Goal: Task Accomplishment & Management: Manage account settings

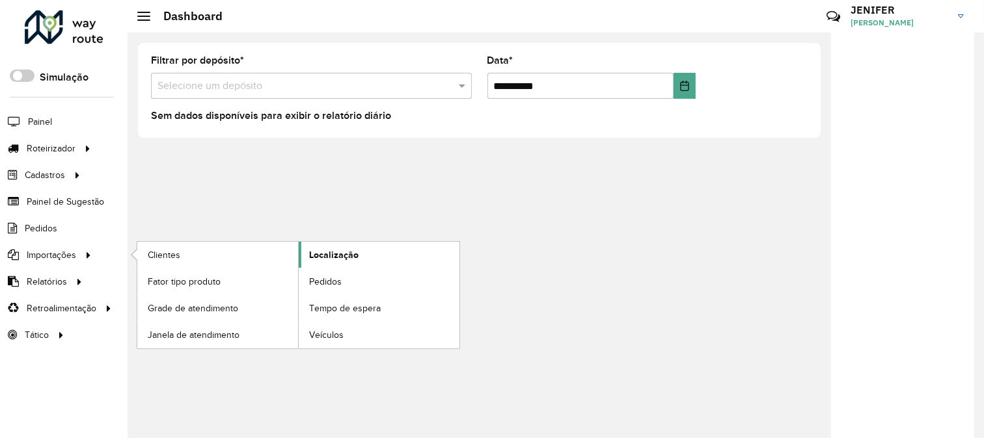
click at [355, 256] on span "Localização" at bounding box center [333, 256] width 49 height 14
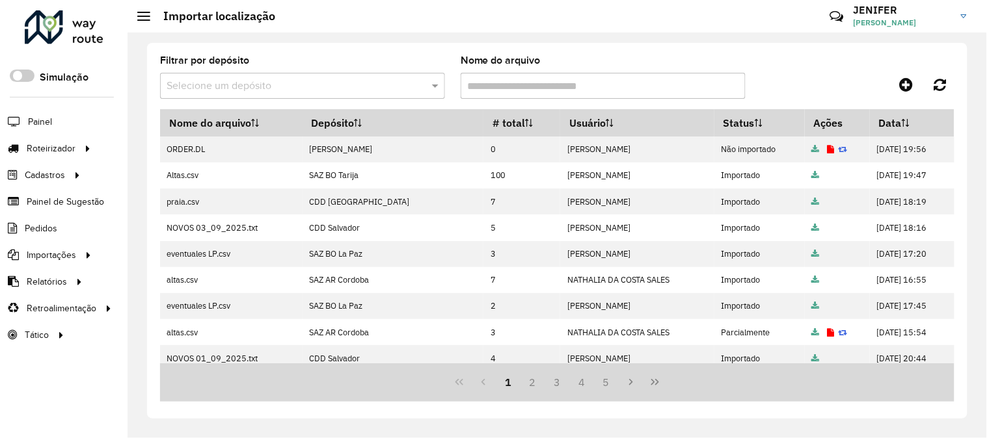
click at [887, 85] on div at bounding box center [855, 84] width 198 height 23
click at [900, 83] on icon at bounding box center [907, 85] width 14 height 16
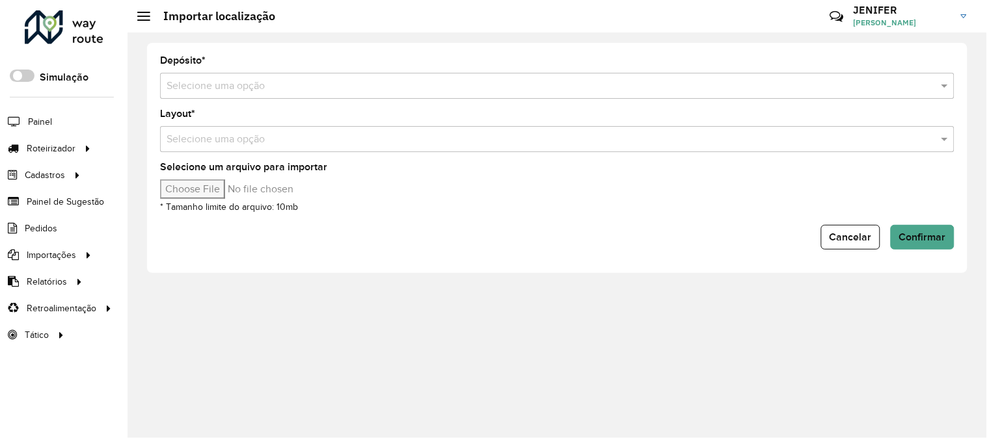
click at [447, 82] on input "text" at bounding box center [544, 87] width 755 height 16
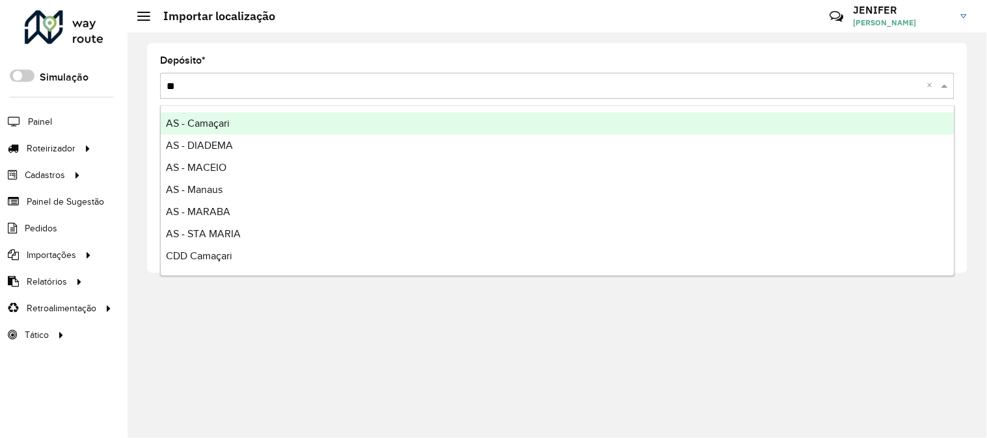
type input "***"
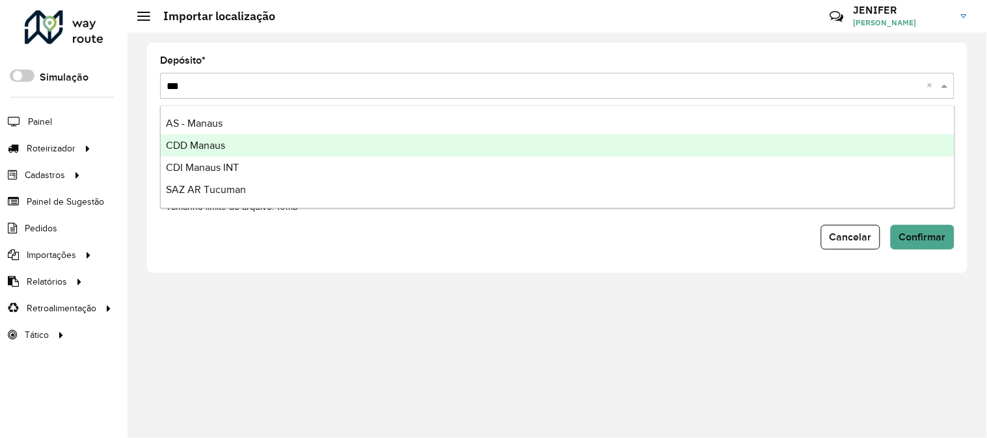
click at [246, 139] on div "CDD Manaus" at bounding box center [558, 146] width 794 height 22
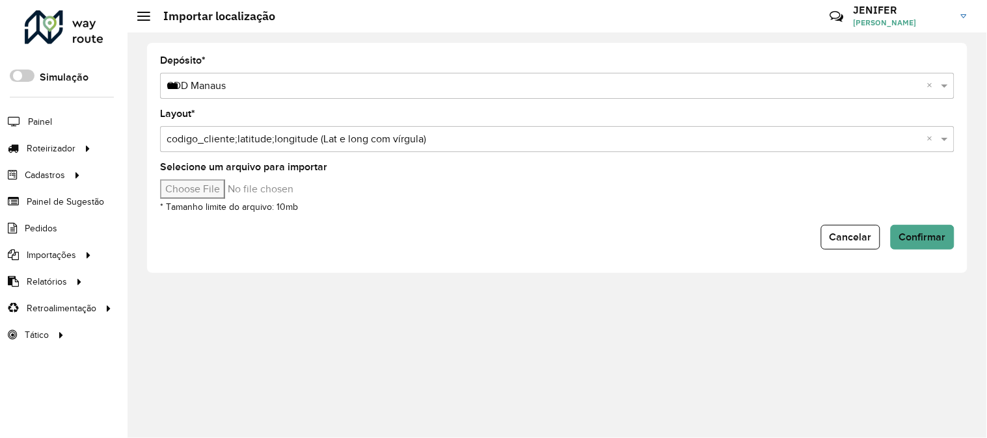
click at [204, 192] on input "Selecione um arquivo para importar" at bounding box center [270, 190] width 221 height 20
type input "**********"
click at [922, 232] on span "Confirmar" at bounding box center [922, 237] width 47 height 11
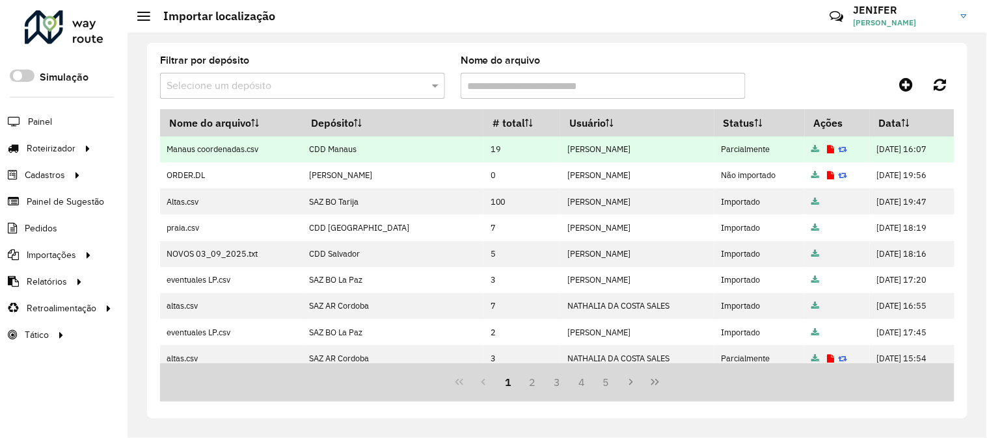
click at [827, 151] on icon at bounding box center [830, 150] width 7 height 8
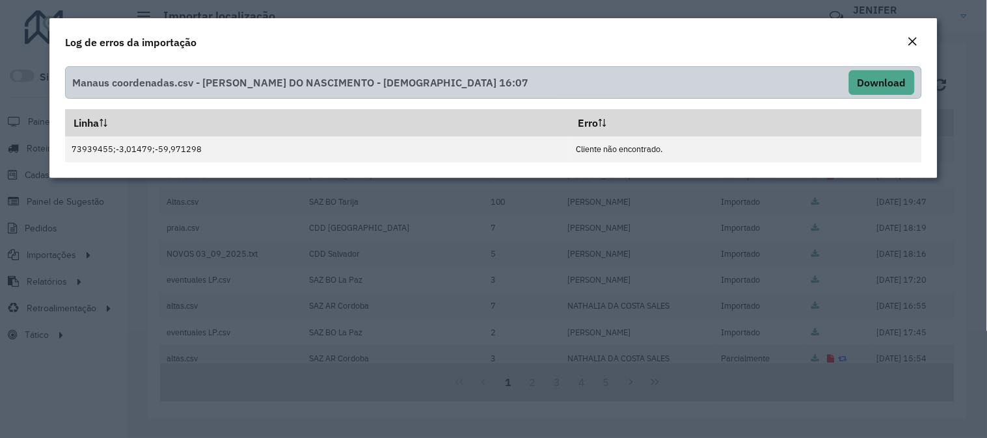
click at [910, 44] on em "Close" at bounding box center [913, 41] width 10 height 10
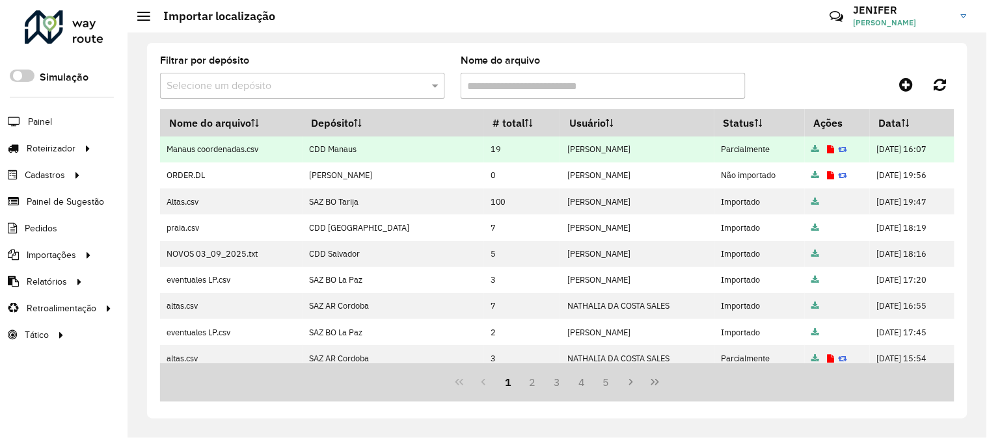
click at [827, 151] on icon at bounding box center [830, 150] width 7 height 8
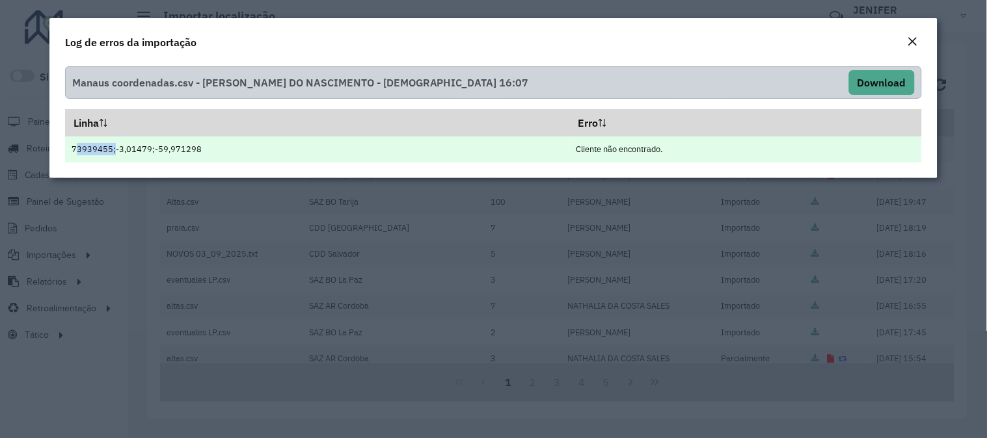
drag, startPoint x: 109, startPoint y: 147, endPoint x: 69, endPoint y: 150, distance: 40.4
click at [69, 150] on td "73939455;-3,01479;-59,971298" at bounding box center [317, 150] width 504 height 26
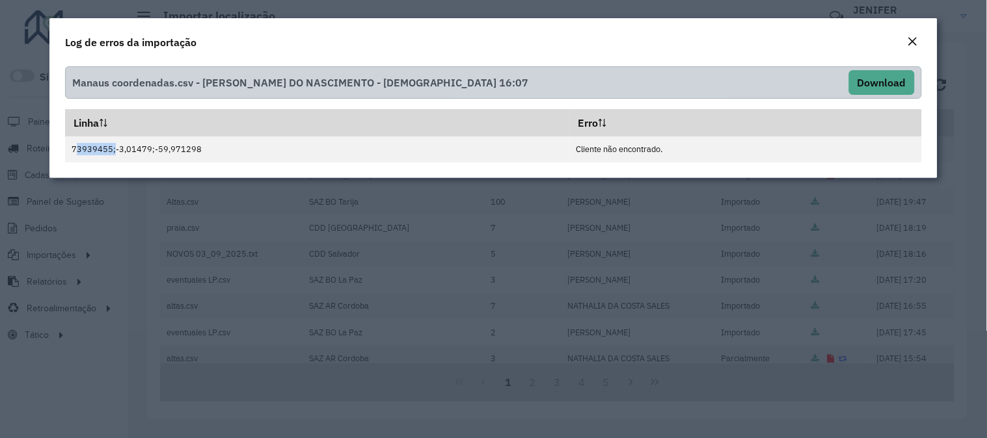
copy td "73939455"
click at [911, 38] on em "Close" at bounding box center [913, 41] width 10 height 10
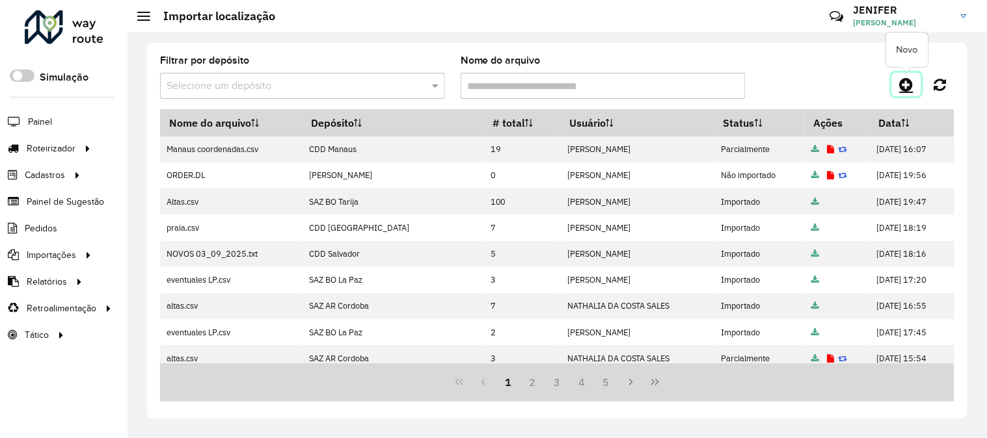
click at [905, 79] on icon at bounding box center [907, 85] width 14 height 16
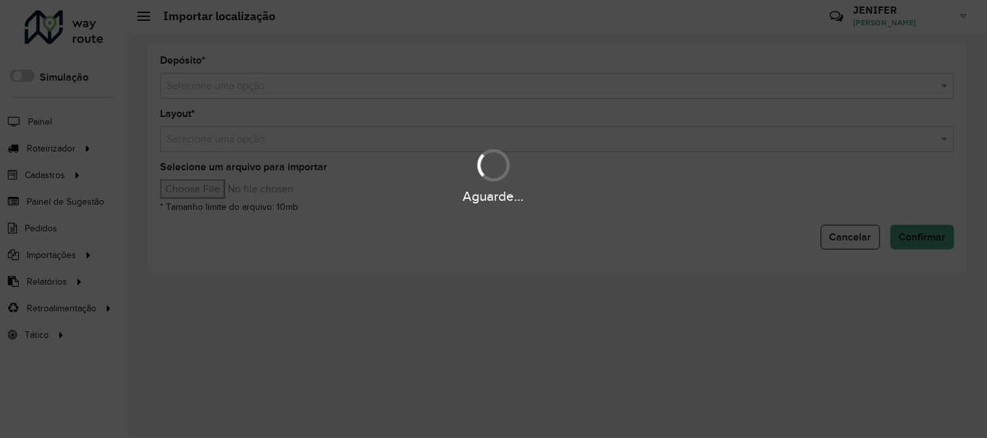
click at [412, 81] on input "text" at bounding box center [544, 87] width 755 height 16
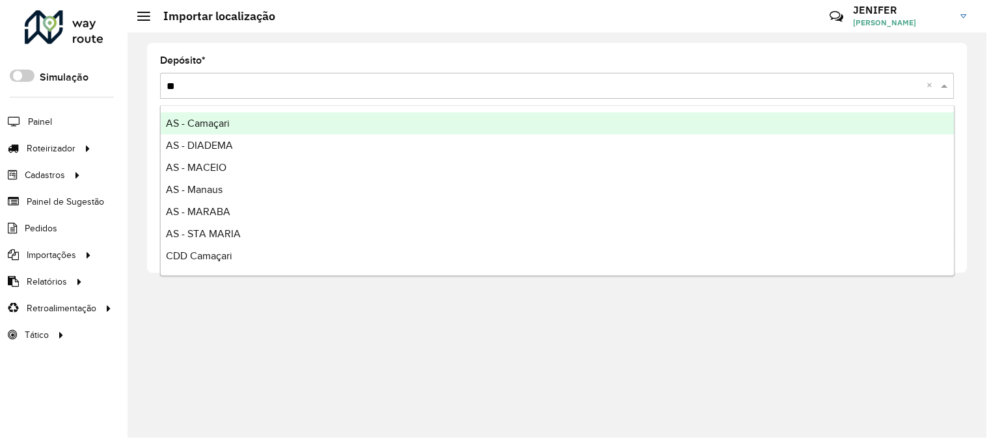
type input "***"
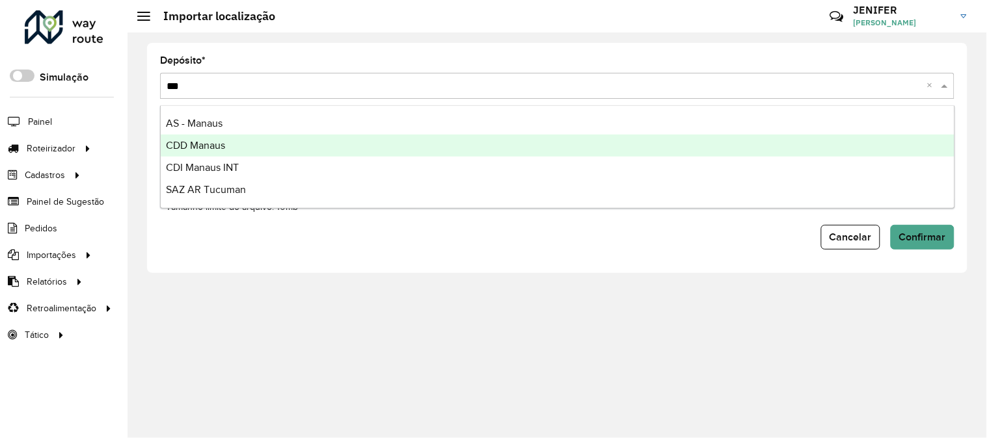
click at [228, 143] on div "CDD Manaus" at bounding box center [558, 146] width 794 height 22
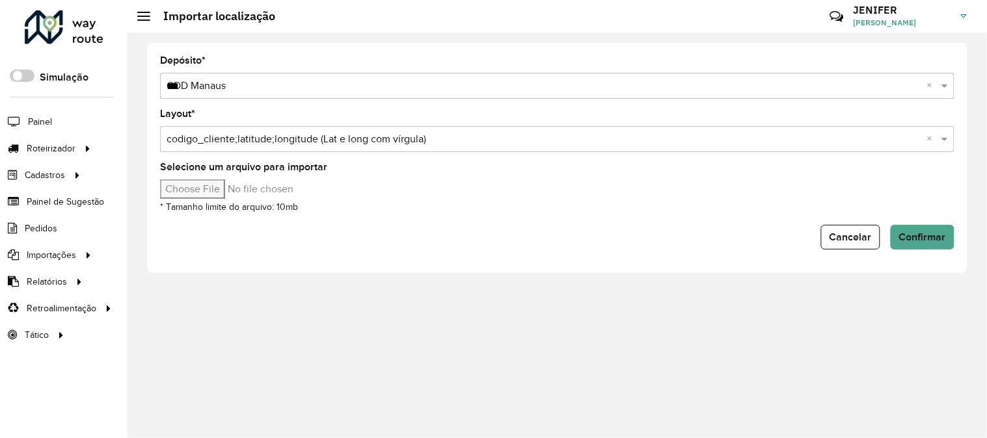
click at [230, 196] on input "Selecione um arquivo para importar" at bounding box center [270, 190] width 221 height 20
type input "**********"
click at [933, 243] on button "Confirmar" at bounding box center [923, 237] width 64 height 25
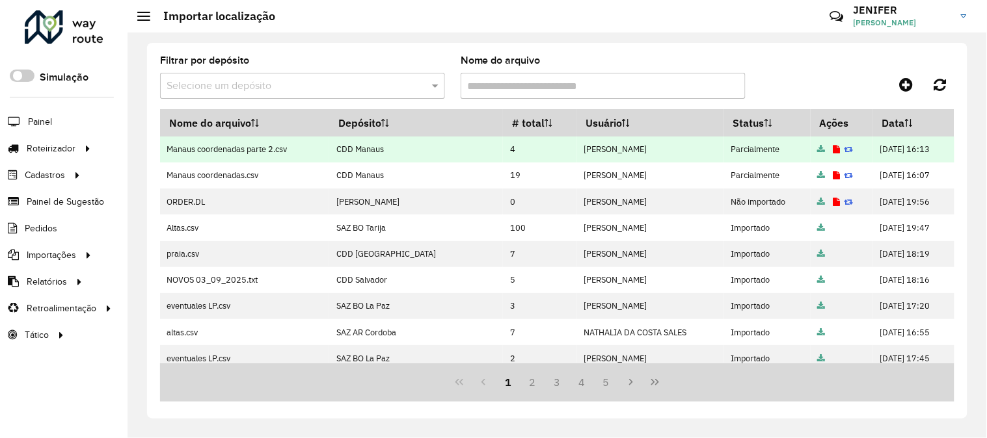
click at [833, 150] on icon at bounding box center [836, 150] width 7 height 8
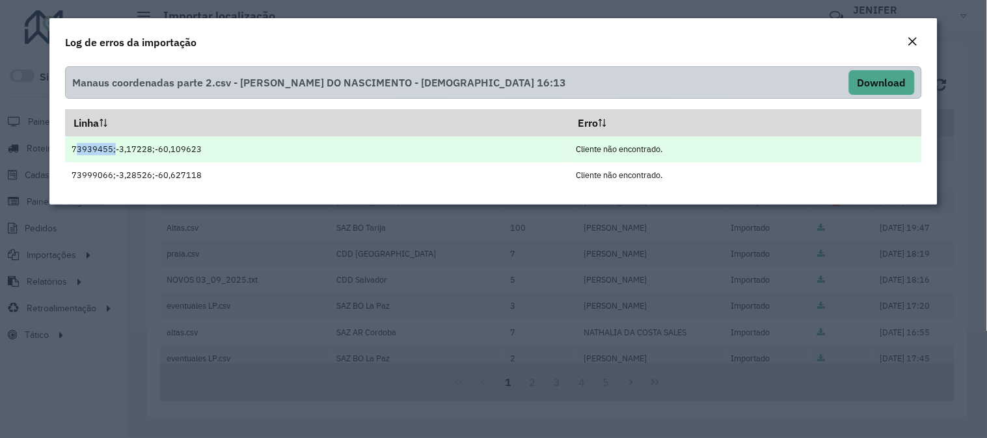
drag, startPoint x: 111, startPoint y: 148, endPoint x: 64, endPoint y: 147, distance: 47.5
click at [65, 147] on td "73939455;-3,17228;-60,109623" at bounding box center [317, 150] width 504 height 26
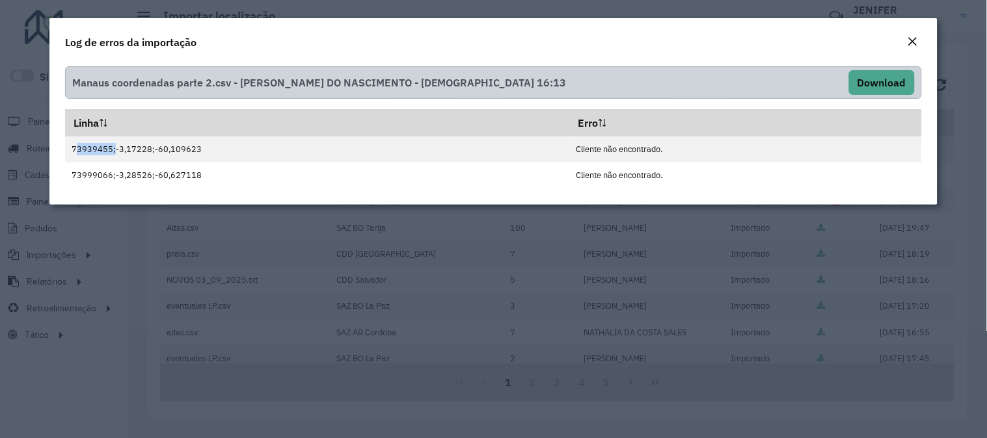
copy td "73939455"
drag, startPoint x: 111, startPoint y: 176, endPoint x: 63, endPoint y: 182, distance: 47.9
click at [63, 182] on div "Manaus coordenadas parte 2.csv - JENIFER FERNANDES DO NASCIMENTO - 04/09/2025 1…" at bounding box center [493, 133] width 888 height 144
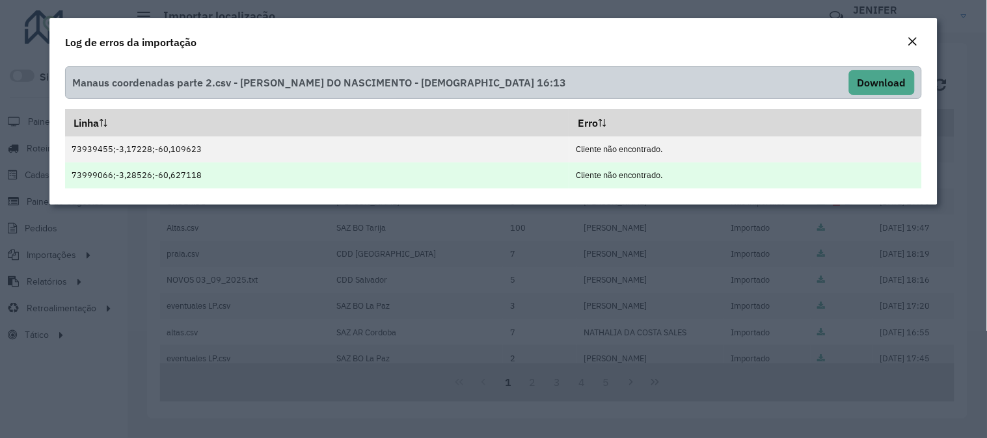
click at [176, 187] on td "73999066;-3,28526;-60,627118" at bounding box center [317, 176] width 504 height 26
drag, startPoint x: 111, startPoint y: 176, endPoint x: 73, endPoint y: 178, distance: 37.8
click at [73, 178] on td "73999066;-3,28526;-60,627118" at bounding box center [317, 176] width 504 height 26
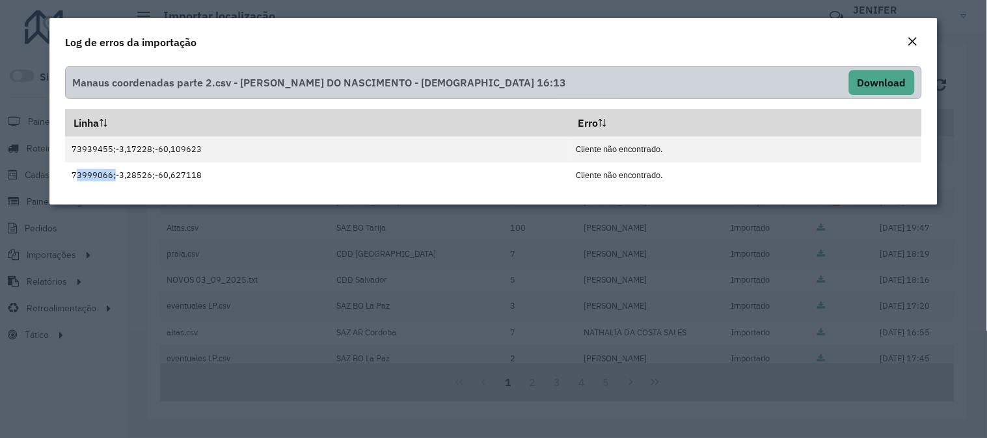
copy td "73999066"
click at [920, 40] on button "Close" at bounding box center [913, 42] width 18 height 17
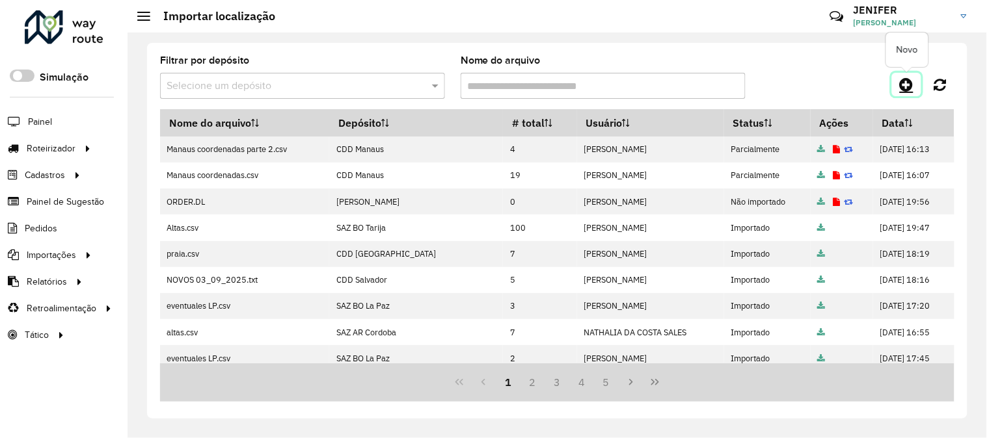
click at [898, 81] on link at bounding box center [906, 84] width 29 height 23
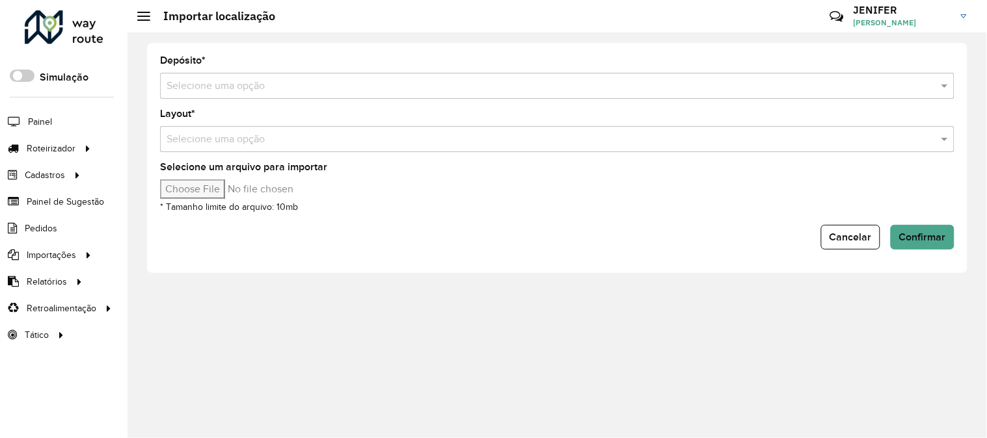
click at [411, 82] on input "text" at bounding box center [544, 87] width 755 height 16
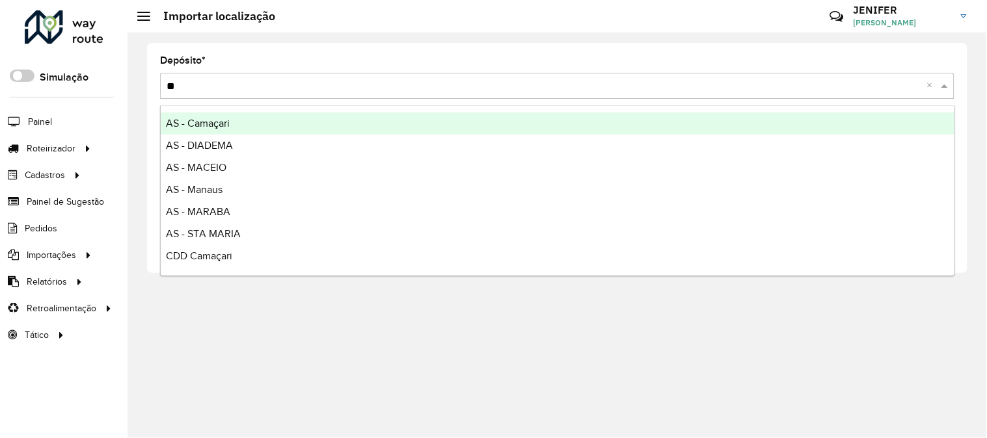
type input "***"
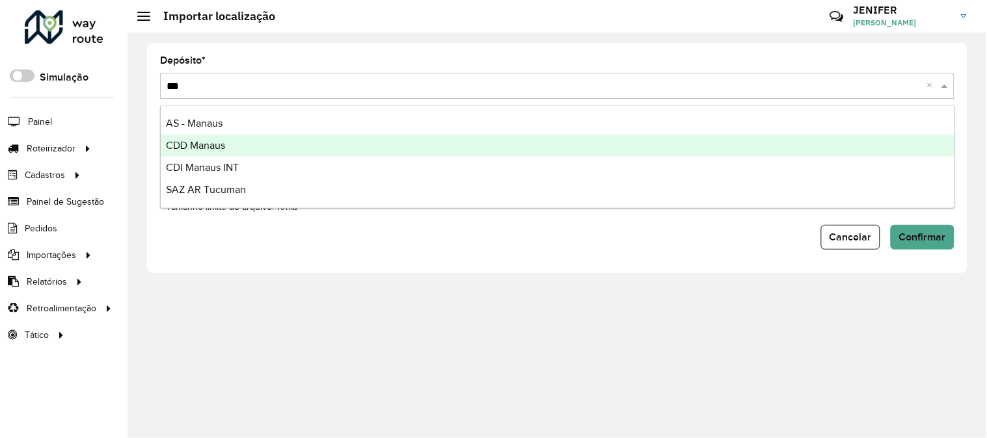
click at [219, 146] on span "CDD Manaus" at bounding box center [195, 145] width 59 height 11
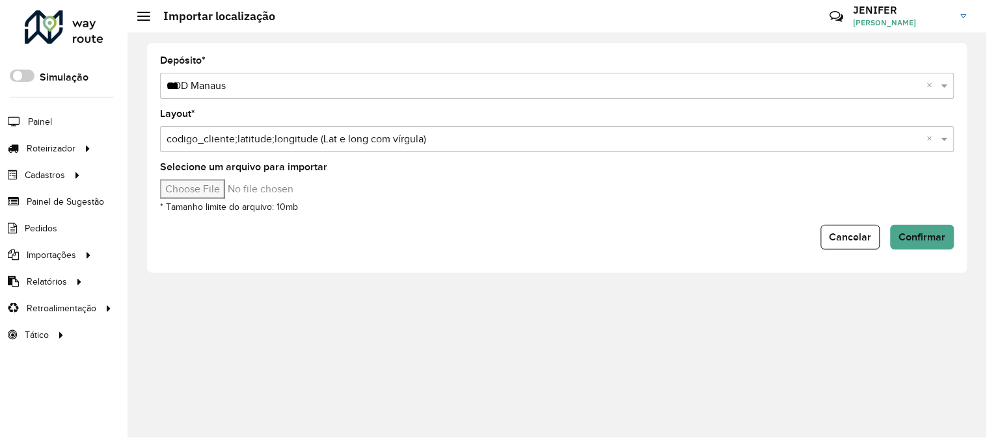
click at [212, 191] on input "Selecione um arquivo para importar" at bounding box center [270, 190] width 221 height 20
type input "**********"
click at [930, 239] on span "Confirmar" at bounding box center [922, 237] width 47 height 11
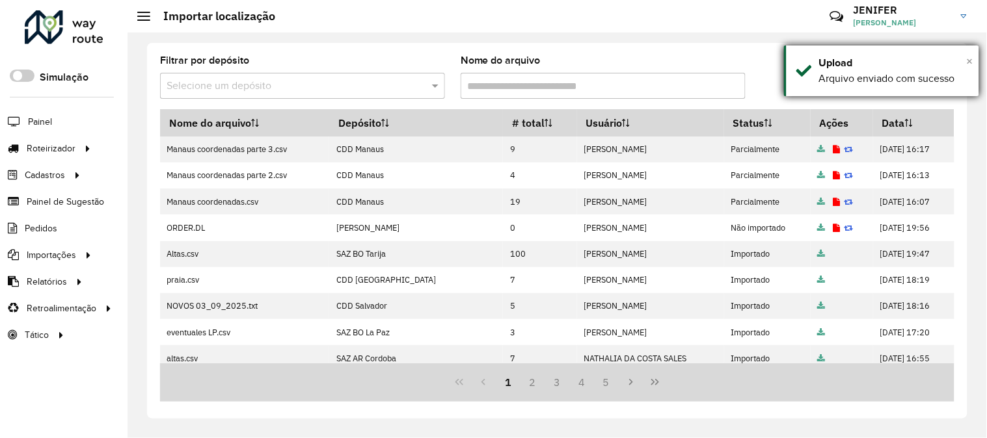
click at [971, 62] on span "×" at bounding box center [970, 61] width 7 height 14
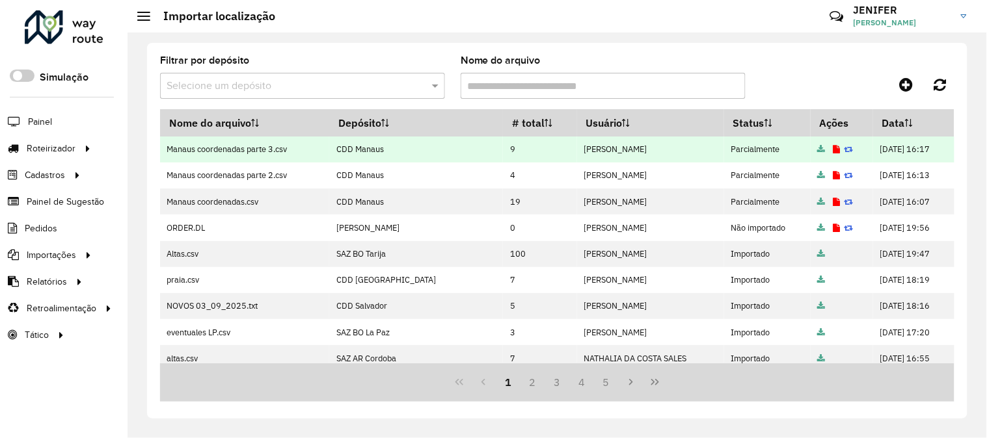
click at [833, 150] on icon at bounding box center [836, 150] width 7 height 8
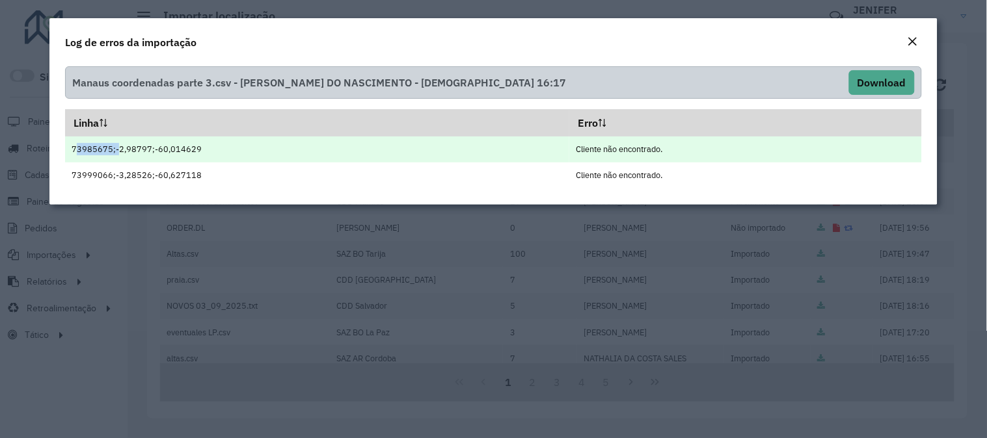
drag, startPoint x: 114, startPoint y: 151, endPoint x: 69, endPoint y: 152, distance: 44.9
click at [69, 152] on td "73985675;-2,98797;-60,014629" at bounding box center [317, 150] width 504 height 26
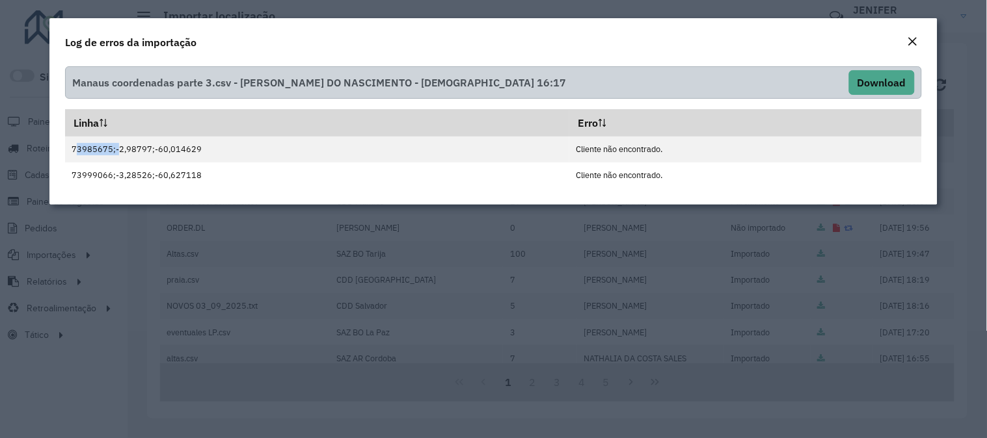
copy td "73985675;"
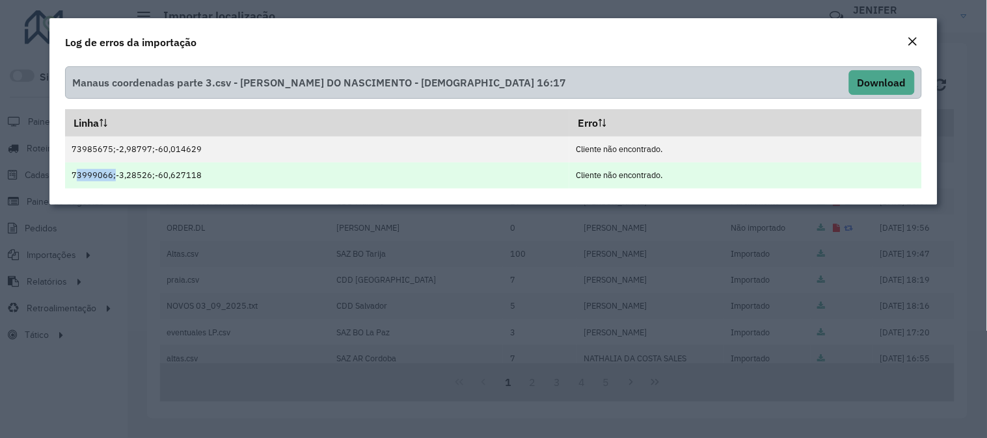
drag, startPoint x: 111, startPoint y: 172, endPoint x: 69, endPoint y: 179, distance: 42.8
click at [69, 179] on td "73999066;-3,28526;-60,627118" at bounding box center [317, 176] width 504 height 26
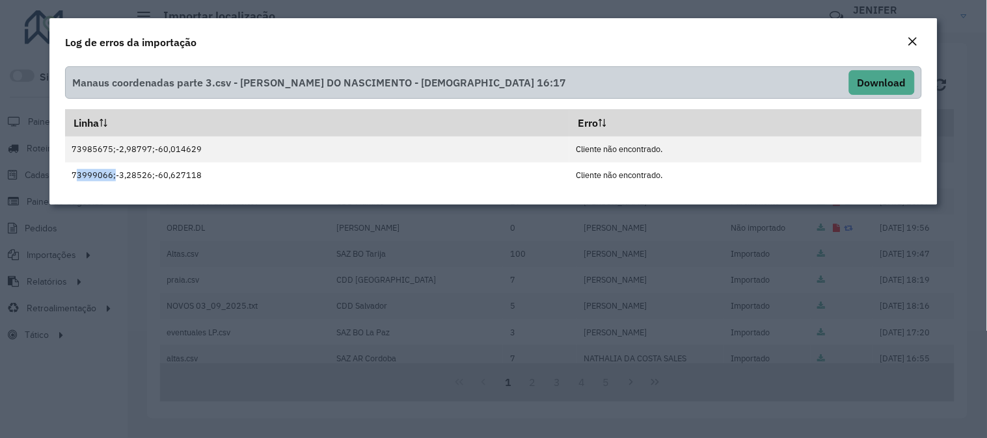
copy td "73999066"
click at [908, 43] on em "Close" at bounding box center [913, 41] width 10 height 10
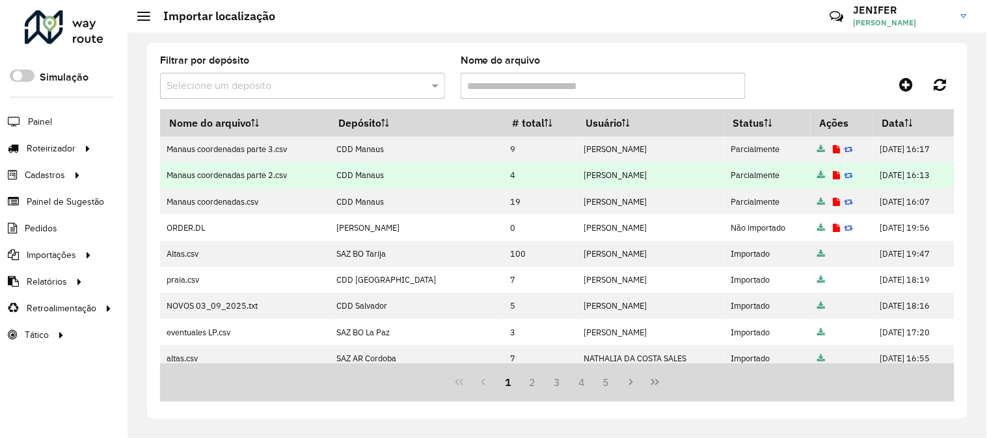
click at [833, 172] on icon at bounding box center [836, 176] width 7 height 8
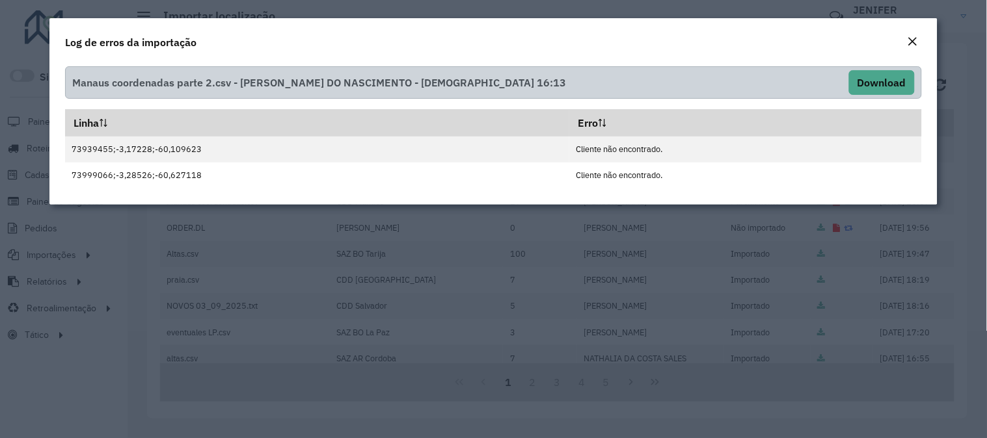
click at [915, 40] on em "Close" at bounding box center [913, 41] width 10 height 10
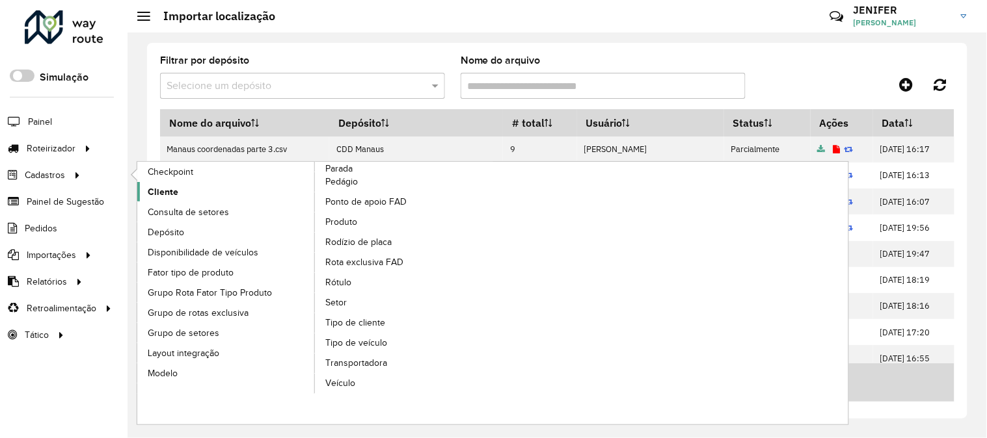
click at [200, 196] on link "Cliente" at bounding box center [226, 192] width 178 height 20
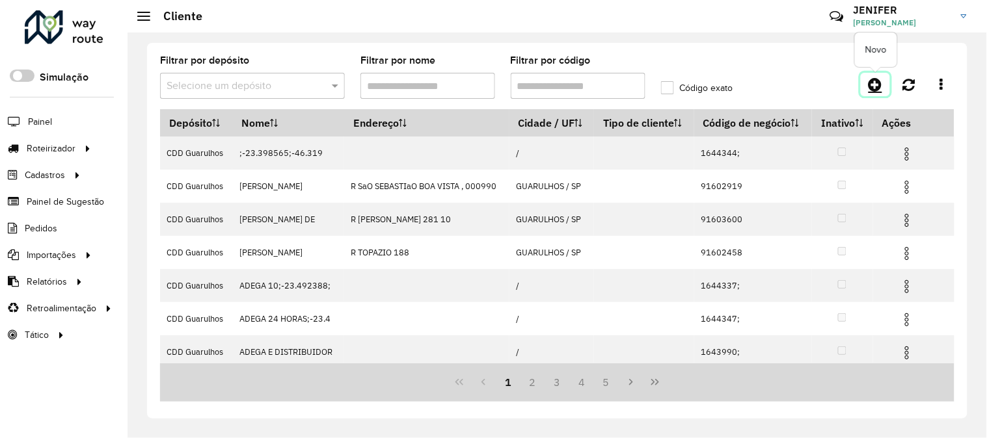
click at [870, 81] on icon at bounding box center [876, 85] width 14 height 16
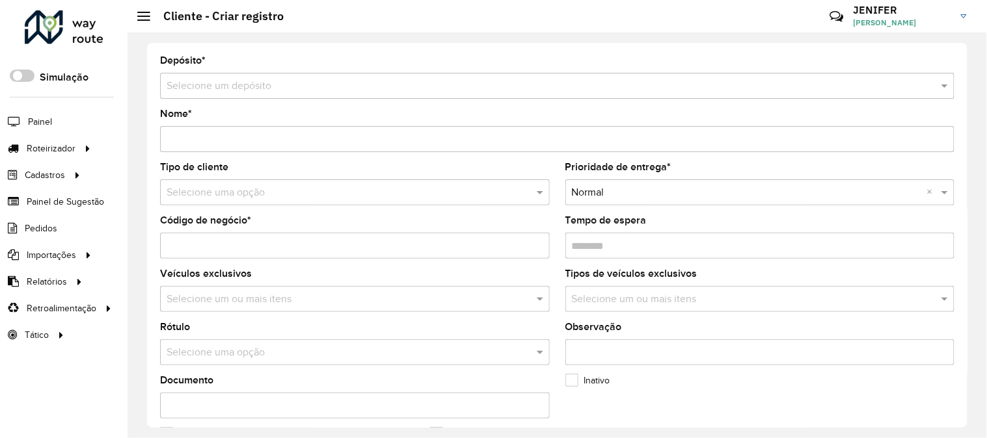
click at [391, 85] on input "text" at bounding box center [544, 87] width 755 height 16
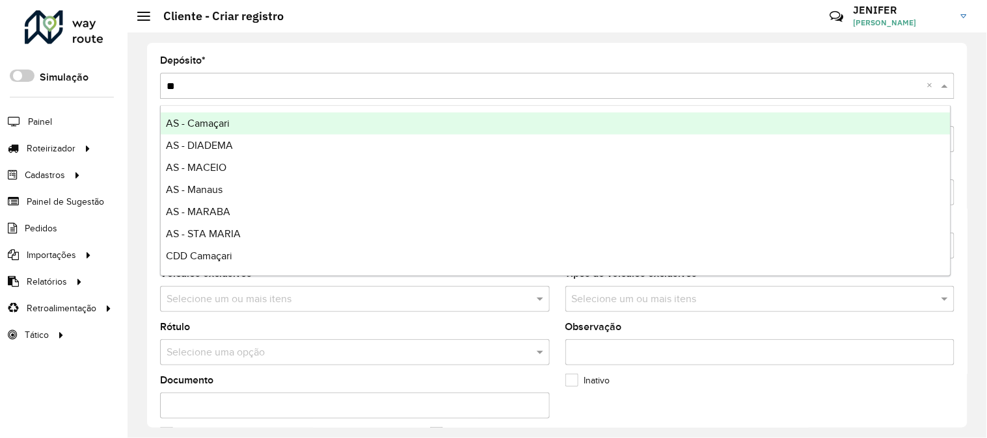
type input "***"
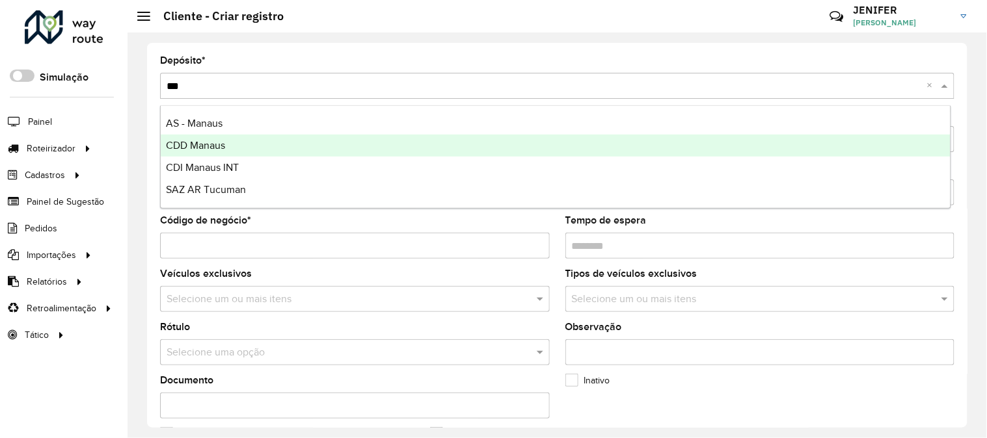
click at [252, 142] on div "CDD Manaus" at bounding box center [556, 146] width 790 height 22
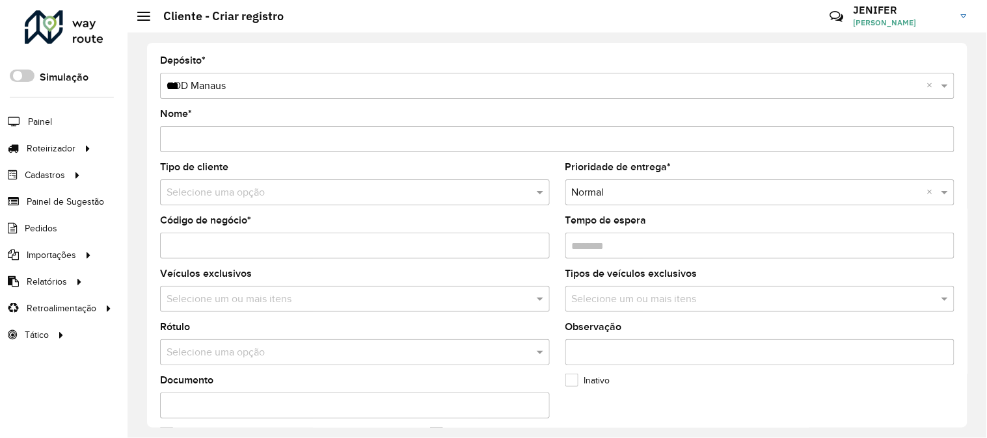
click at [239, 140] on input "Nome *" at bounding box center [557, 139] width 794 height 26
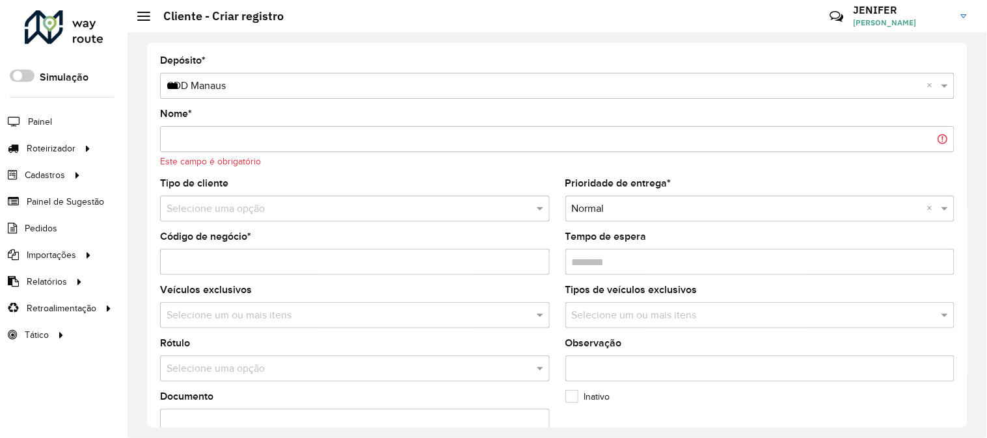
paste input "**********"
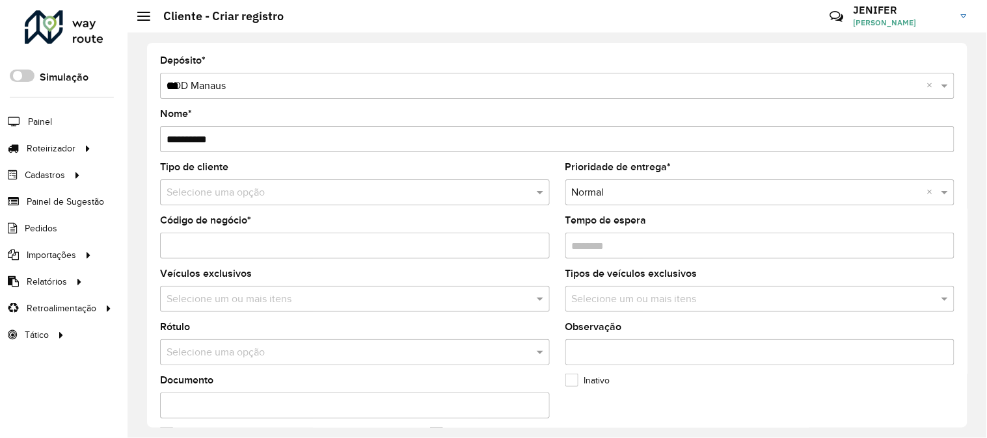
type input "**********"
click at [209, 246] on input "Código de negócio *" at bounding box center [355, 246] width 390 height 26
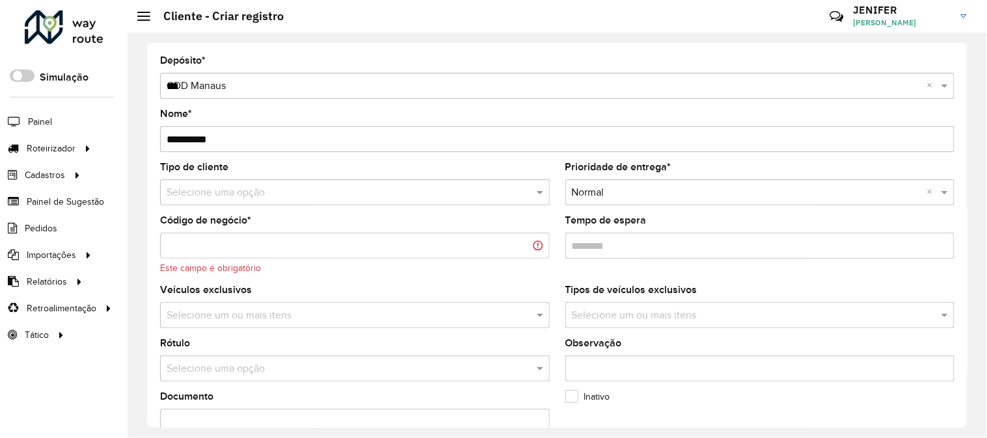
paste input "********"
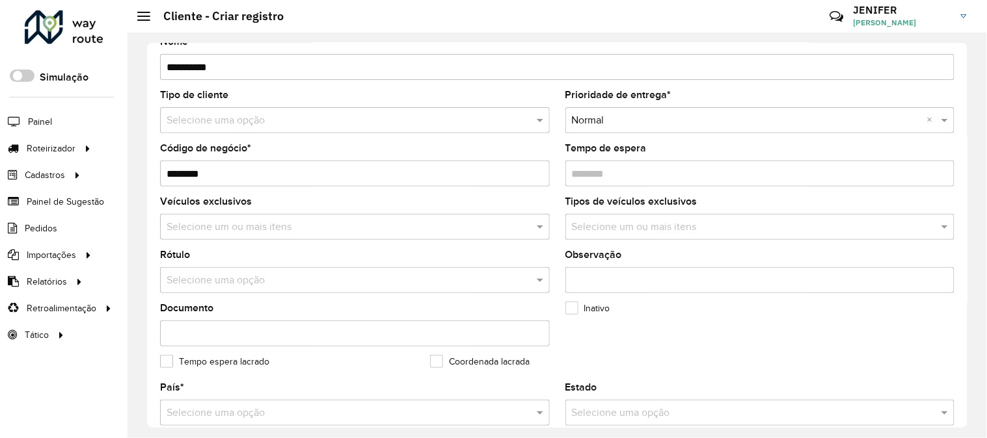
scroll to position [289, 0]
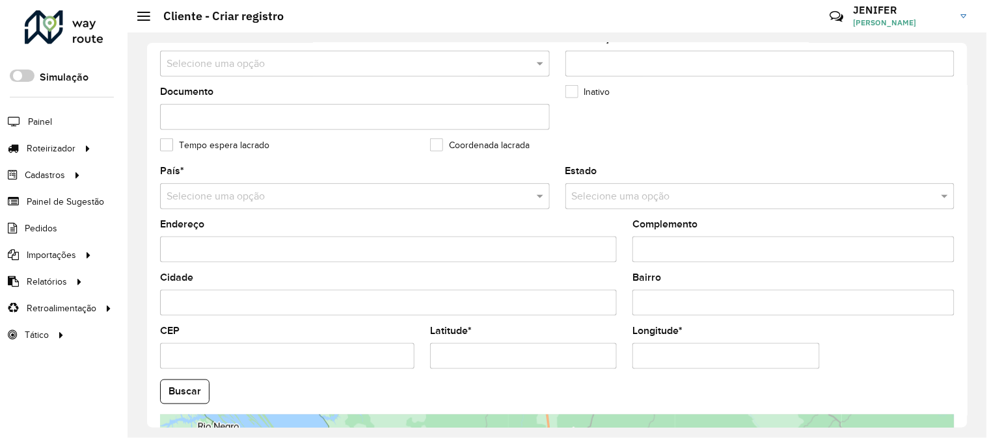
type input "********"
click at [467, 341] on div "Latitude *" at bounding box center [523, 348] width 187 height 43
click at [472, 362] on input "Latitude *" at bounding box center [523, 357] width 187 height 26
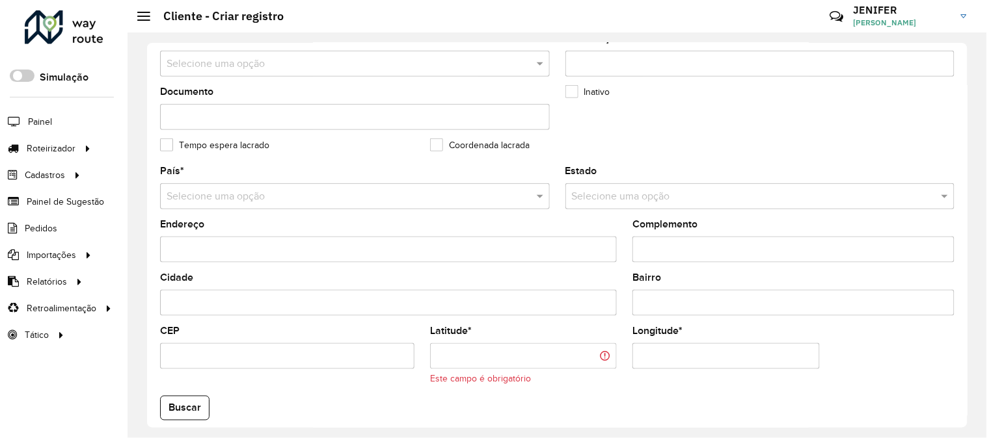
paste input "*********"
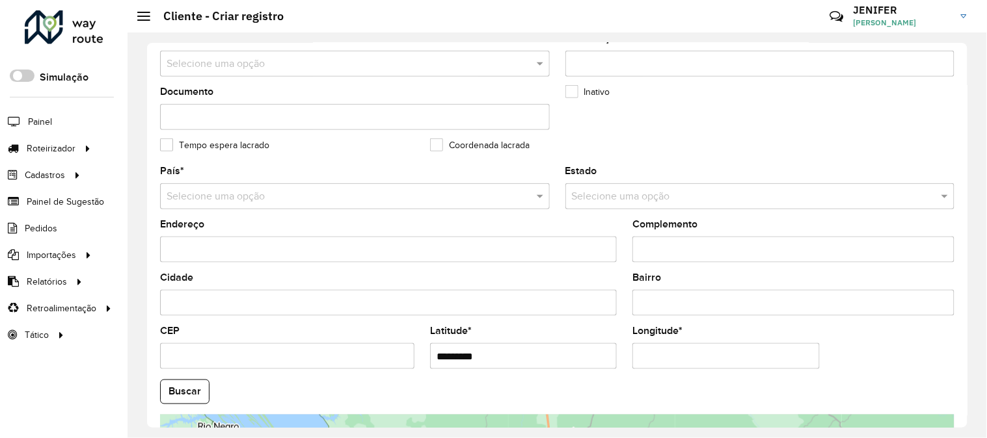
type input "*********"
click at [679, 356] on input "Longitude *" at bounding box center [725, 357] width 187 height 26
paste input "**********"
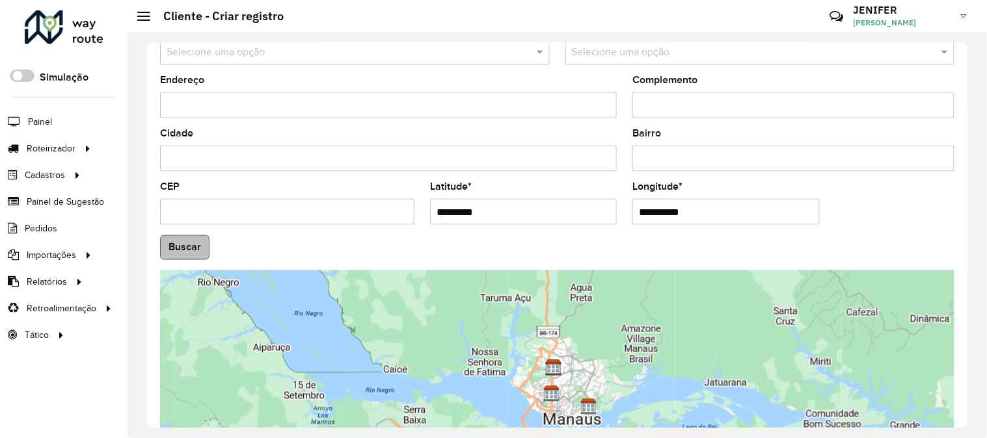
type input "**********"
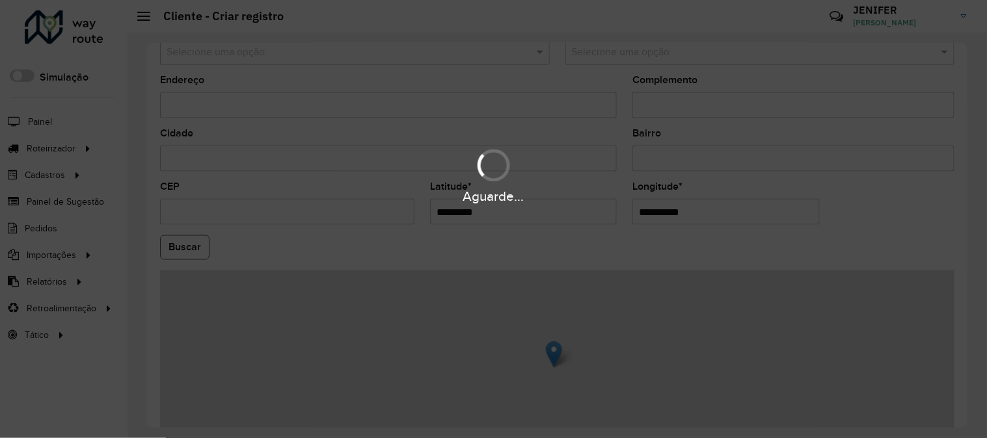
click at [191, 252] on hb-app "Aguarde... Pop-up bloqueado! Seu navegador bloqueou automáticamente a abertura …" at bounding box center [493, 219] width 987 height 438
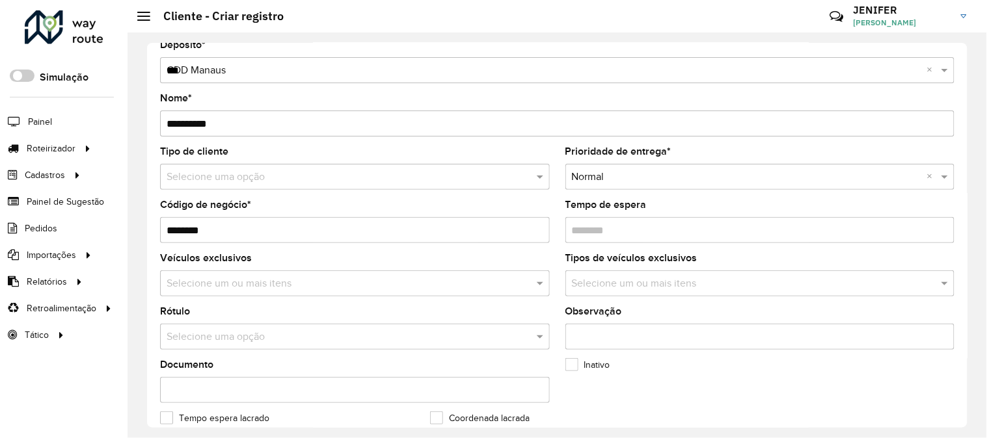
scroll to position [0, 0]
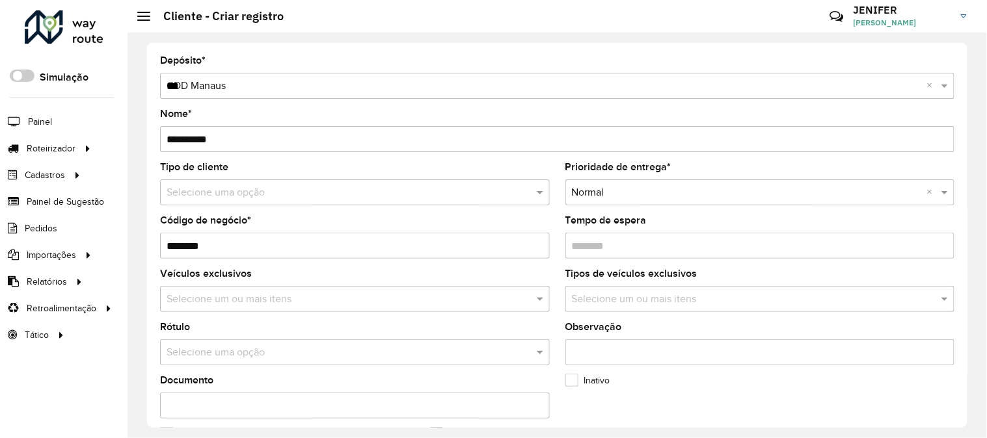
click at [958, 115] on div "**********" at bounding box center [557, 235] width 820 height 385
click at [196, 360] on input "text" at bounding box center [342, 353] width 351 height 16
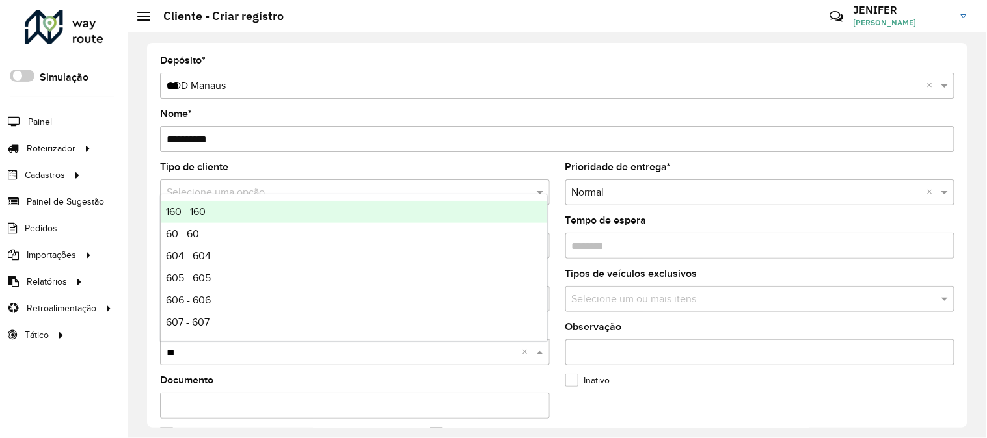
type input "***"
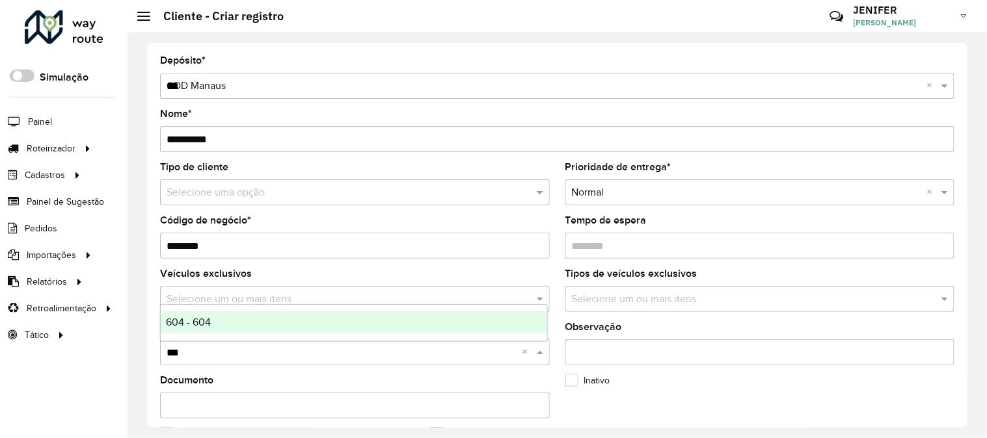
click at [271, 327] on div "604 - 604" at bounding box center [354, 323] width 386 height 22
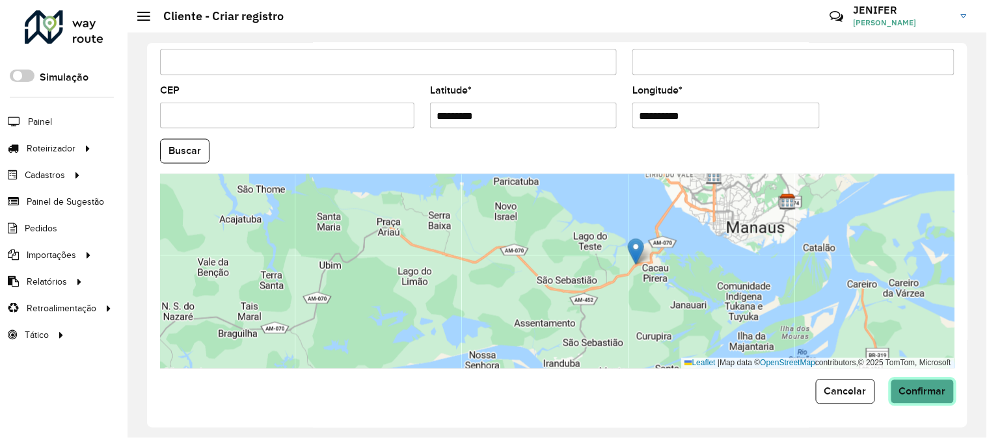
click at [937, 403] on button "Confirmar" at bounding box center [923, 392] width 64 height 25
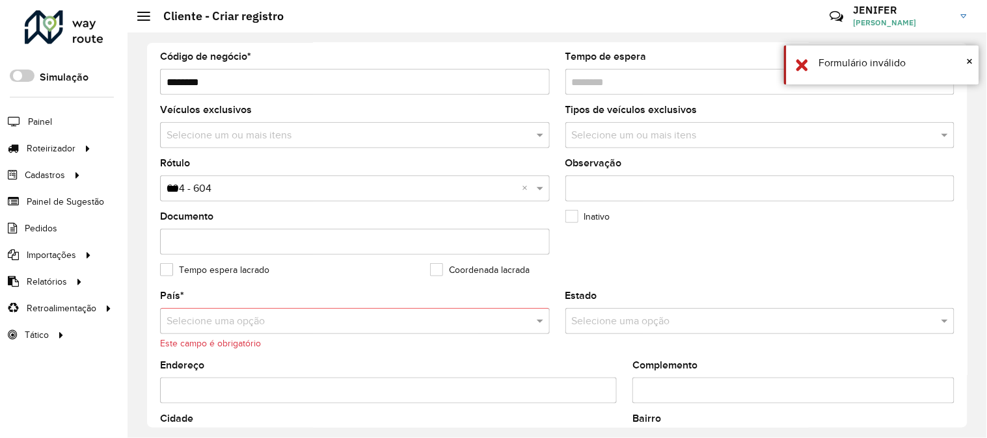
scroll to position [160, 0]
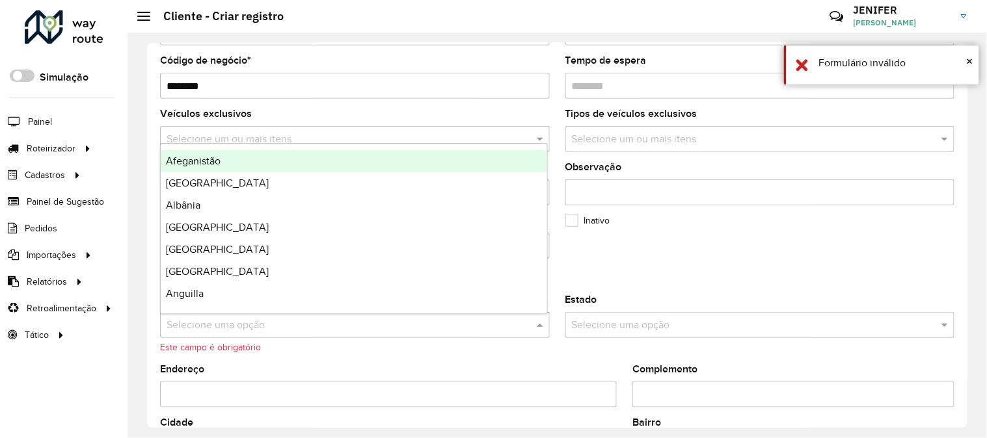
click at [193, 322] on input "text" at bounding box center [342, 326] width 351 height 16
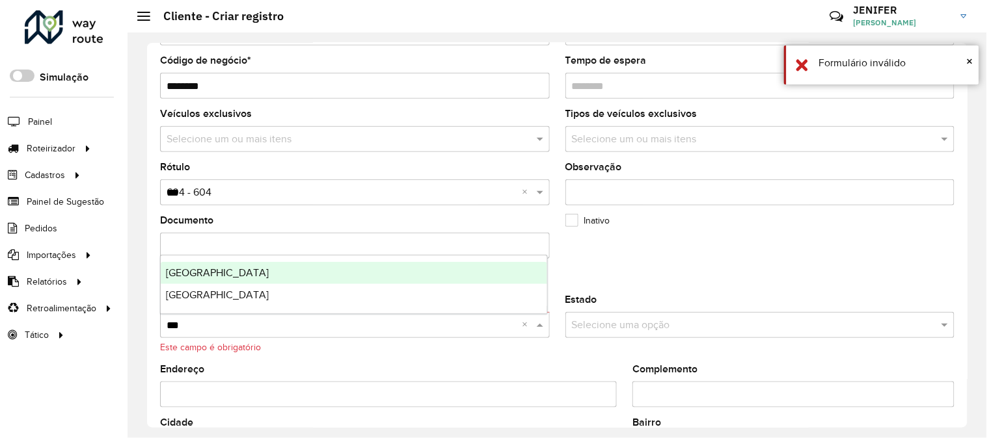
type input "****"
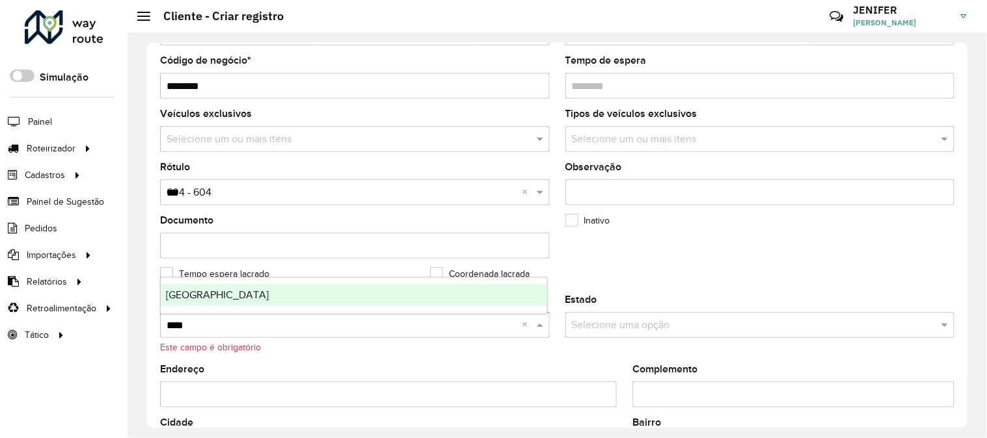
click at [199, 293] on div "Brasil" at bounding box center [354, 295] width 386 height 22
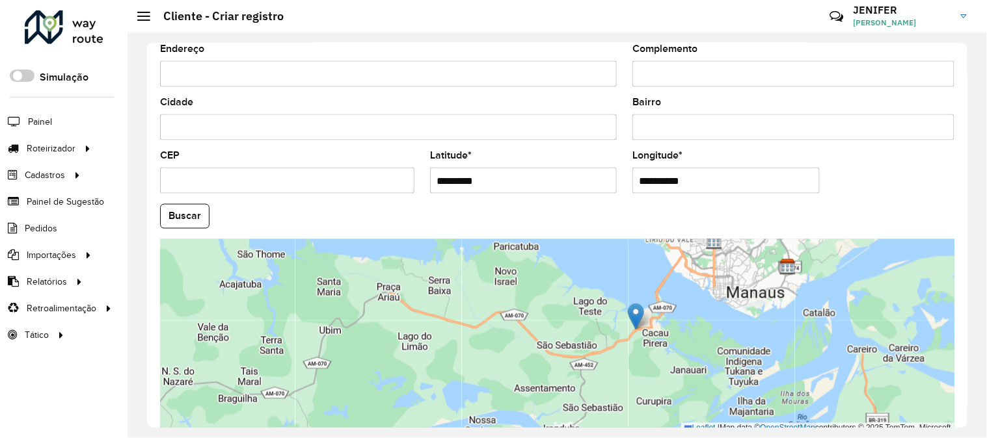
scroll to position [532, 0]
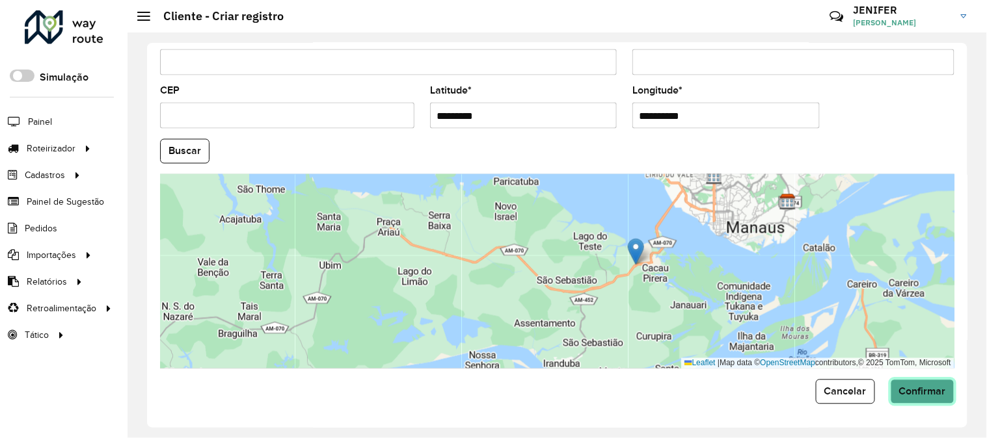
click at [925, 392] on span "Confirmar" at bounding box center [922, 391] width 47 height 11
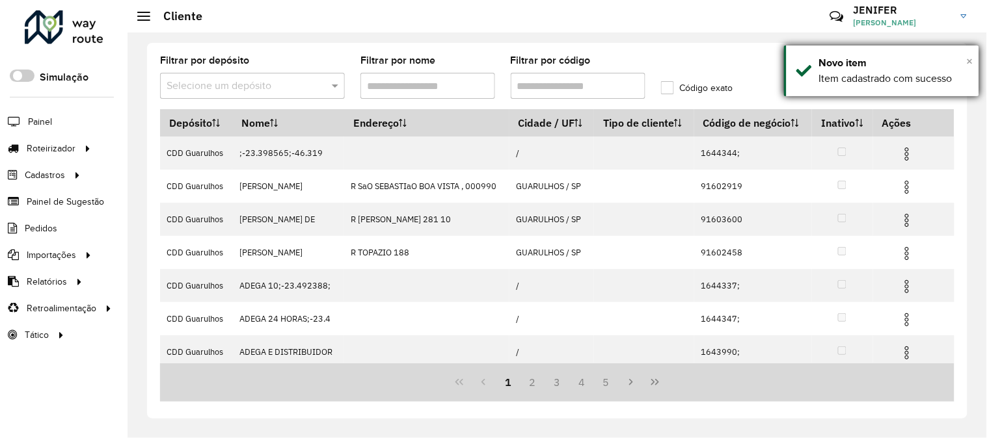
click at [969, 59] on span "×" at bounding box center [970, 61] width 7 height 14
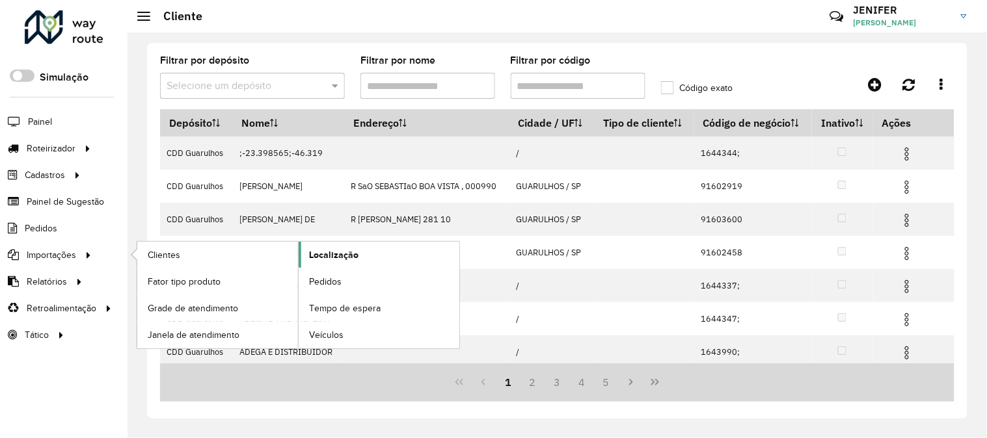
click at [347, 254] on span "Localização" at bounding box center [333, 256] width 49 height 14
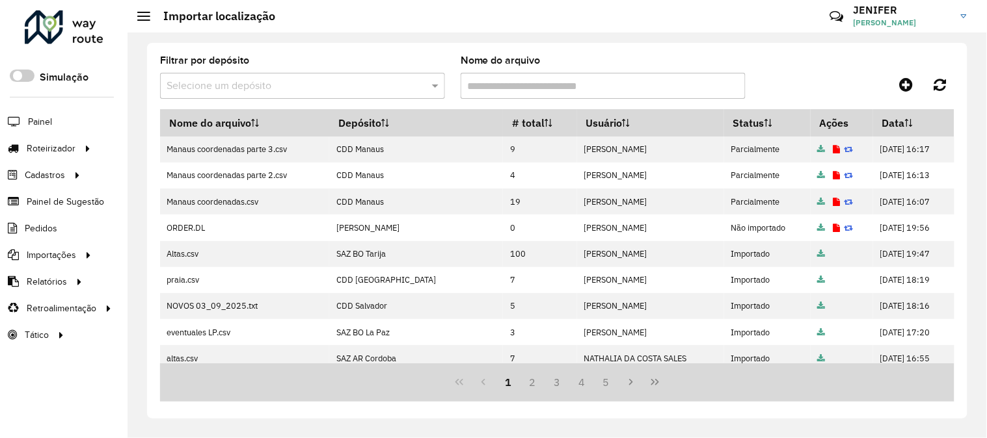
click at [844, 148] on icon at bounding box center [848, 150] width 9 height 8
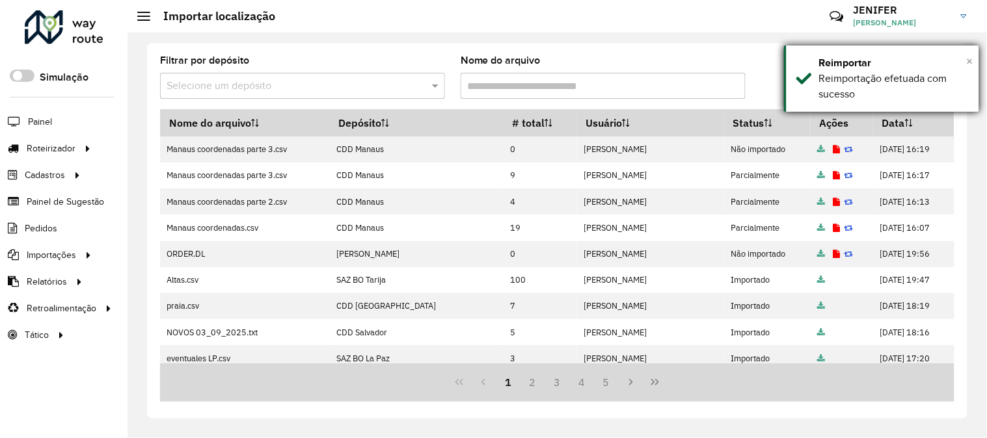
click at [972, 60] on span "×" at bounding box center [970, 61] width 7 height 14
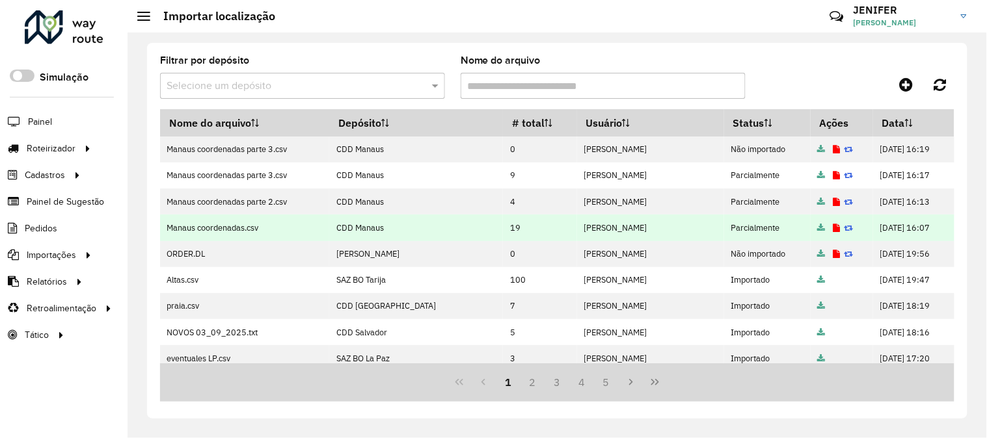
click at [820, 232] on td at bounding box center [842, 228] width 62 height 26
click at [833, 228] on icon at bounding box center [836, 228] width 7 height 8
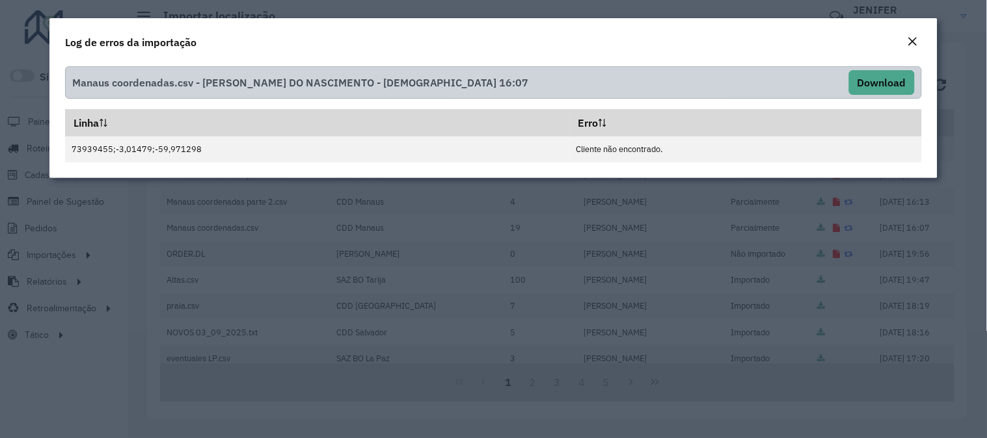
click at [920, 34] on button "Close" at bounding box center [913, 42] width 18 height 17
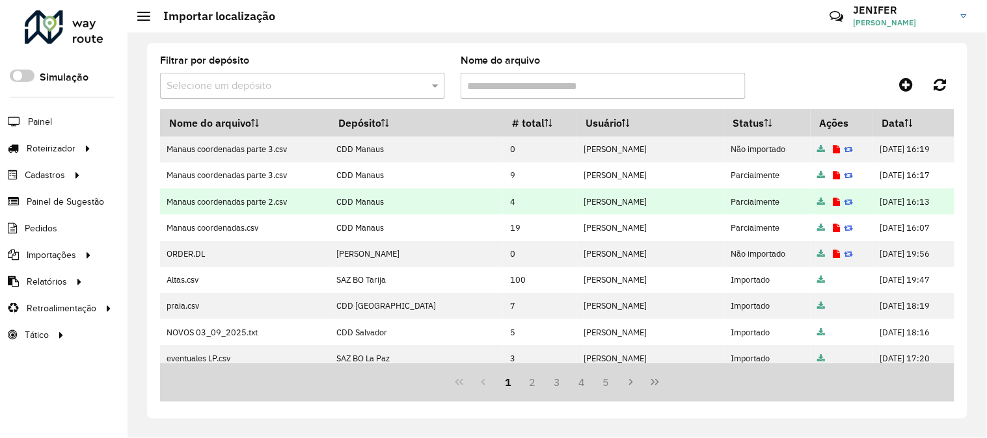
click at [833, 200] on icon at bounding box center [836, 202] width 7 height 8
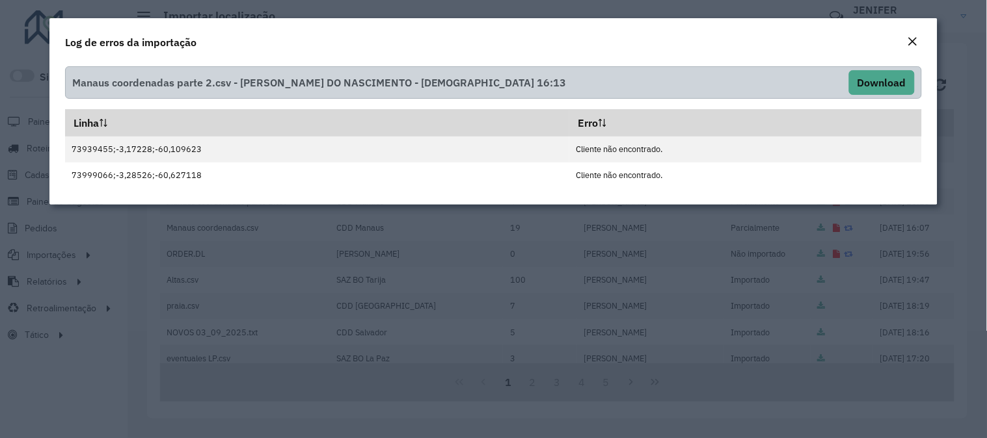
click at [912, 36] on em "Close" at bounding box center [913, 41] width 10 height 10
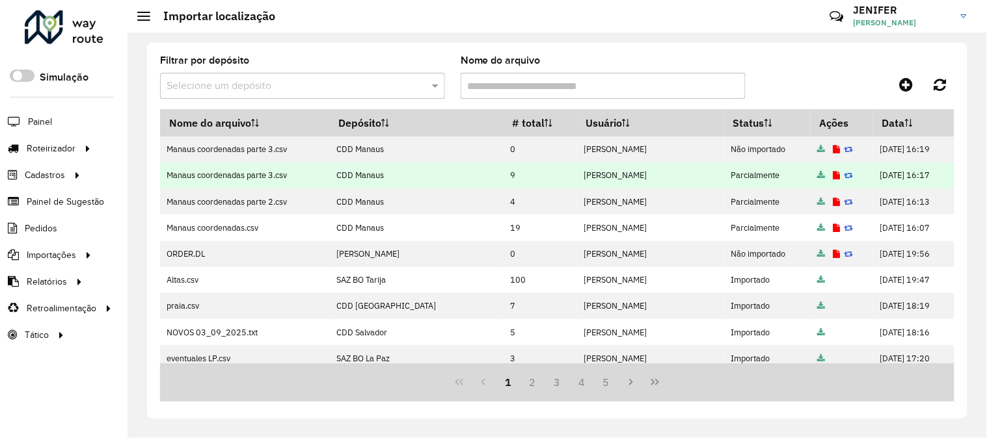
click at [833, 173] on icon at bounding box center [836, 176] width 7 height 8
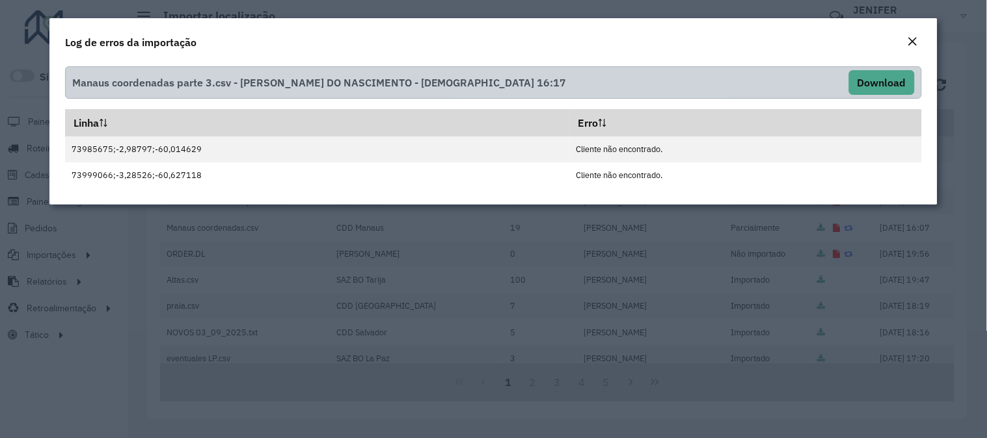
click at [920, 37] on button "Close" at bounding box center [913, 42] width 18 height 17
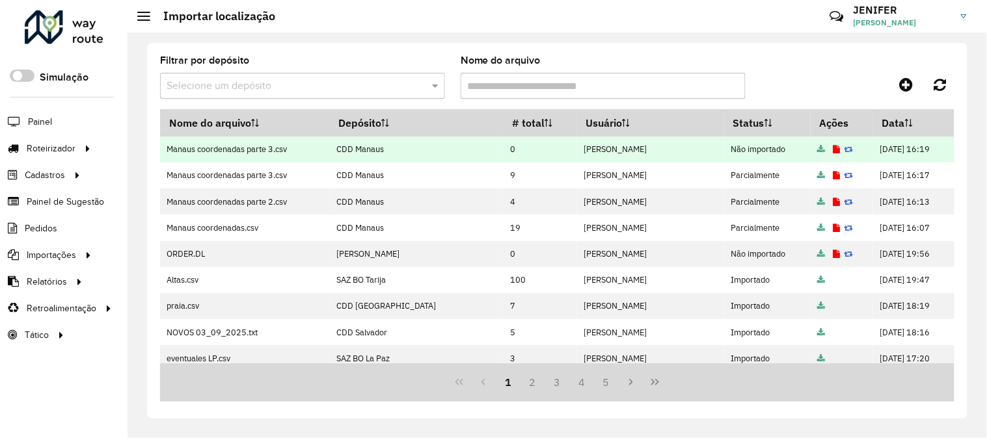
click at [833, 152] on icon at bounding box center [836, 150] width 7 height 8
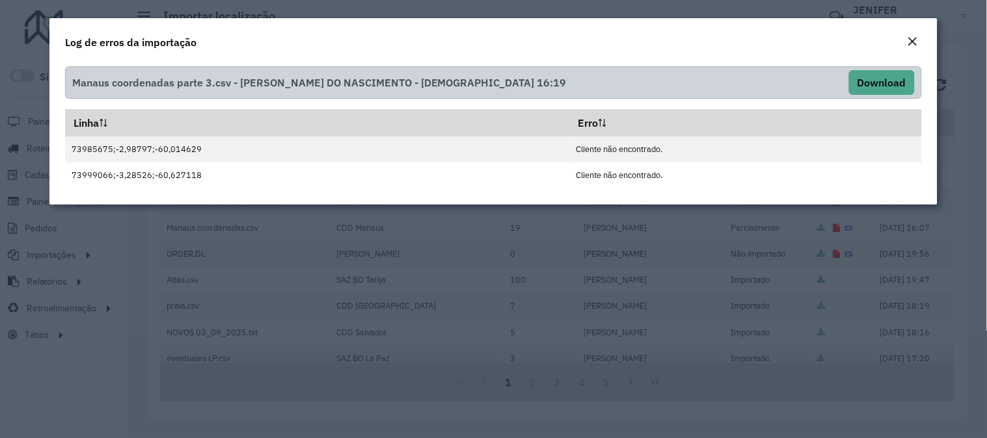
click at [919, 42] on button "Close" at bounding box center [913, 42] width 18 height 17
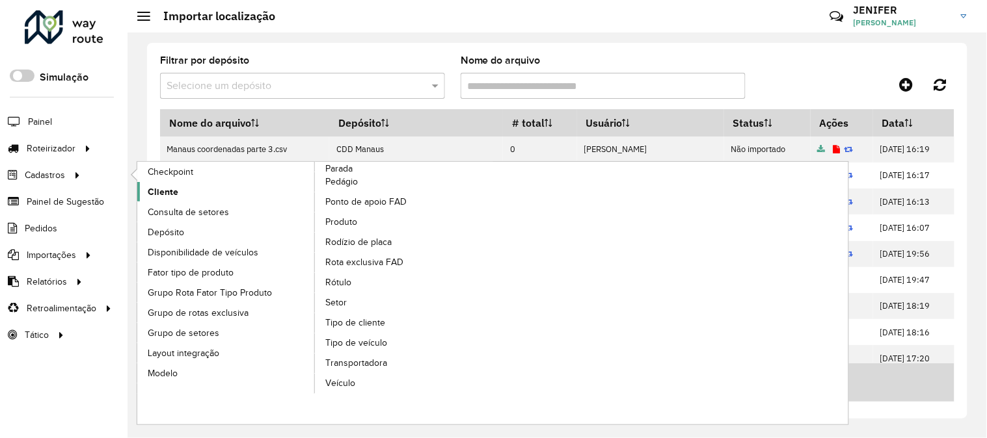
click at [168, 196] on span "Cliente" at bounding box center [163, 192] width 31 height 14
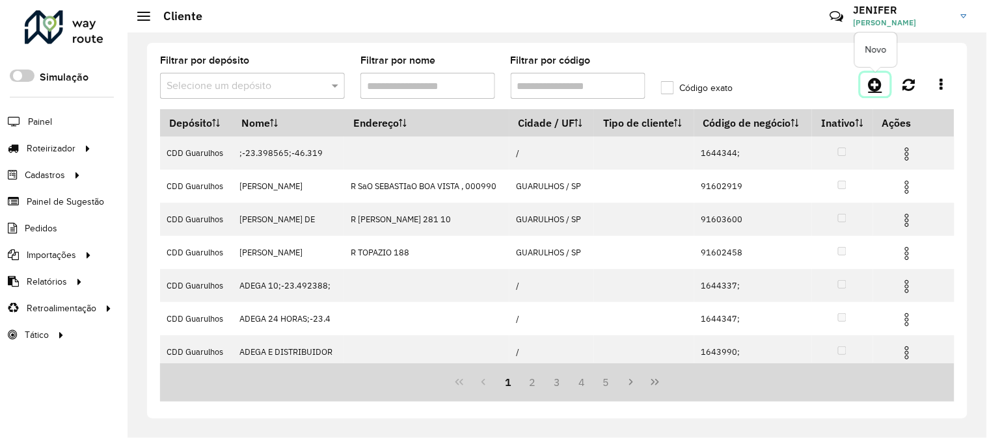
click at [864, 74] on link at bounding box center [875, 84] width 29 height 23
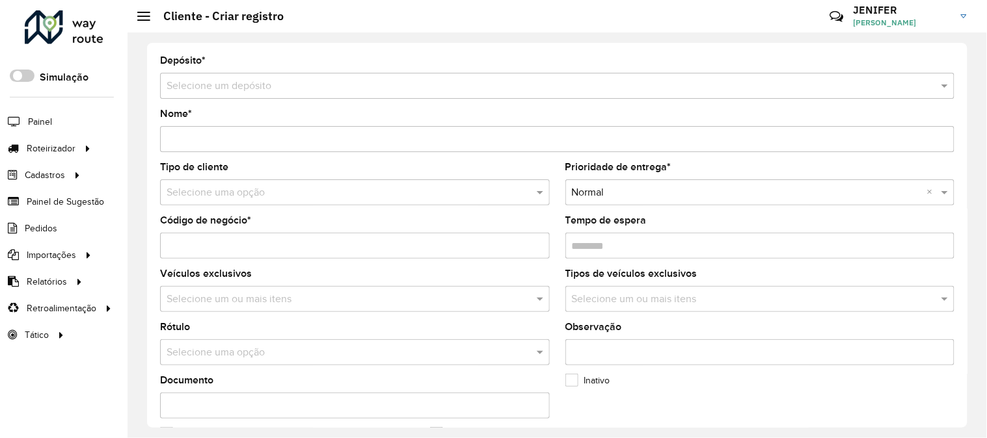
click at [564, 85] on input "text" at bounding box center [544, 87] width 755 height 16
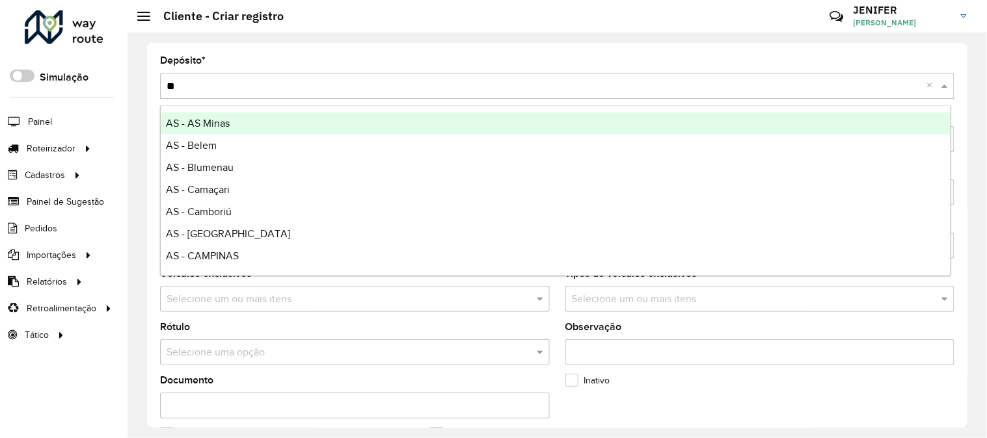
type input "***"
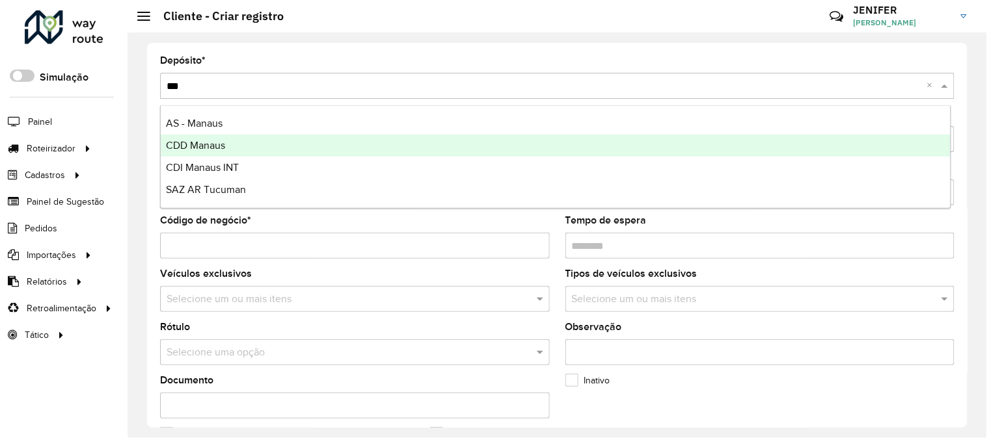
click at [248, 141] on div "CDD Manaus" at bounding box center [556, 146] width 790 height 22
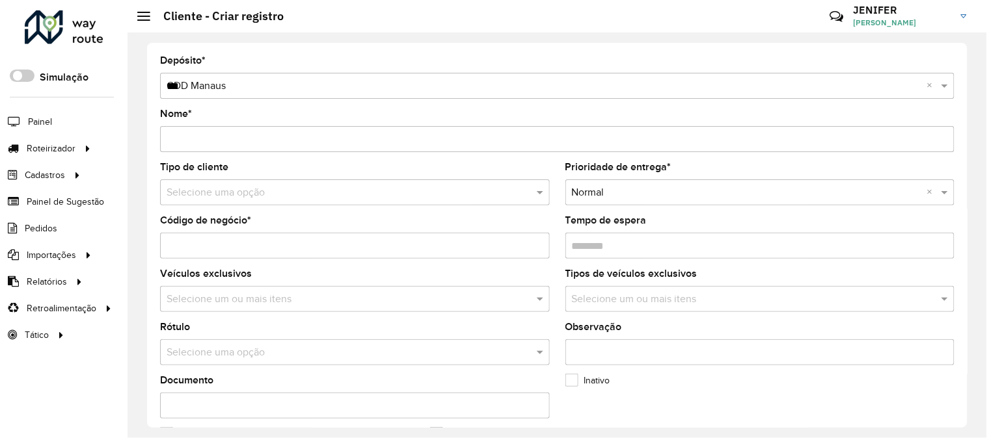
click at [278, 128] on input "Nome *" at bounding box center [557, 139] width 794 height 26
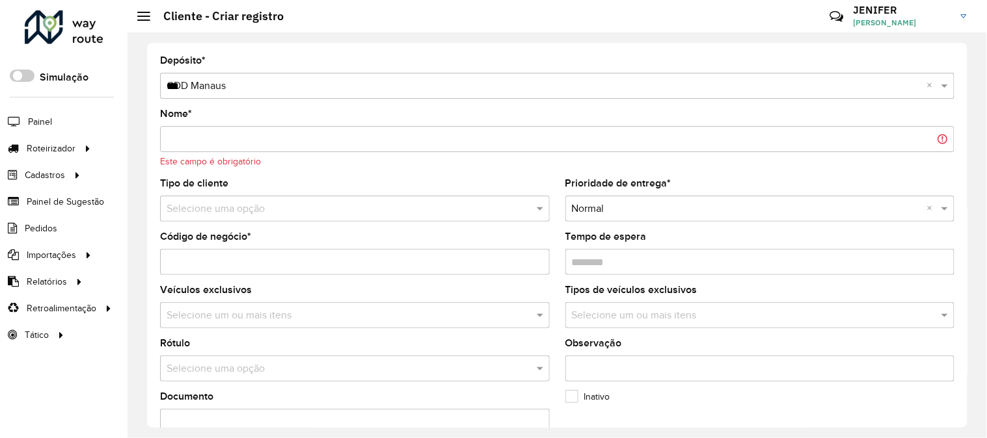
paste input "**********"
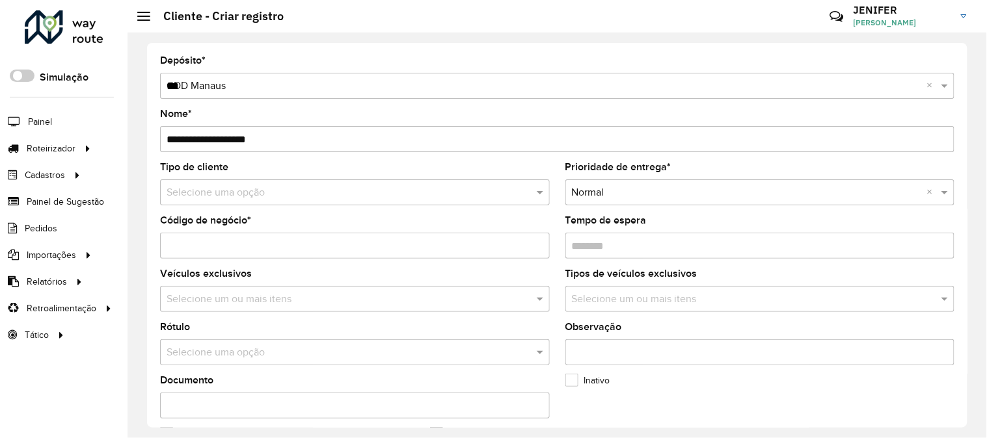
type input "**********"
click at [221, 243] on input "Código de negócio *" at bounding box center [355, 246] width 390 height 26
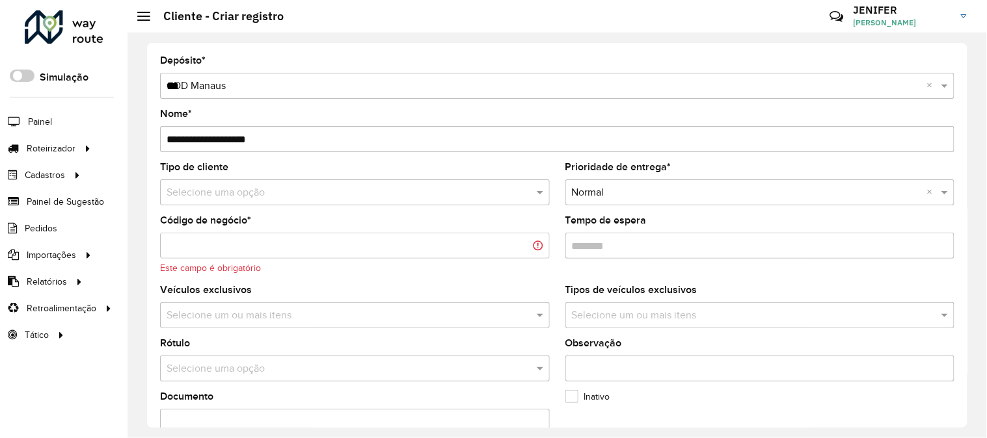
paste input "********"
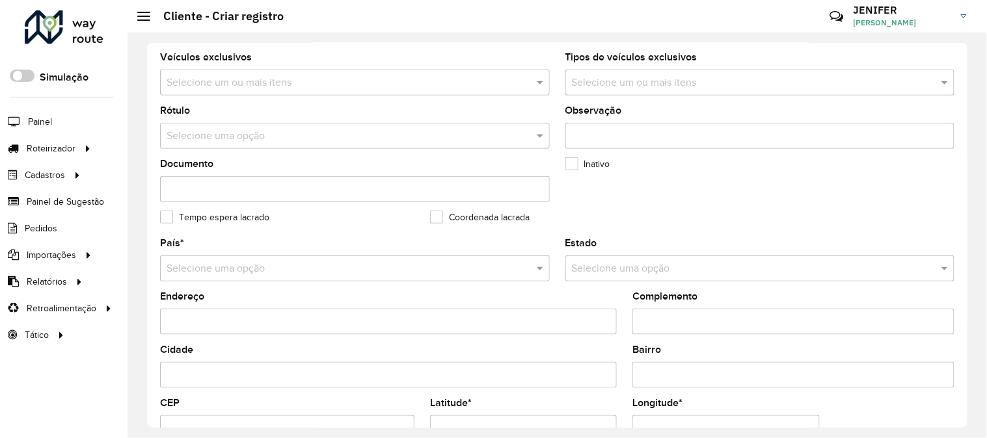
scroll to position [433, 0]
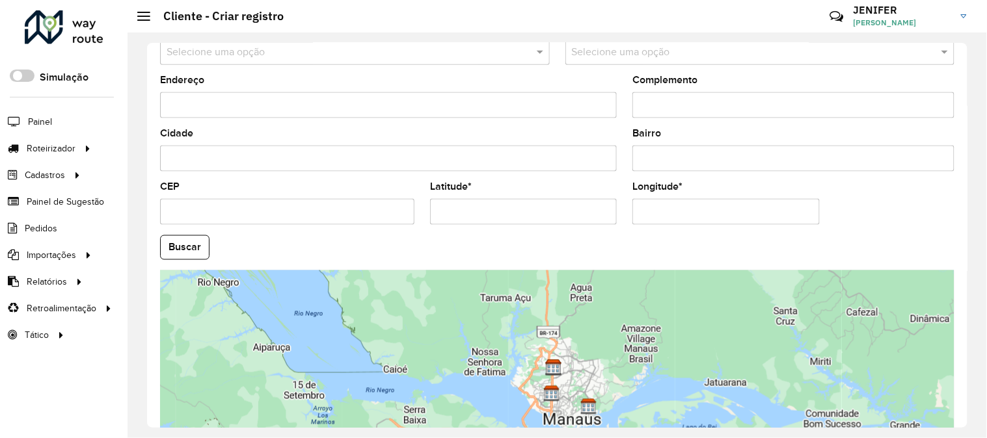
type input "********"
click at [497, 217] on input "Latitude *" at bounding box center [523, 212] width 187 height 26
paste input "**********"
type input "**********"
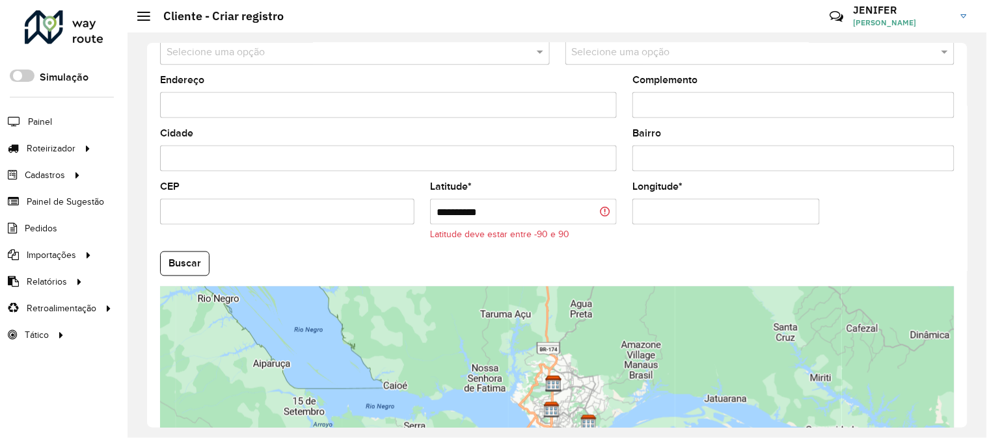
click at [668, 204] on input "Longitude *" at bounding box center [725, 212] width 187 height 26
paste input "**********"
type input "**********"
click at [534, 209] on input "**********" at bounding box center [523, 212] width 187 height 26
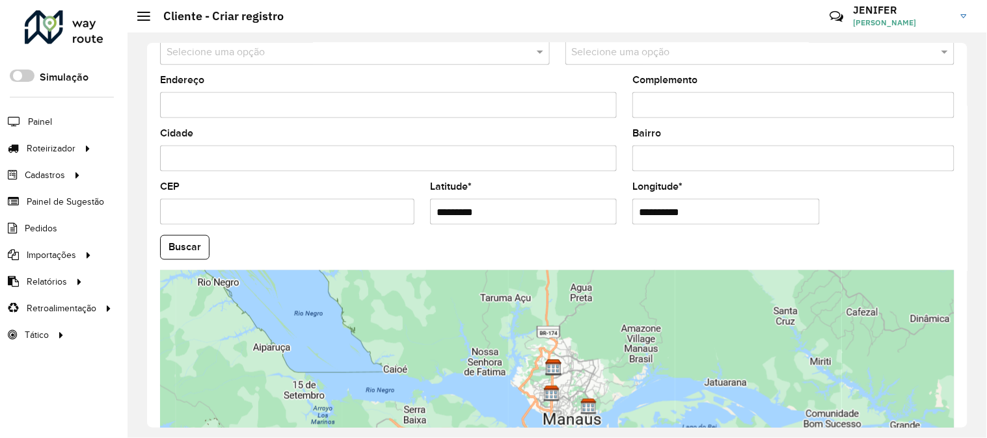
scroll to position [289, 0]
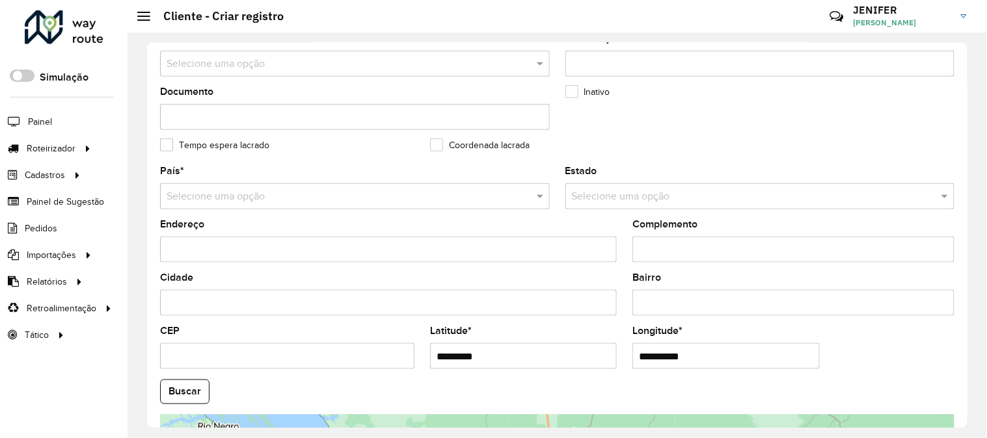
type input "*********"
click at [210, 190] on hb-app "Aguarde... Pop-up bloqueado! Seu navegador bloqueou automáticamente a abertura …" at bounding box center [493, 219] width 987 height 438
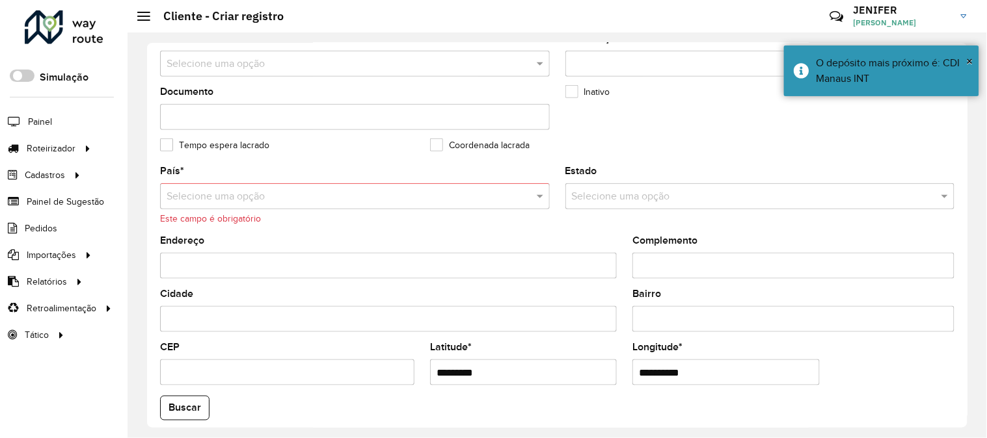
click at [210, 190] on input "text" at bounding box center [342, 197] width 351 height 16
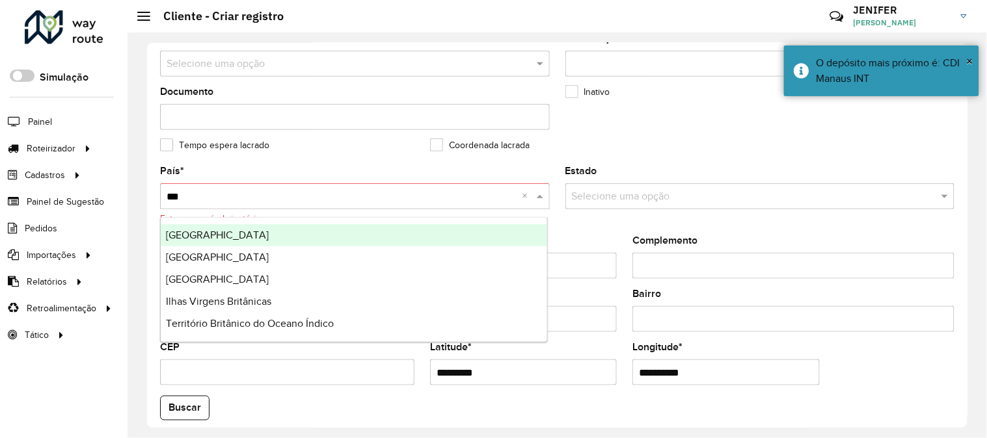
type input "****"
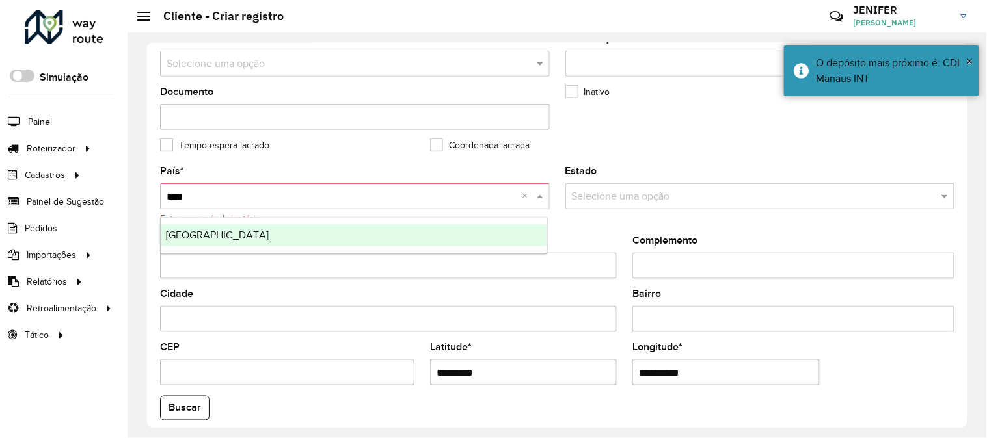
click at [206, 232] on div "Brasil" at bounding box center [354, 235] width 386 height 22
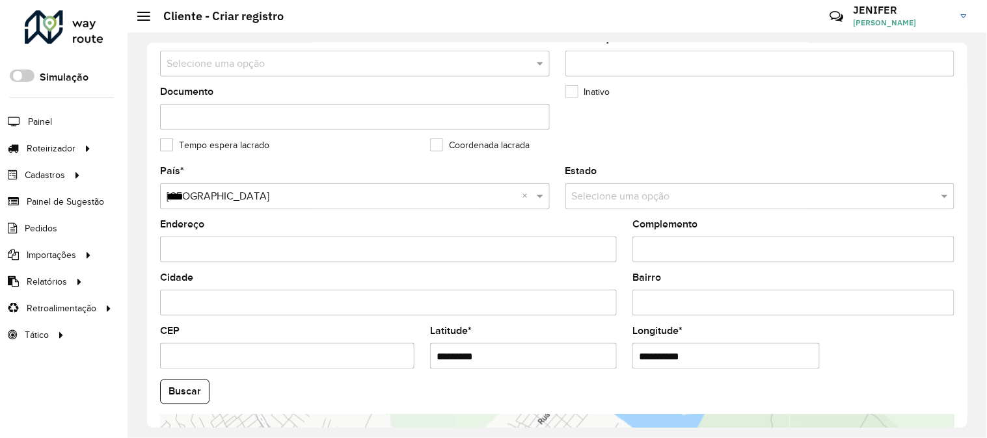
scroll to position [532, 0]
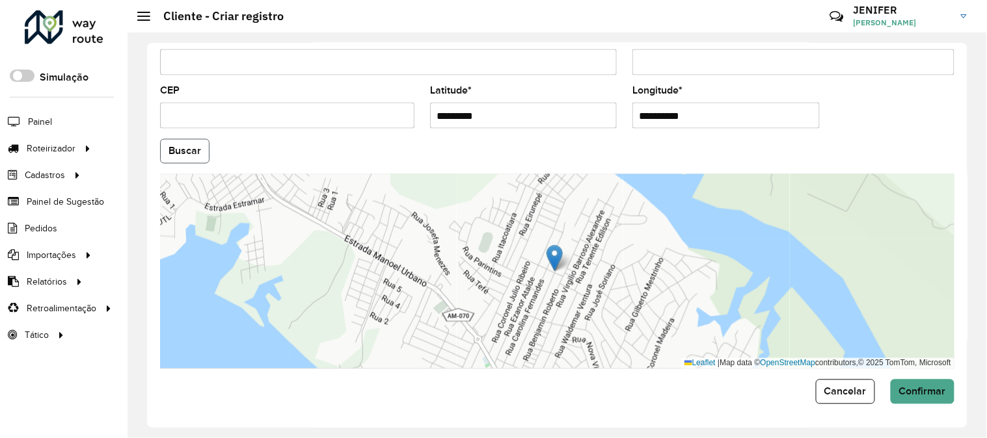
click at [187, 147] on button "Buscar" at bounding box center [184, 151] width 49 height 25
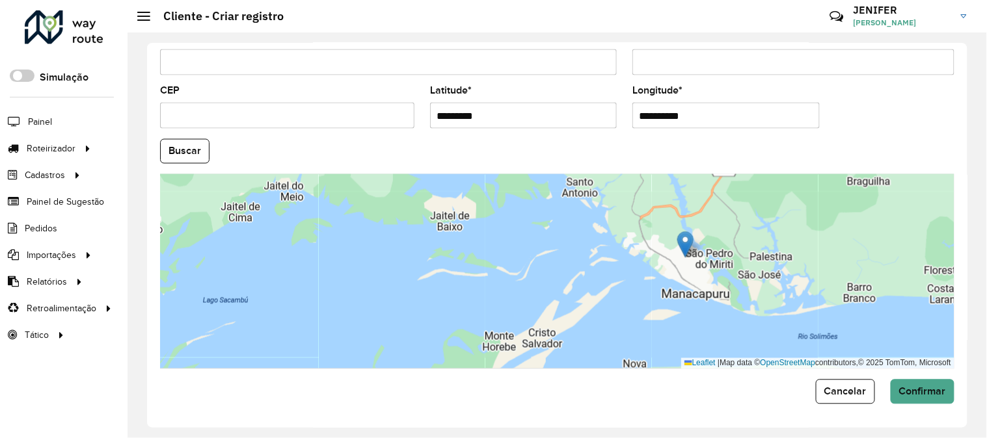
click at [962, 327] on div "**********" at bounding box center [557, 235] width 820 height 385
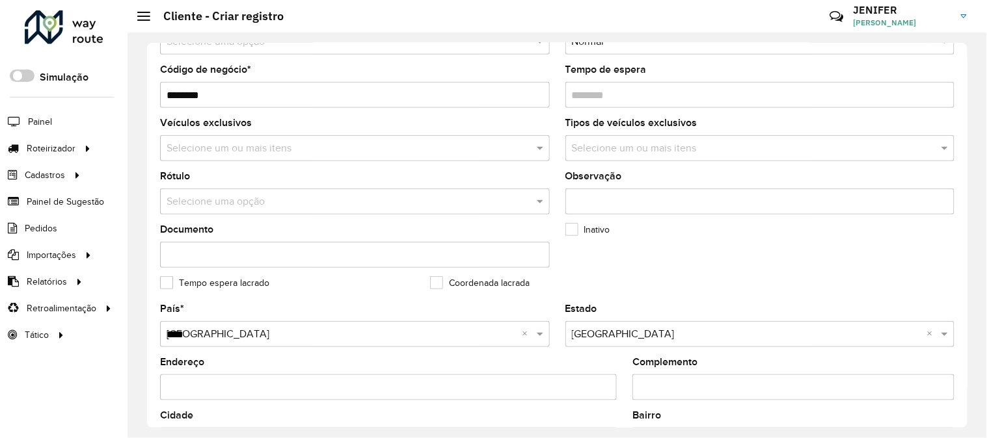
scroll to position [135, 0]
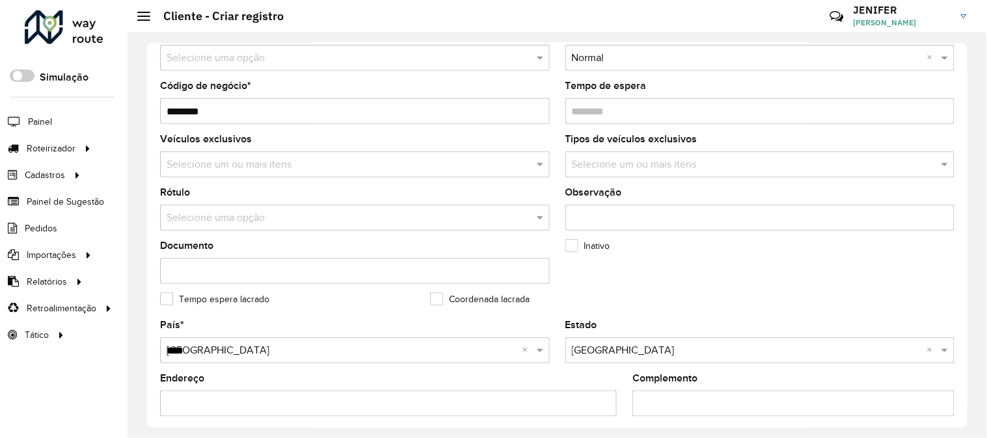
click at [218, 213] on input "text" at bounding box center [342, 219] width 351 height 16
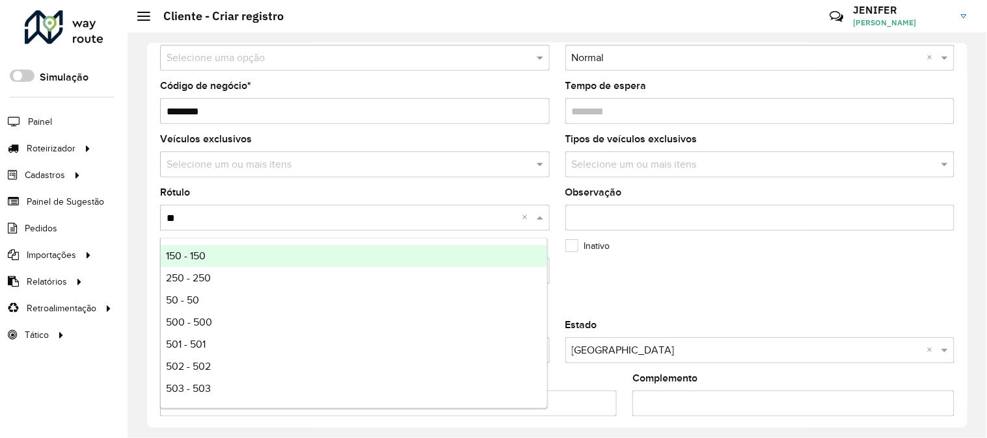
type input "***"
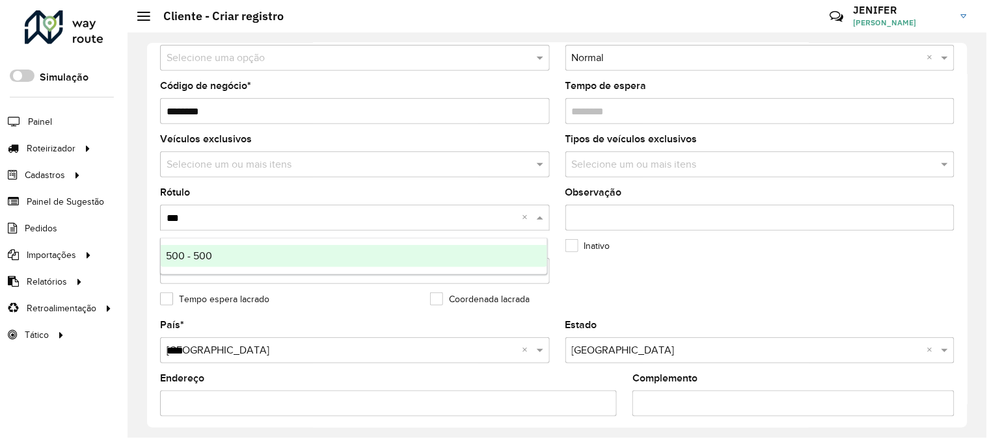
click at [192, 250] on span "500 - 500" at bounding box center [189, 255] width 46 height 11
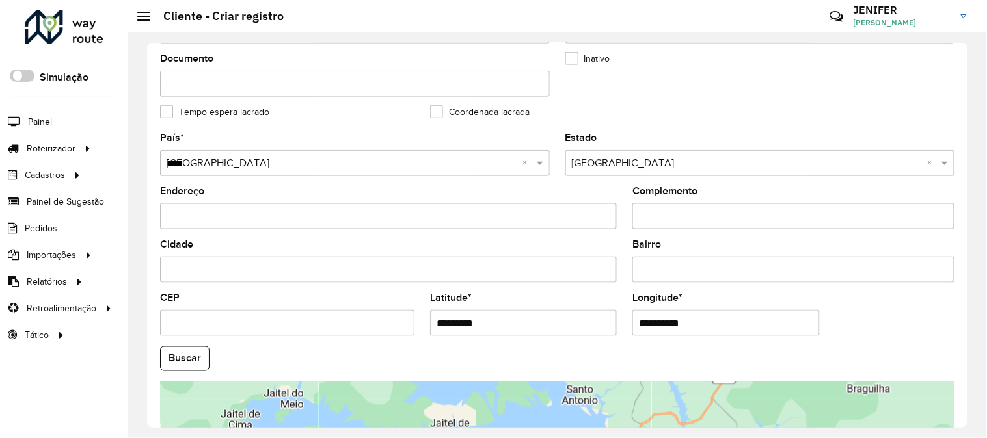
scroll to position [532, 0]
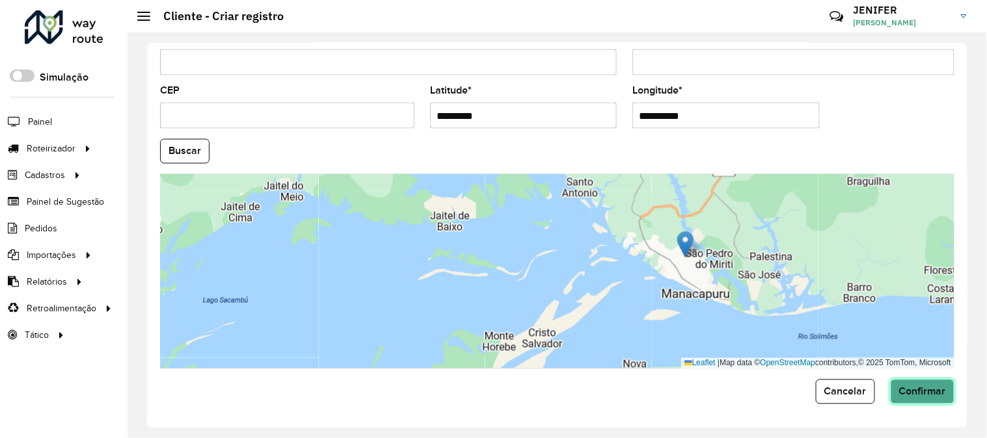
click at [904, 392] on span "Confirmar" at bounding box center [922, 391] width 47 height 11
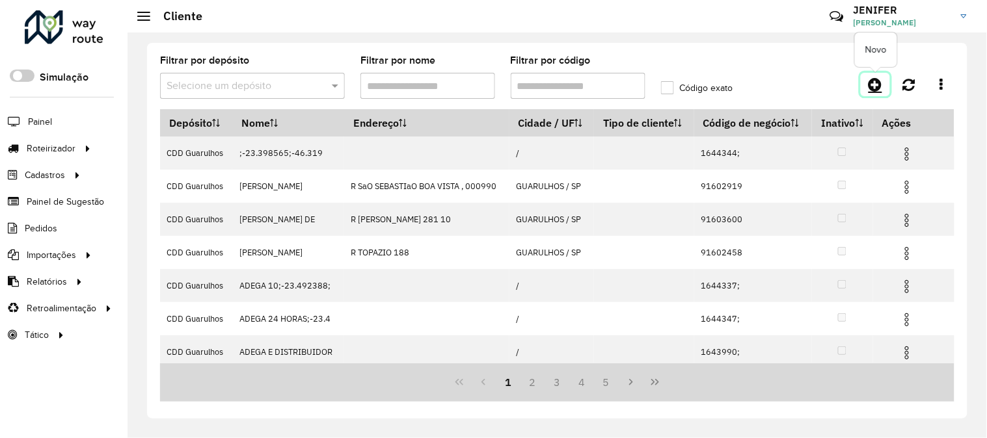
click at [874, 74] on link at bounding box center [875, 84] width 29 height 23
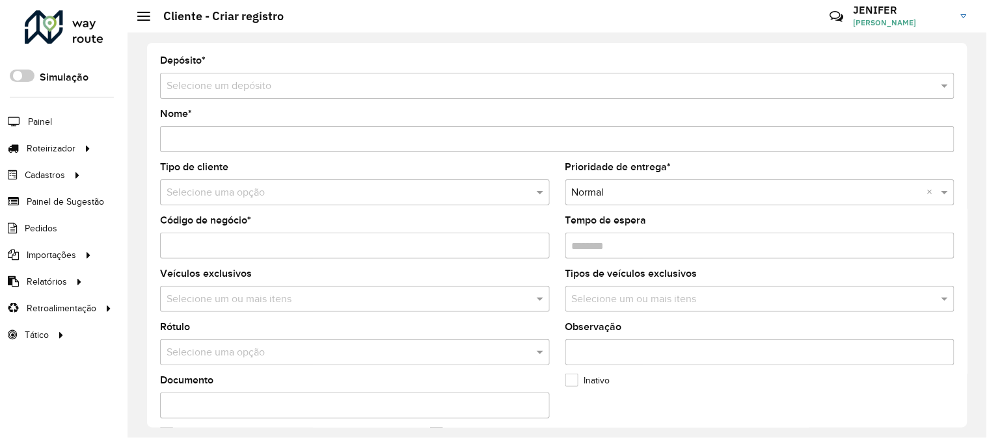
click at [296, 80] on input "text" at bounding box center [544, 87] width 755 height 16
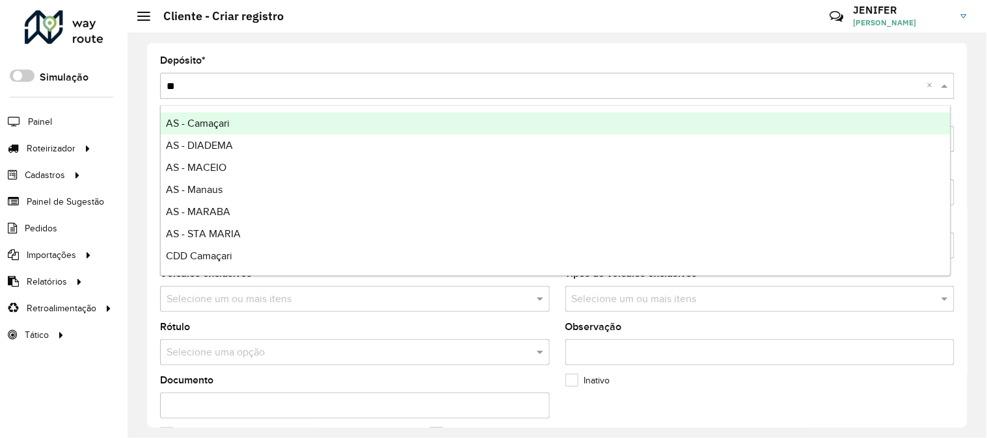
type input "***"
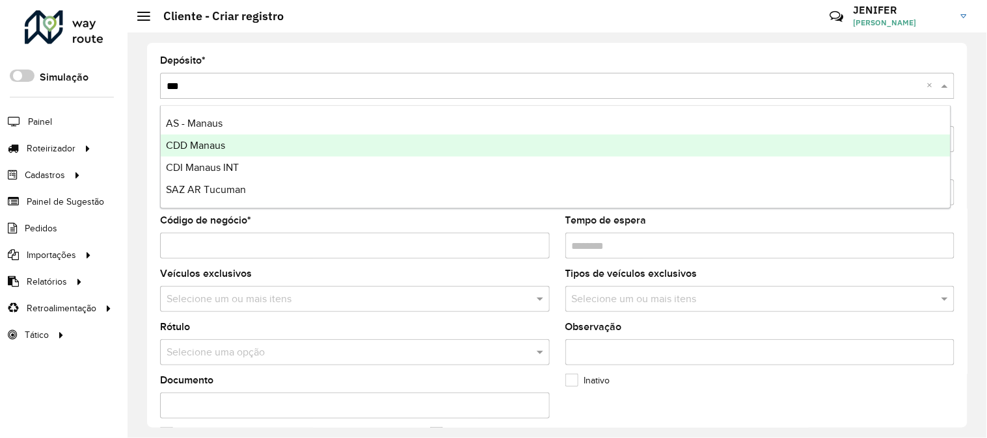
click at [224, 152] on div "CDD Manaus" at bounding box center [556, 146] width 790 height 22
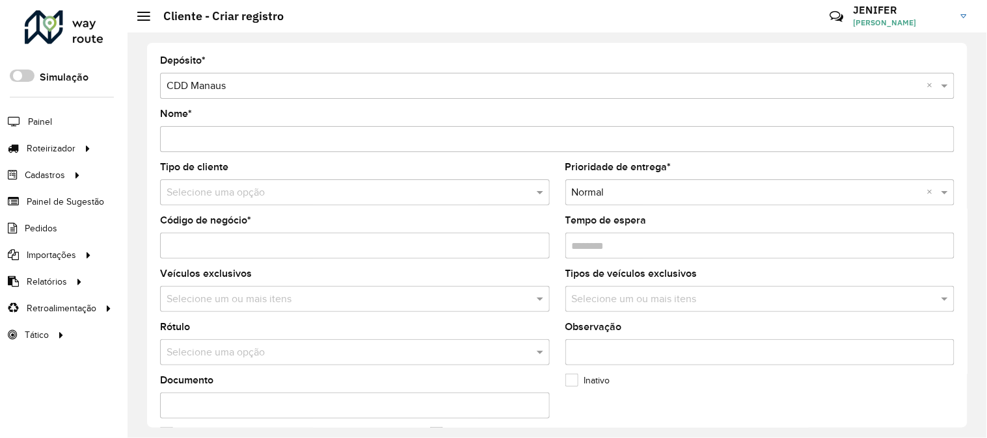
click at [256, 141] on input "Nome *" at bounding box center [557, 139] width 794 height 26
paste input "**********"
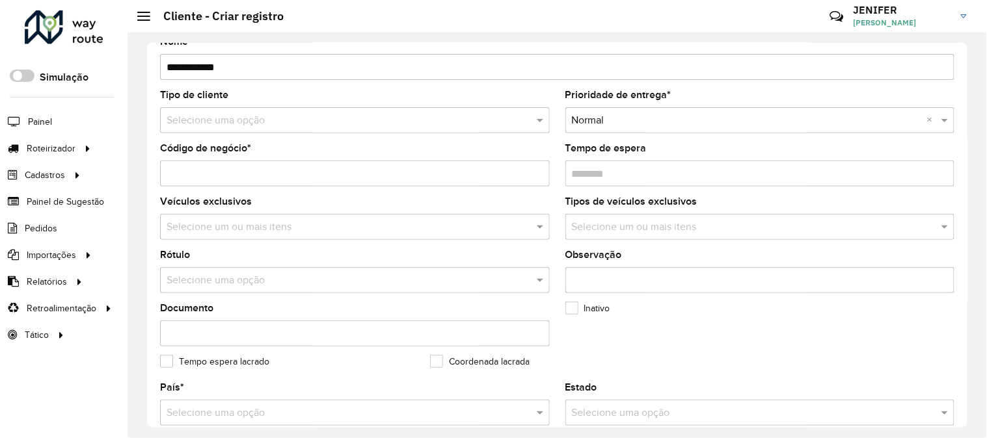
type input "**********"
click at [288, 169] on input "Código de negócio *" at bounding box center [355, 174] width 390 height 26
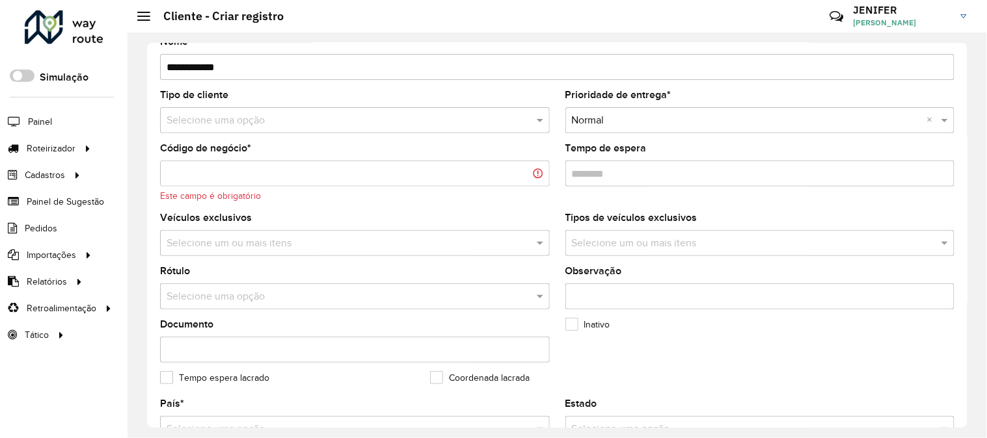
paste input "********"
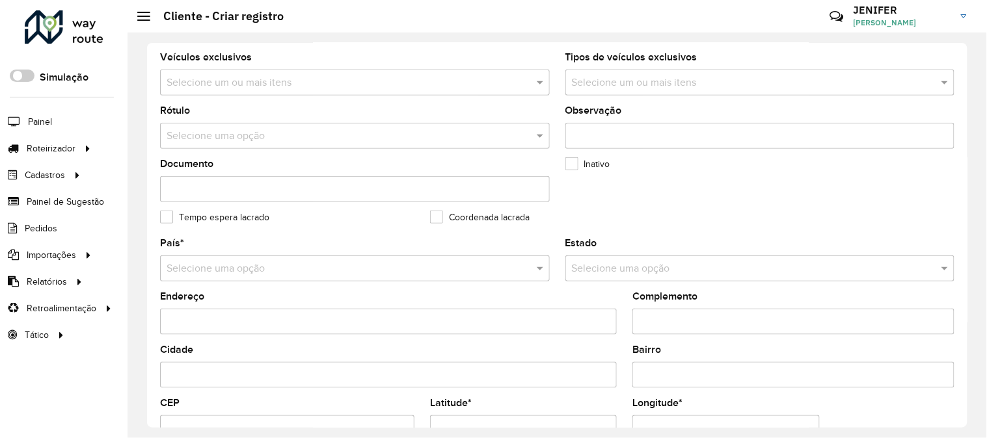
scroll to position [289, 0]
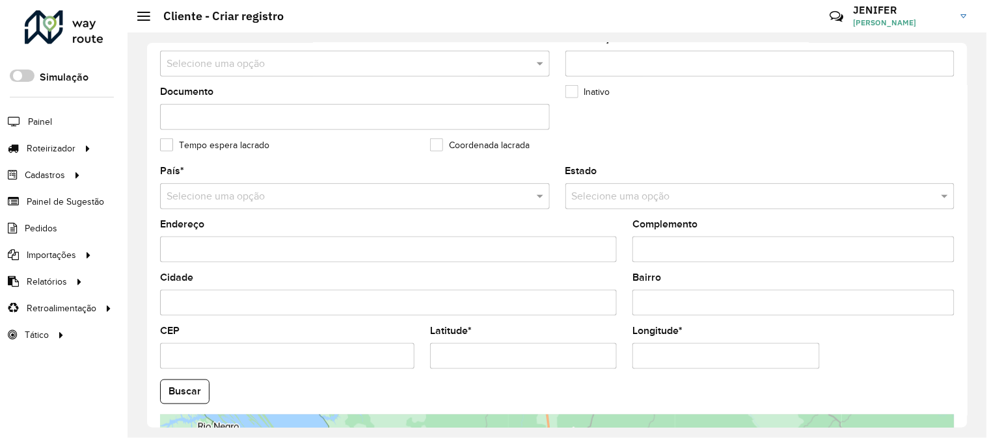
type input "********"
click at [516, 351] on input "Latitude *" at bounding box center [523, 357] width 187 height 26
paste input "*********"
type input "*********"
click at [651, 353] on input "Longitude *" at bounding box center [725, 357] width 187 height 26
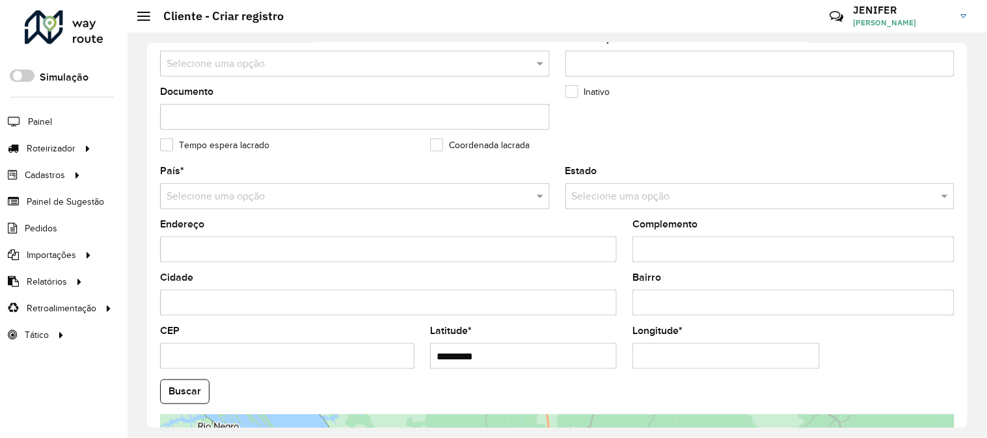
paste input "**********"
type input "**********"
click at [180, 388] on hb-app "Aguarde... Pop-up bloqueado! Seu navegador bloqueou automáticamente a abertura …" at bounding box center [493, 219] width 987 height 438
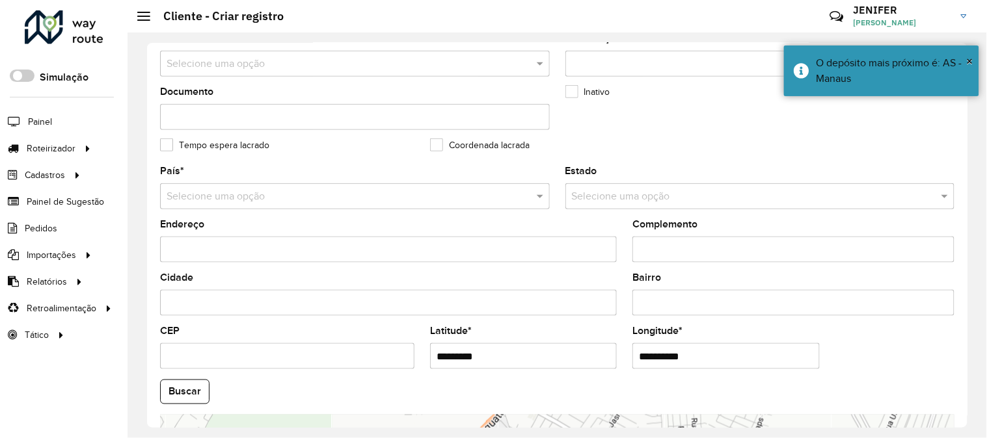
click at [226, 189] on div "Selecione uma opção" at bounding box center [355, 196] width 390 height 26
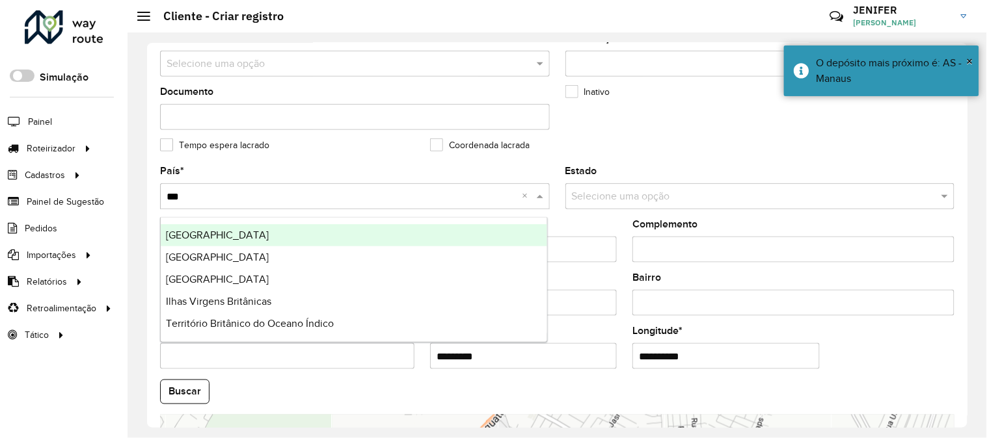
type input "****"
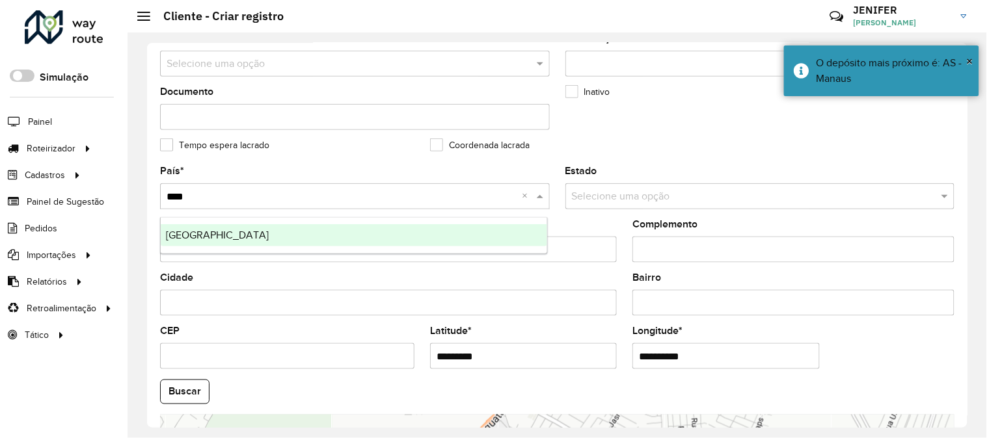
click at [207, 228] on div "Brasil" at bounding box center [354, 235] width 386 height 22
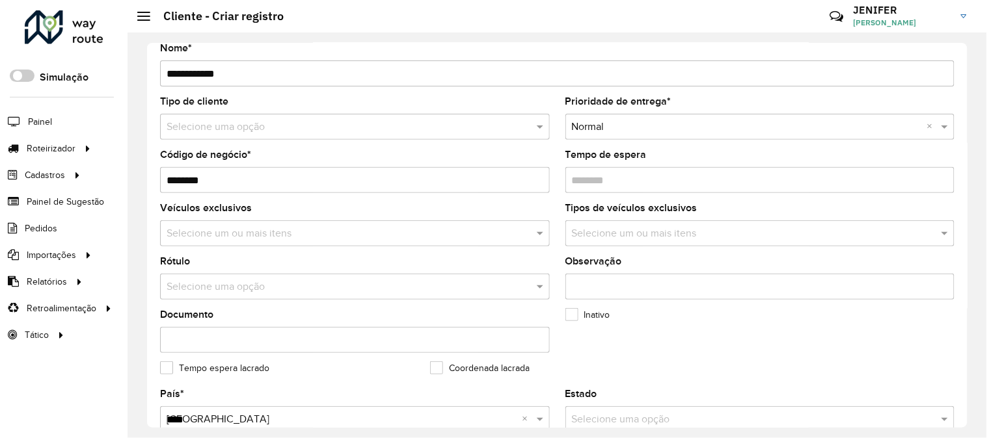
scroll to position [47, 0]
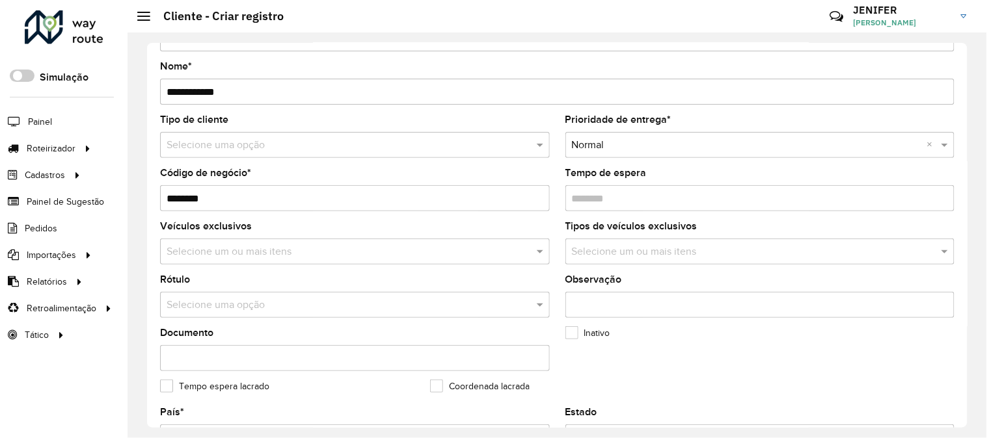
click at [232, 308] on input "text" at bounding box center [342, 306] width 351 height 16
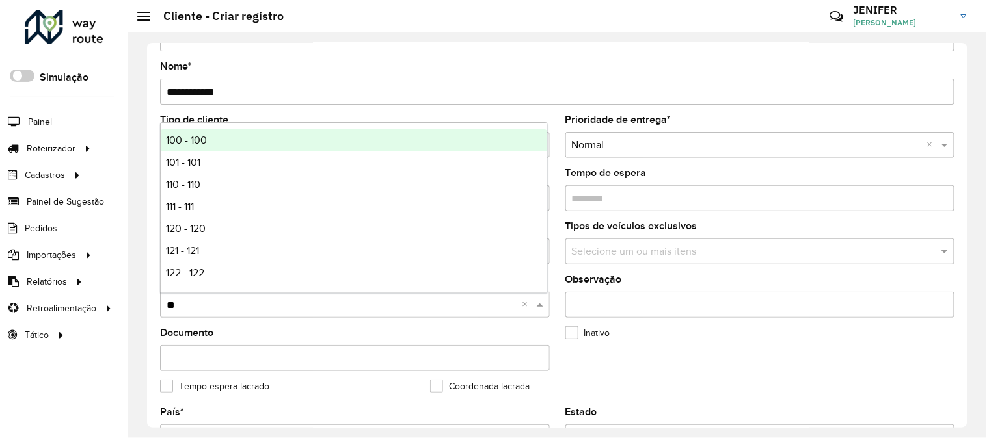
type input "***"
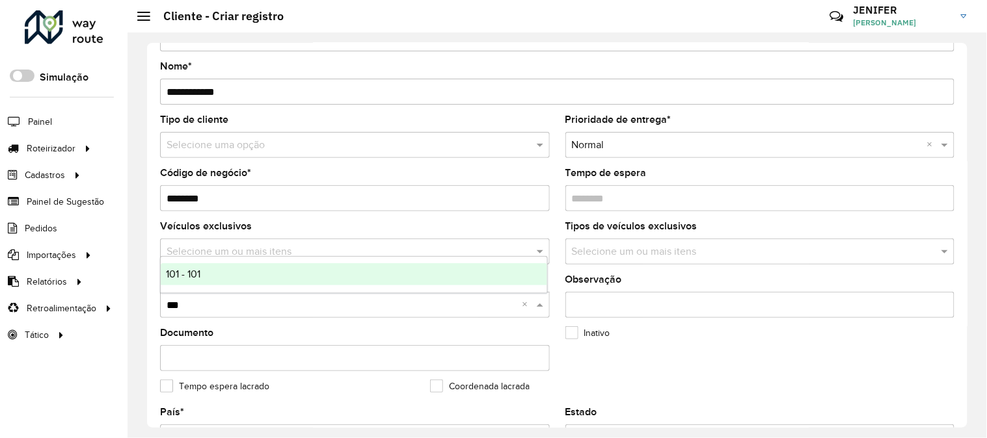
click at [215, 275] on div "101 - 101" at bounding box center [354, 274] width 386 height 22
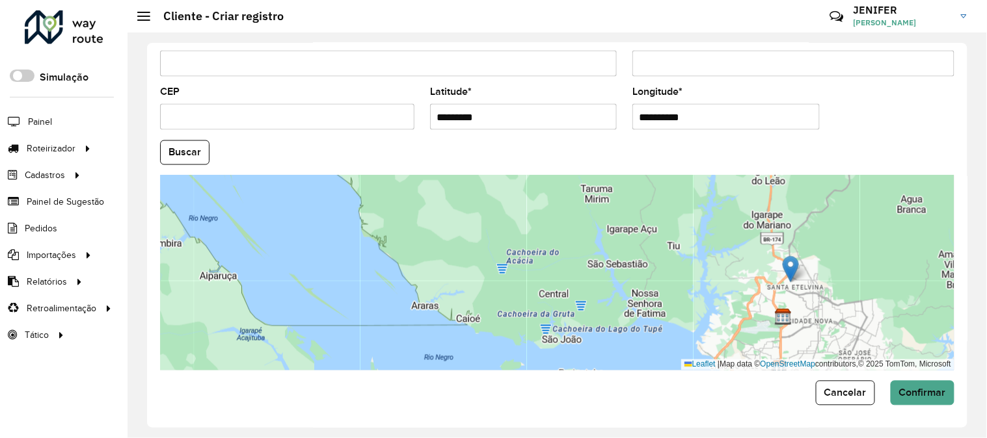
scroll to position [532, 0]
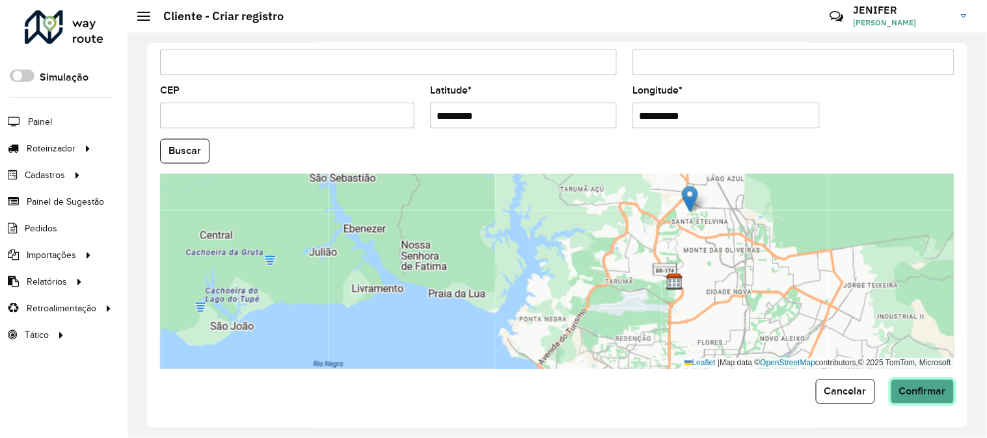
click at [940, 401] on button "Confirmar" at bounding box center [923, 392] width 64 height 25
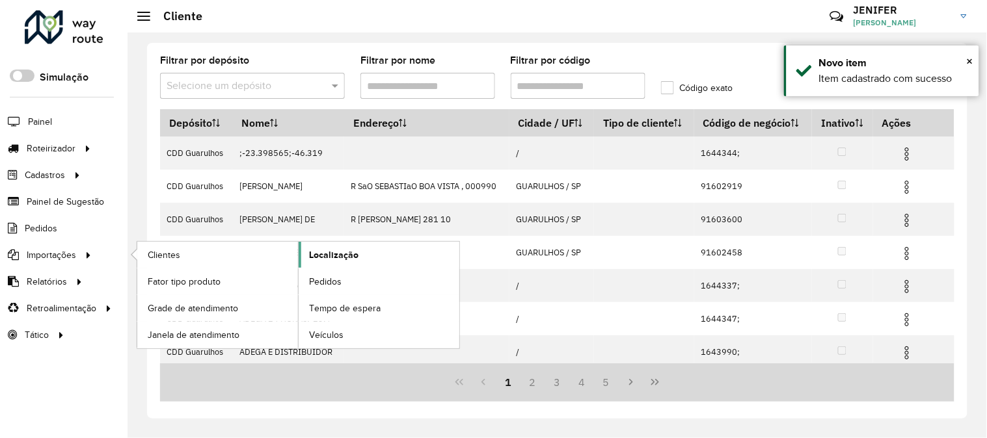
click at [327, 256] on span "Localização" at bounding box center [333, 256] width 49 height 14
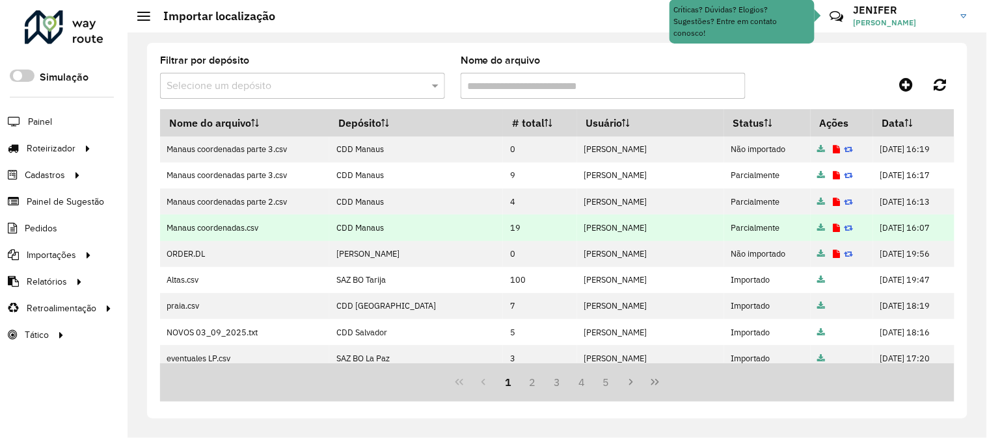
click at [844, 228] on icon at bounding box center [848, 228] width 9 height 8
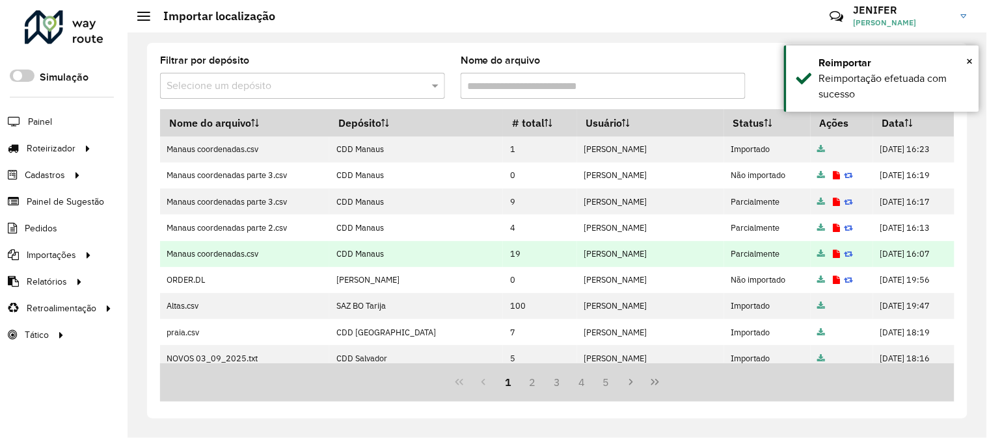
click at [844, 252] on icon at bounding box center [848, 254] width 9 height 8
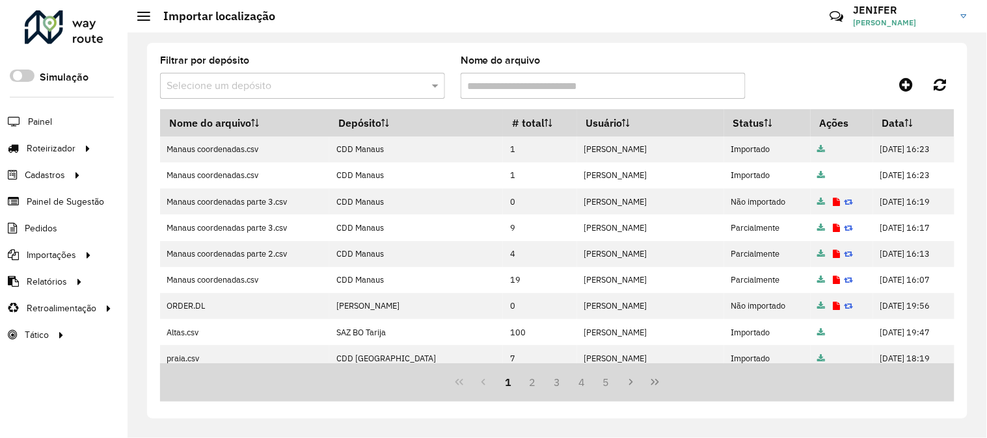
click at [844, 256] on icon at bounding box center [848, 254] width 9 height 8
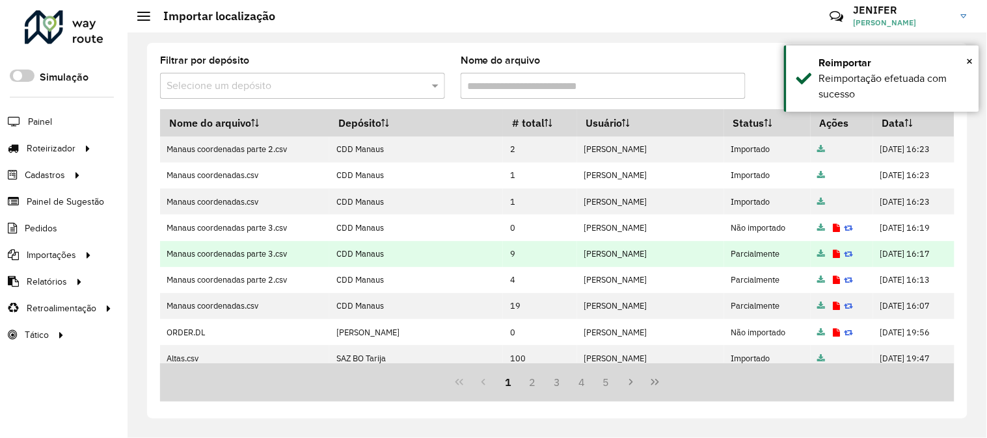
click at [844, 254] on icon at bounding box center [848, 254] width 9 height 8
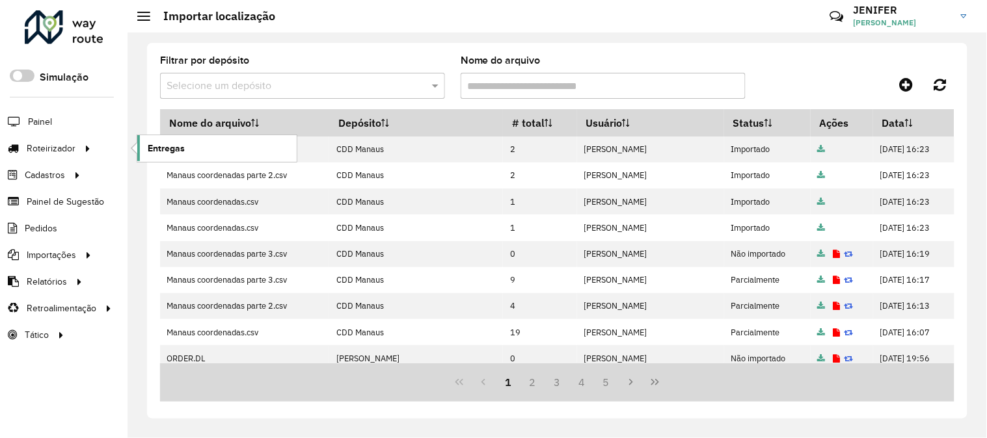
click at [198, 138] on link "Entregas" at bounding box center [216, 148] width 159 height 26
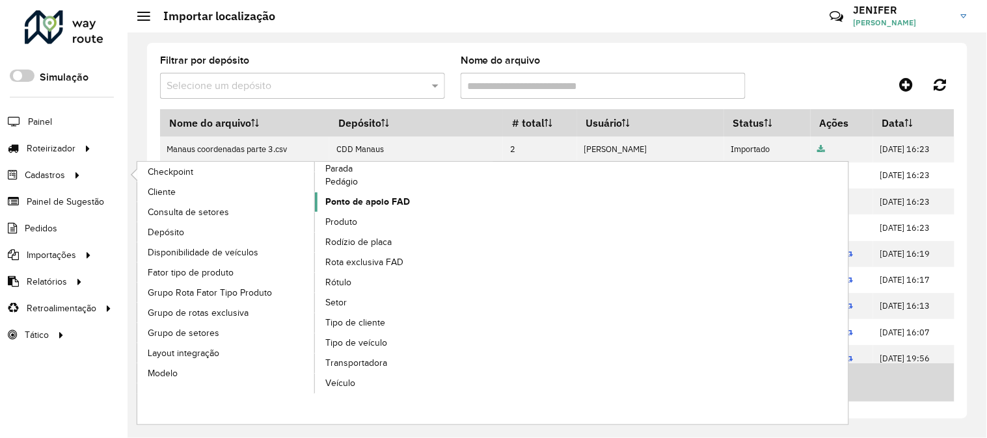
click at [357, 200] on span "Ponto de apoio FAD" at bounding box center [367, 202] width 85 height 14
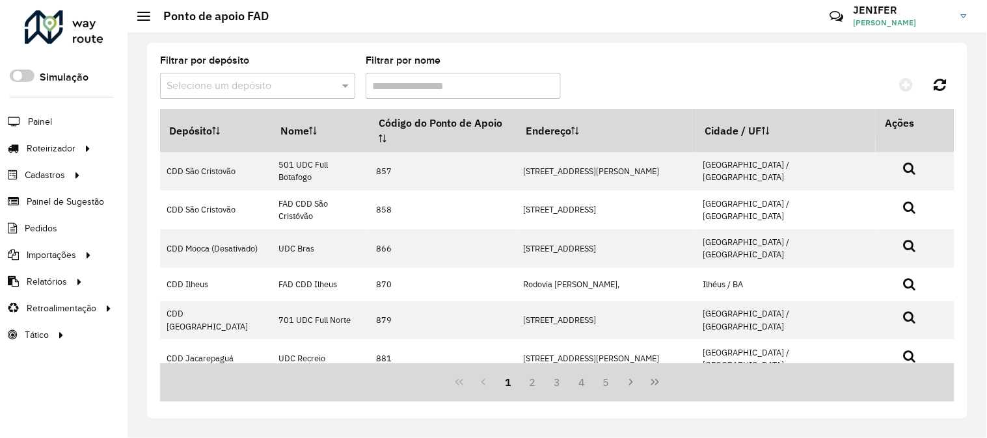
click at [226, 82] on input "text" at bounding box center [245, 87] width 156 height 16
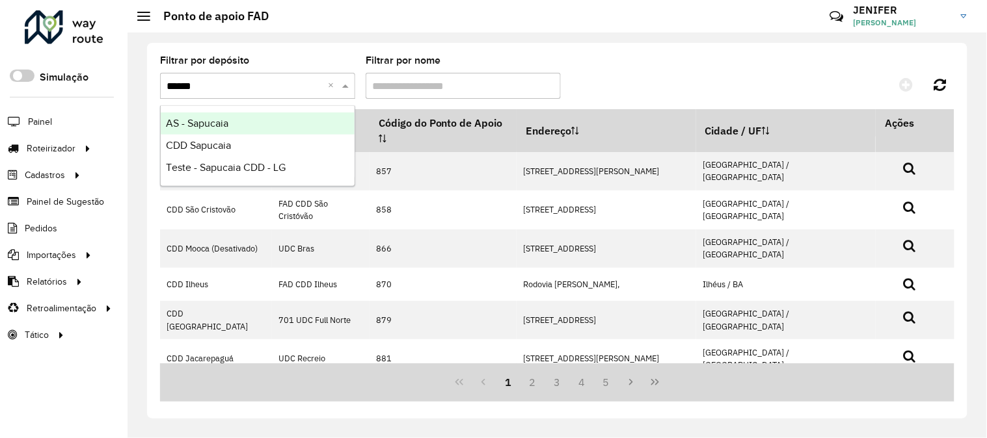
type input "*******"
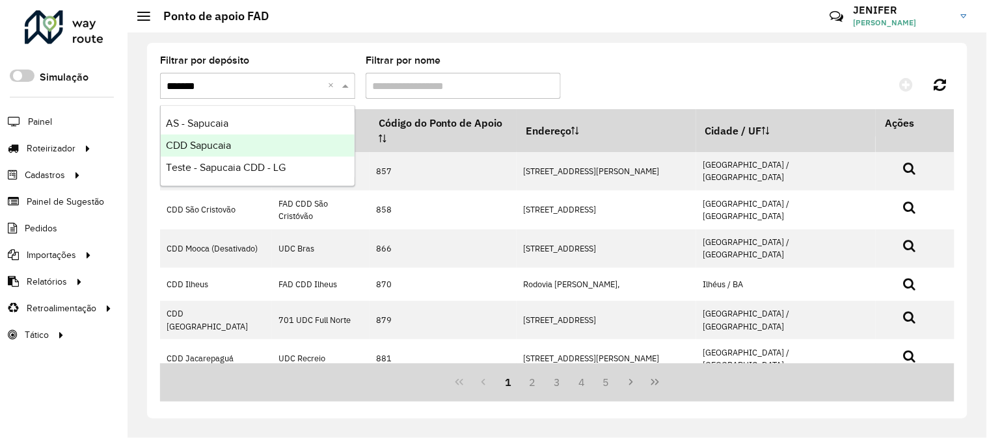
click at [224, 141] on span "CDD Sapucaia" at bounding box center [198, 145] width 65 height 11
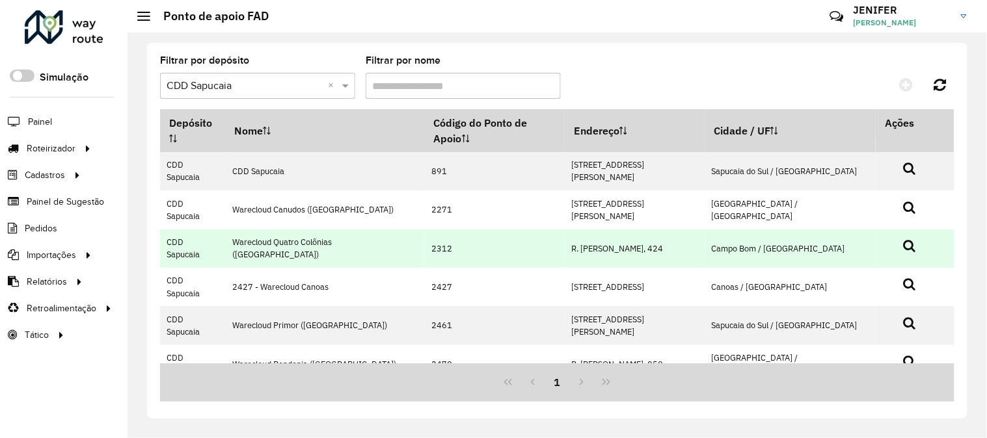
click at [904, 239] on icon at bounding box center [910, 245] width 12 height 13
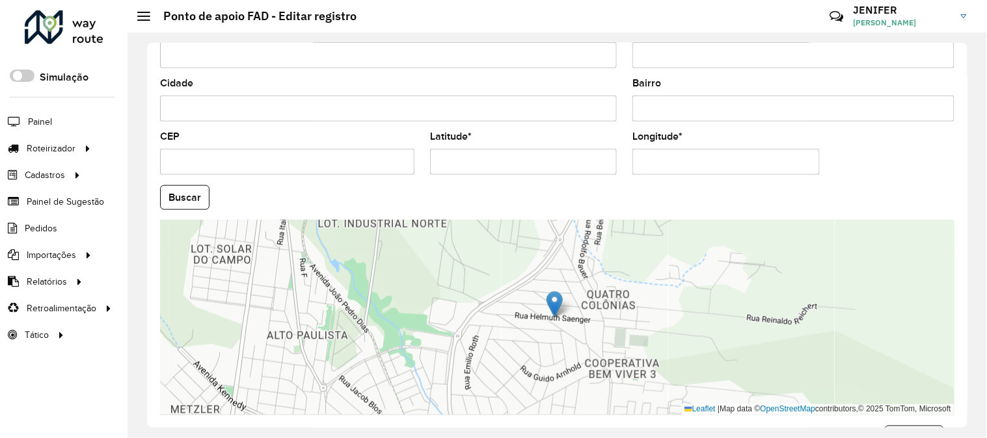
scroll to position [345, 0]
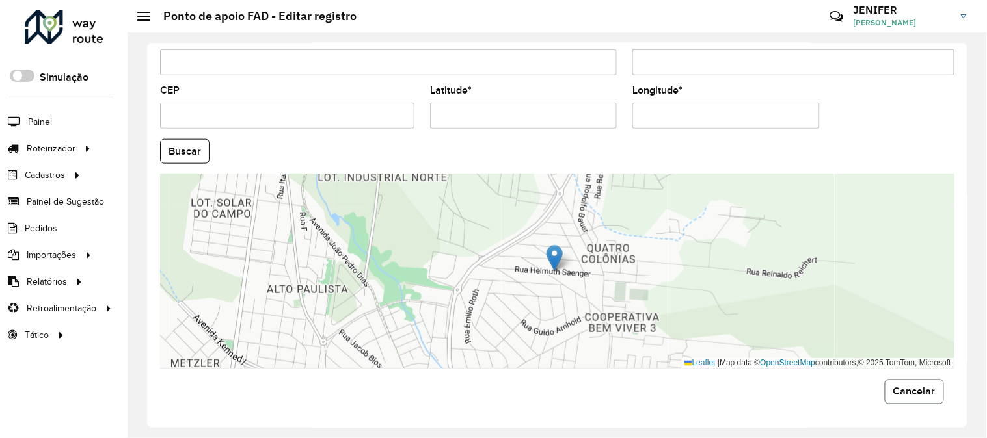
click at [906, 389] on span "Cancelar" at bounding box center [914, 391] width 42 height 11
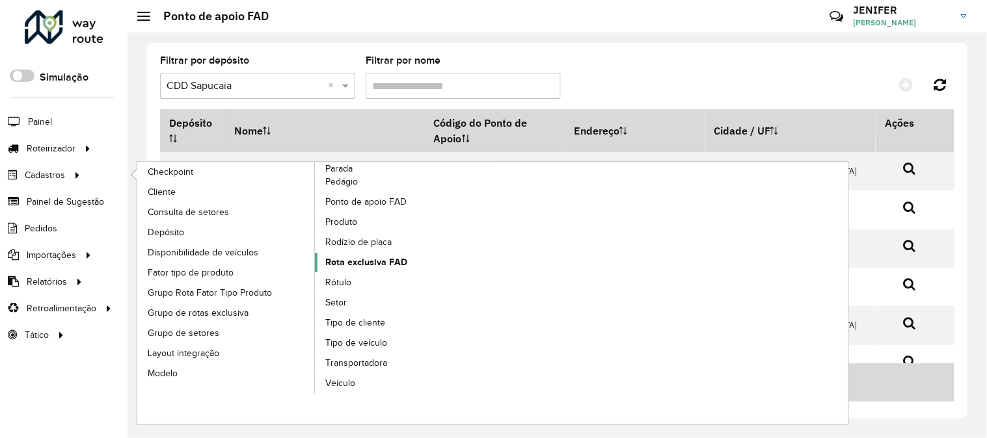
click at [361, 259] on span "Rota exclusiva FAD" at bounding box center [366, 263] width 82 height 14
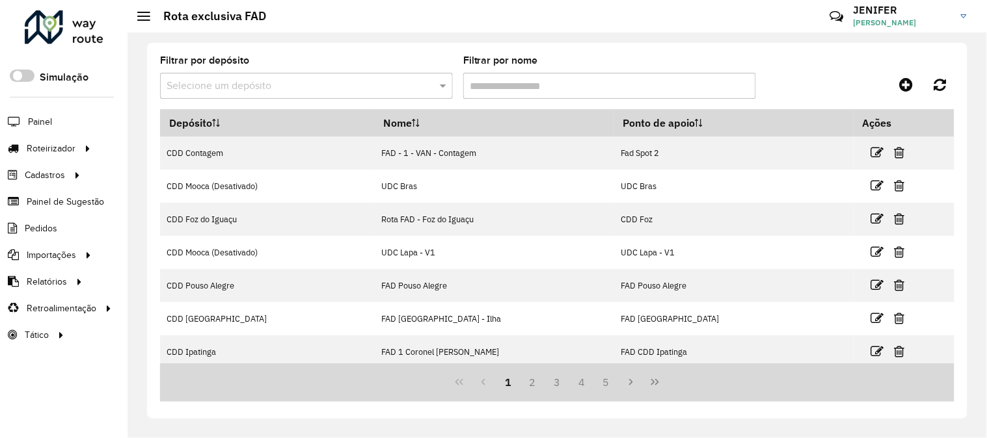
click at [245, 70] on div "Filtrar por depósito Selecione um depósito" at bounding box center [306, 77] width 293 height 43
click at [239, 86] on input "text" at bounding box center [294, 87] width 254 height 16
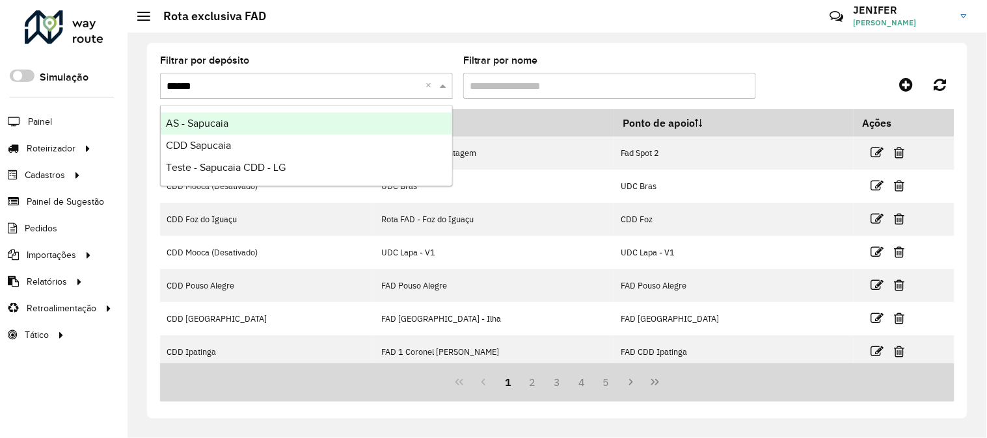
type input "*******"
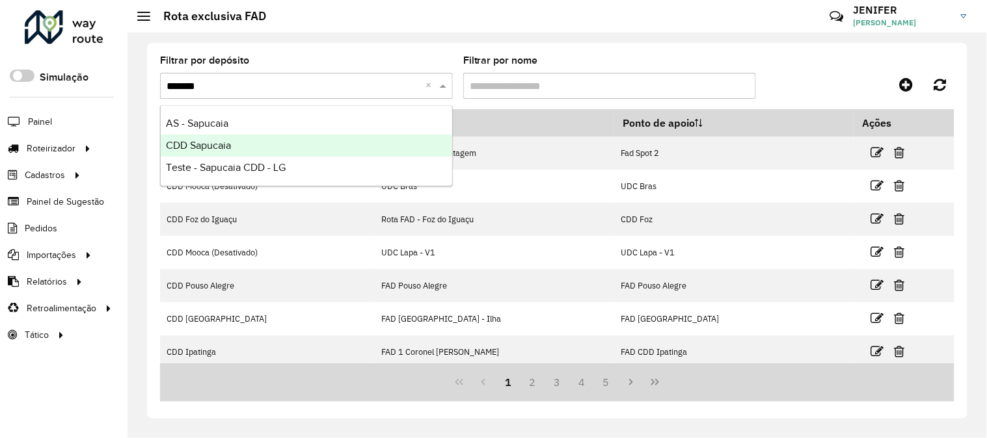
click at [245, 135] on div "CDD Sapucaia" at bounding box center [306, 146] width 291 height 22
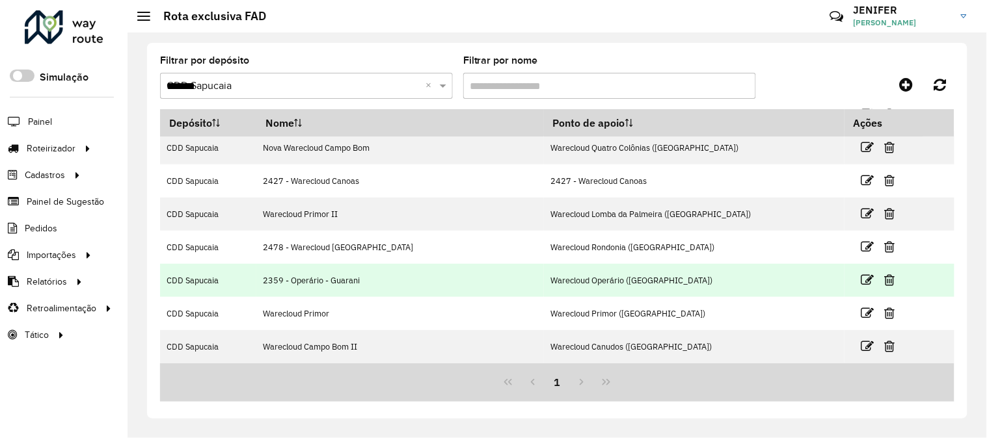
scroll to position [66, 0]
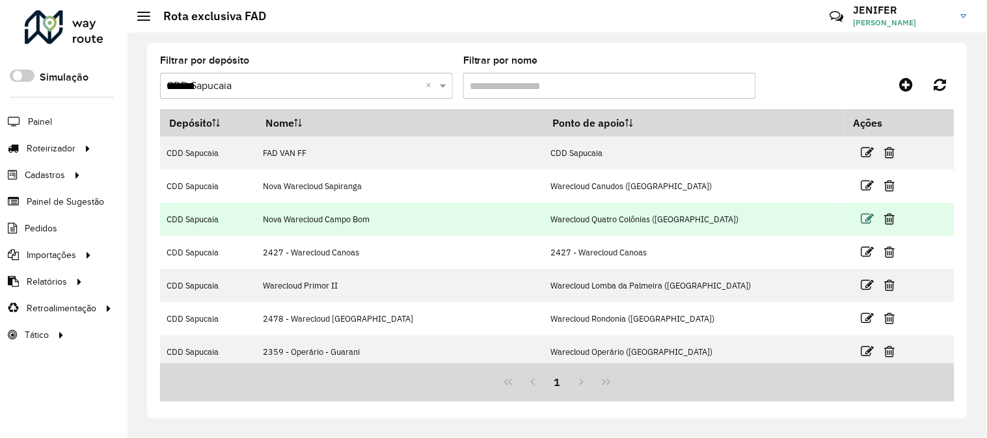
click at [861, 219] on icon at bounding box center [867, 219] width 13 height 13
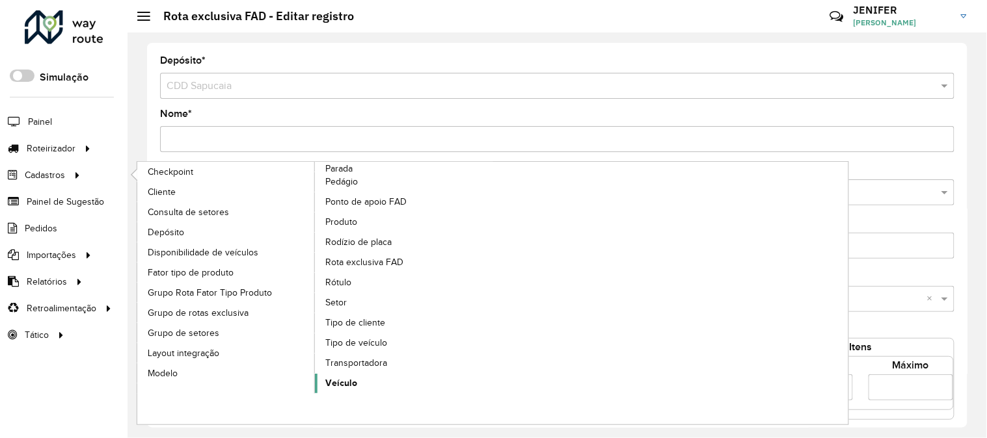
click at [337, 385] on span "Veículo" at bounding box center [341, 384] width 32 height 14
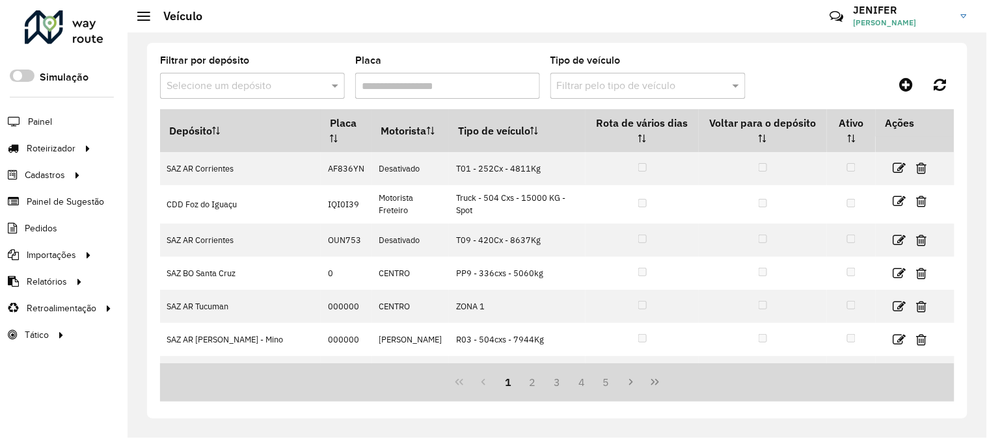
click at [233, 83] on input "text" at bounding box center [240, 87] width 146 height 16
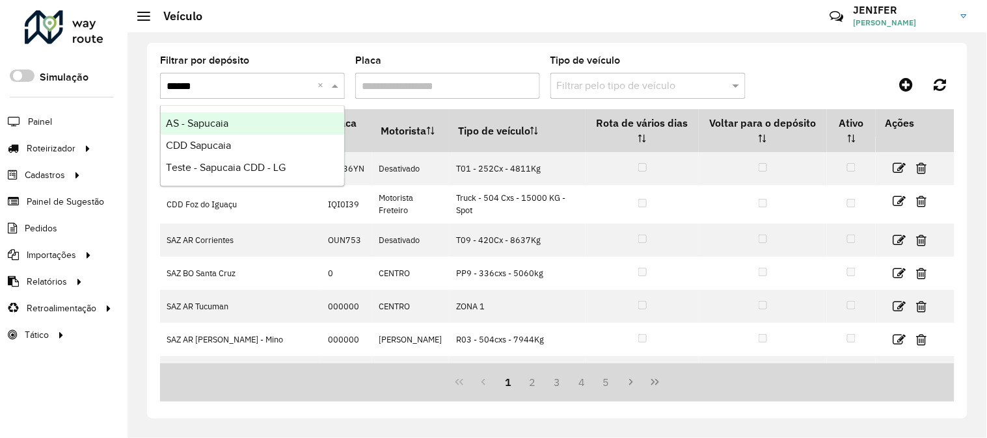
type input "*******"
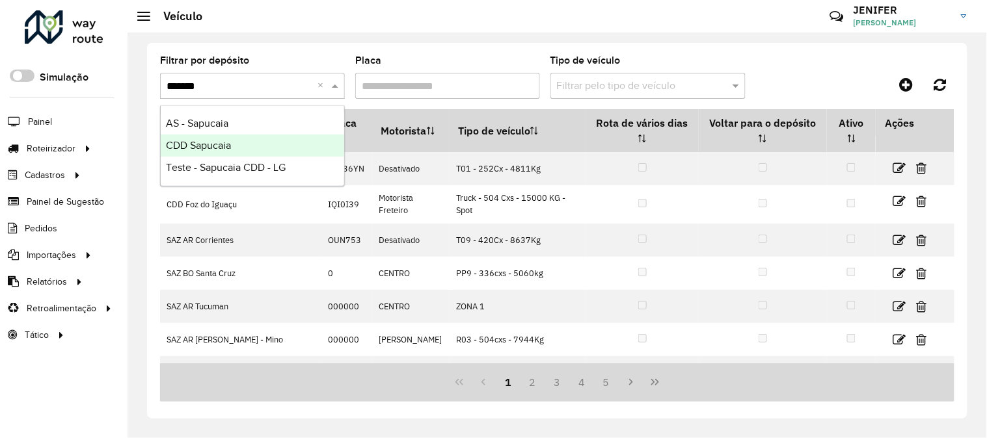
click at [225, 145] on span "CDD Sapucaia" at bounding box center [198, 145] width 65 height 11
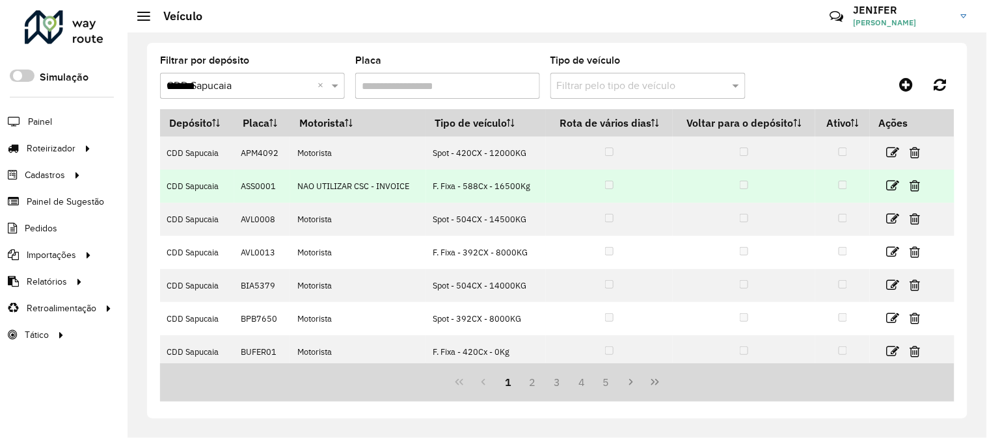
scroll to position [172, 0]
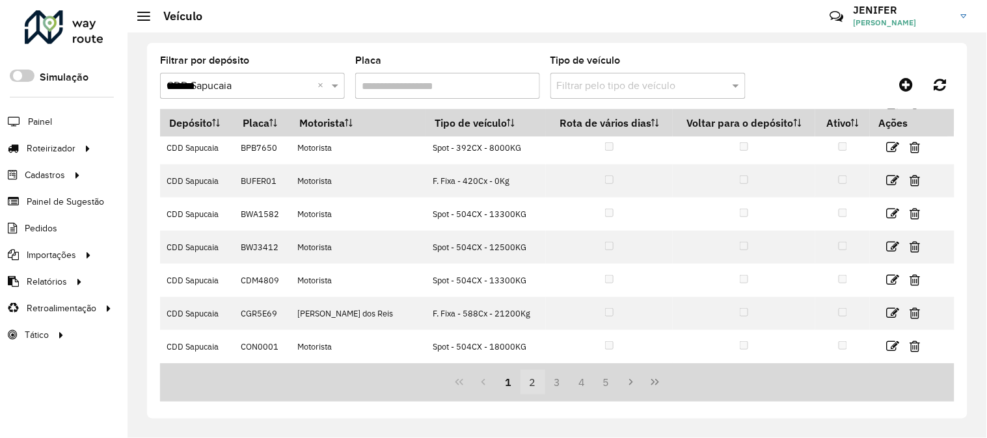
click at [535, 393] on button "2" at bounding box center [532, 382] width 25 height 25
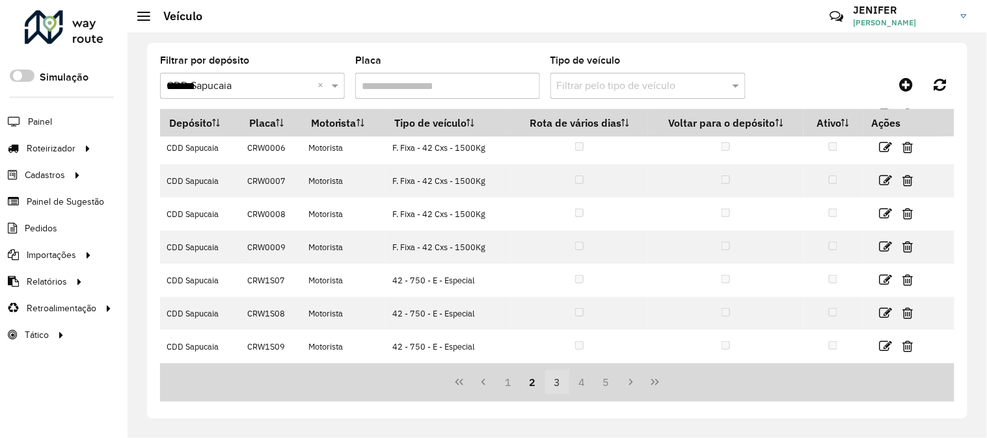
click at [558, 379] on button "3" at bounding box center [557, 382] width 25 height 25
click at [580, 387] on button "4" at bounding box center [581, 382] width 25 height 25
click at [587, 382] on button "5" at bounding box center [581, 382] width 25 height 25
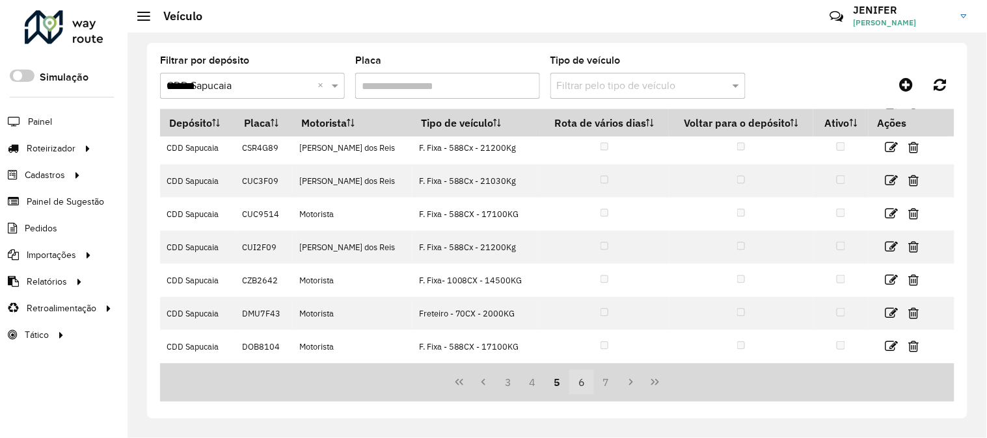
click at [588, 381] on button "6" at bounding box center [581, 382] width 25 height 25
click at [581, 383] on button "7" at bounding box center [581, 382] width 25 height 25
click at [580, 382] on button "8" at bounding box center [581, 382] width 25 height 25
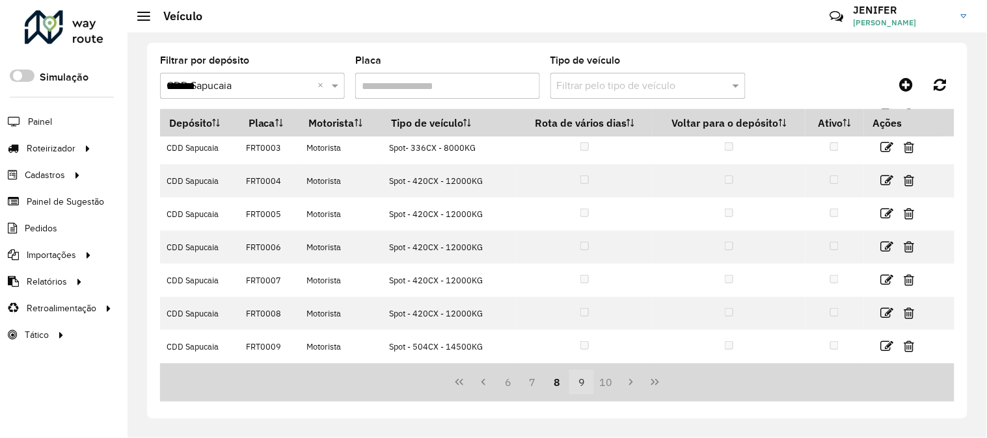
click at [584, 382] on button "9" at bounding box center [581, 382] width 25 height 25
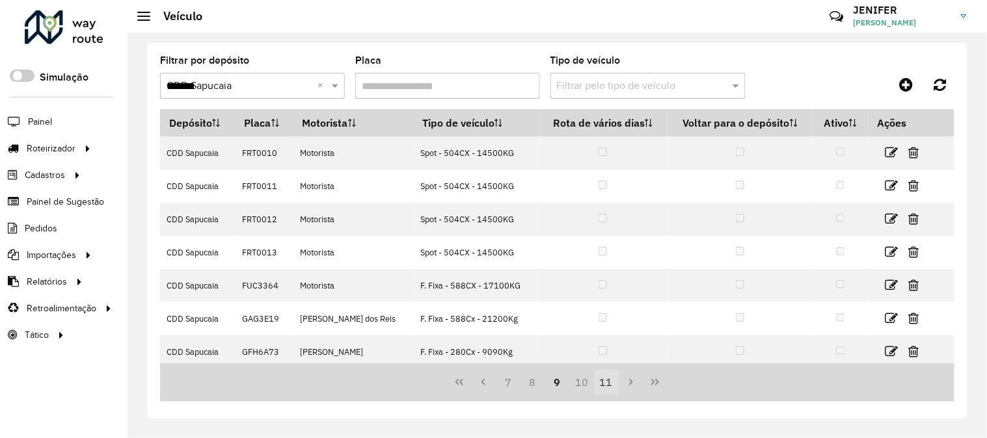
click at [608, 386] on button "11" at bounding box center [606, 382] width 25 height 25
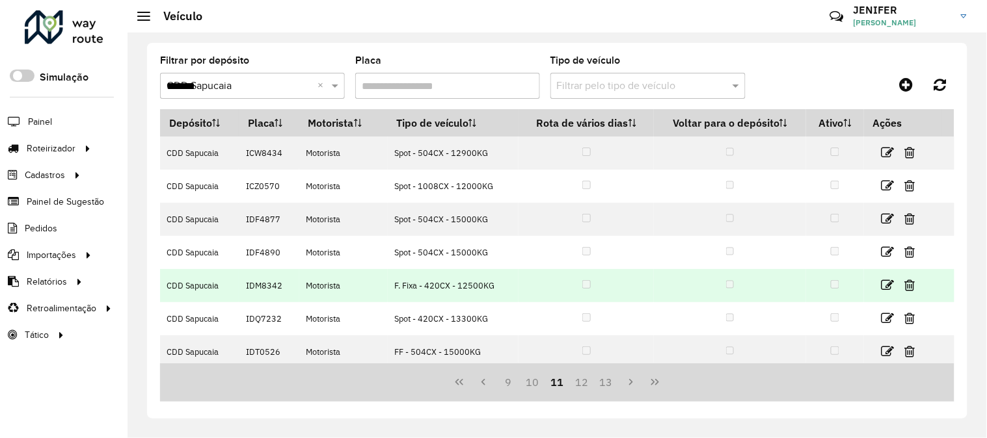
scroll to position [172, 0]
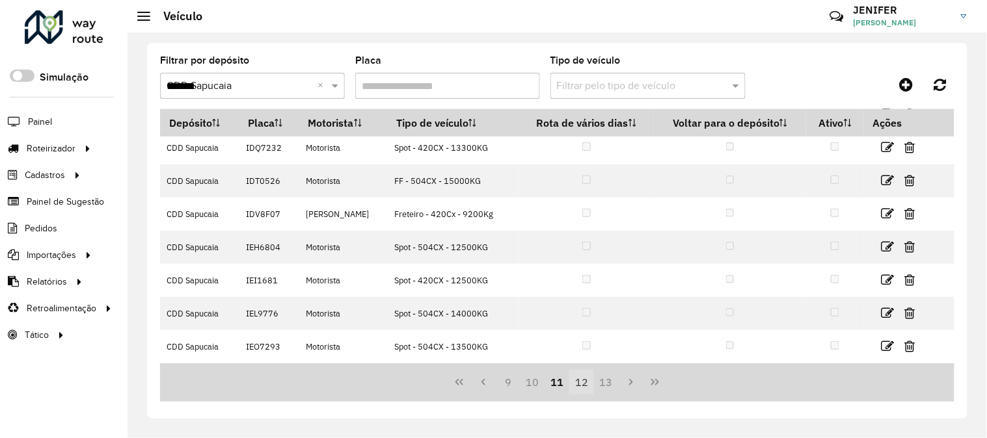
click at [589, 381] on button "12" at bounding box center [581, 382] width 25 height 25
click at [633, 385] on icon "Next Page" at bounding box center [631, 382] width 10 height 10
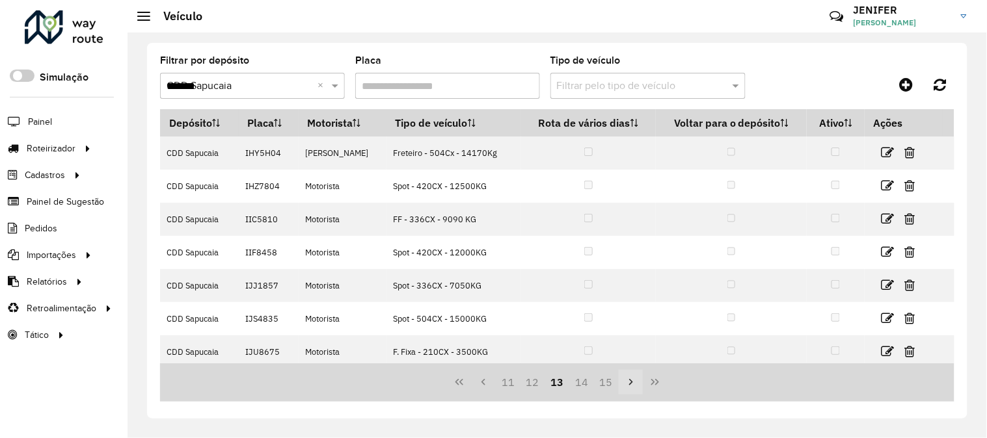
click at [633, 385] on icon "Next Page" at bounding box center [631, 382] width 10 height 10
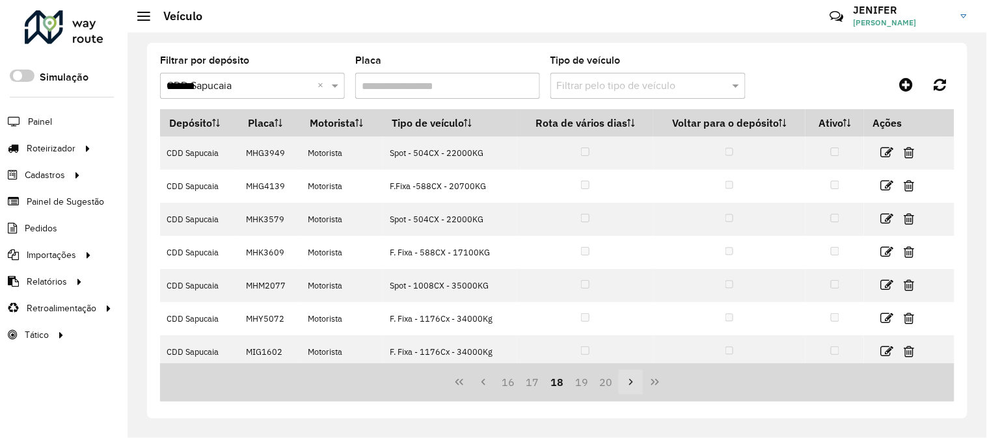
click at [633, 385] on icon "Next Page" at bounding box center [631, 382] width 10 height 10
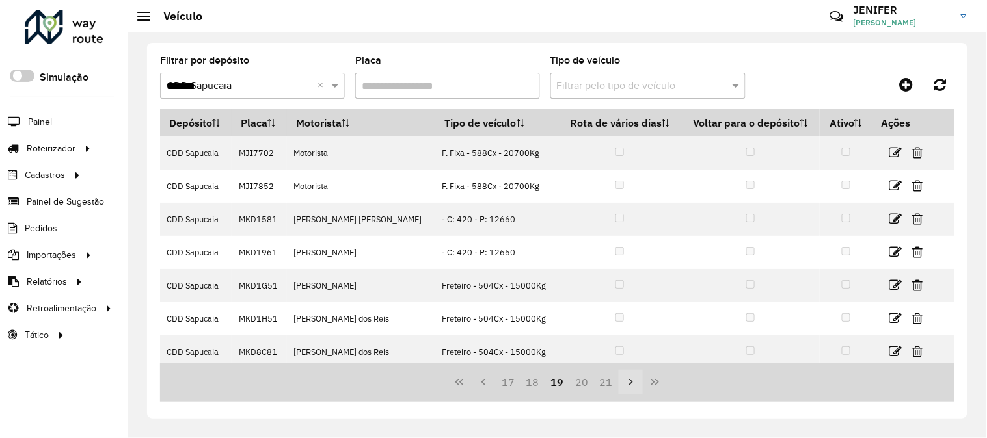
click at [633, 385] on icon "Next Page" at bounding box center [631, 382] width 10 height 10
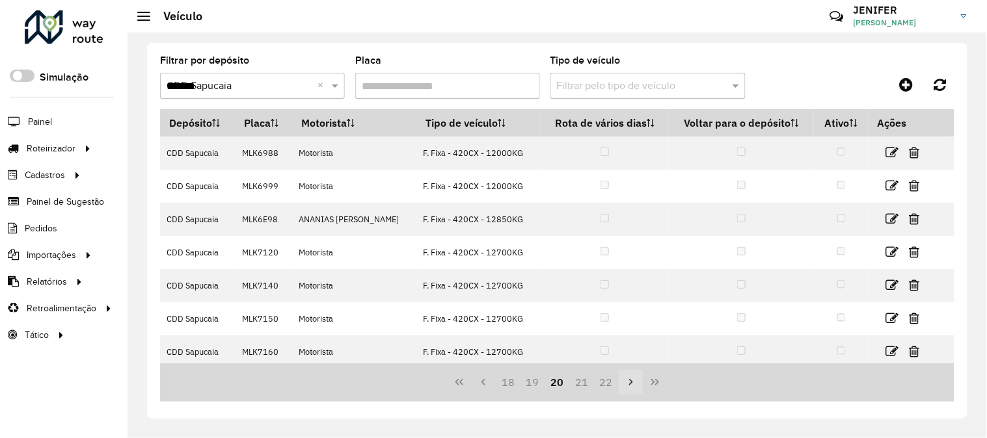
click at [633, 385] on icon "Next Page" at bounding box center [631, 382] width 10 height 10
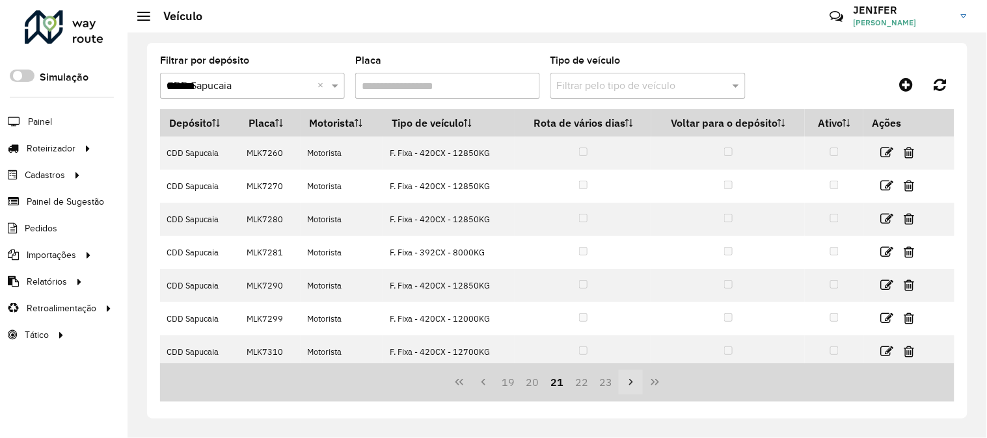
click at [633, 385] on icon "Next Page" at bounding box center [631, 382] width 10 height 10
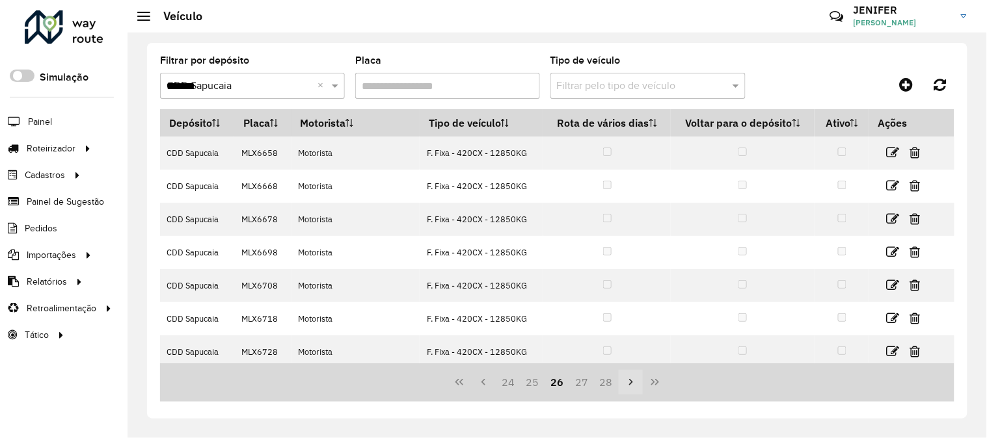
click at [633, 385] on icon "Next Page" at bounding box center [631, 382] width 10 height 10
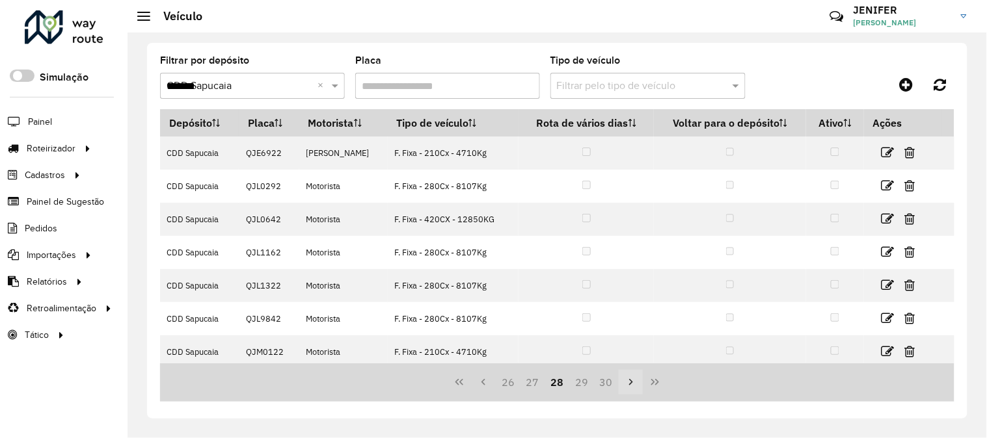
click at [633, 385] on icon "Next Page" at bounding box center [631, 382] width 10 height 10
click at [634, 385] on icon "Next Page" at bounding box center [631, 382] width 10 height 10
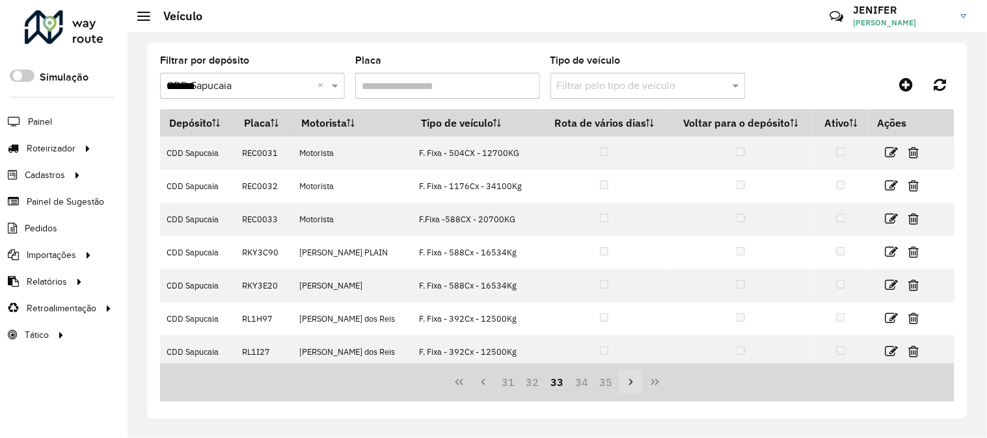
click at [634, 385] on icon "Next Page" at bounding box center [631, 382] width 10 height 10
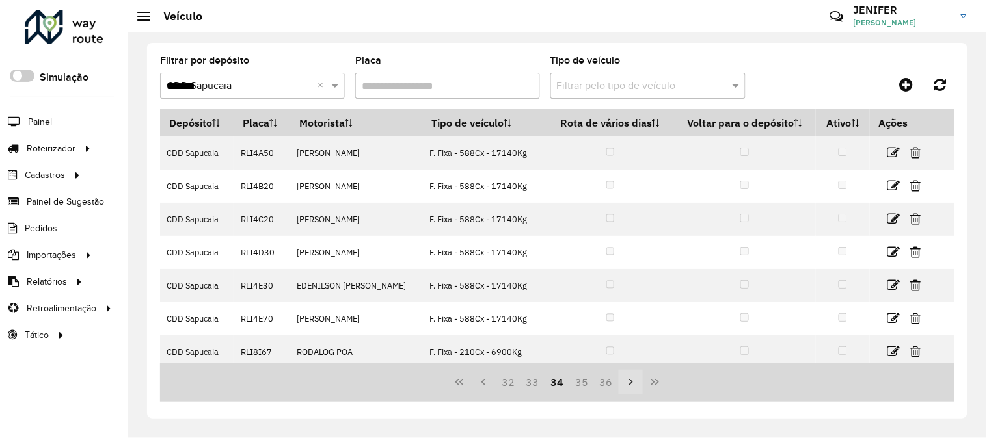
click at [634, 385] on icon "Next Page" at bounding box center [631, 382] width 10 height 10
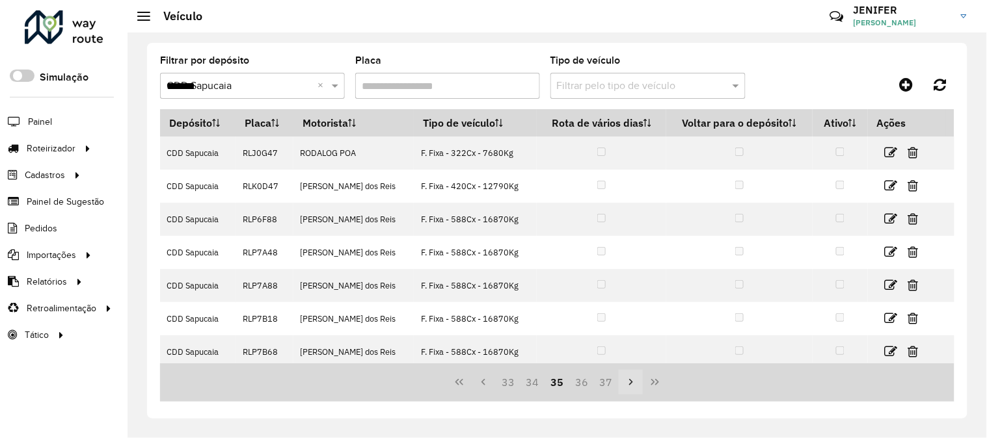
click at [634, 385] on icon "Next Page" at bounding box center [631, 382] width 10 height 10
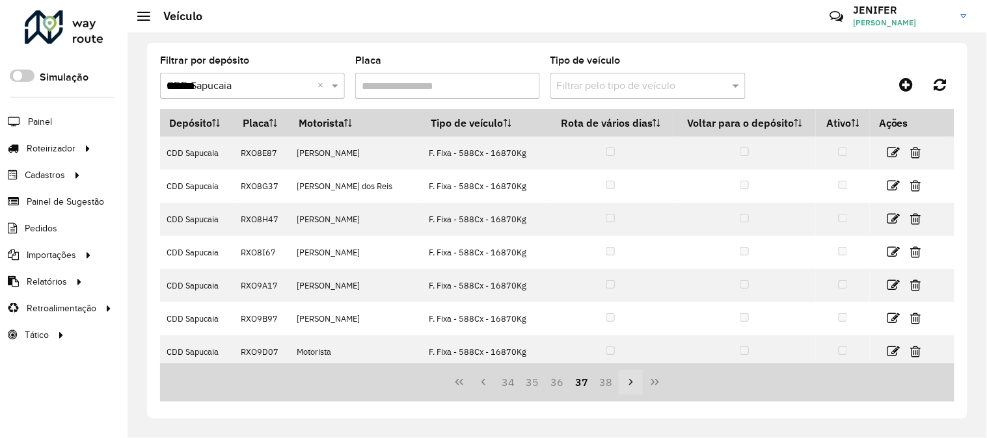
click at [634, 385] on icon "Next Page" at bounding box center [631, 382] width 10 height 10
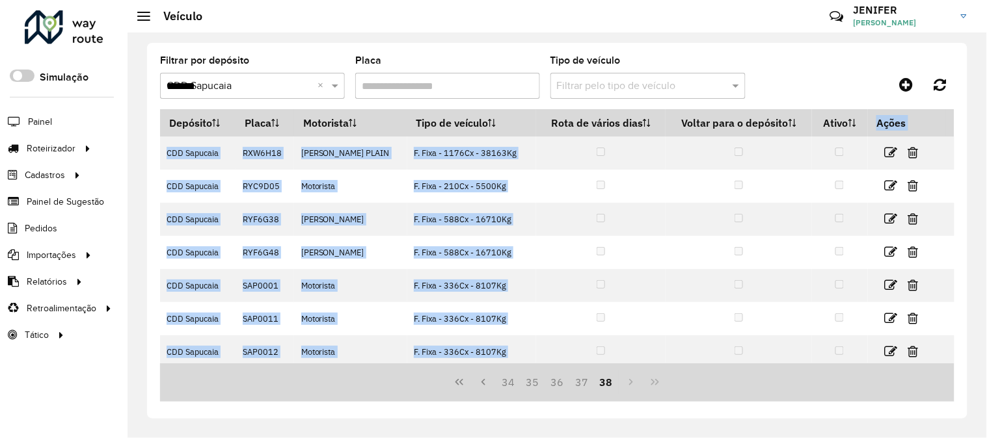
click at [634, 385] on div "34 35 36 37 38" at bounding box center [557, 383] width 794 height 38
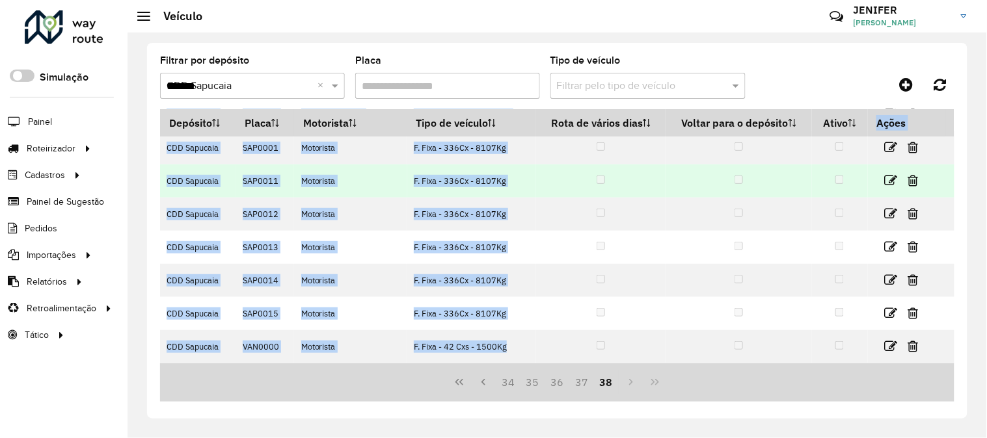
scroll to position [66, 0]
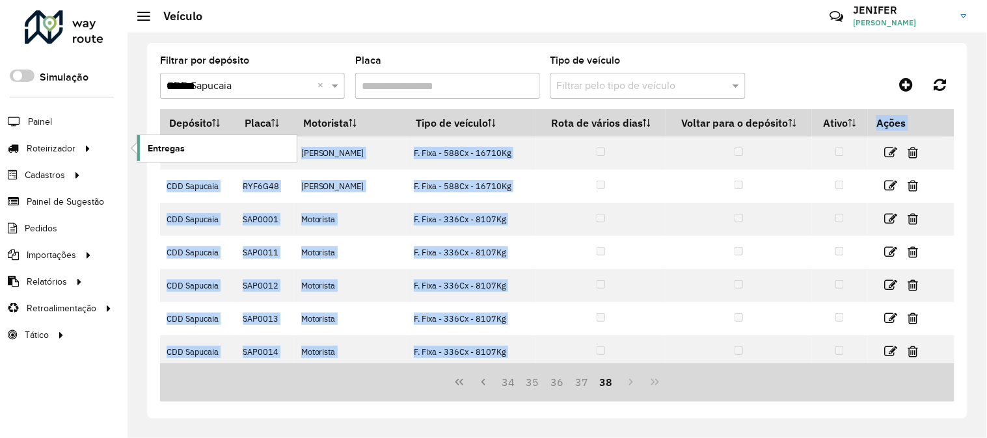
click at [198, 153] on link "Entregas" at bounding box center [216, 148] width 159 height 26
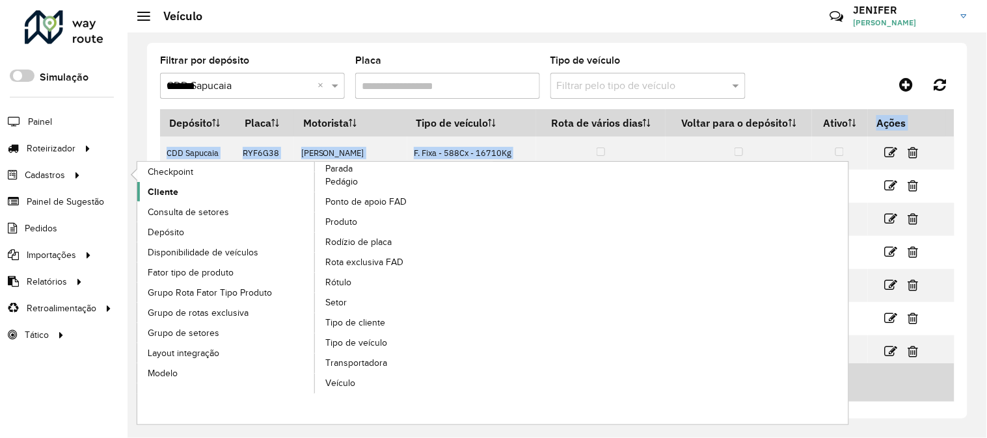
click at [176, 195] on span "Cliente" at bounding box center [163, 192] width 31 height 14
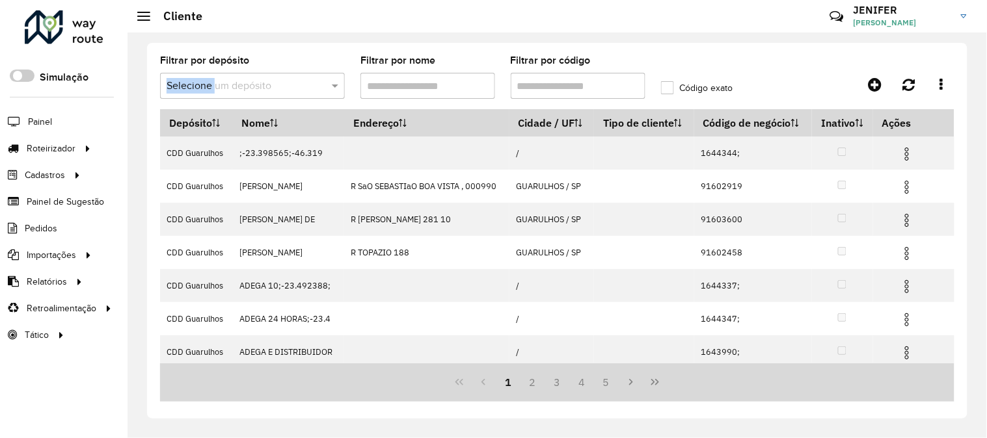
click at [212, 74] on div "Filtrar por depósito Selecione um depósito" at bounding box center [252, 77] width 185 height 43
click at [219, 85] on input "text" at bounding box center [240, 87] width 146 height 16
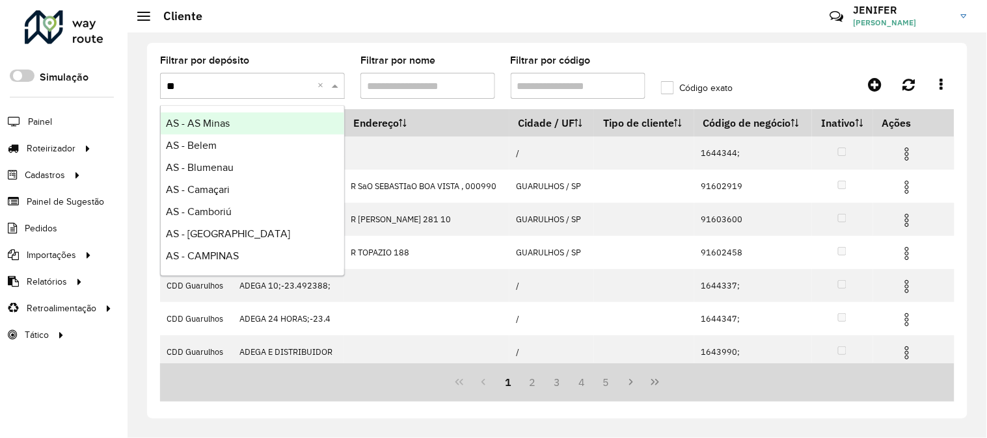
type input "***"
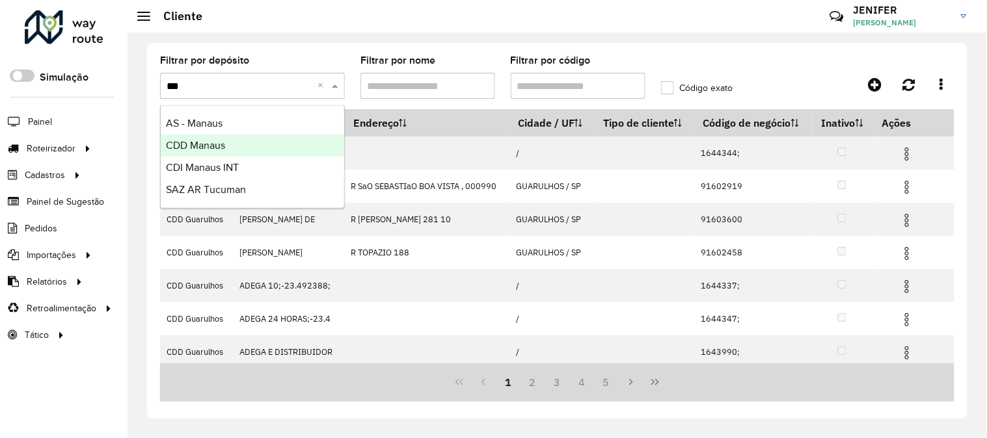
click at [203, 144] on span "CDD Manaus" at bounding box center [195, 145] width 59 height 11
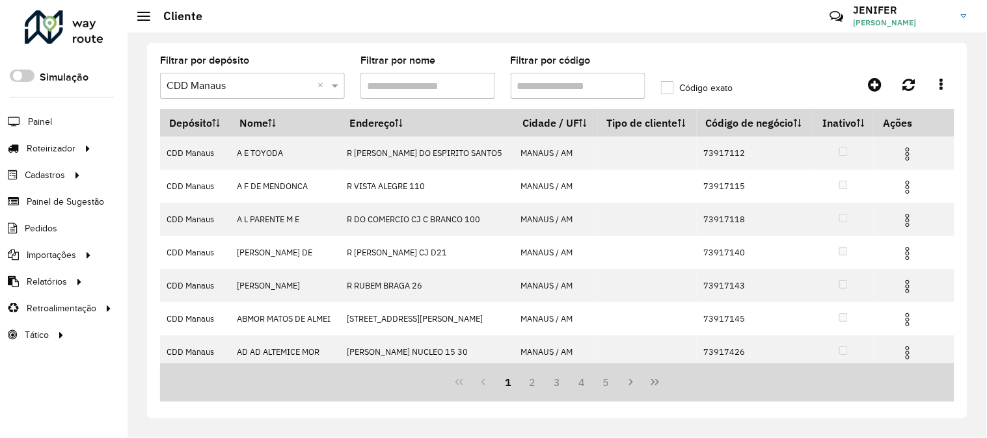
click at [558, 72] on div "Filtrar por código" at bounding box center [578, 77] width 135 height 43
click at [569, 88] on input "Filtrar por código" at bounding box center [578, 86] width 135 height 26
paste input "*****"
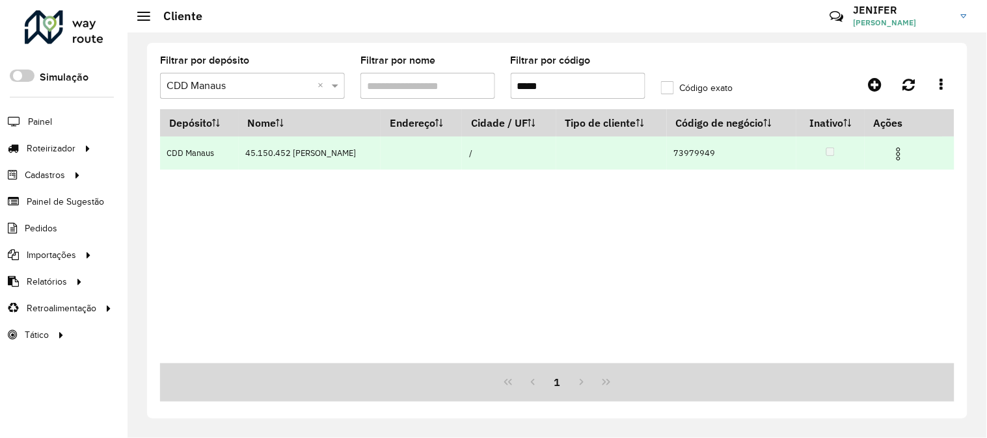
type input "*****"
click at [902, 150] on img at bounding box center [899, 154] width 16 height 16
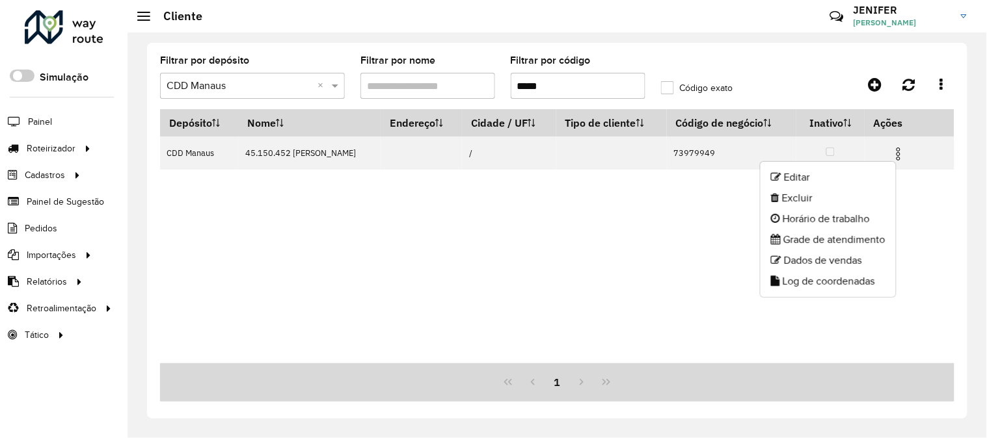
drag, startPoint x: 797, startPoint y: 177, endPoint x: 750, endPoint y: 181, distance: 47.0
click at [797, 177] on li "Editar" at bounding box center [828, 177] width 135 height 21
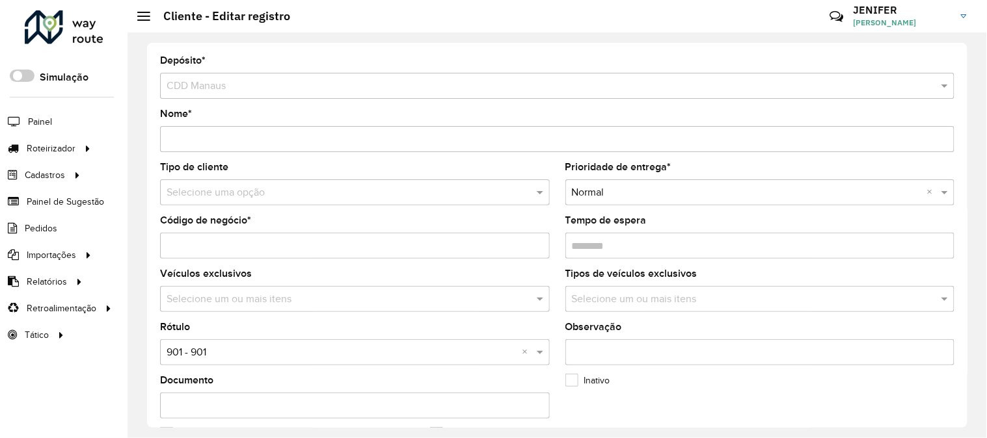
click at [229, 189] on input "text" at bounding box center [342, 193] width 351 height 16
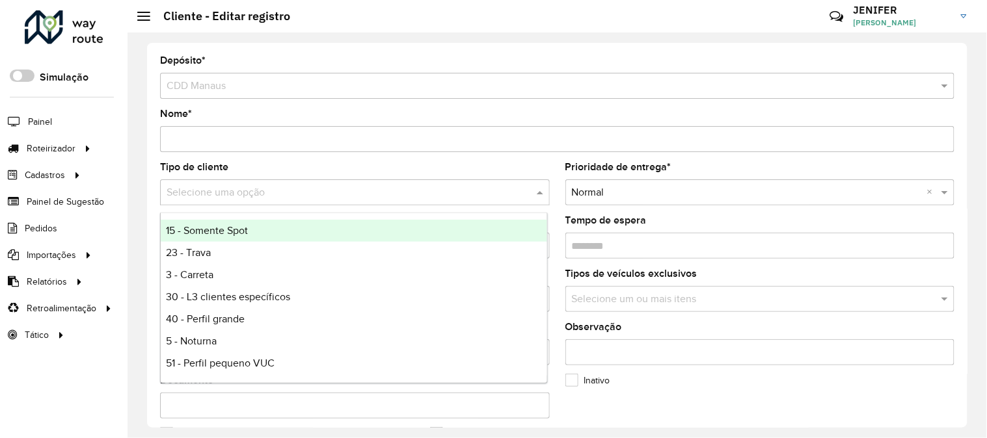
type input "*"
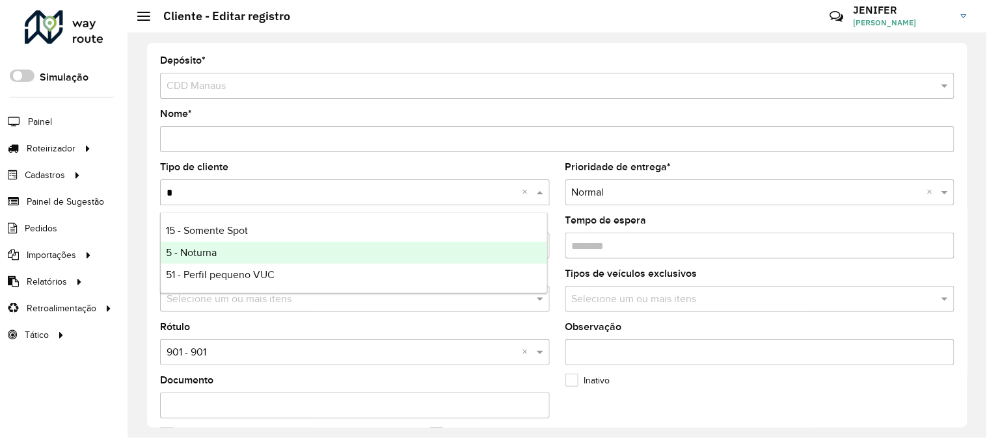
click at [202, 247] on span "5 - Noturna" at bounding box center [191, 252] width 51 height 11
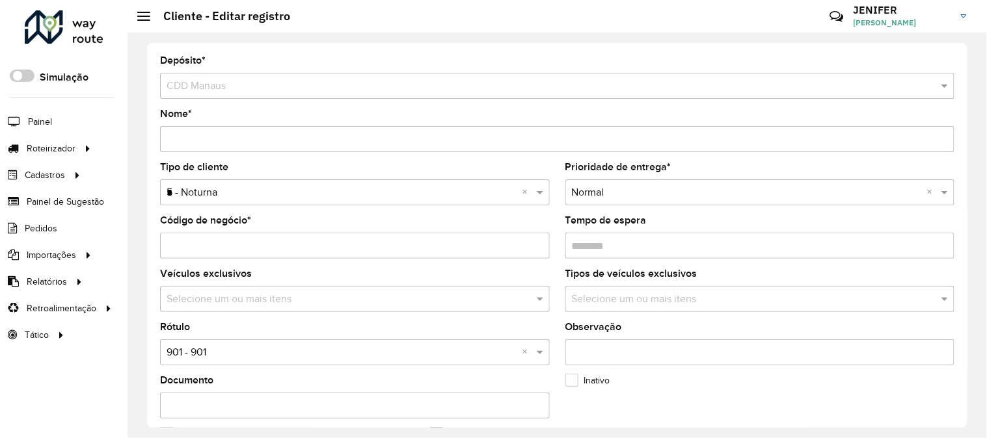
click at [224, 359] on input "text" at bounding box center [342, 353] width 351 height 16
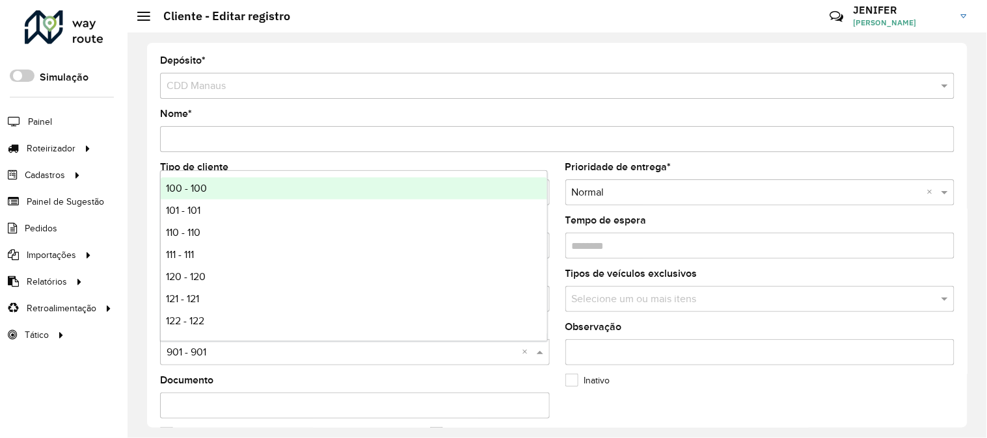
type input "*"
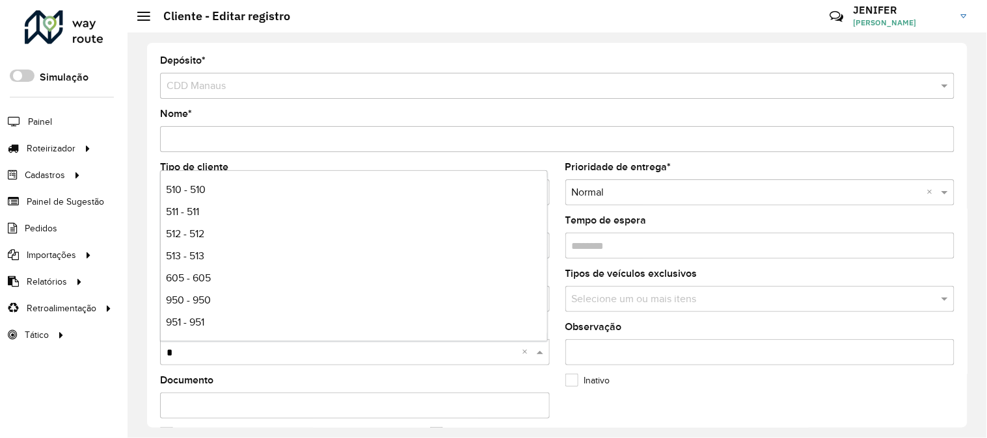
scroll to position [135, 0]
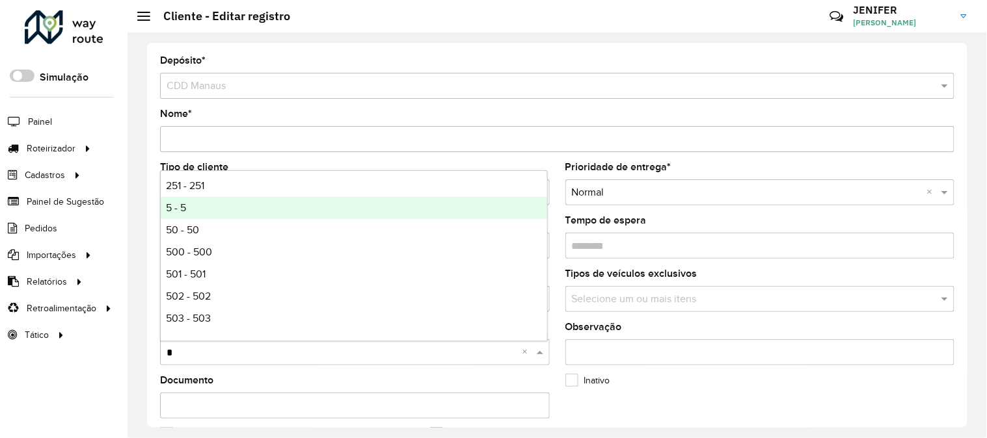
click at [190, 207] on div "5 - 5" at bounding box center [354, 208] width 386 height 22
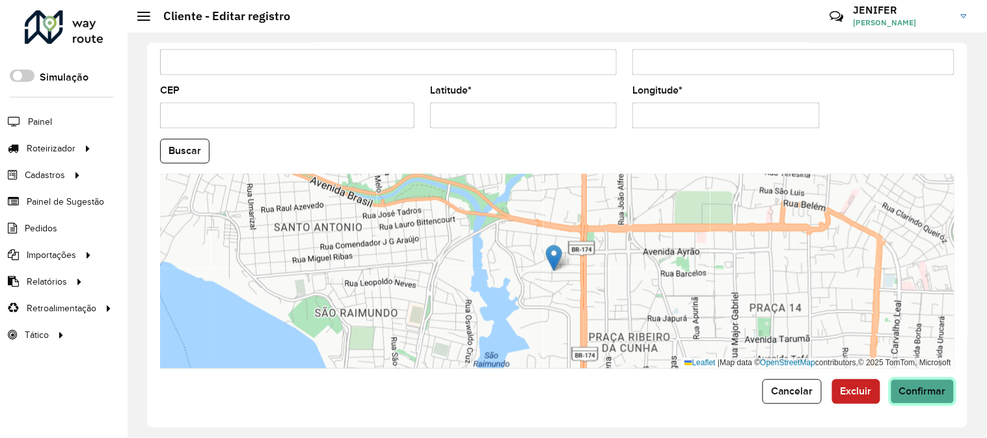
click at [910, 399] on button "Confirmar" at bounding box center [923, 392] width 64 height 25
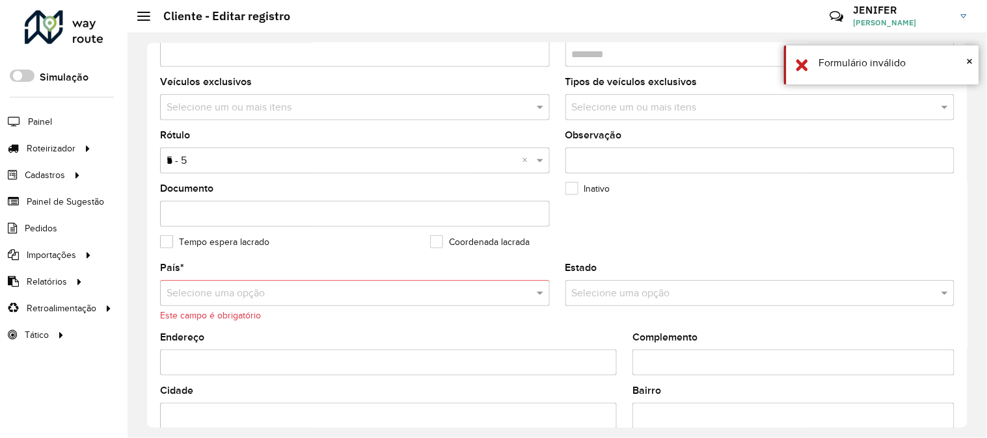
scroll to position [191, 0]
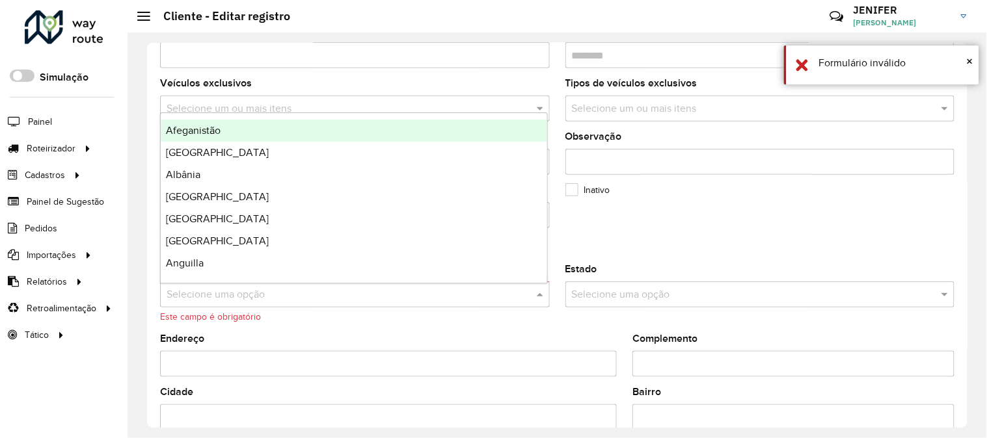
click at [346, 285] on div "Selecione uma opção" at bounding box center [355, 295] width 390 height 26
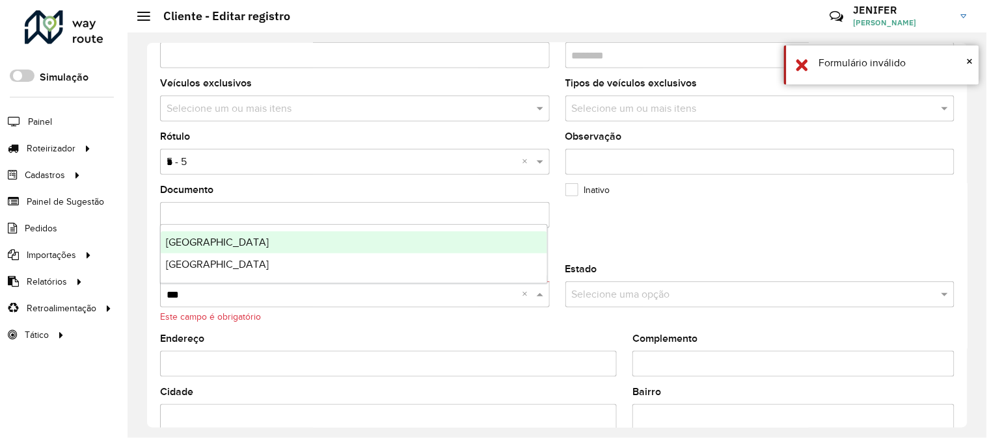
type input "****"
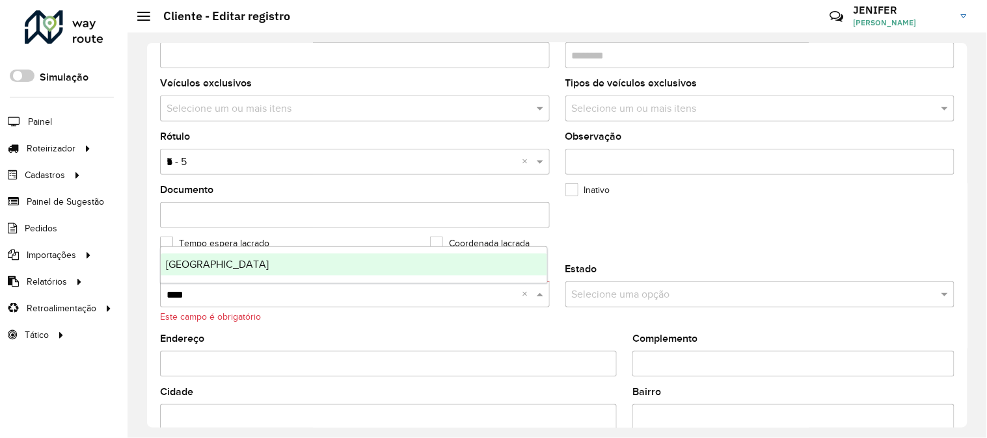
click at [232, 259] on div "Brasil" at bounding box center [354, 265] width 386 height 22
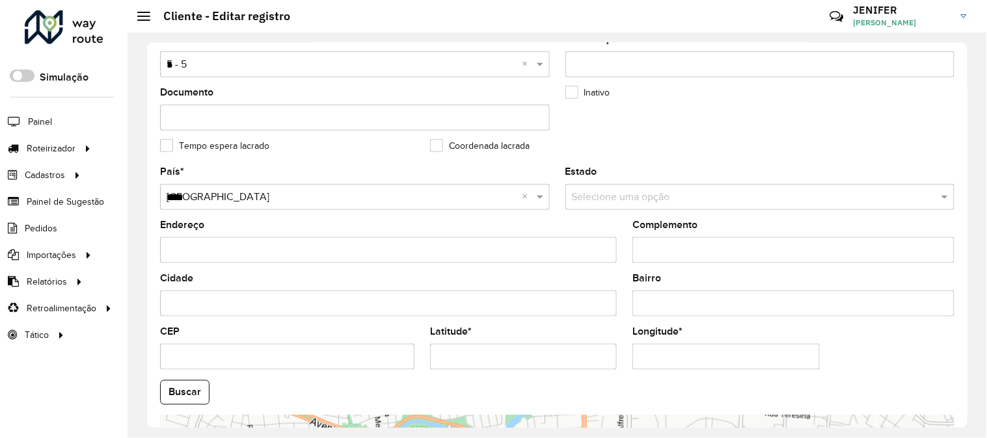
scroll to position [532, 0]
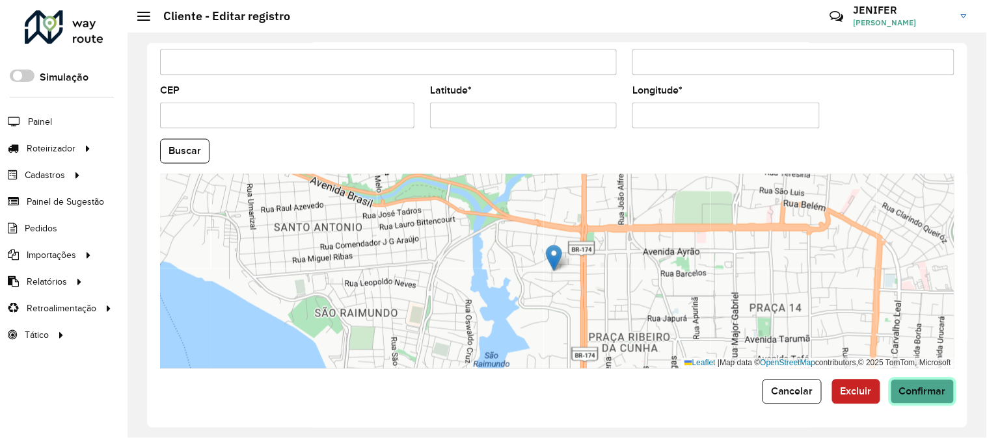
click at [913, 386] on span "Confirmar" at bounding box center [922, 391] width 47 height 11
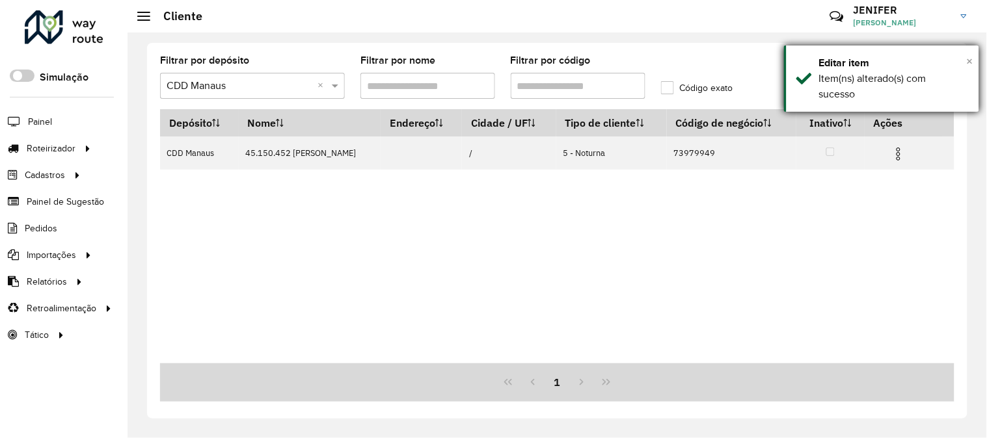
click at [973, 55] on span "×" at bounding box center [970, 61] width 7 height 14
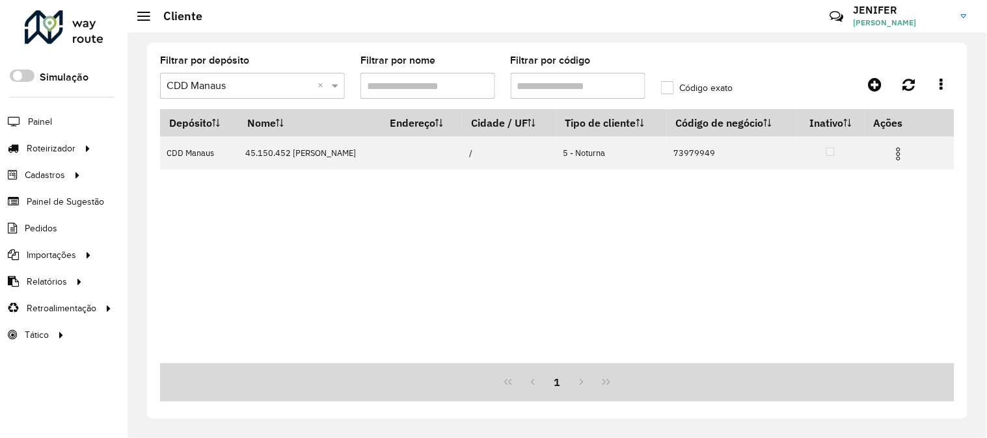
drag, startPoint x: 493, startPoint y: 87, endPoint x: 438, endPoint y: 83, distance: 54.8
click at [455, 85] on formly-group "Filtrar por depósito Selecione um depósito × CDD Manaus × Filtrar por nome Filt…" at bounding box center [452, 82] width 601 height 53
paste input "text"
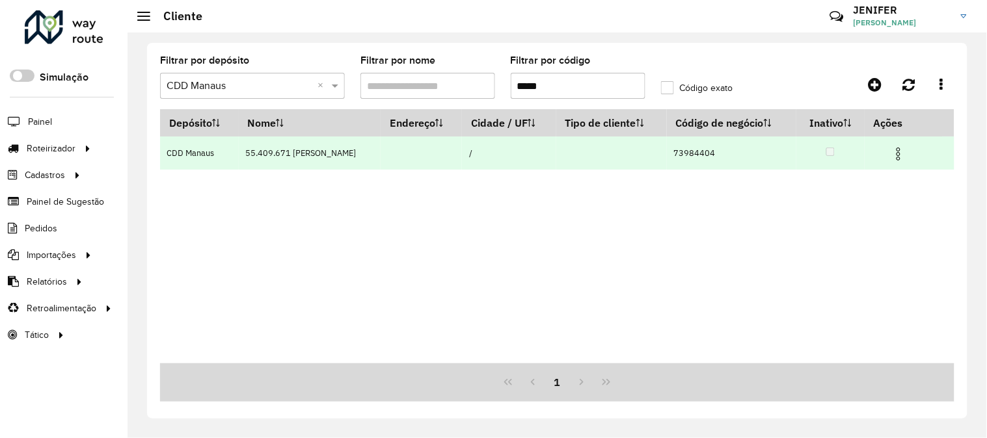
type input "*****"
click at [906, 150] on img at bounding box center [899, 154] width 16 height 16
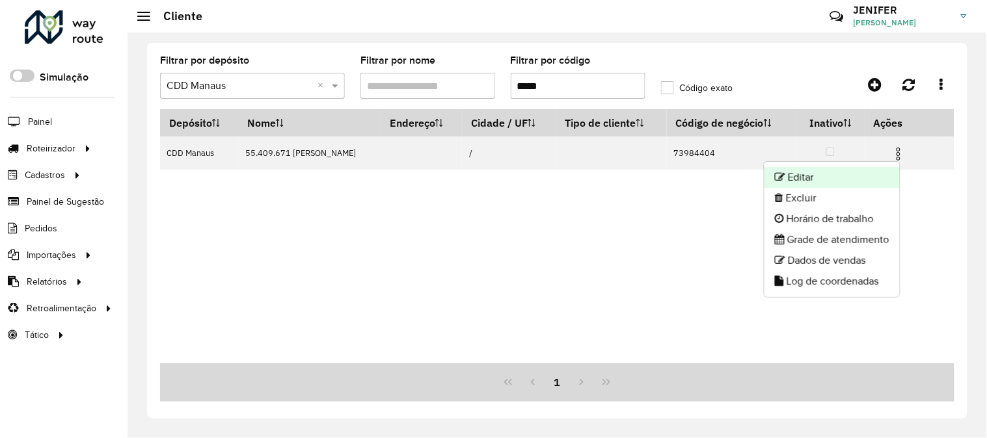
click at [837, 174] on li "Editar" at bounding box center [831, 177] width 135 height 21
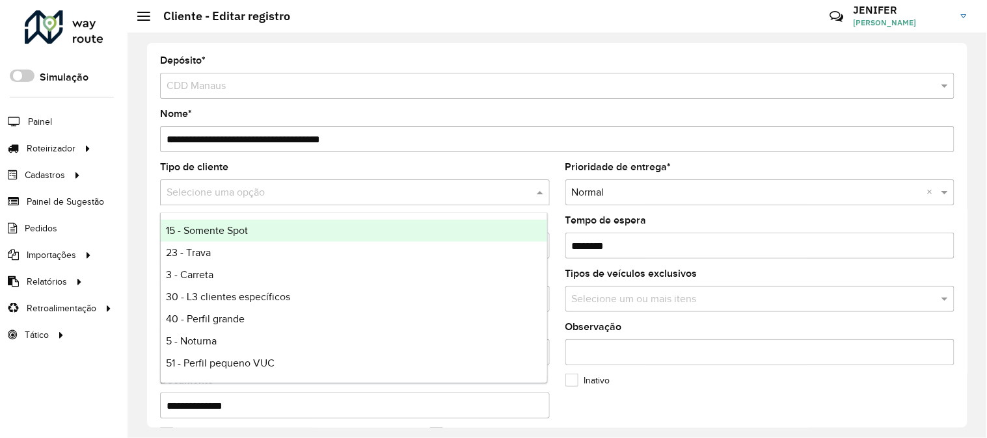
click at [267, 193] on input "text" at bounding box center [342, 193] width 351 height 16
type input "*"
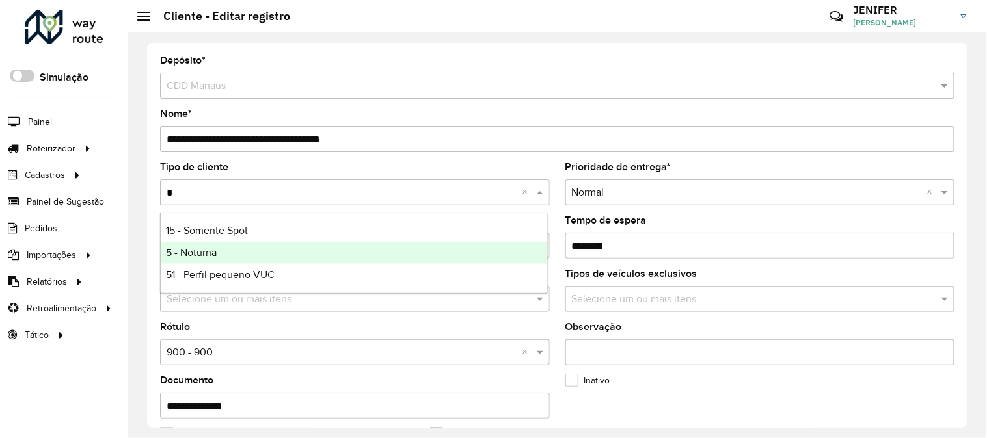
click at [206, 250] on span "5 - Noturna" at bounding box center [191, 252] width 51 height 11
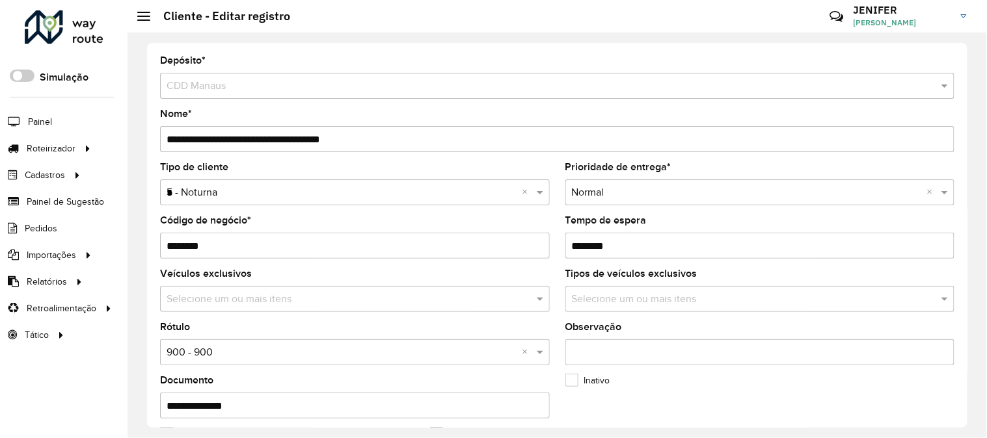
click at [209, 351] on input "text" at bounding box center [342, 353] width 351 height 16
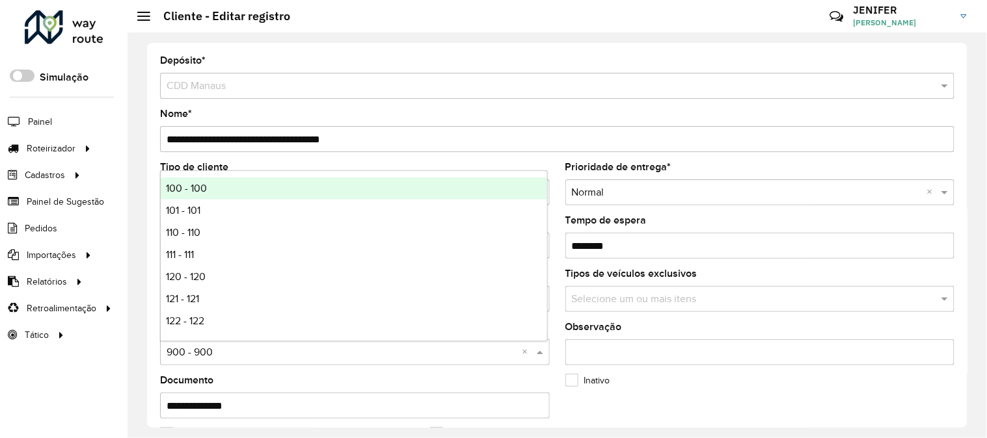
type input "*"
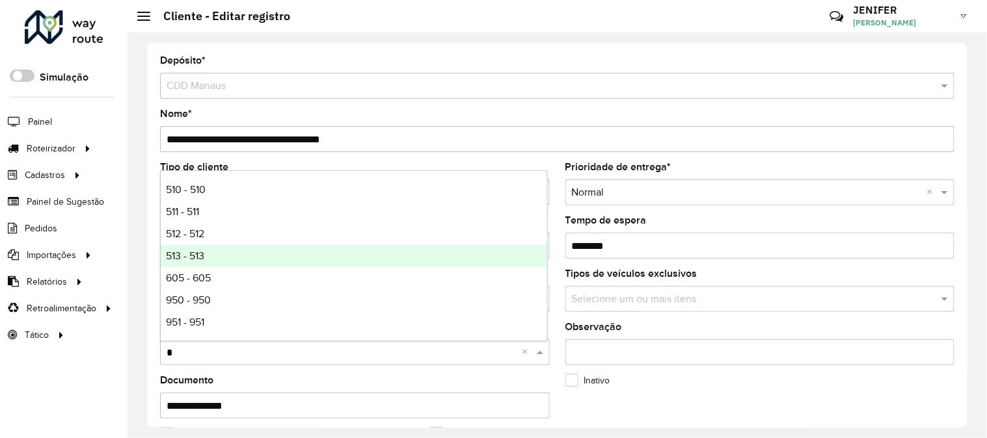
scroll to position [63, 0]
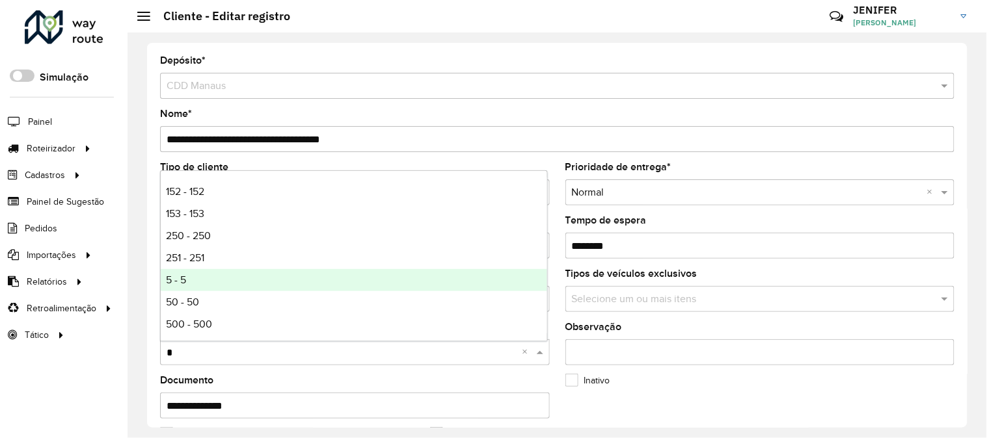
click at [213, 271] on div "5 - 5" at bounding box center [354, 280] width 386 height 22
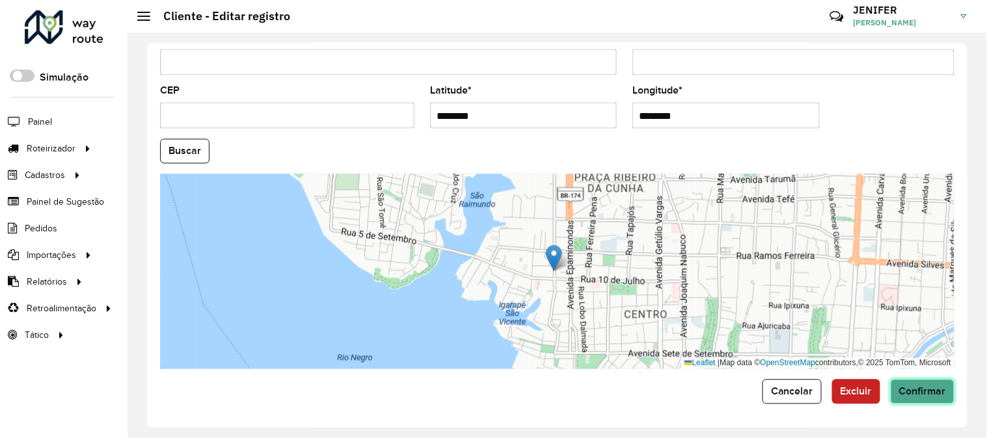
click at [926, 384] on button "Confirmar" at bounding box center [923, 392] width 64 height 25
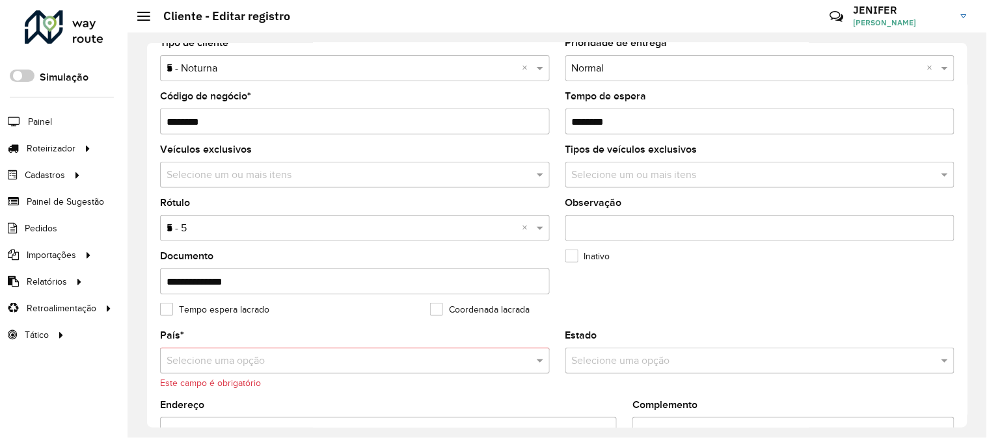
scroll to position [85, 0]
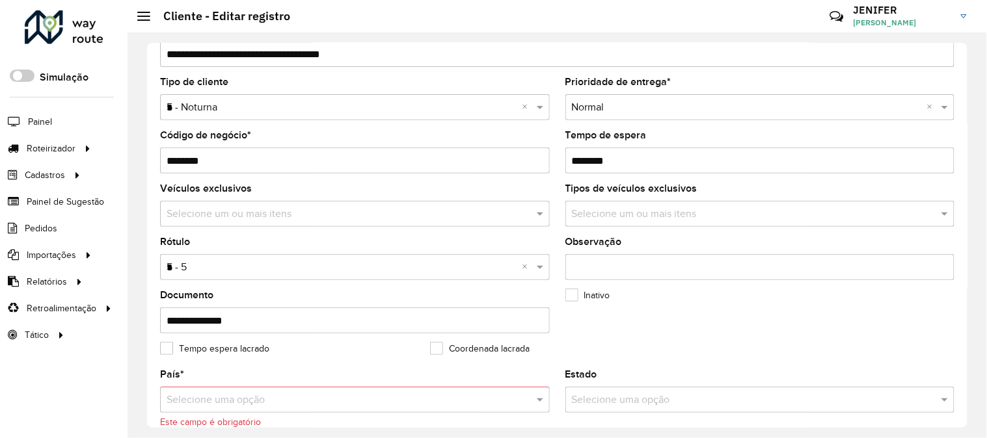
click at [217, 386] on div "País * Selecione uma opção Este campo é obrigatório" at bounding box center [355, 399] width 390 height 59
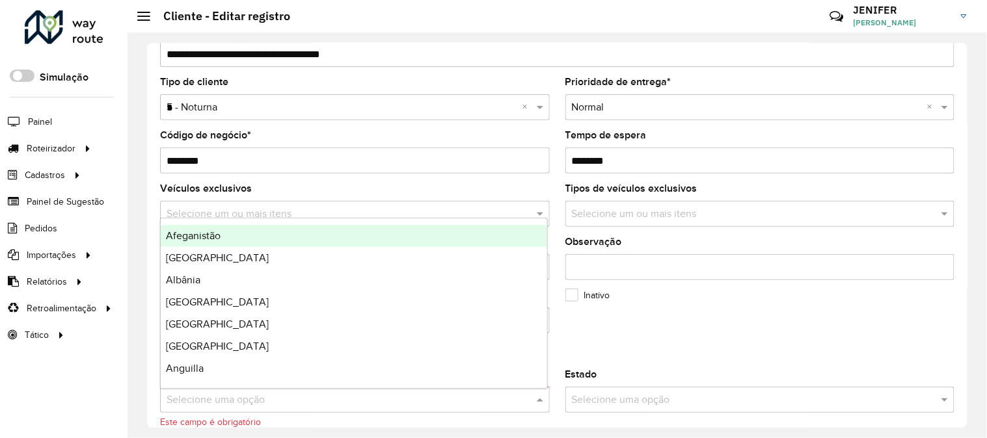
click at [196, 405] on input "text" at bounding box center [342, 401] width 351 height 16
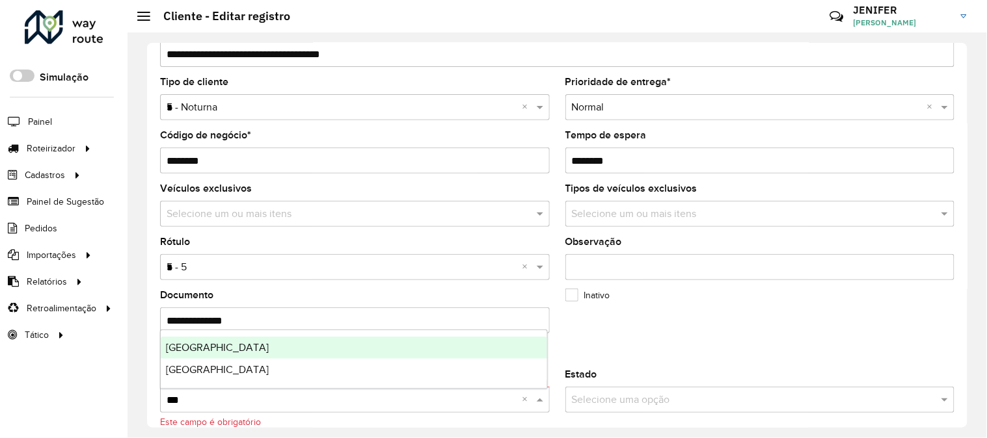
type input "****"
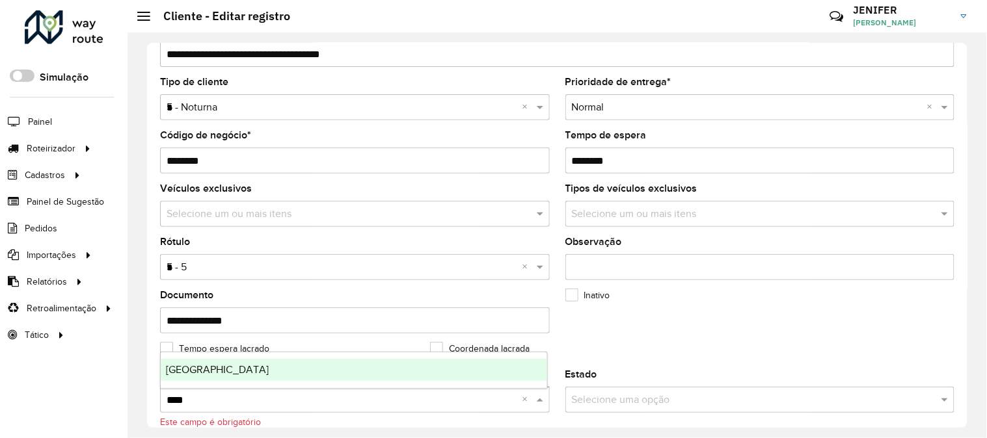
click at [205, 373] on div "Brasil" at bounding box center [354, 370] width 386 height 22
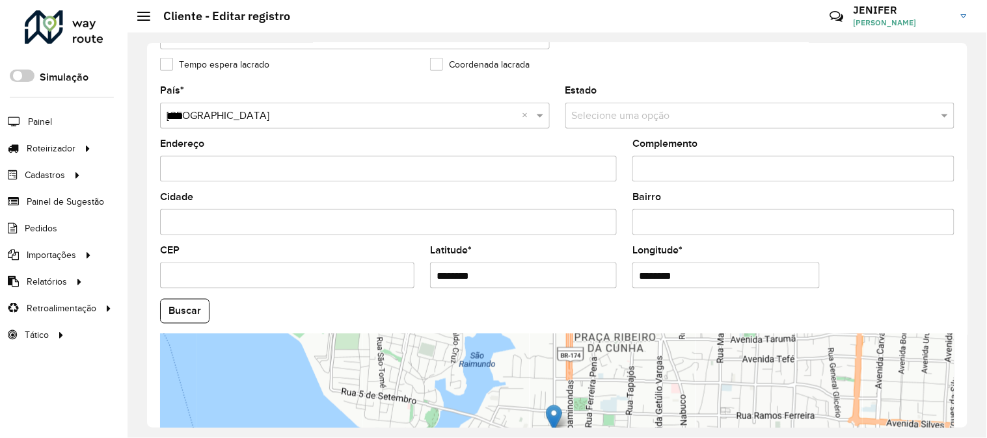
scroll to position [532, 0]
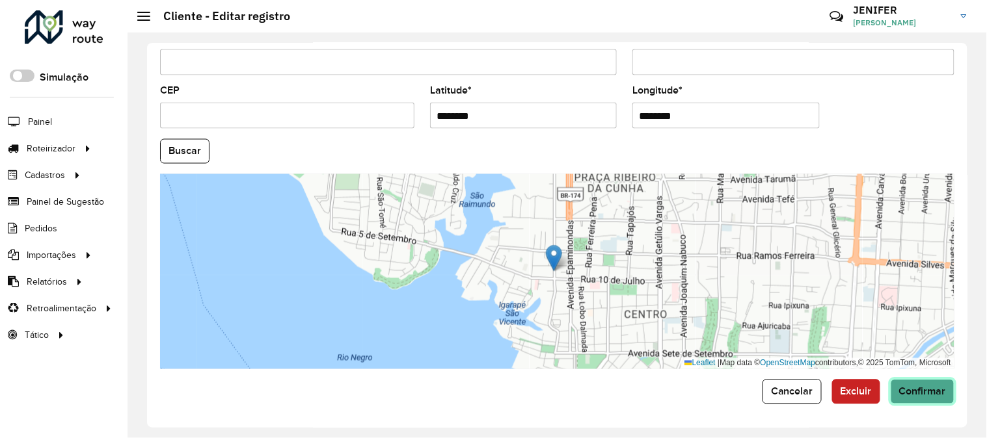
click at [926, 394] on span "Confirmar" at bounding box center [922, 391] width 47 height 11
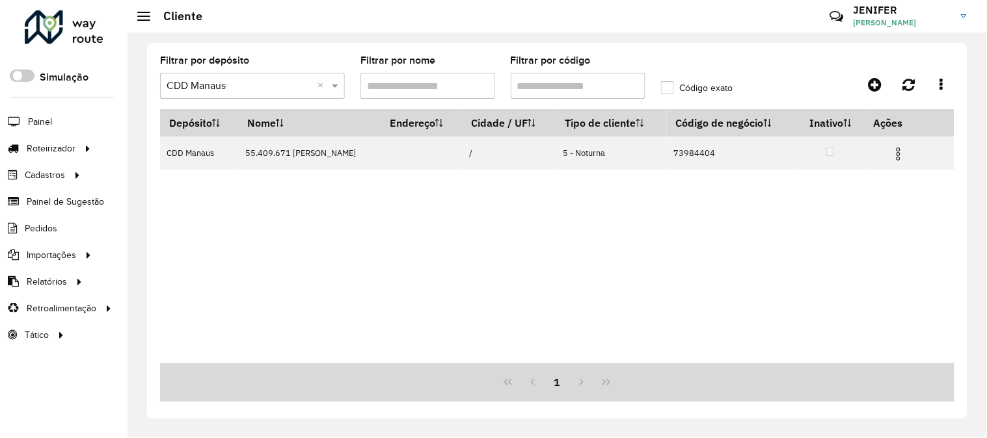
drag, startPoint x: 584, startPoint y: 85, endPoint x: 393, endPoint y: 63, distance: 191.8
click at [453, 72] on formly-group "Filtrar por depósito Selecione um depósito × CDD Manaus × Filtrar por nome Filt…" at bounding box center [452, 82] width 601 height 53
paste input "text"
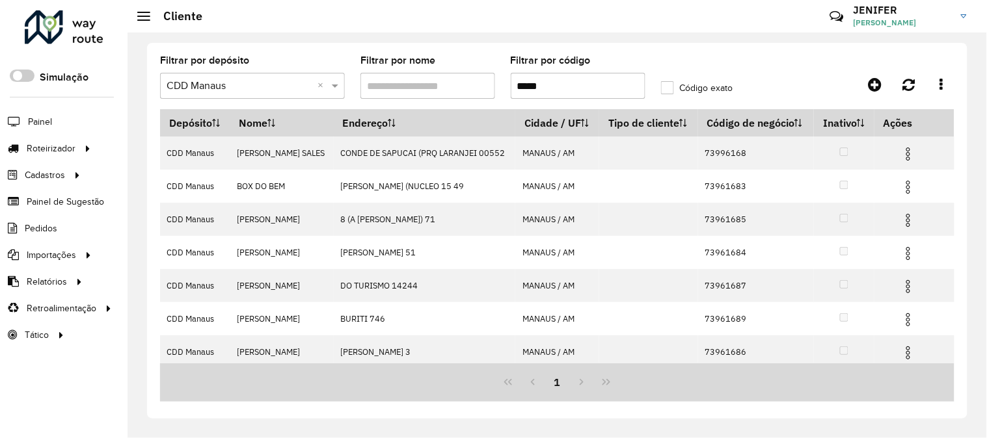
click at [520, 81] on input "*****" at bounding box center [578, 86] width 135 height 26
click at [517, 86] on input "*****" at bounding box center [578, 86] width 135 height 26
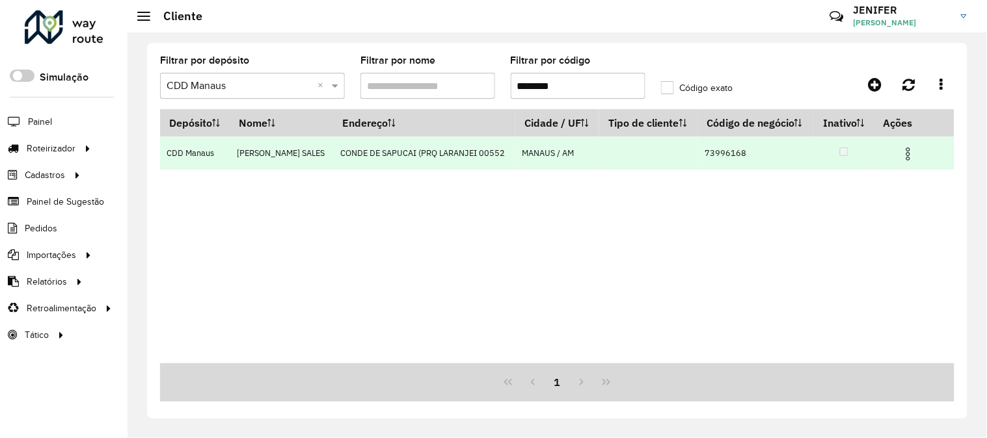
type input "********"
click at [906, 162] on img at bounding box center [908, 154] width 16 height 16
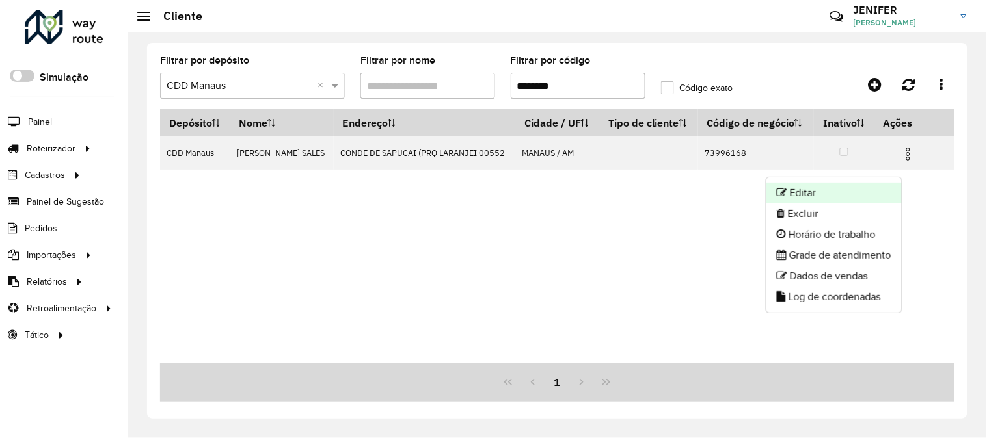
click at [815, 195] on li "Editar" at bounding box center [833, 193] width 135 height 21
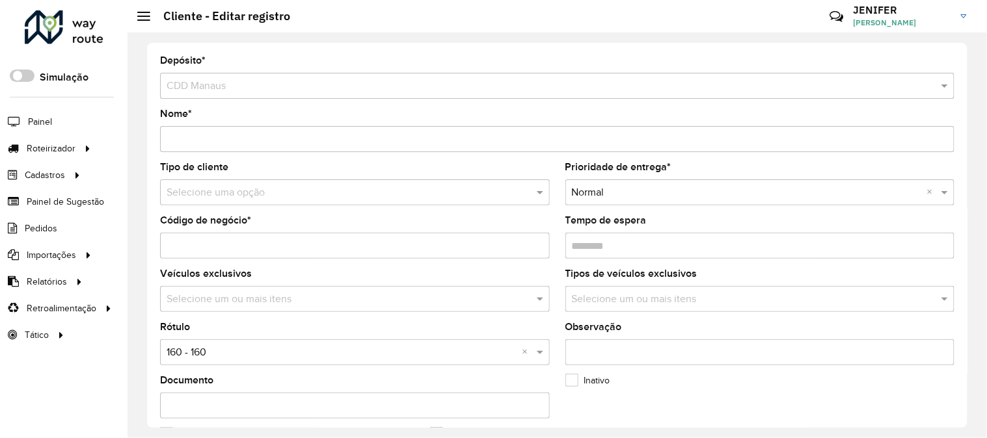
click at [233, 185] on input "text" at bounding box center [342, 193] width 351 height 16
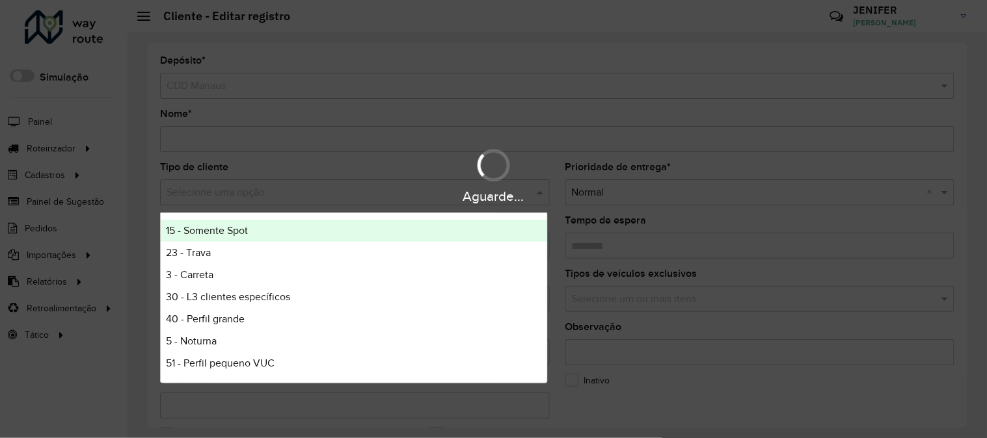
type input "*"
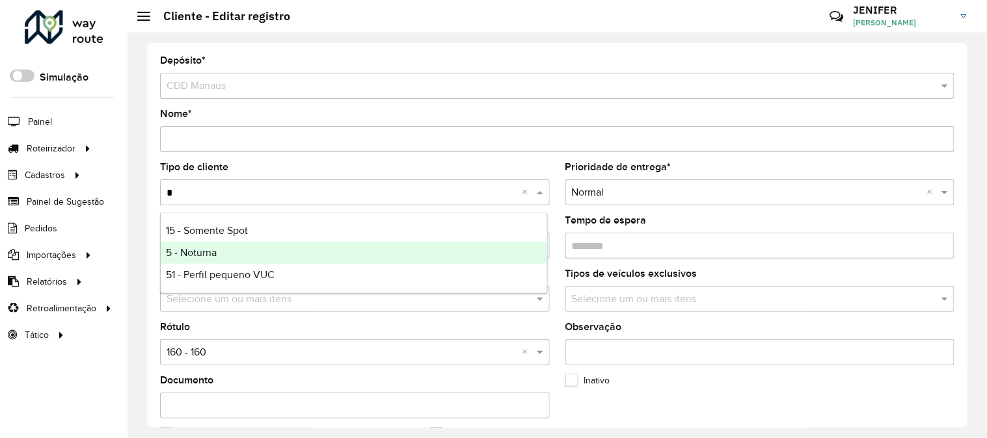
click at [217, 254] on div "5 - Noturna" at bounding box center [354, 253] width 386 height 22
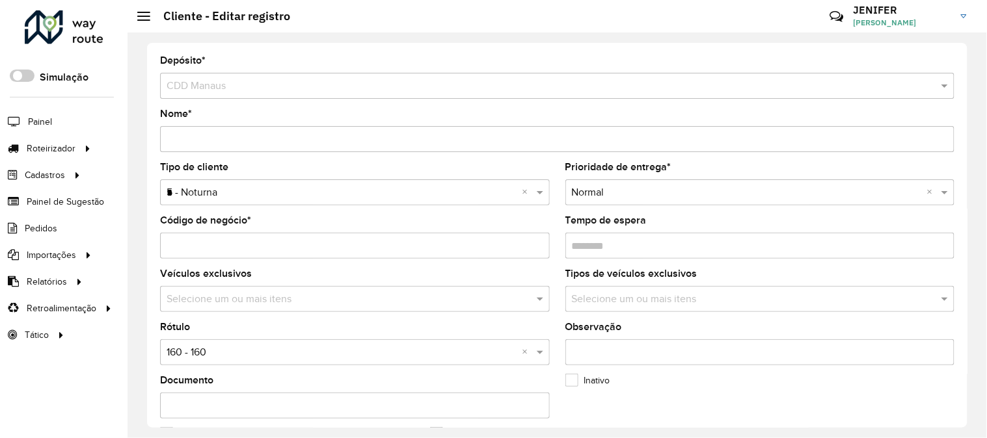
click at [211, 352] on input "text" at bounding box center [342, 353] width 351 height 16
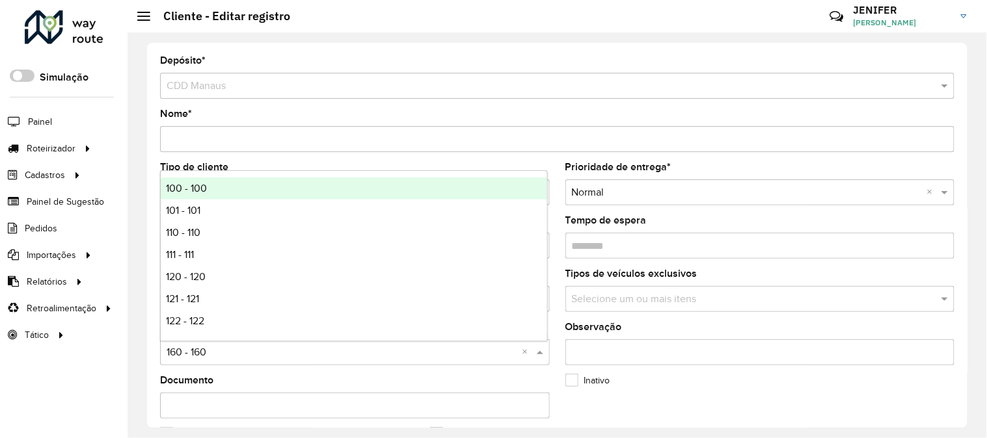
type input "*"
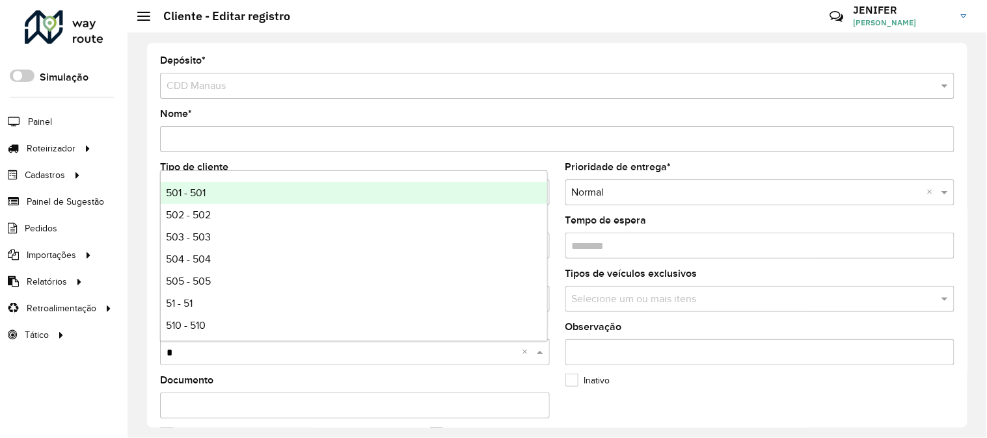
scroll to position [144, 0]
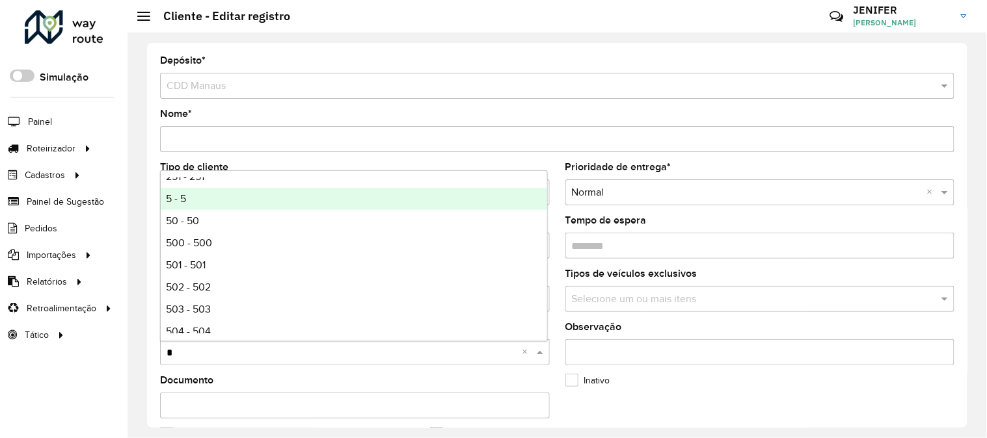
click at [196, 196] on div "5 - 5" at bounding box center [354, 199] width 386 height 22
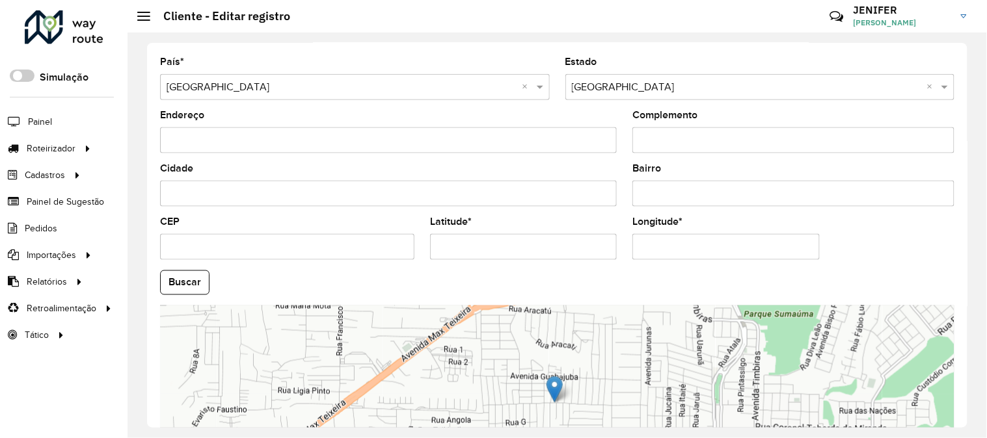
scroll to position [532, 0]
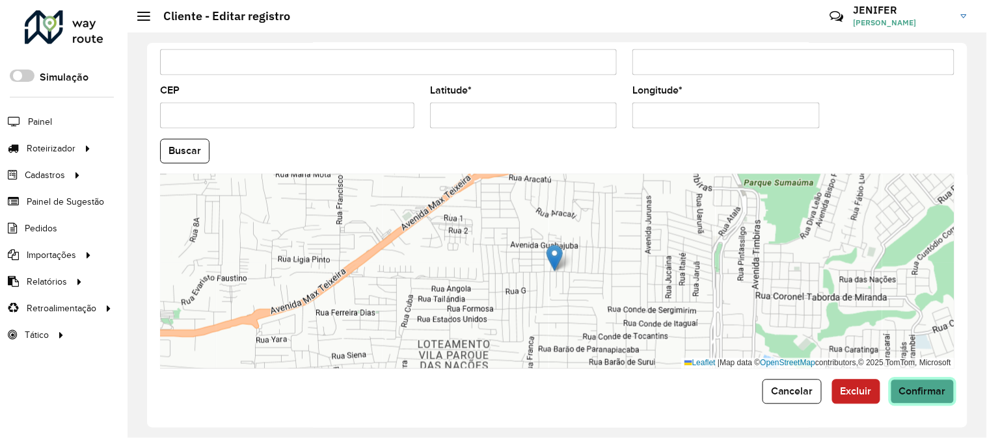
click at [939, 396] on span "Confirmar" at bounding box center [922, 391] width 47 height 11
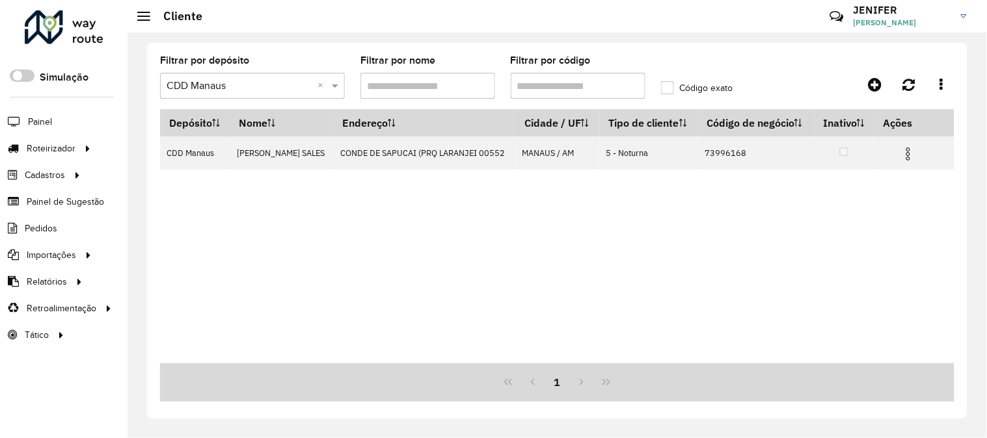
drag, startPoint x: 477, startPoint y: 87, endPoint x: 439, endPoint y: 83, distance: 37.9
click at [443, 83] on formly-group "Filtrar por depósito Selecione um depósito × CDD Manaus × Filtrar por nome Filt…" at bounding box center [452, 82] width 601 height 53
paste input "text"
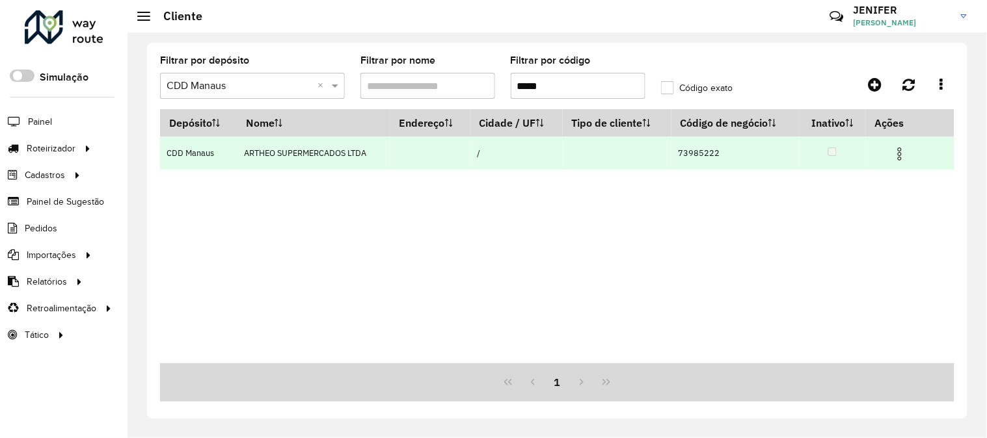
type input "*****"
click at [898, 150] on img at bounding box center [900, 154] width 16 height 16
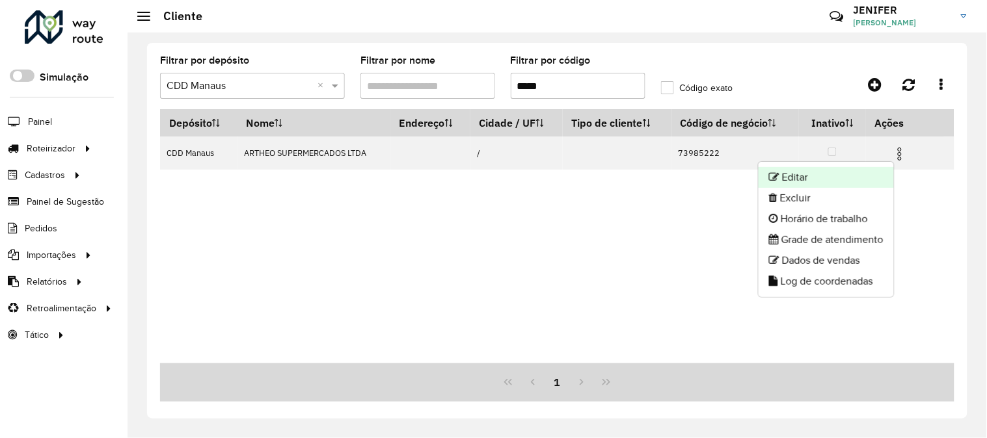
click at [814, 176] on li "Editar" at bounding box center [826, 177] width 135 height 21
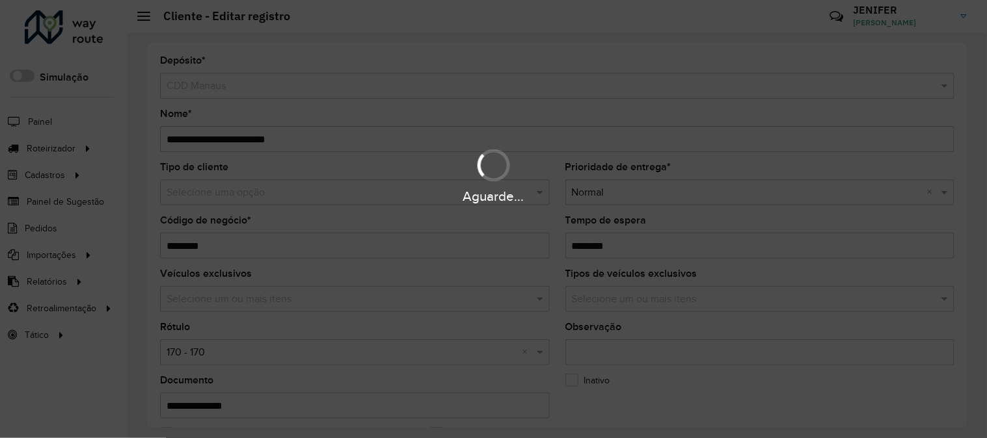
click at [219, 184] on div "Aguarde..." at bounding box center [493, 175] width 987 height 62
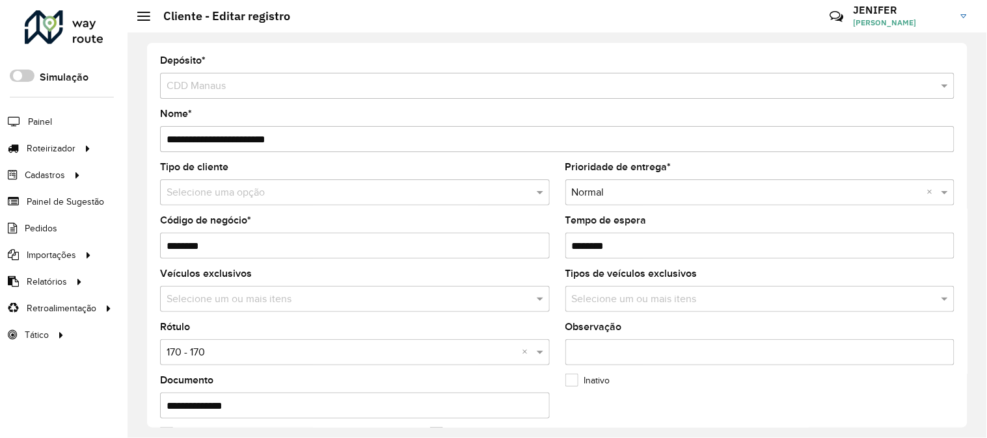
click at [238, 192] on input "text" at bounding box center [342, 193] width 351 height 16
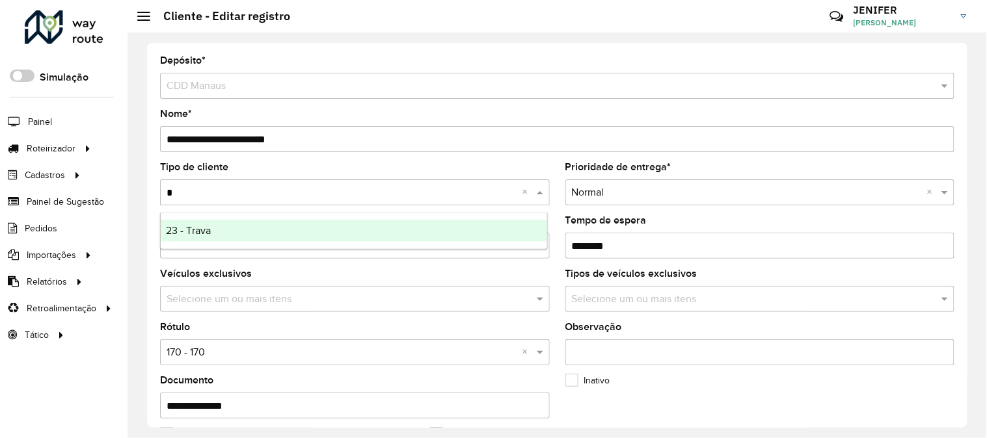
type input "**"
click at [206, 226] on span "23 - Trava" at bounding box center [188, 230] width 45 height 11
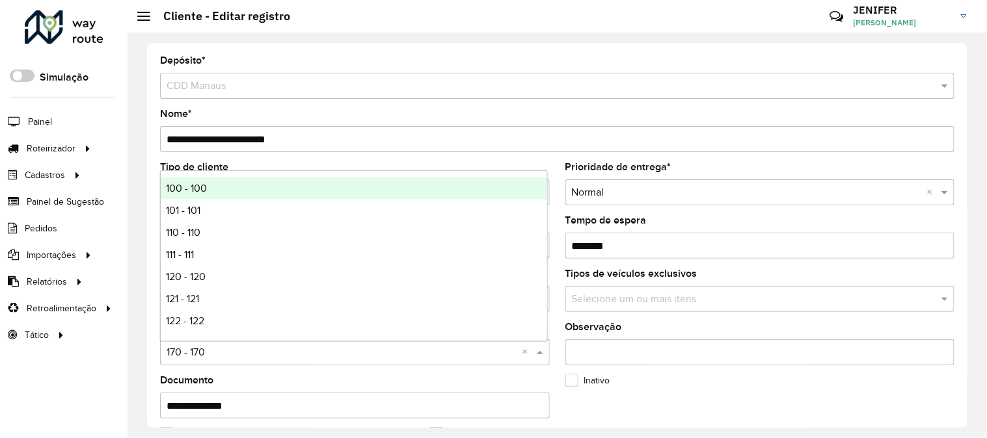
click at [219, 359] on input "text" at bounding box center [342, 353] width 351 height 16
type input "**"
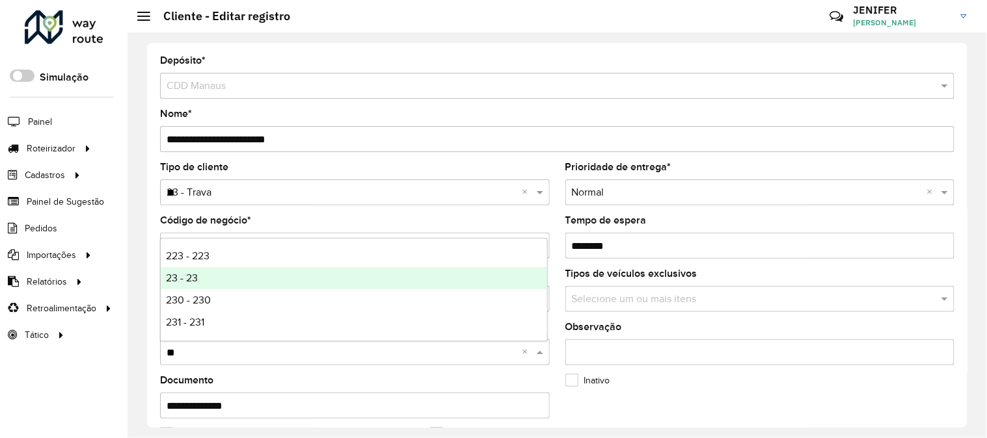
click at [206, 276] on div "23 - 23" at bounding box center [354, 278] width 386 height 22
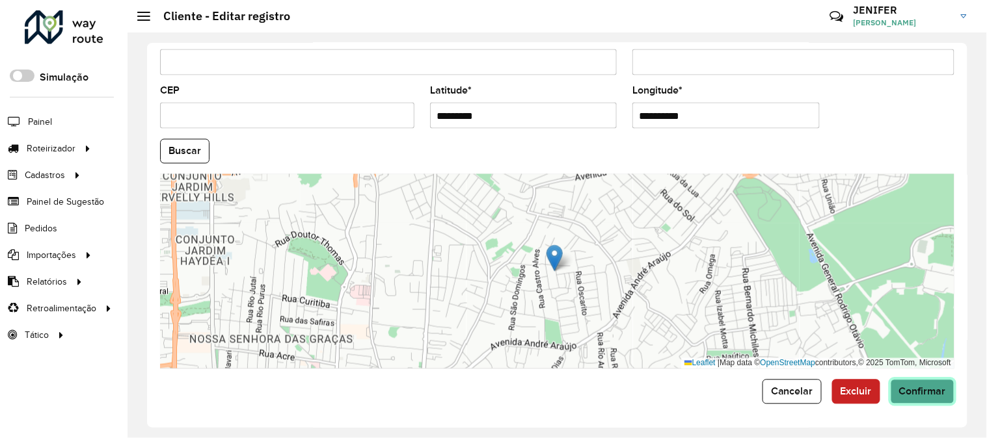
click at [934, 398] on button "Confirmar" at bounding box center [923, 392] width 64 height 25
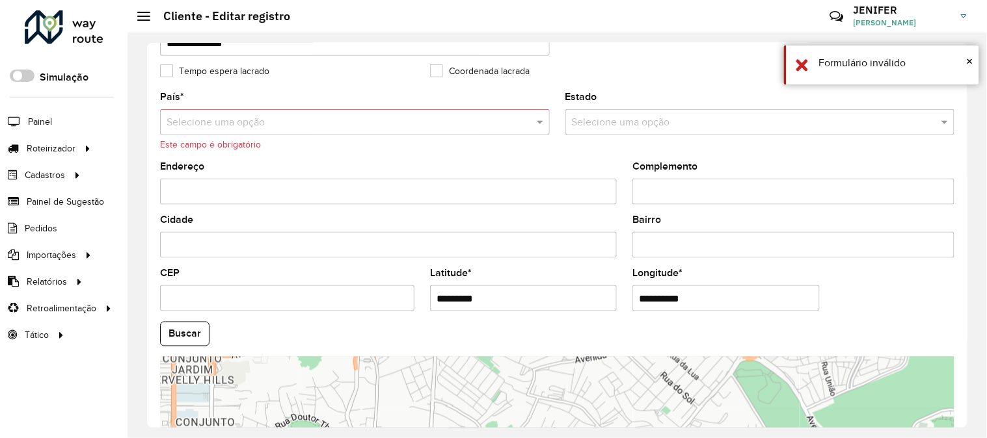
scroll to position [299, 0]
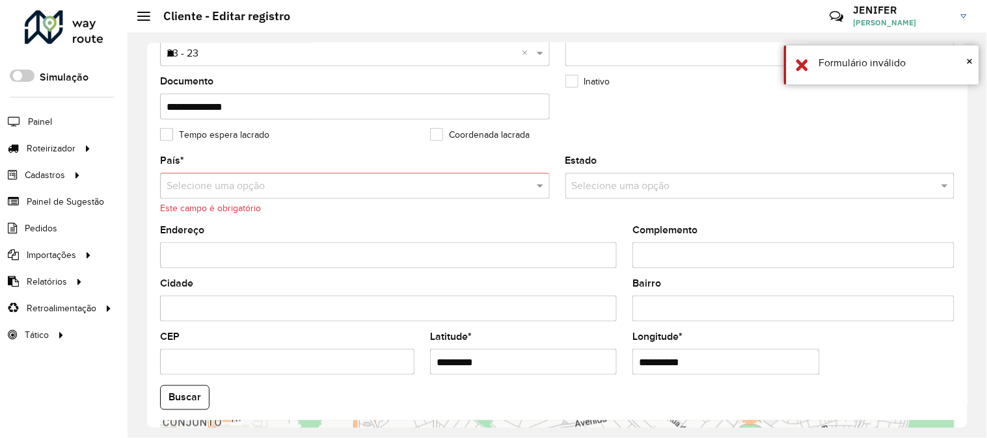
click at [267, 174] on div "Selecione uma opção" at bounding box center [355, 186] width 390 height 26
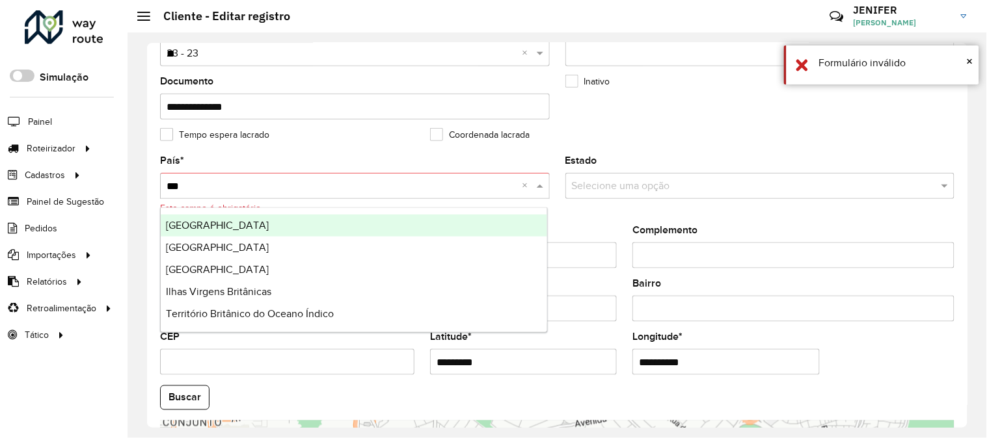
type input "****"
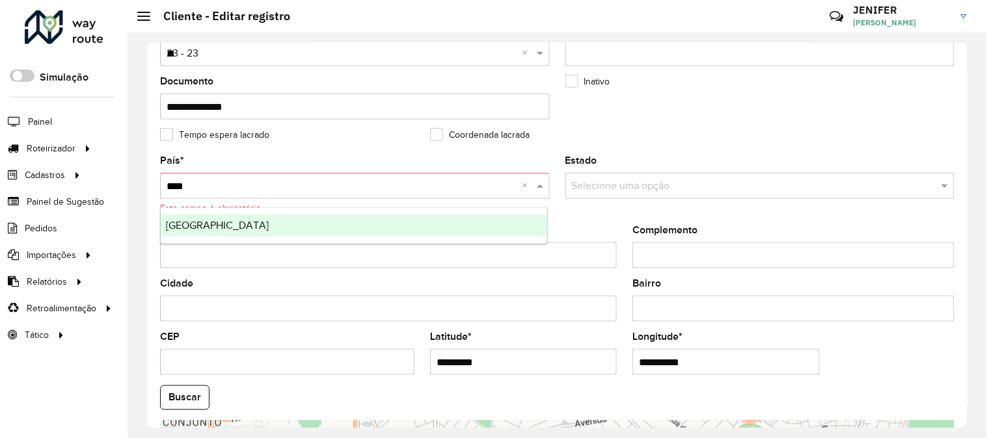
click at [215, 232] on div "Brasil" at bounding box center [354, 226] width 386 height 22
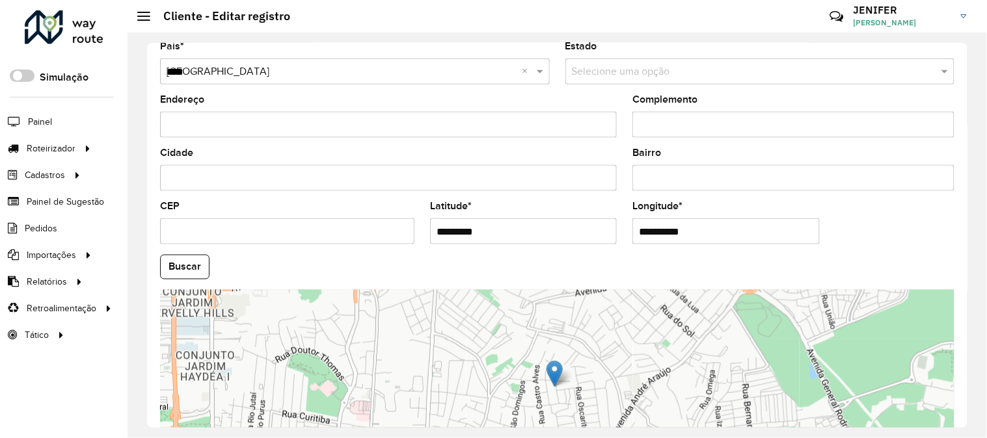
scroll to position [532, 0]
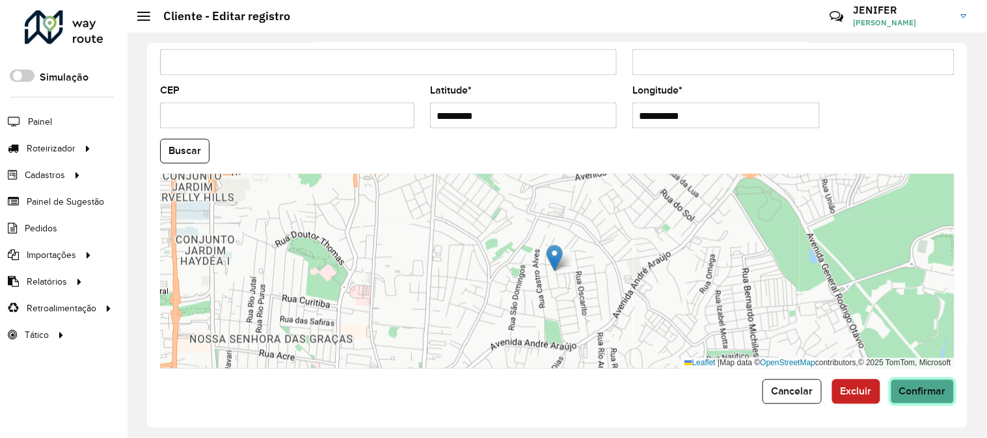
click at [917, 385] on button "Confirmar" at bounding box center [923, 392] width 64 height 25
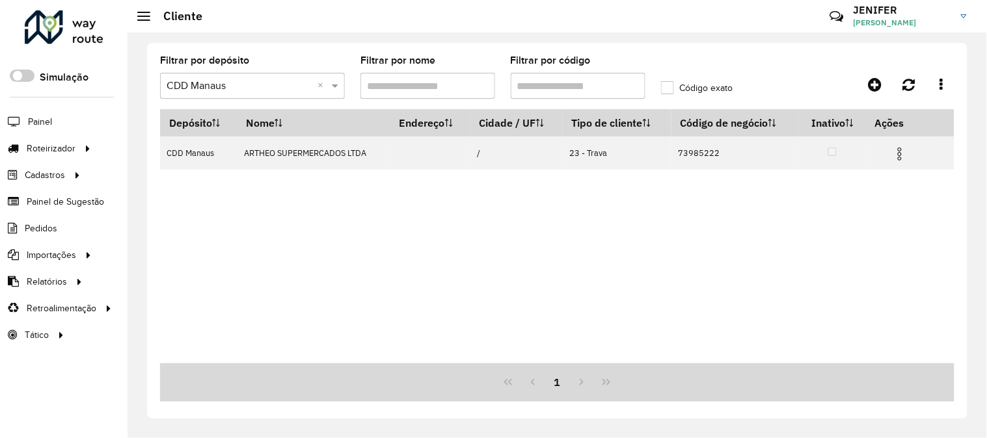
drag, startPoint x: 606, startPoint y: 85, endPoint x: 392, endPoint y: 91, distance: 214.1
click at [411, 90] on formly-group "Filtrar por depósito Selecione um depósito × CDD Manaus × Filtrar por nome Filt…" at bounding box center [452, 82] width 601 height 53
paste input "text"
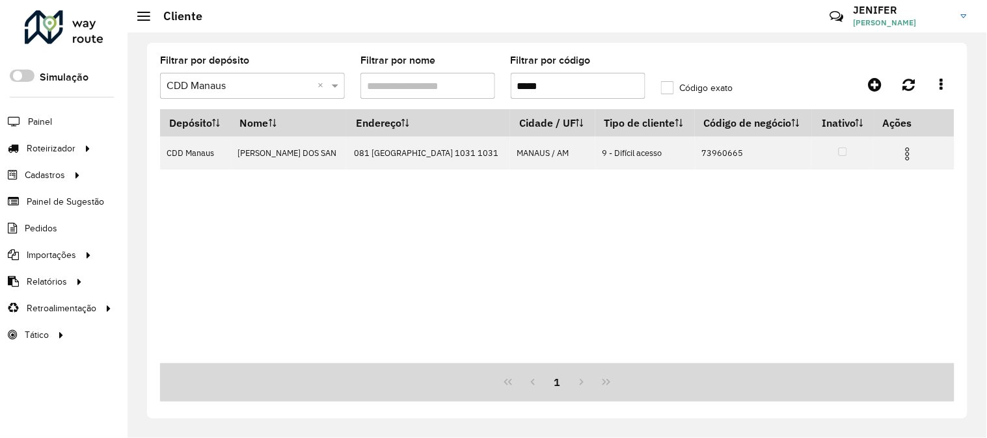
drag, startPoint x: 607, startPoint y: 89, endPoint x: 402, endPoint y: 82, distance: 205.1
click at [423, 85] on formly-group "Filtrar por depósito Selecione um depósito × CDD Manaus × Filtrar por nome Filt…" at bounding box center [452, 82] width 601 height 53
paste input "text"
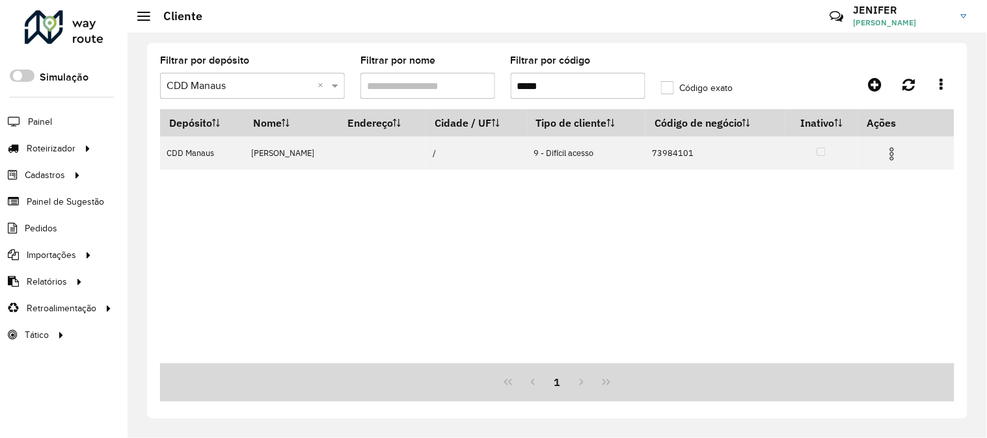
drag, startPoint x: 609, startPoint y: 87, endPoint x: 295, endPoint y: 92, distance: 313.6
click at [385, 89] on formly-group "Filtrar por depósito Selecione um depósito × CDD Manaus × Filtrar por nome Filt…" at bounding box center [452, 82] width 601 height 53
click at [332, 91] on formly-group "Filtrar por depósito Selecione um depósito × CDD Manaus × Filtrar por nome Filt…" at bounding box center [452, 82] width 601 height 53
drag, startPoint x: 560, startPoint y: 83, endPoint x: 402, endPoint y: 70, distance: 158.0
click at [447, 74] on formly-group "Filtrar por depósito Selecione um depósito × CDD Manaus × Filtrar por nome Filt…" at bounding box center [452, 82] width 601 height 53
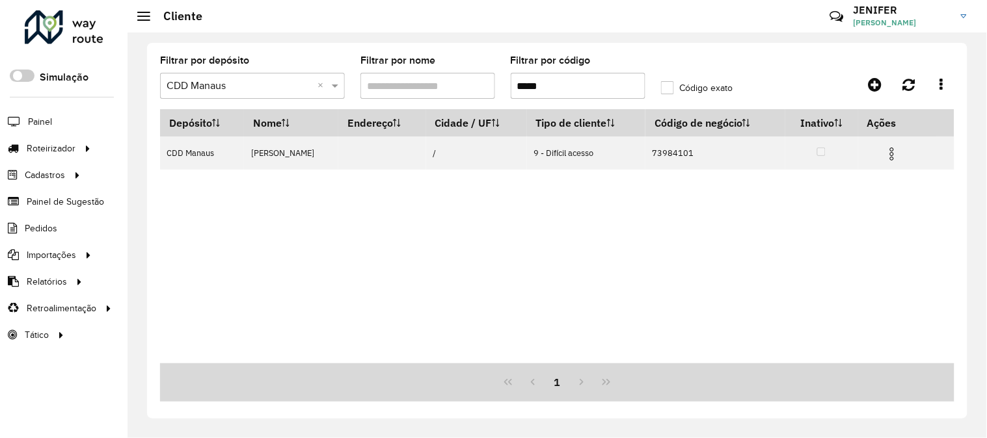
paste input "text"
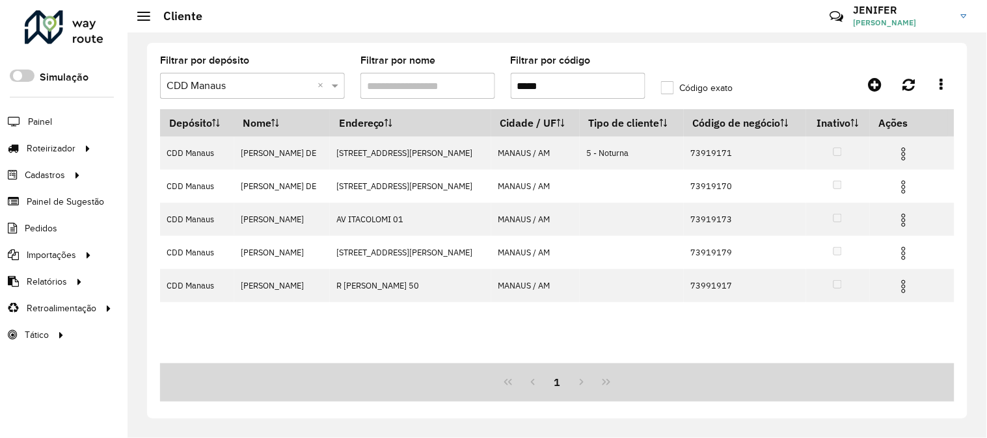
click at [516, 83] on input "*****" at bounding box center [578, 86] width 135 height 26
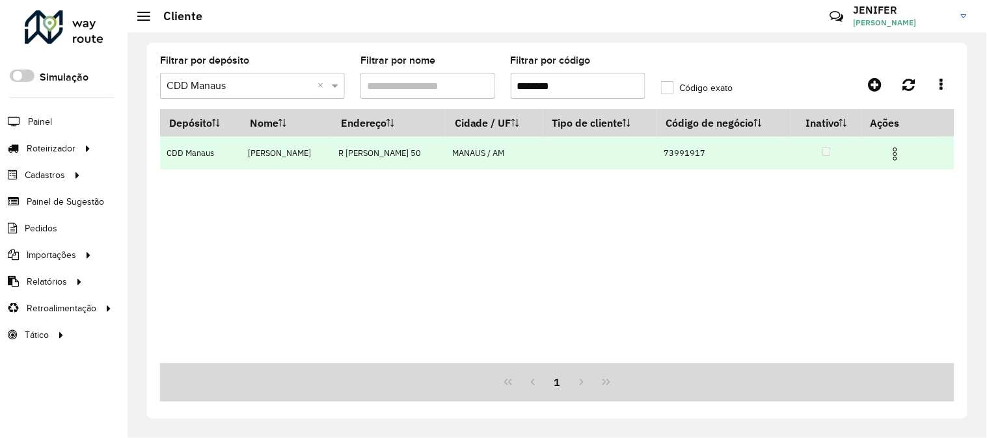
type input "********"
click at [901, 150] on img at bounding box center [895, 154] width 16 height 16
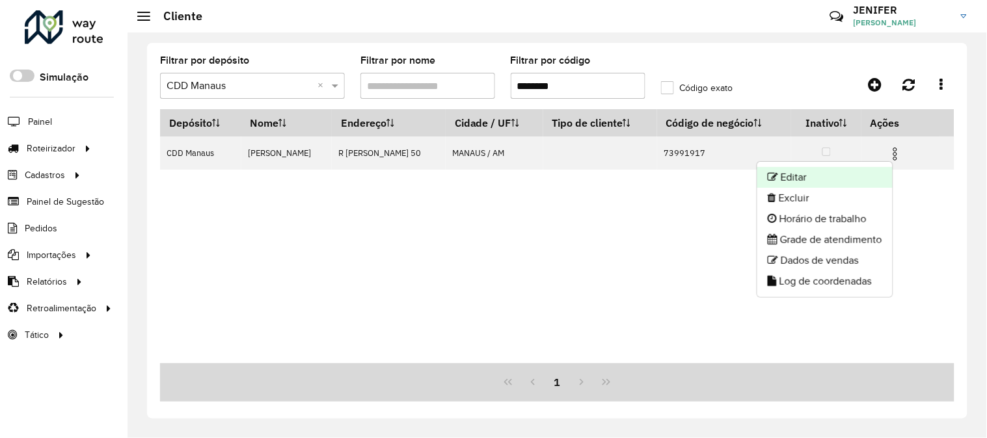
click at [813, 174] on li "Editar" at bounding box center [824, 177] width 135 height 21
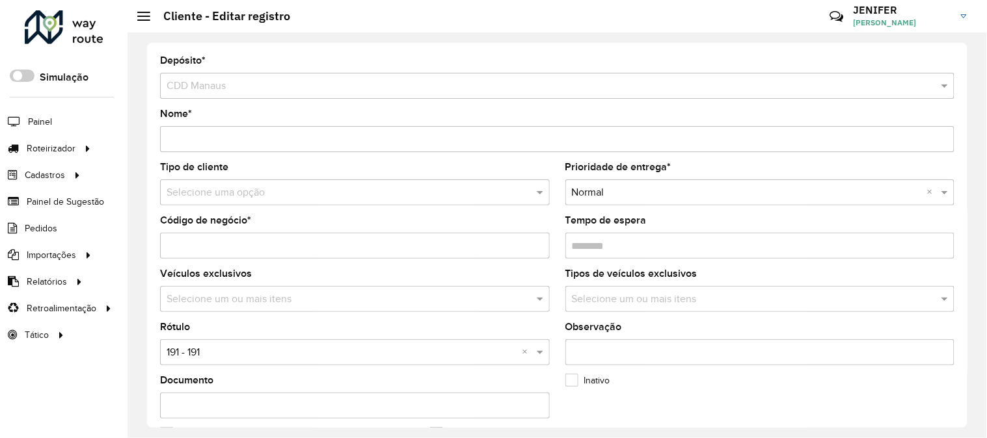
click at [230, 198] on input "text" at bounding box center [342, 193] width 351 height 16
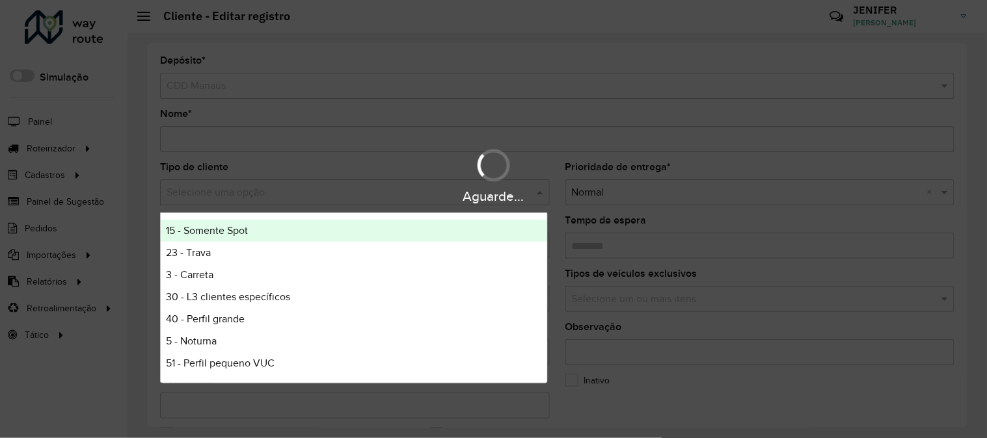
type input "*"
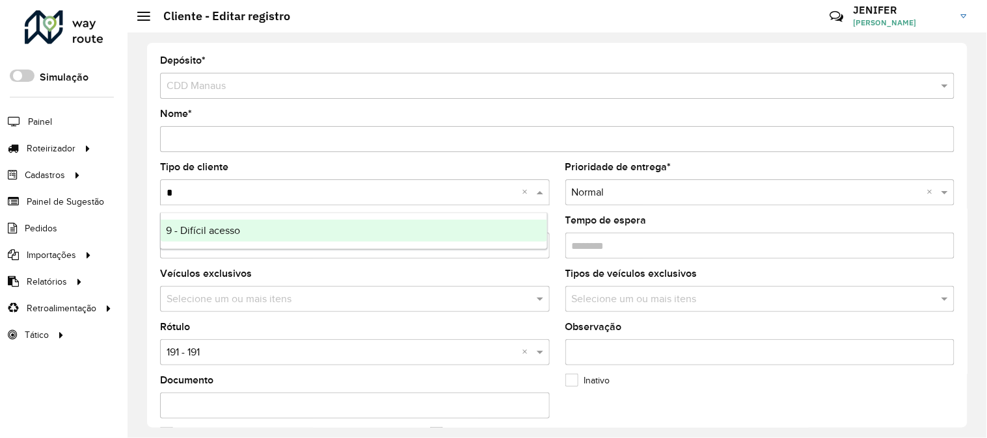
click at [221, 230] on span "9 - Difícil acesso" at bounding box center [203, 230] width 74 height 11
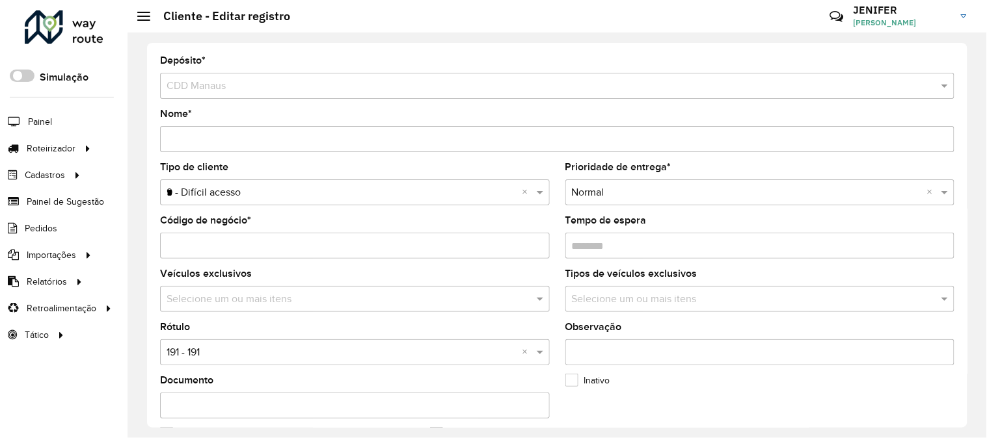
click at [206, 364] on div "Selecione uma opção × 191 - 191 ×" at bounding box center [355, 353] width 390 height 26
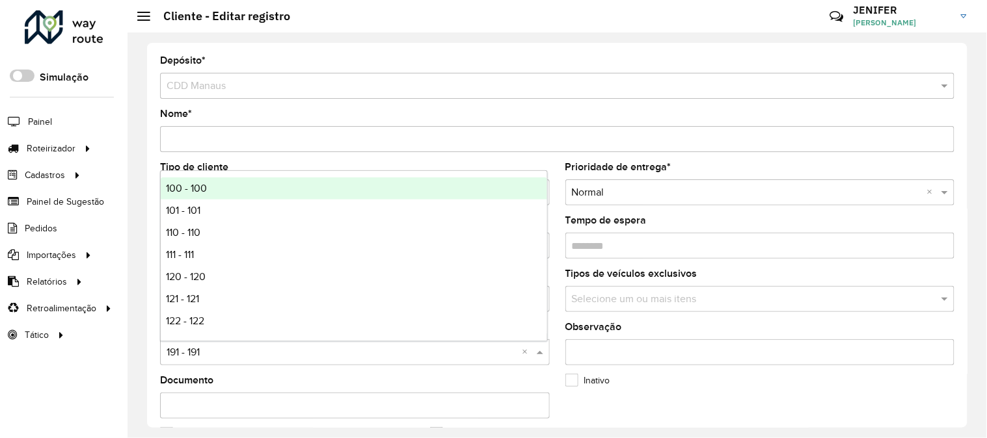
type input "*"
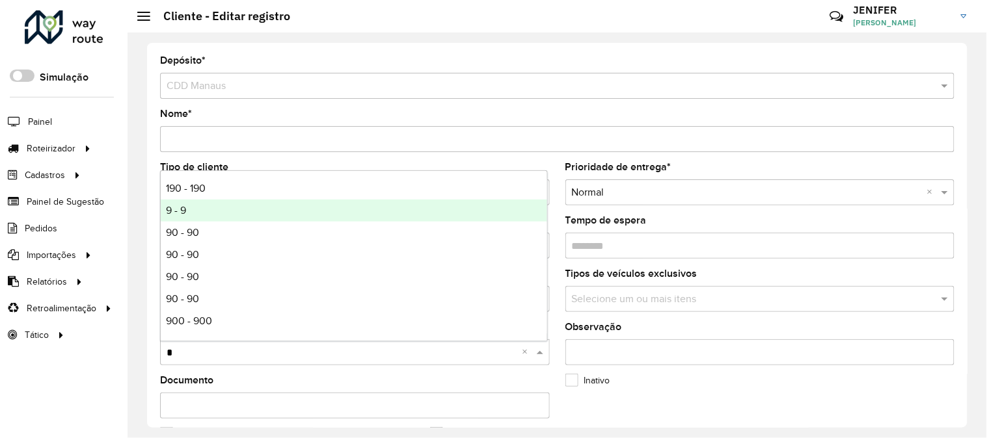
click at [202, 211] on div "9 - 9" at bounding box center [354, 211] width 386 height 22
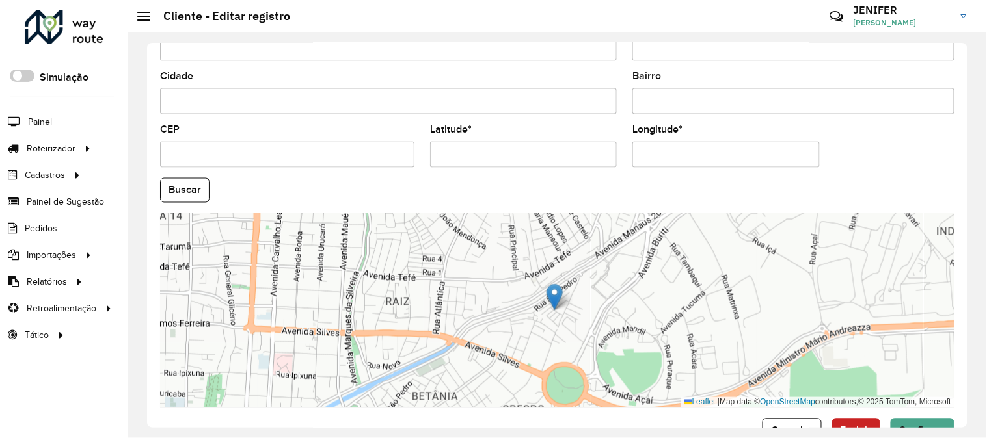
scroll to position [532, 0]
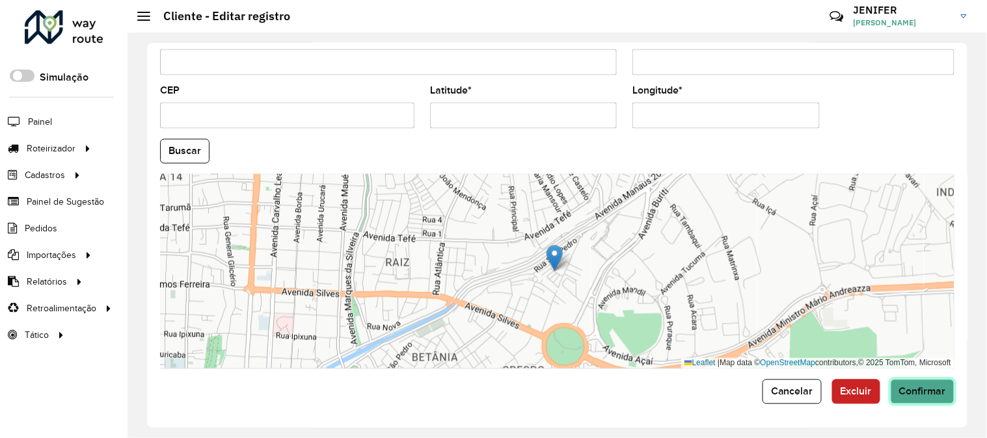
click at [911, 388] on span "Confirmar" at bounding box center [922, 391] width 47 height 11
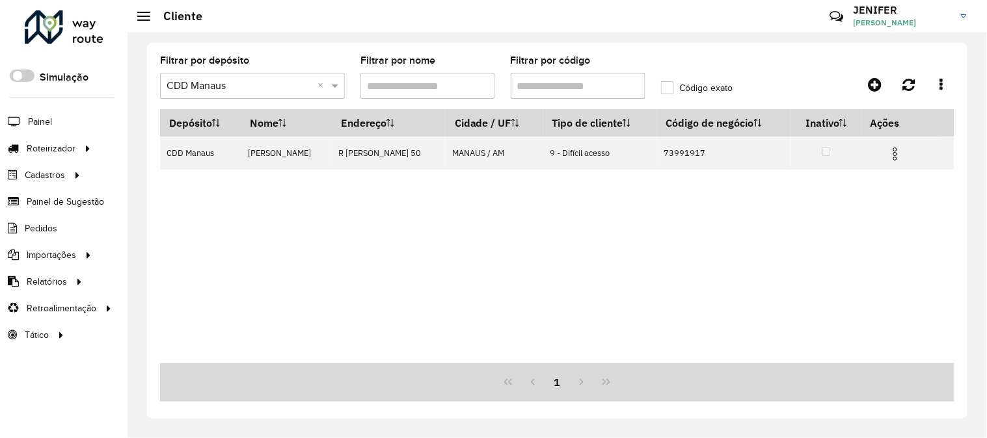
click at [432, 80] on formly-group "Filtrar por depósito Selecione um depósito × CDD Manaus × Filtrar por nome Filt…" at bounding box center [452, 82] width 601 height 53
paste input "text"
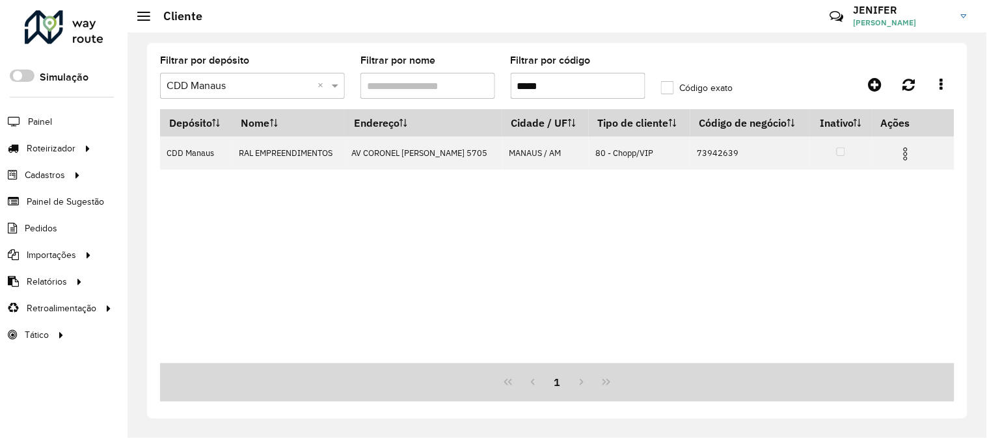
click at [383, 81] on formly-group "Filtrar por depósito Selecione um depósito × CDD Manaus × Filtrar por nome Filt…" at bounding box center [452, 82] width 601 height 53
paste input "text"
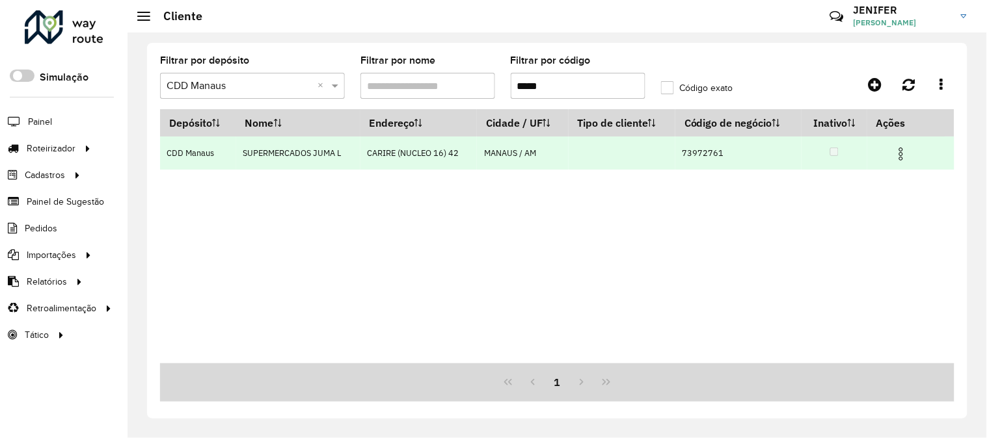
type input "*****"
click at [899, 148] on img at bounding box center [901, 154] width 16 height 16
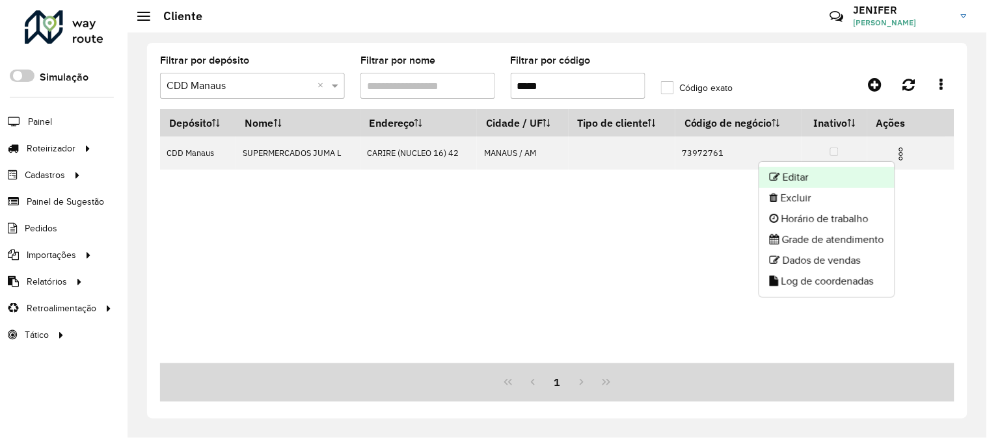
click at [833, 170] on li "Editar" at bounding box center [826, 177] width 135 height 21
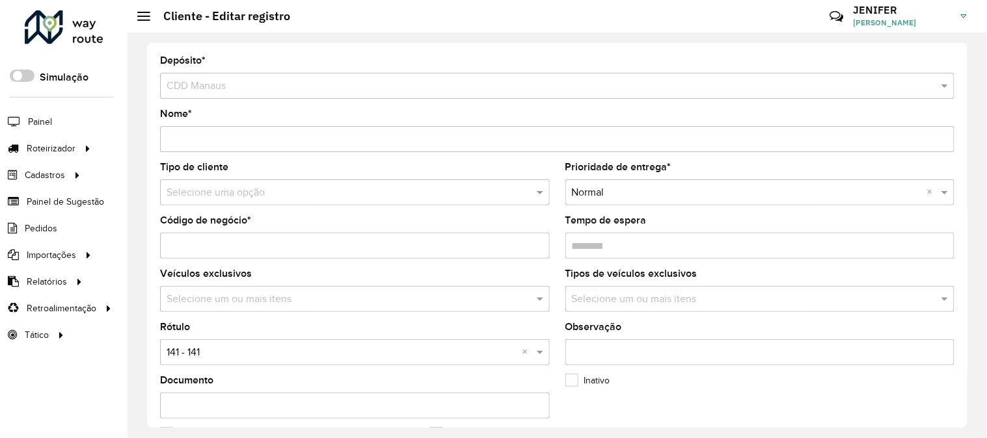
drag, startPoint x: 968, startPoint y: 193, endPoint x: 963, endPoint y: 218, distance: 25.3
click at [963, 218] on div "Depósito * Selecione um depósito × CDD Manaus Nome * Tipo de cliente Selecione …" at bounding box center [557, 236] width 859 height 406
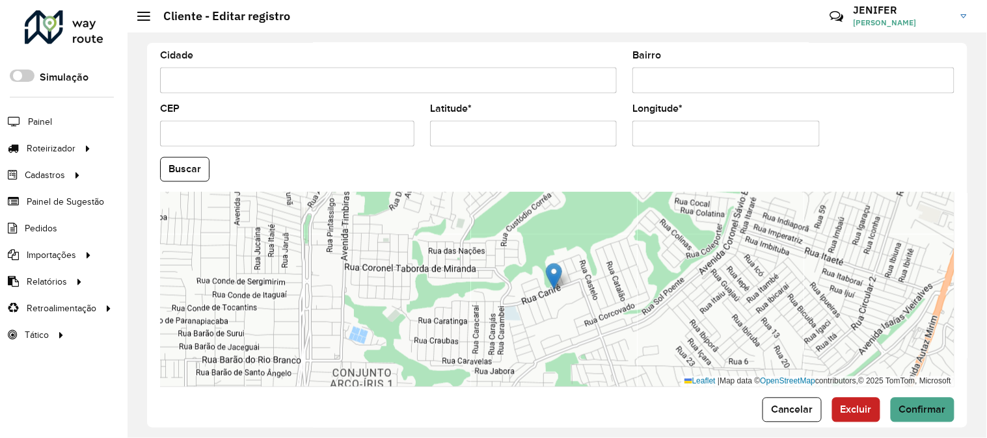
scroll to position [532, 0]
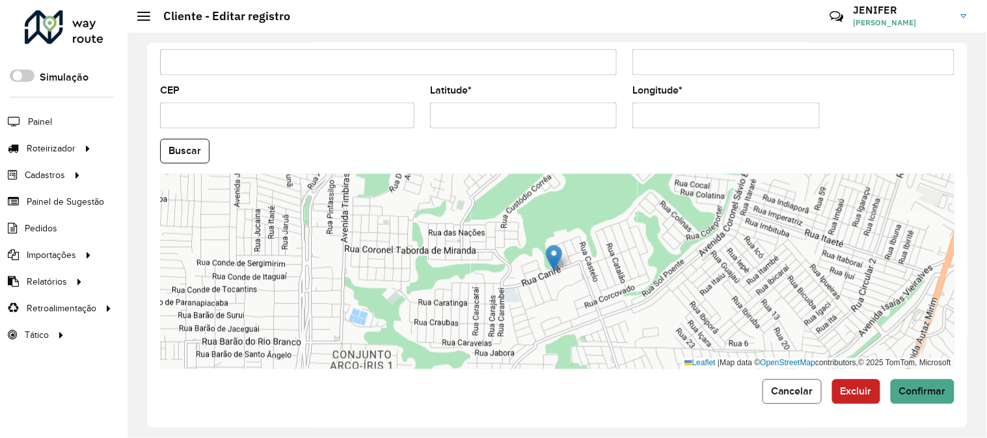
click at [790, 387] on span "Cancelar" at bounding box center [792, 391] width 42 height 11
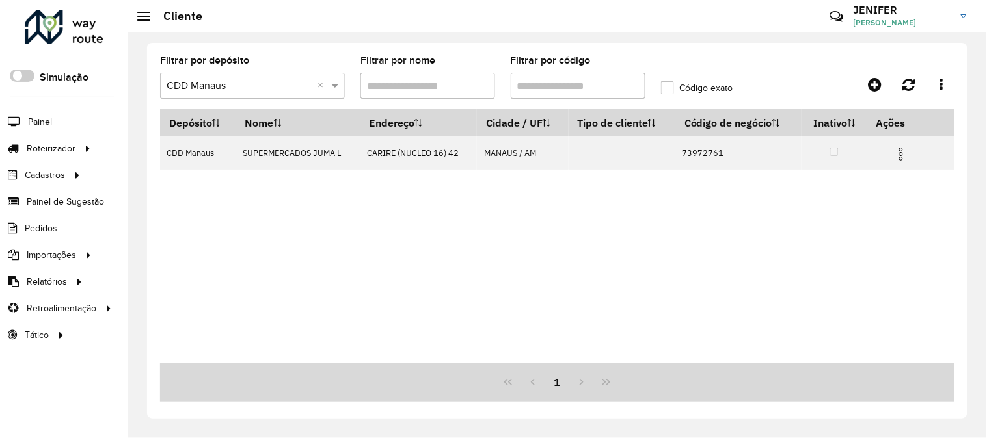
drag, startPoint x: 612, startPoint y: 79, endPoint x: 408, endPoint y: 82, distance: 204.3
click at [433, 82] on formly-group "Filtrar por depósito Selecione um depósito × CDD Manaus × Filtrar por nome Filt…" at bounding box center [452, 82] width 601 height 53
paste input "text"
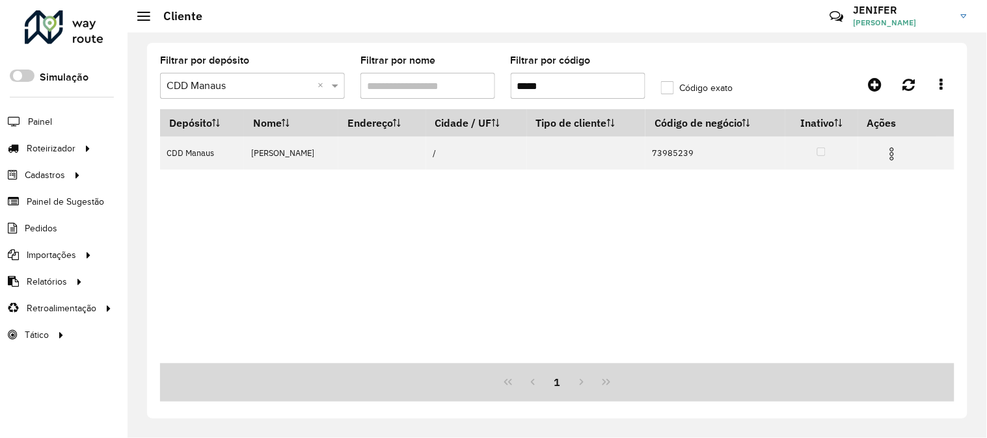
type input "*****"
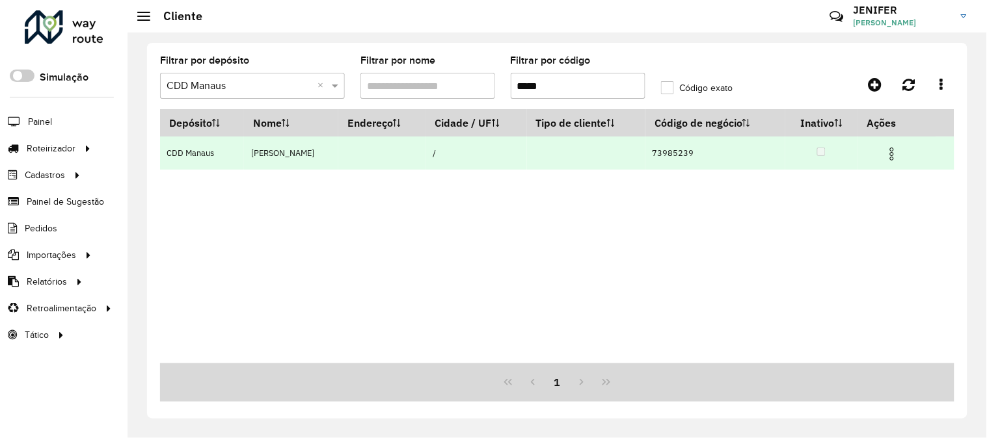
click at [890, 150] on img at bounding box center [892, 154] width 16 height 16
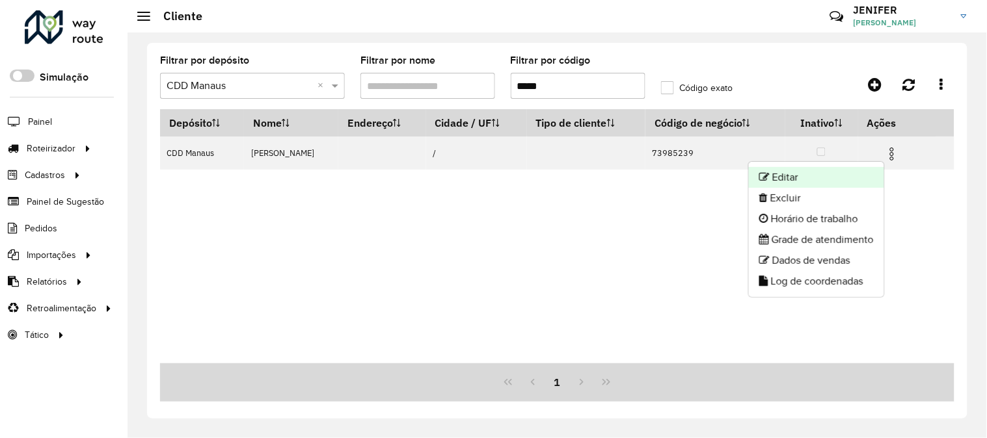
click at [823, 170] on li "Editar" at bounding box center [816, 177] width 135 height 21
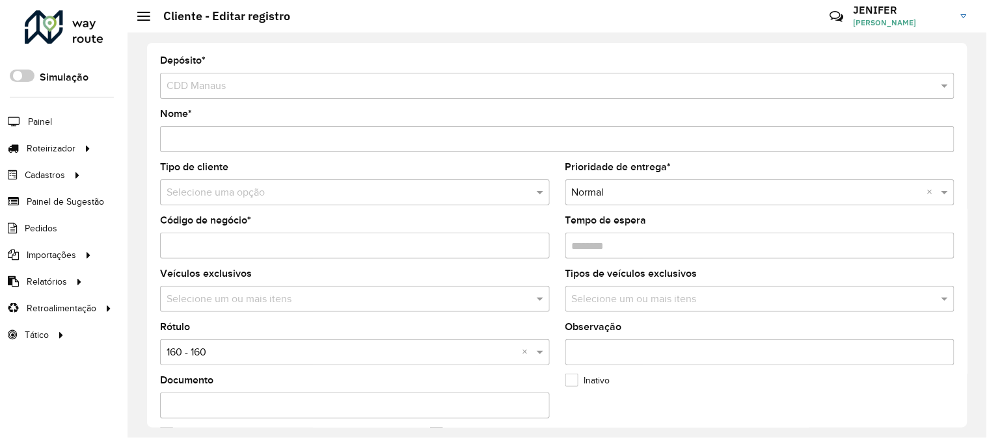
click at [196, 193] on input "text" at bounding box center [342, 193] width 351 height 16
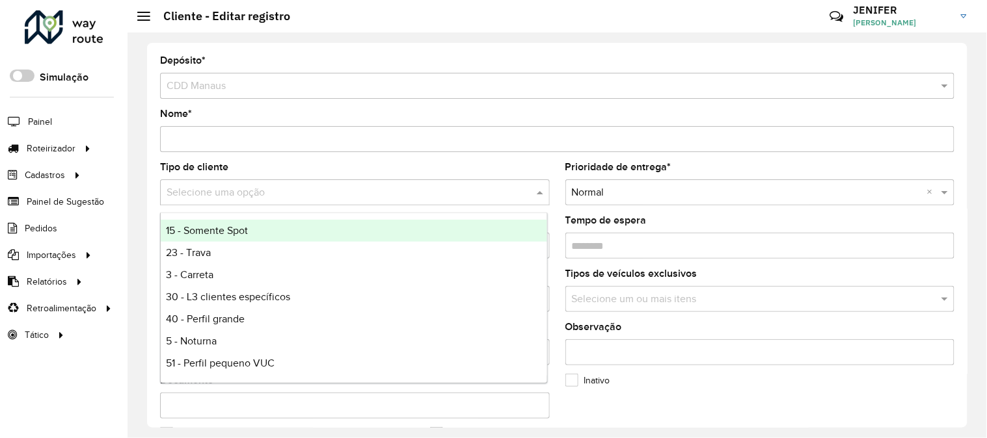
type input "*"
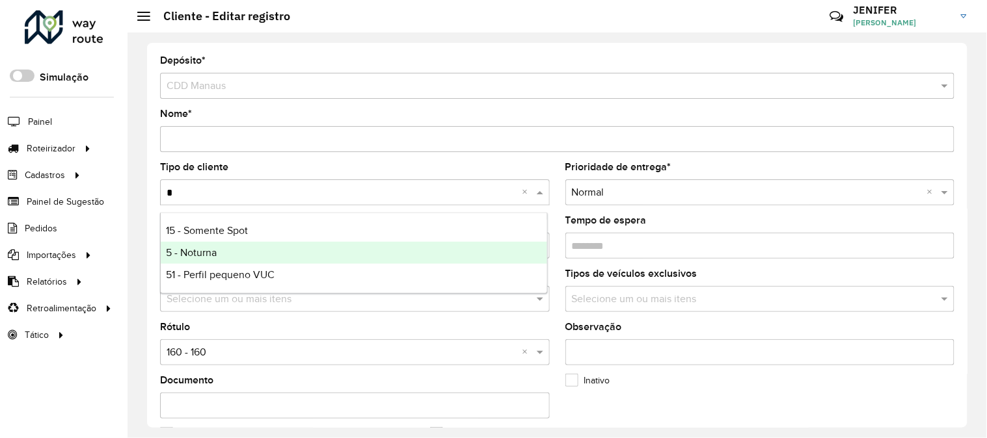
click at [200, 249] on span "5 - Noturna" at bounding box center [191, 252] width 51 height 11
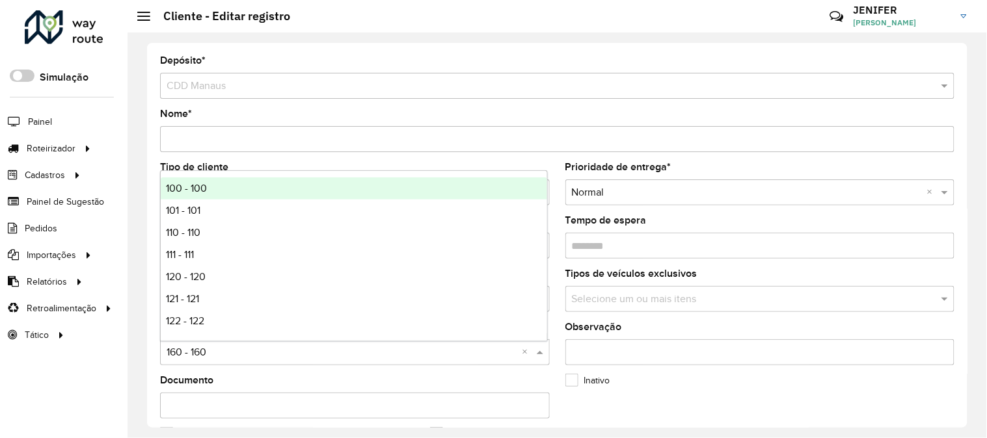
click at [215, 356] on input "text" at bounding box center [342, 353] width 351 height 16
type input "*"
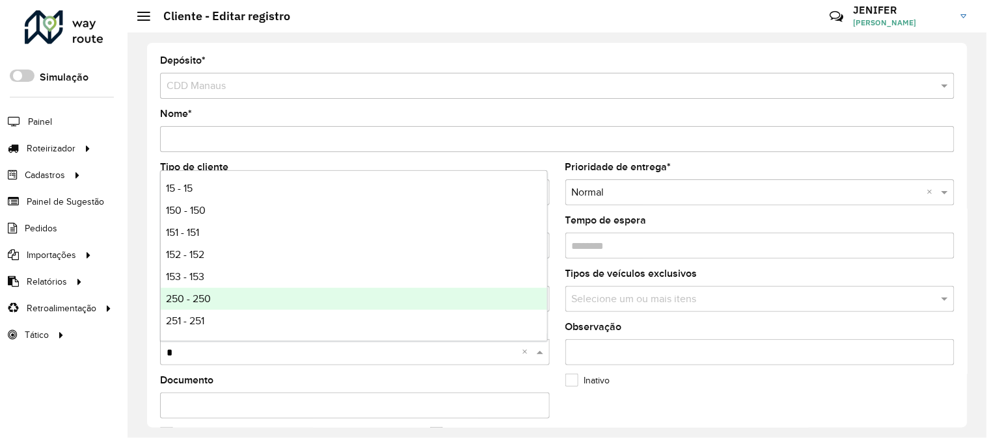
scroll to position [72, 0]
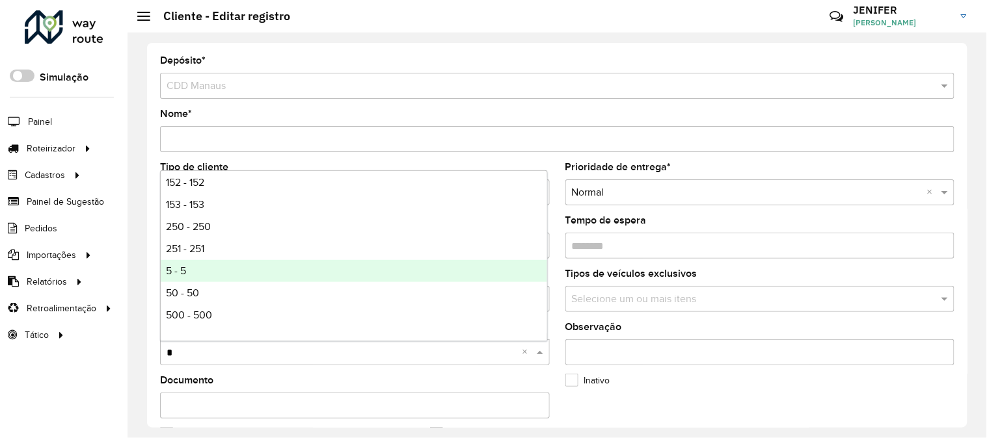
click at [185, 271] on span "5 - 5" at bounding box center [176, 270] width 20 height 11
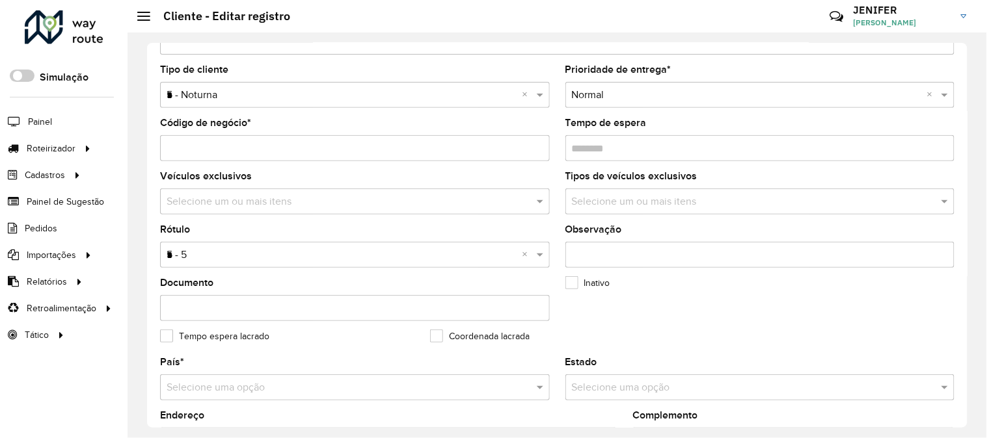
scroll to position [0, 0]
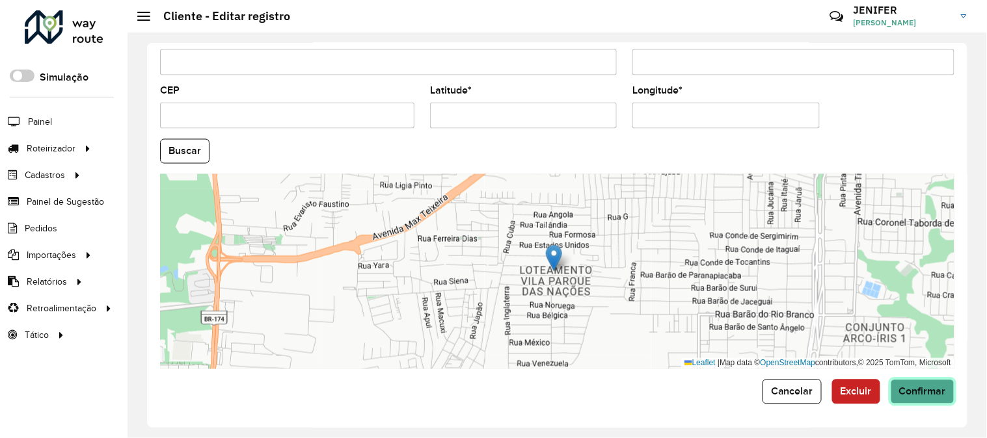
click at [909, 389] on span "Confirmar" at bounding box center [922, 391] width 47 height 11
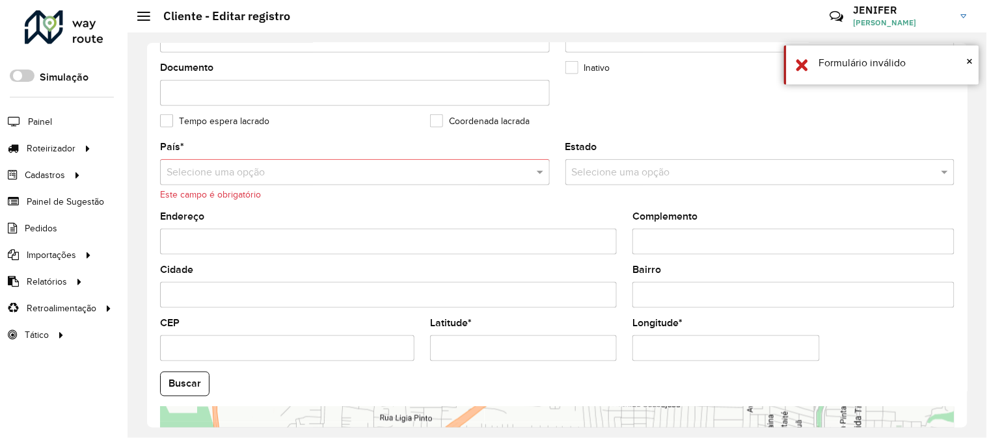
scroll to position [290, 0]
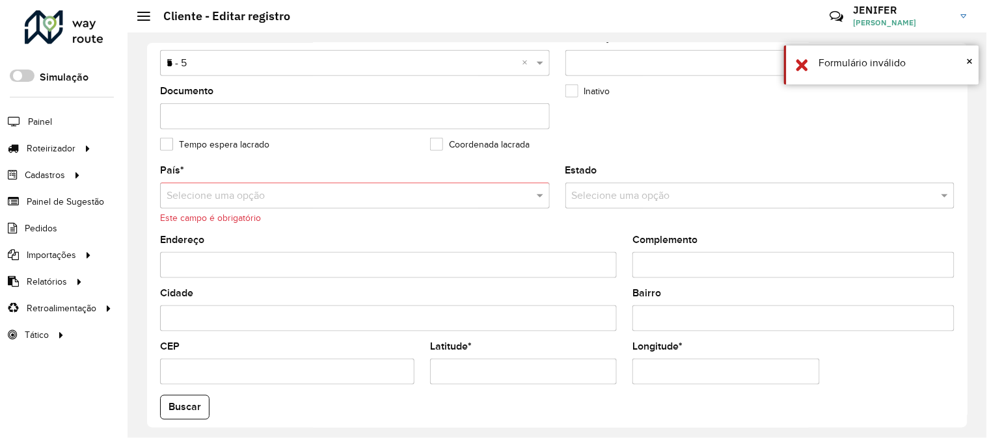
click at [293, 191] on input "text" at bounding box center [342, 197] width 351 height 16
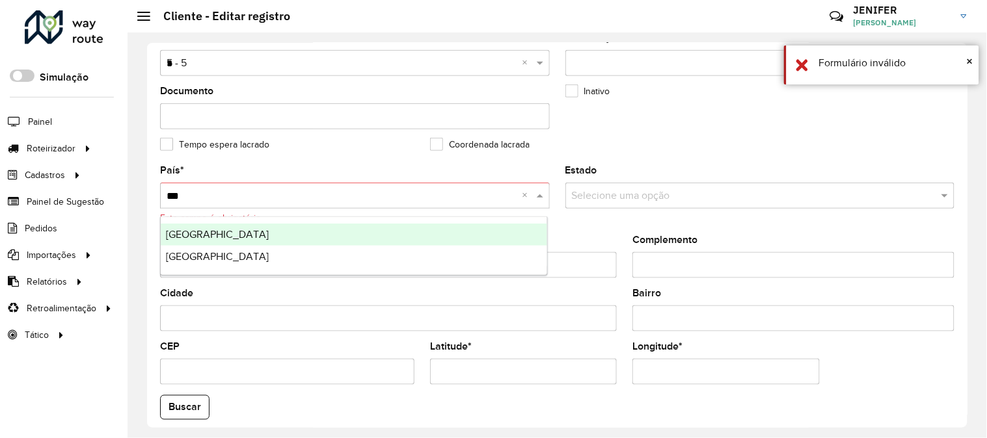
type input "****"
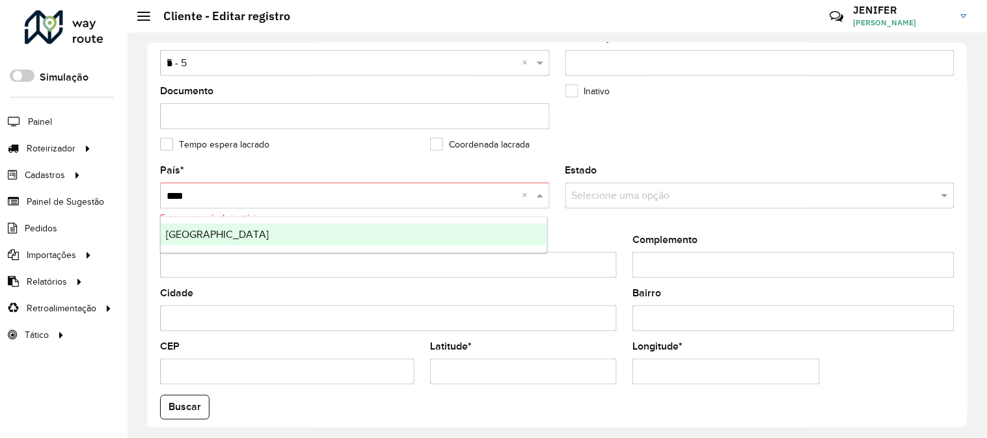
click at [209, 230] on div "Brasil" at bounding box center [354, 235] width 386 height 22
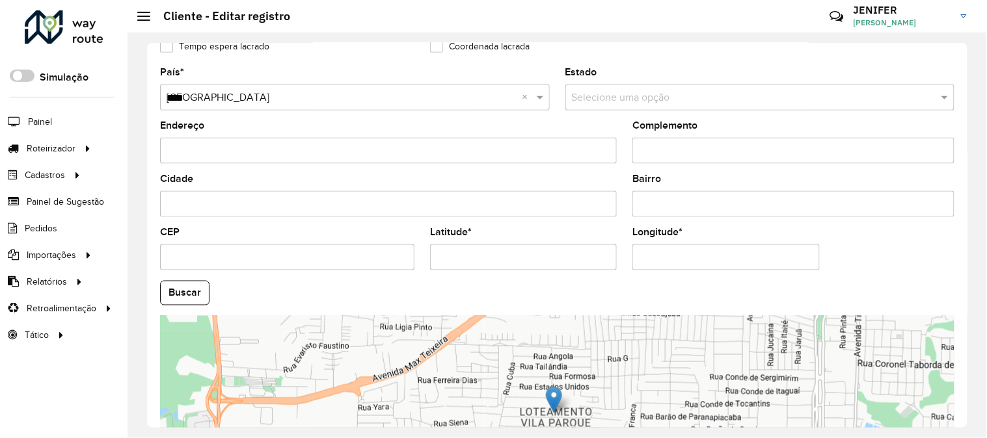
scroll to position [532, 0]
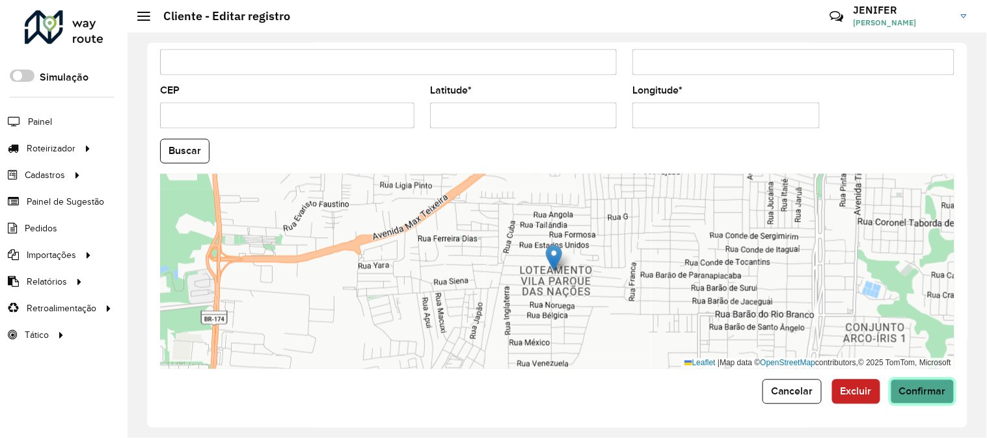
click at [943, 399] on button "Confirmar" at bounding box center [923, 392] width 64 height 25
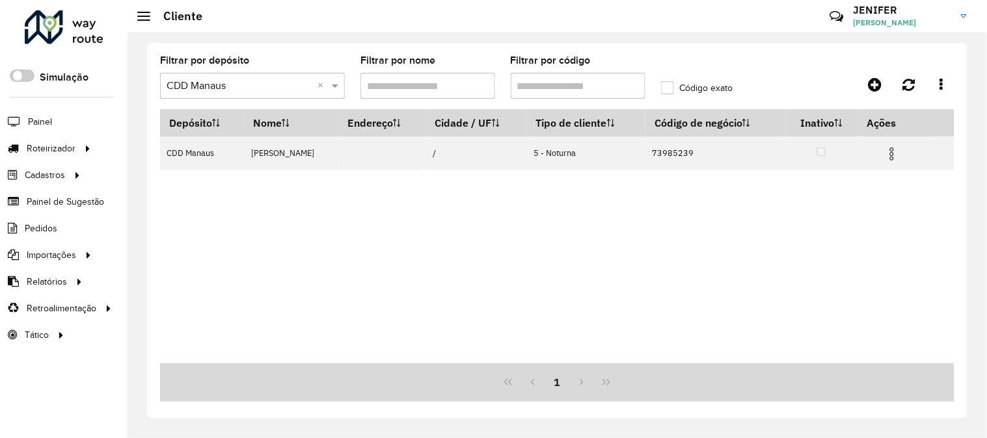
drag, startPoint x: 574, startPoint y: 81, endPoint x: 457, endPoint y: 78, distance: 117.2
click at [477, 79] on formly-group "Filtrar por depósito Selecione um depósito × CDD Manaus × Filtrar por nome Filt…" at bounding box center [452, 82] width 601 height 53
paste input "text"
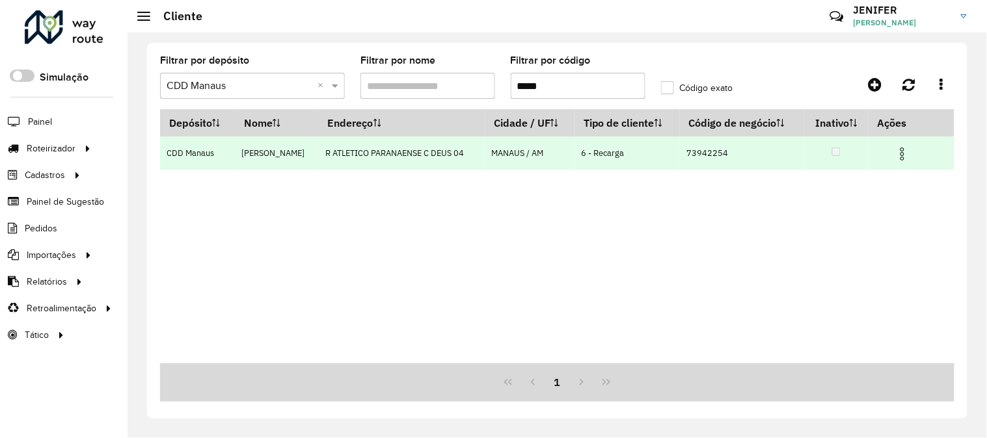
type input "*****"
click at [910, 150] on img at bounding box center [903, 154] width 16 height 16
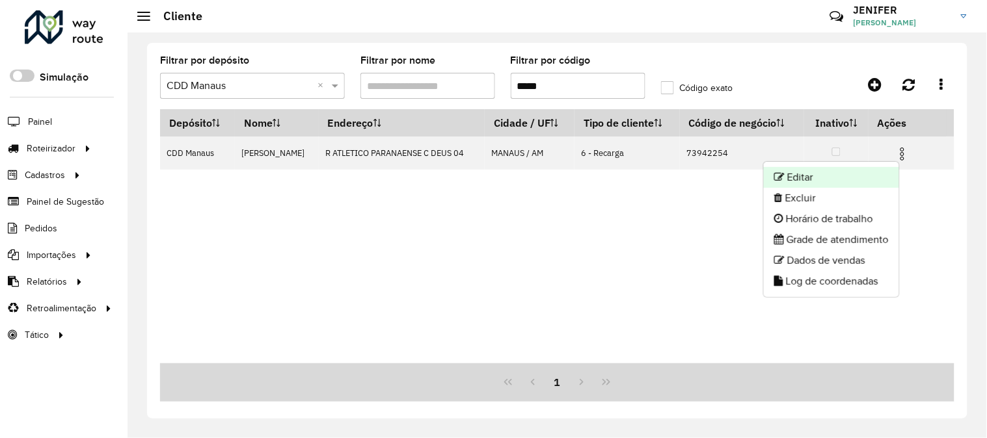
click at [810, 174] on li "Editar" at bounding box center [831, 177] width 135 height 21
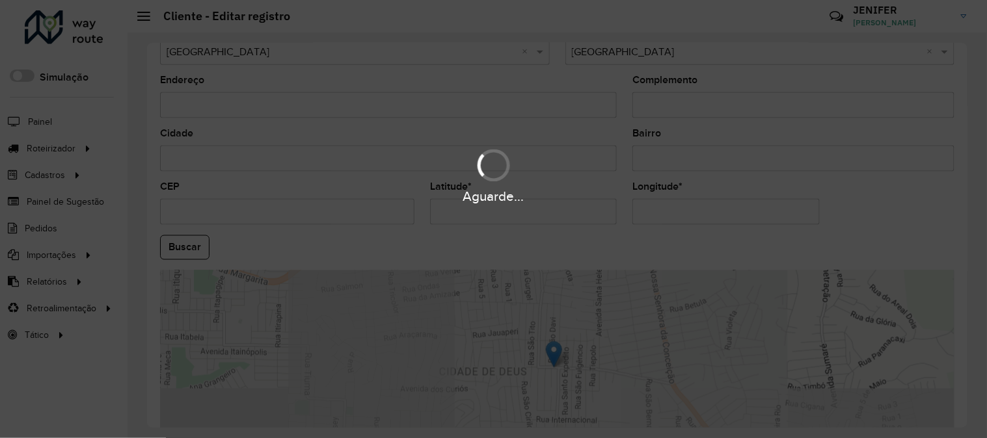
scroll to position [506, 0]
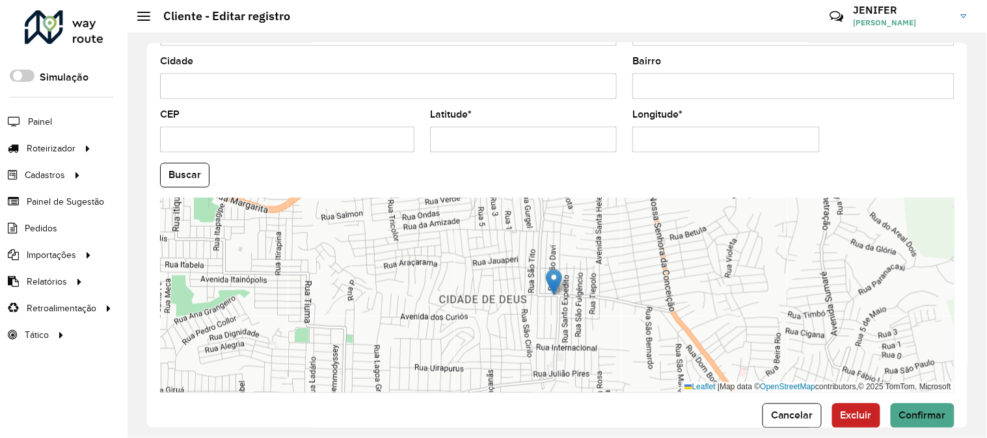
click at [923, 429] on div "Depósito * Selecione um depósito × CDD Manaus Nome * Tipo de cliente Selecione …" at bounding box center [557, 236] width 859 height 406
click at [937, 417] on span "Confirmar" at bounding box center [922, 416] width 47 height 11
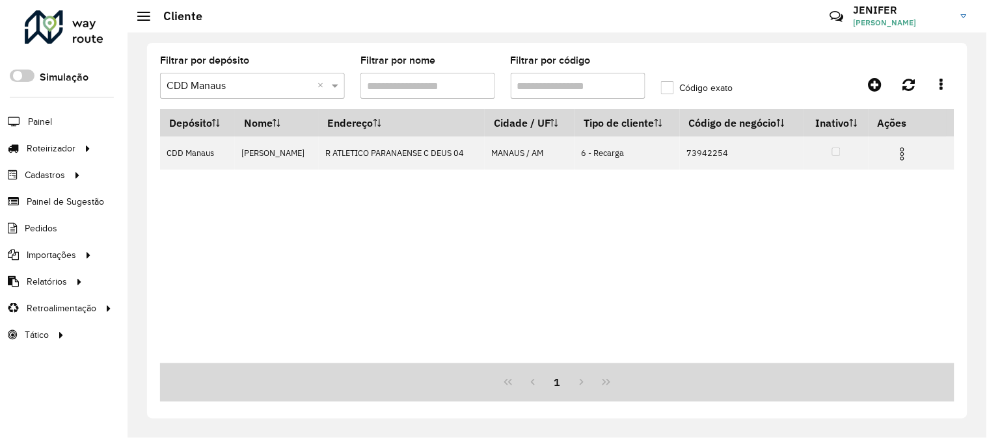
drag, startPoint x: 458, startPoint y: 80, endPoint x: 378, endPoint y: 83, distance: 80.1
click at [420, 81] on formly-group "Filtrar por depósito Selecione um depósito × CDD Manaus × Filtrar por nome Filt…" at bounding box center [452, 82] width 601 height 53
paste input "text"
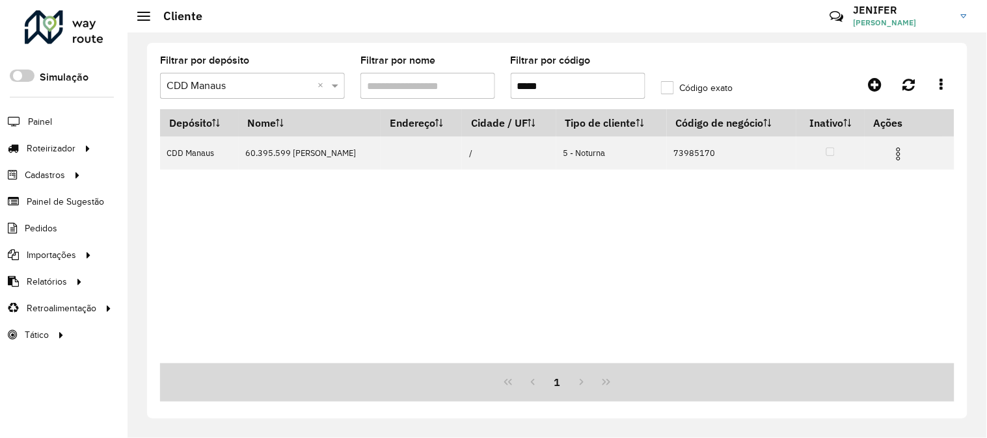
type input "*****"
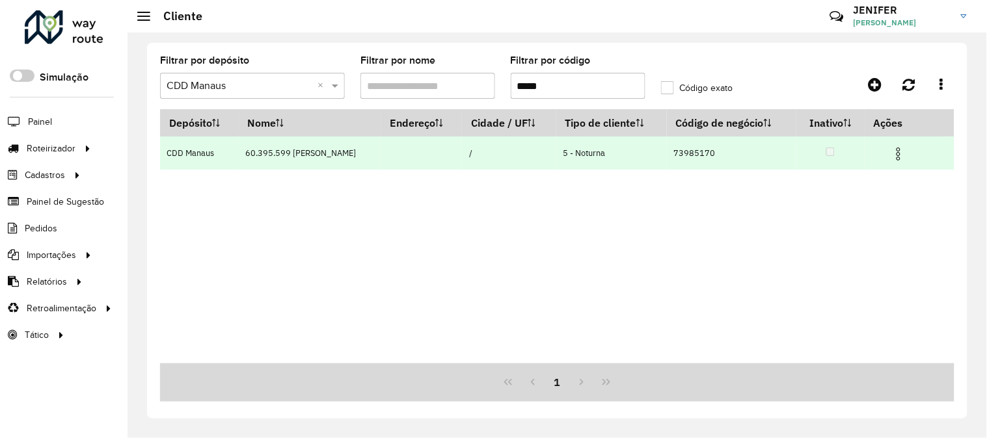
click at [906, 156] on img at bounding box center [899, 154] width 16 height 16
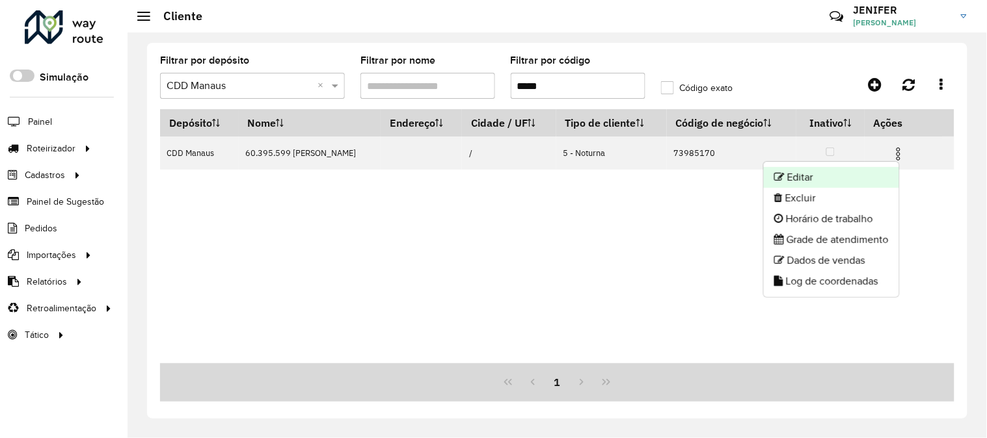
click at [829, 177] on li "Editar" at bounding box center [831, 177] width 135 height 21
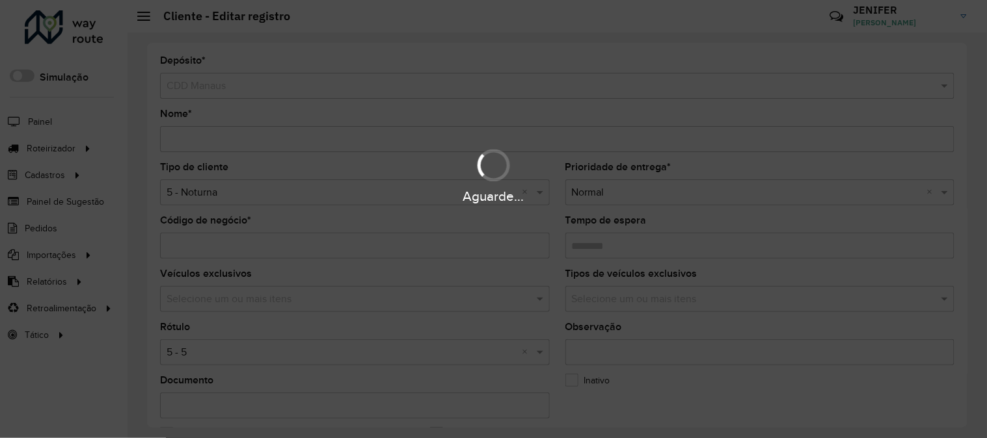
click at [523, 196] on div "Aguarde..." at bounding box center [493, 196] width 987 height 20
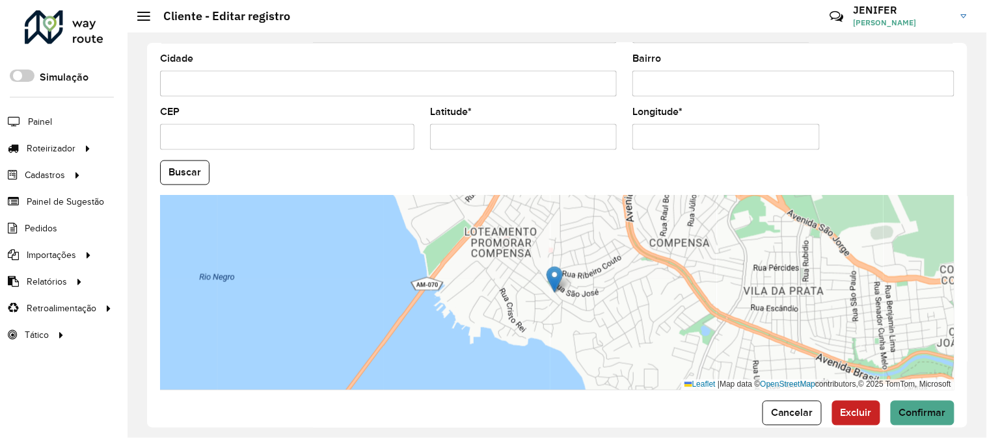
click at [945, 409] on div "Depósito * Selecione um depósito × CDD Manaus Nome * Tipo de cliente Selecione …" at bounding box center [557, 235] width 820 height 385
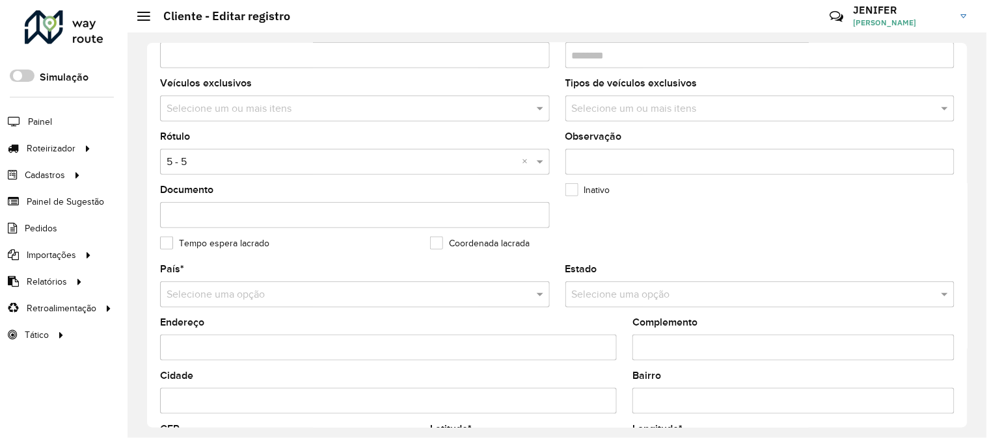
scroll to position [180, 0]
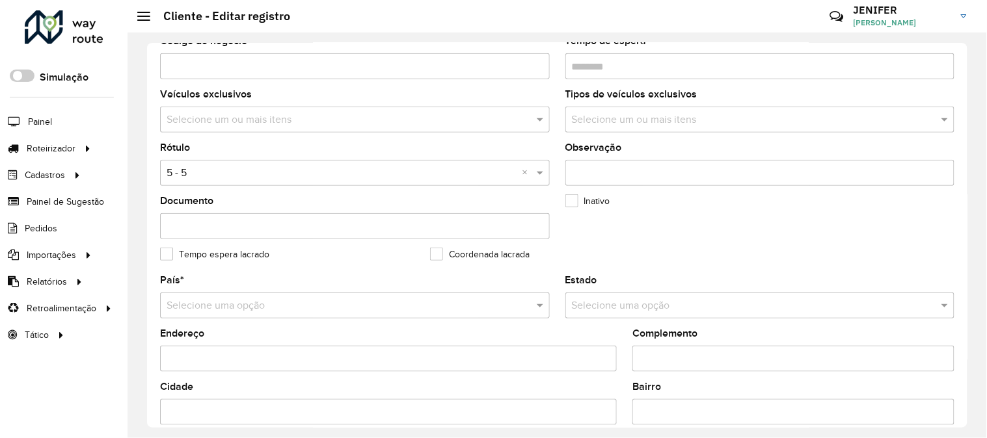
click at [957, 178] on formly-field "Observação" at bounding box center [760, 169] width 405 height 53
click at [245, 169] on input "text" at bounding box center [342, 174] width 351 height 16
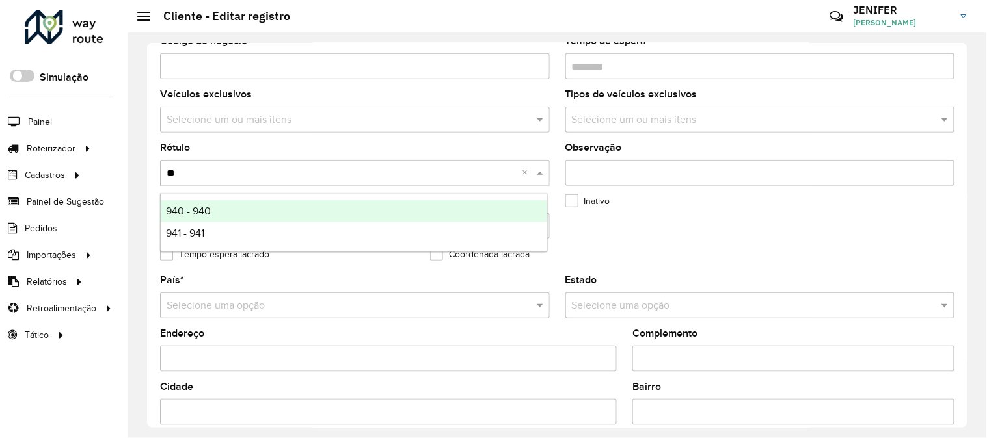
type input "***"
click at [215, 211] on div "940 - 940" at bounding box center [354, 211] width 386 height 22
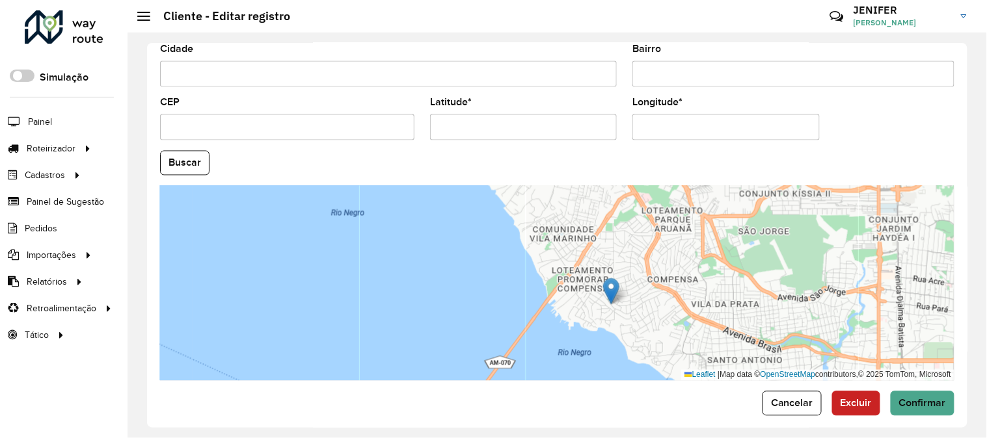
scroll to position [532, 0]
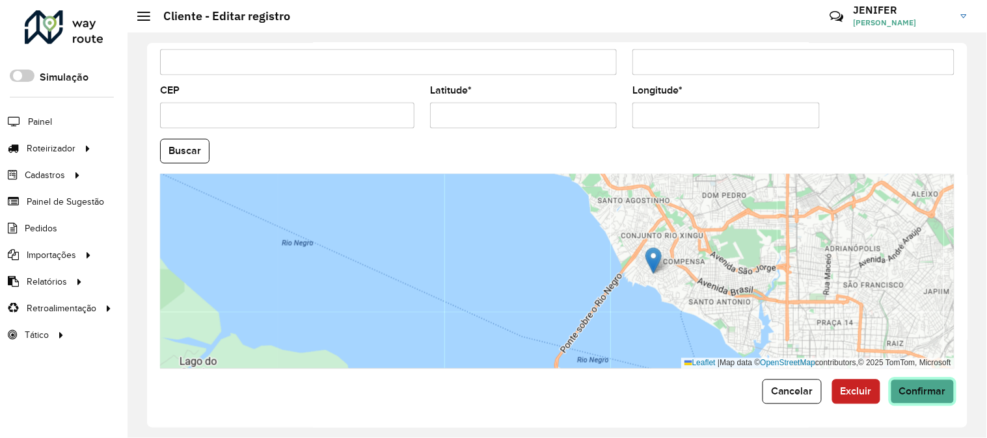
click at [911, 399] on button "Confirmar" at bounding box center [923, 392] width 64 height 25
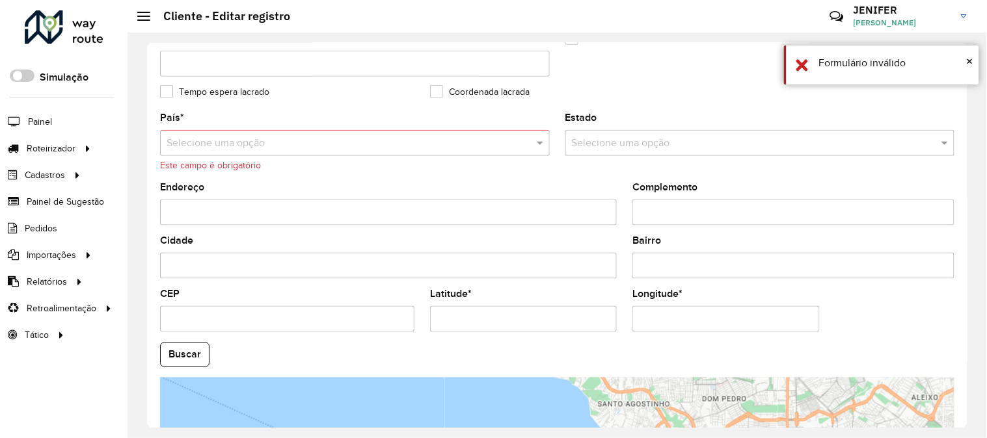
scroll to position [330, 0]
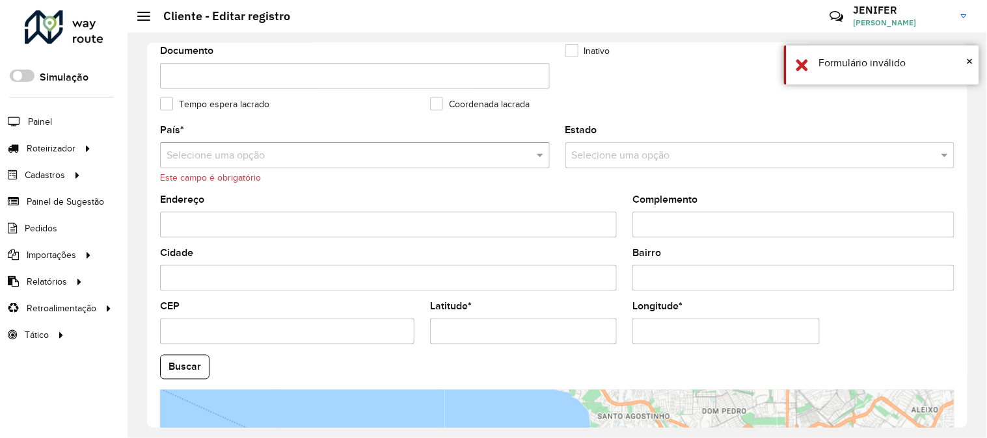
click at [281, 152] on input "text" at bounding box center [342, 156] width 351 height 16
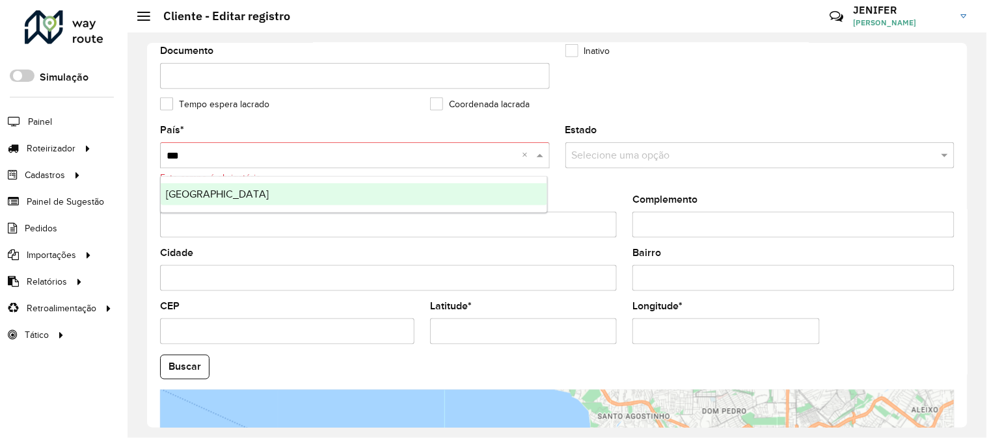
type input "****"
click at [202, 187] on div "Brasil" at bounding box center [354, 194] width 386 height 22
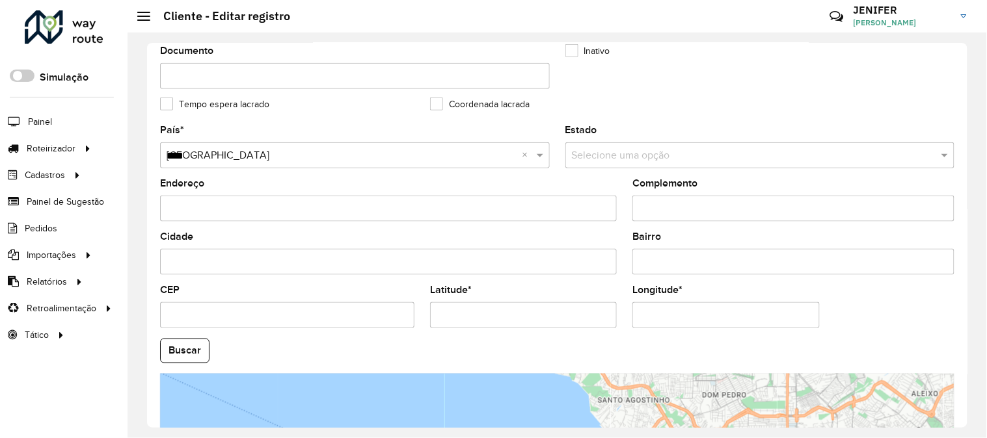
scroll to position [532, 0]
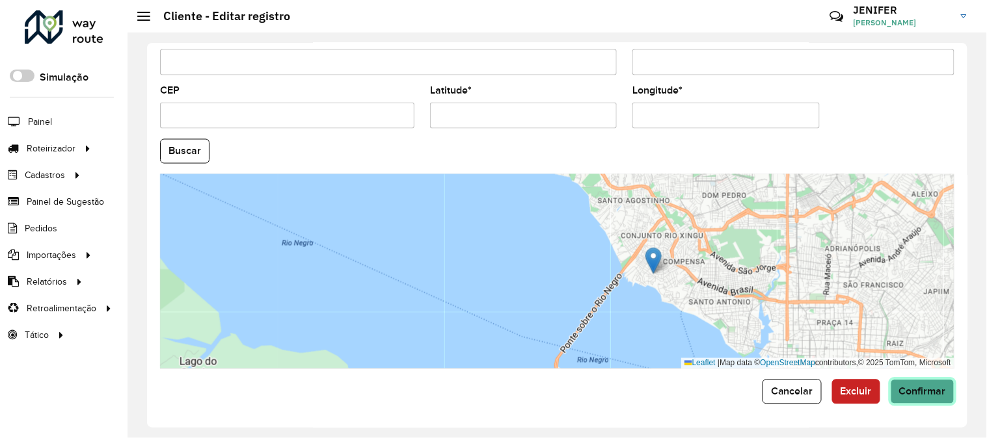
click at [932, 394] on span "Confirmar" at bounding box center [922, 391] width 47 height 11
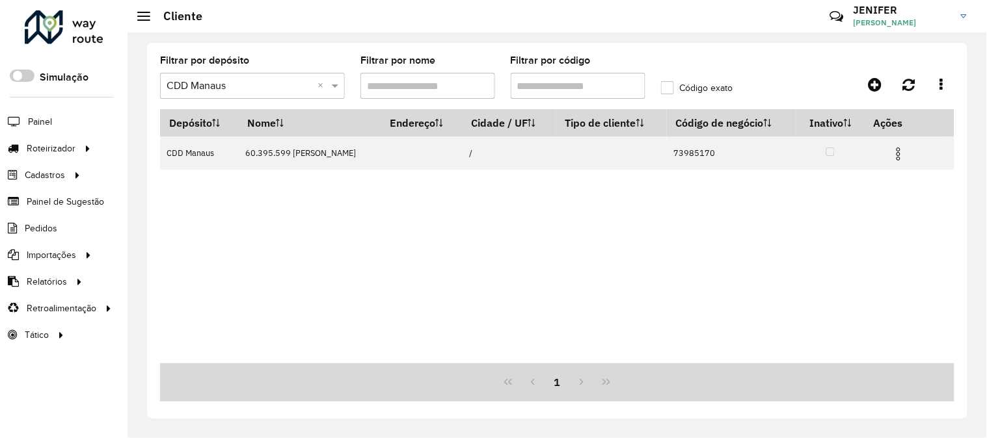
drag, startPoint x: 586, startPoint y: 87, endPoint x: 368, endPoint y: 77, distance: 218.2
click at [424, 80] on formly-group "Filtrar por depósito Selecione um depósito × CDD Manaus × Filtrar por nome Filt…" at bounding box center [452, 82] width 601 height 53
paste input "text"
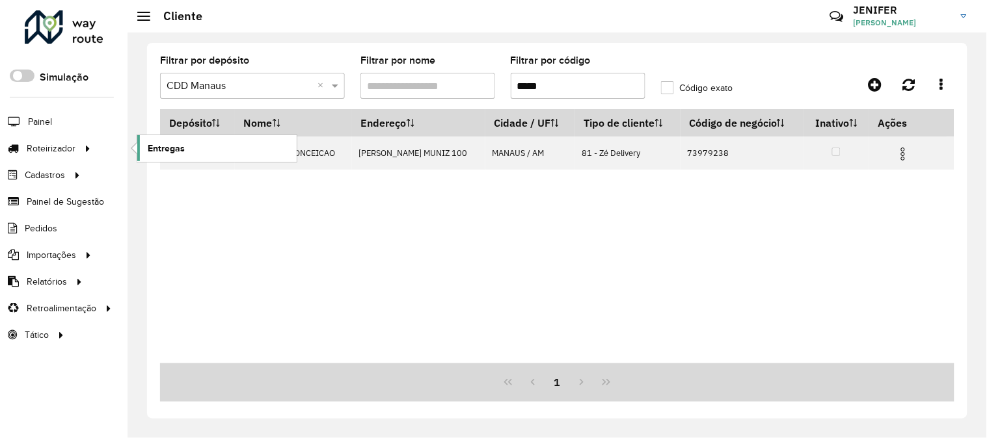
click at [163, 148] on span "Entregas" at bounding box center [166, 149] width 37 height 14
drag, startPoint x: 623, startPoint y: 87, endPoint x: 482, endPoint y: 85, distance: 140.5
click at [488, 85] on formly-group "Filtrar por depósito Selecione um depósito × CDD Manaus × Filtrar por nome Filt…" at bounding box center [452, 82] width 601 height 53
paste input "text"
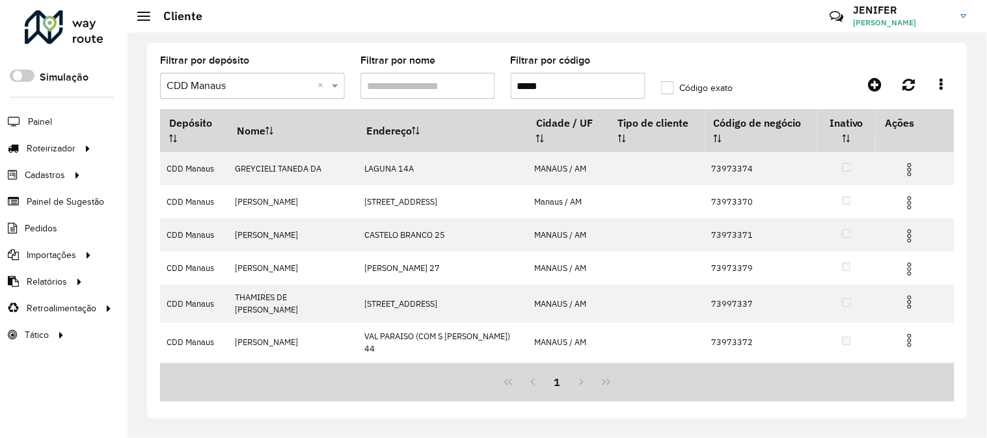
click at [515, 87] on input "*****" at bounding box center [578, 86] width 135 height 26
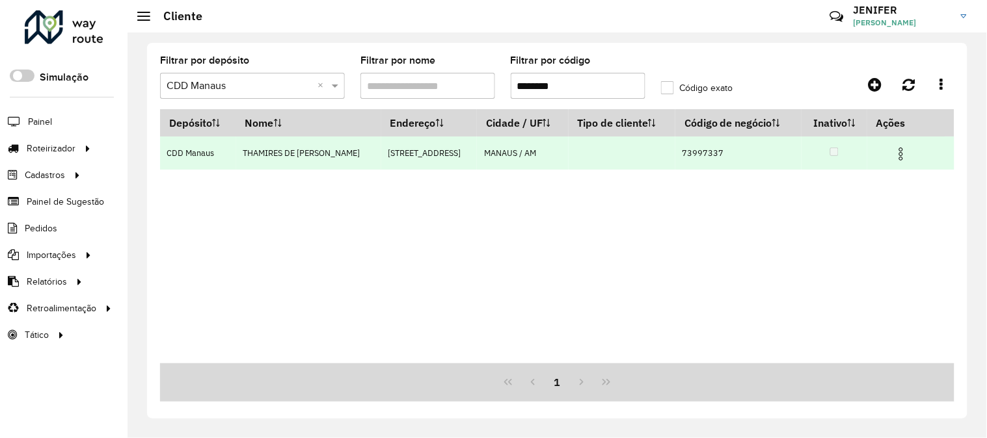
type input "********"
click at [902, 152] on img at bounding box center [901, 154] width 16 height 16
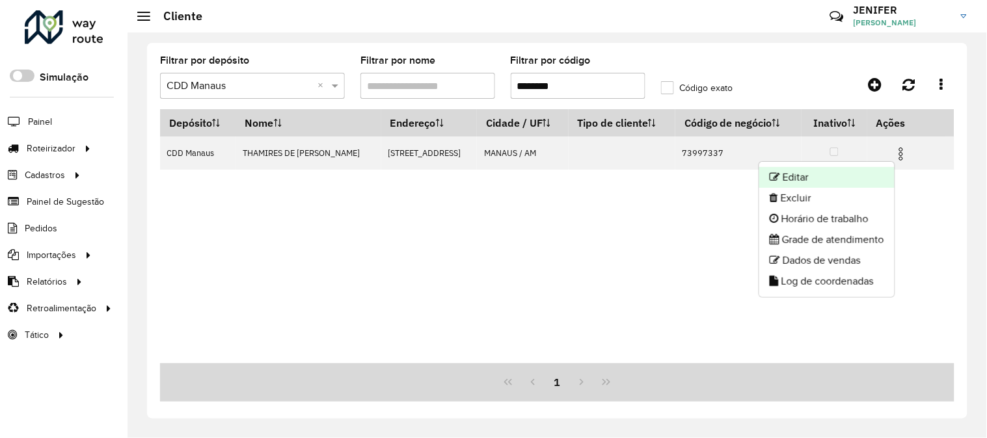
click at [841, 171] on li "Editar" at bounding box center [826, 177] width 135 height 21
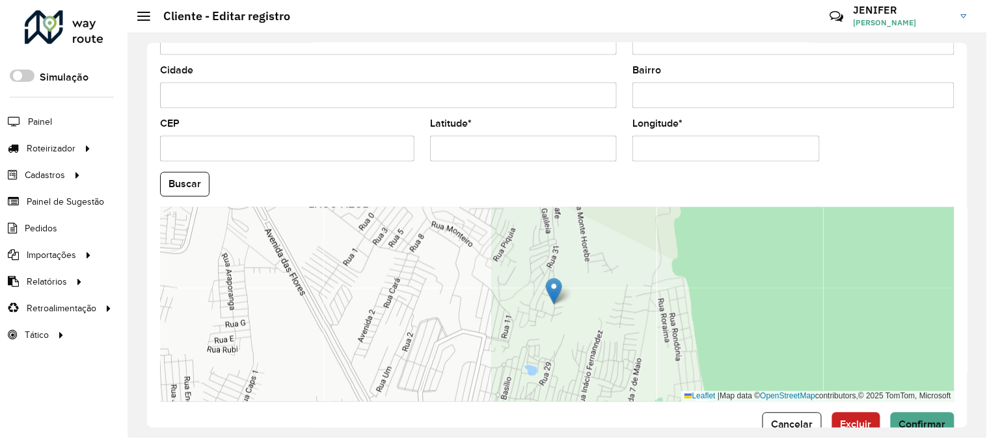
scroll to position [504, 0]
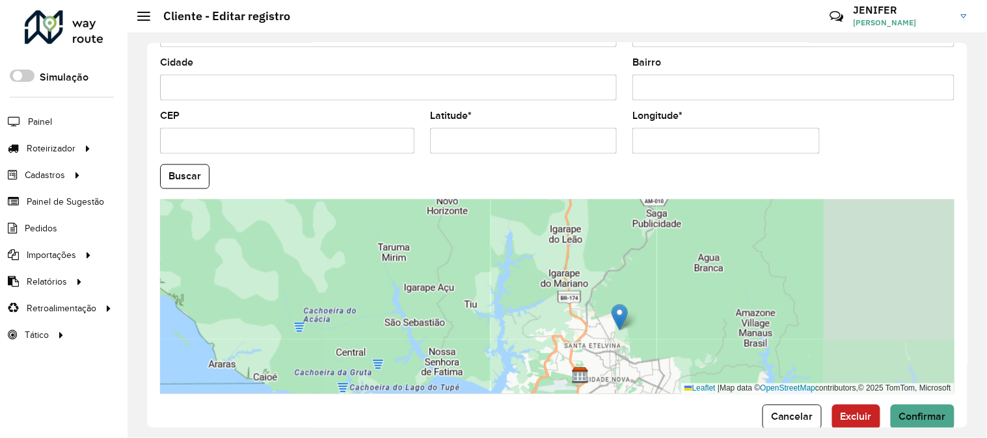
drag, startPoint x: 729, startPoint y: 328, endPoint x: 783, endPoint y: 278, distance: 72.7
click at [781, 280] on div "Leaflet | Map data © OpenStreetMap contributors,© 2025 TomTom, Microsoft" at bounding box center [557, 297] width 794 height 195
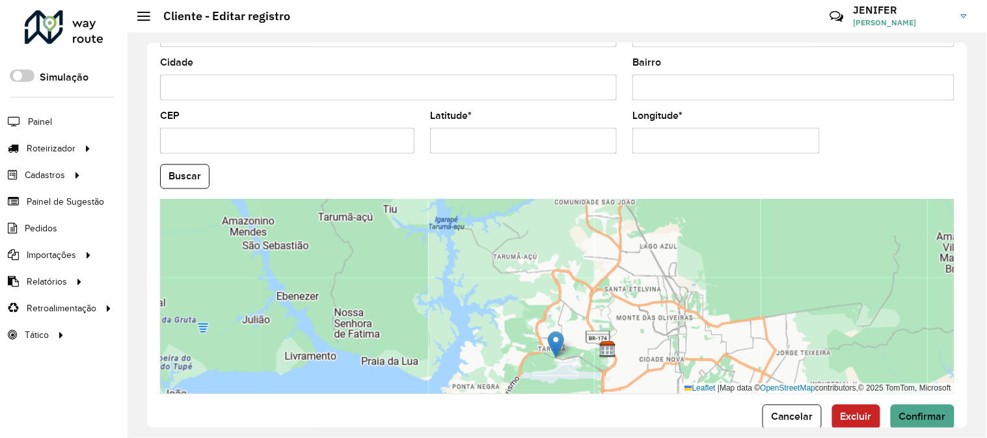
drag, startPoint x: 686, startPoint y: 238, endPoint x: 558, endPoint y: 334, distance: 160.8
click at [558, 334] on img at bounding box center [556, 345] width 16 height 27
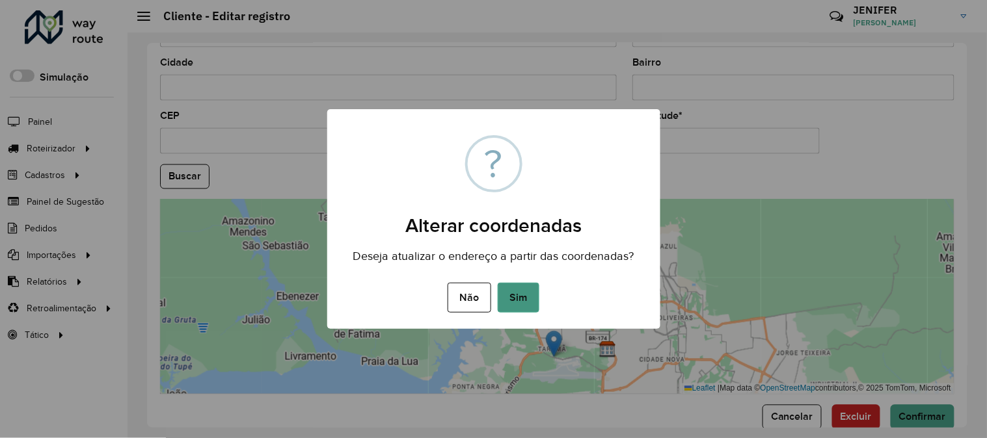
click at [527, 300] on button "Sim" at bounding box center [519, 298] width 42 height 30
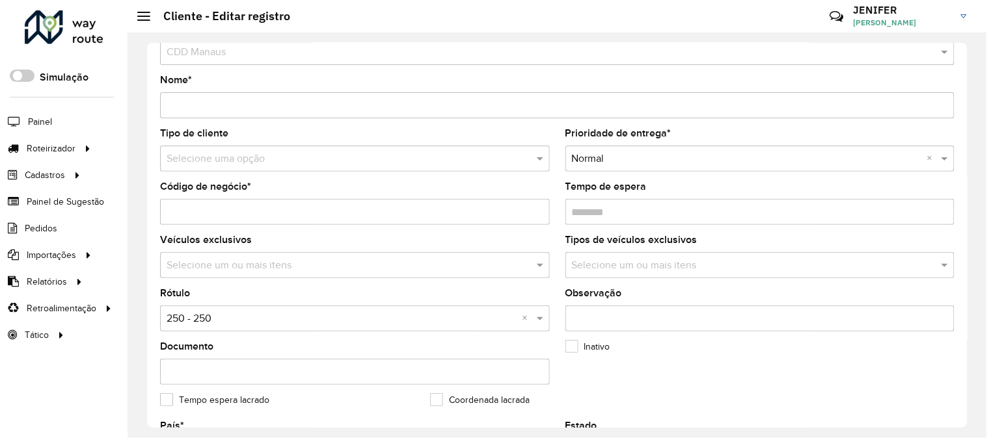
scroll to position [532, 0]
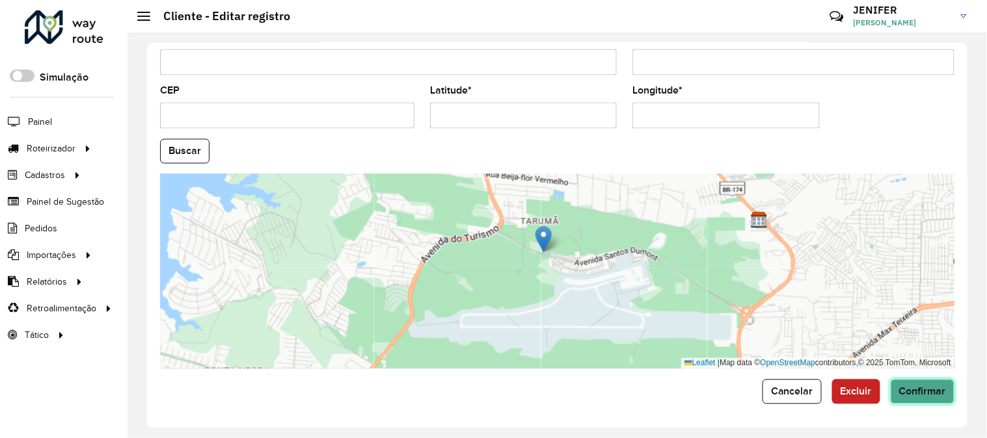
click at [942, 391] on span "Confirmar" at bounding box center [922, 391] width 47 height 11
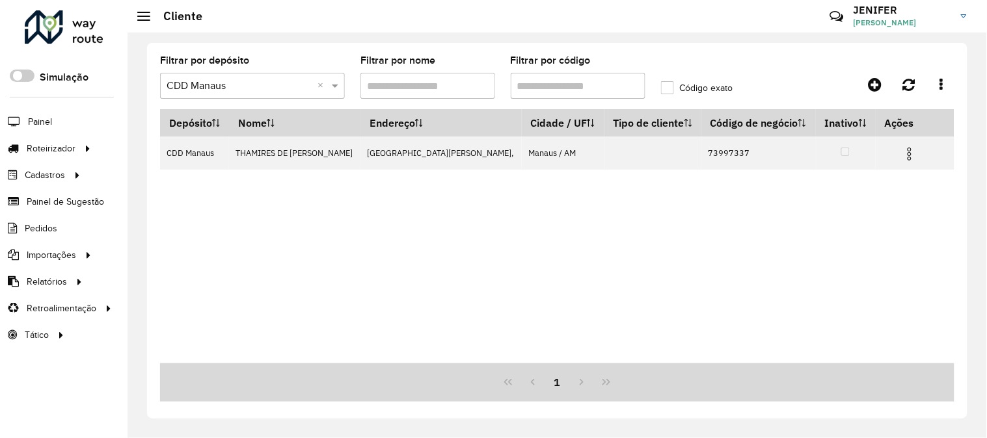
drag, startPoint x: 593, startPoint y: 82, endPoint x: 427, endPoint y: 85, distance: 165.9
click at [466, 85] on formly-group "Filtrar por depósito Selecione um depósito × CDD Manaus × Filtrar por nome Filt…" at bounding box center [452, 82] width 601 height 53
paste input "text"
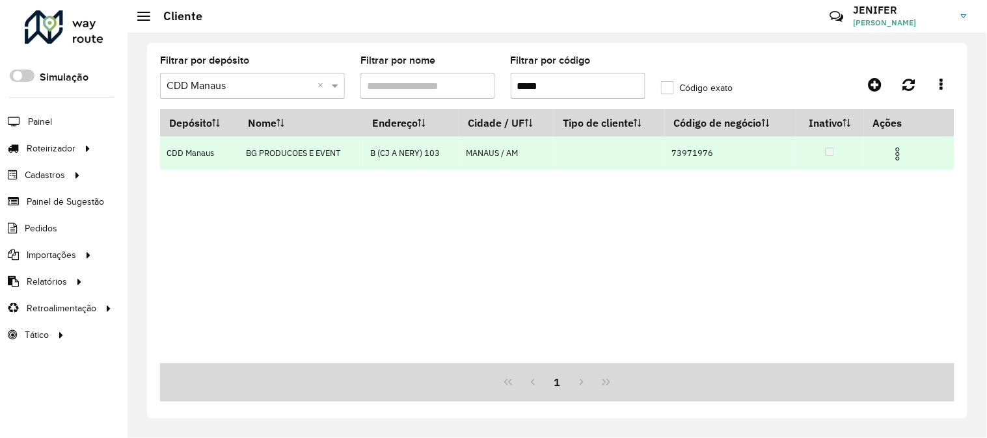
type input "*****"
click at [902, 153] on img at bounding box center [898, 154] width 16 height 16
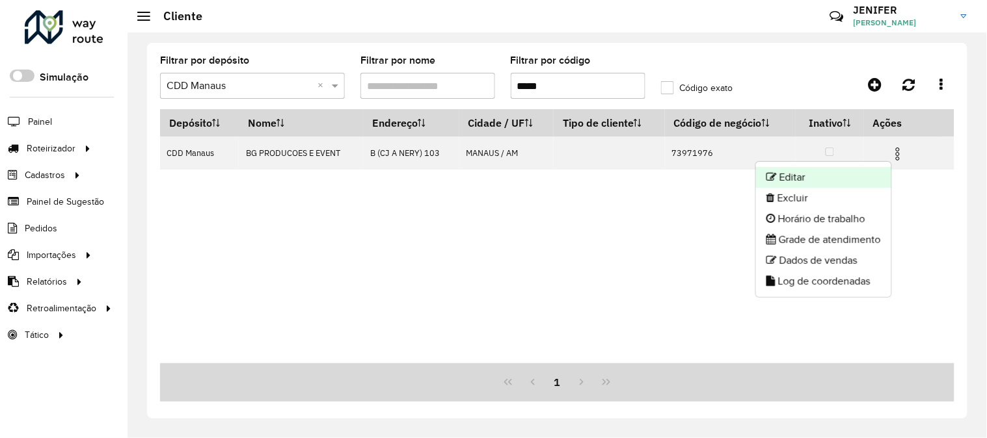
click at [811, 174] on li "Editar" at bounding box center [823, 177] width 135 height 21
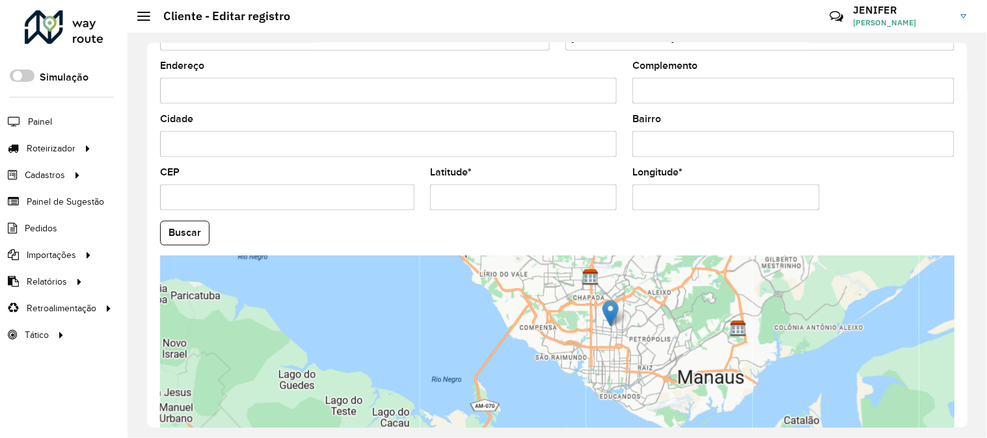
scroll to position [473, 0]
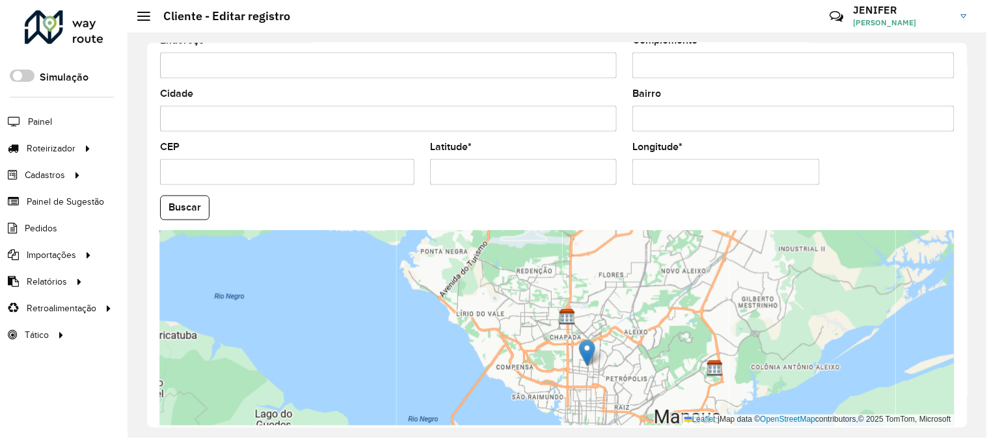
drag, startPoint x: 688, startPoint y: 280, endPoint x: 665, endPoint y: 345, distance: 69.8
click at [665, 345] on div "Leaflet | Map data © OpenStreetMap contributors,© 2025 TomTom, Microsoft" at bounding box center [557, 328] width 794 height 195
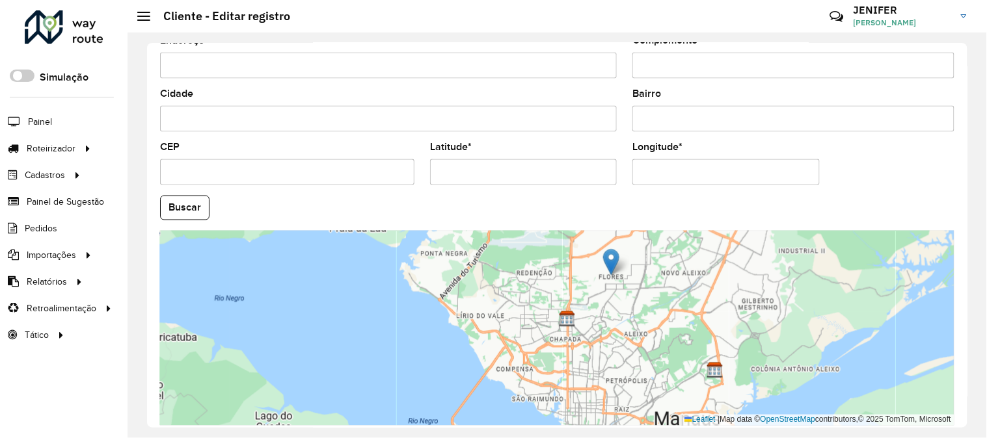
drag, startPoint x: 589, startPoint y: 347, endPoint x: 613, endPoint y: 254, distance: 96.1
click at [613, 254] on img at bounding box center [611, 262] width 16 height 27
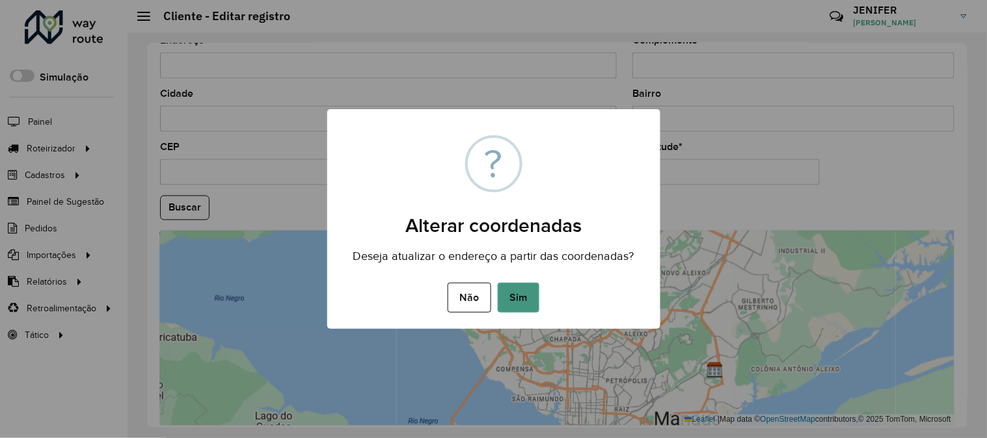
click at [518, 299] on button "Sim" at bounding box center [519, 298] width 42 height 30
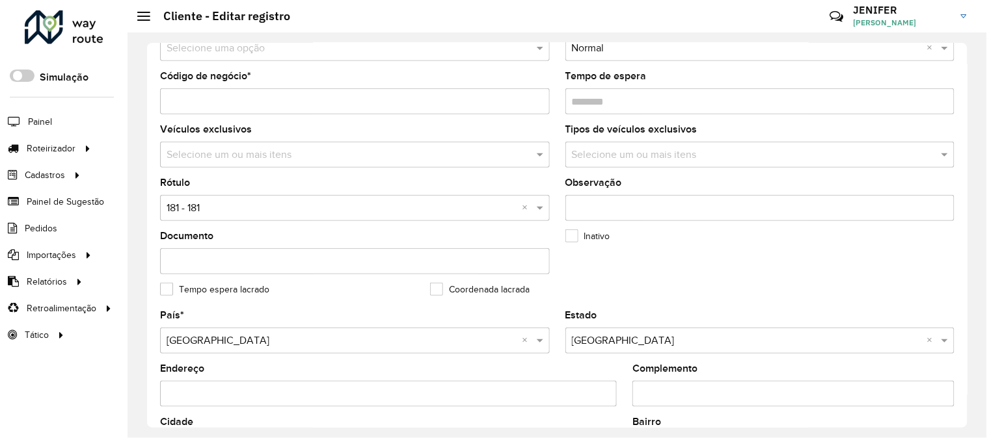
scroll to position [140, 0]
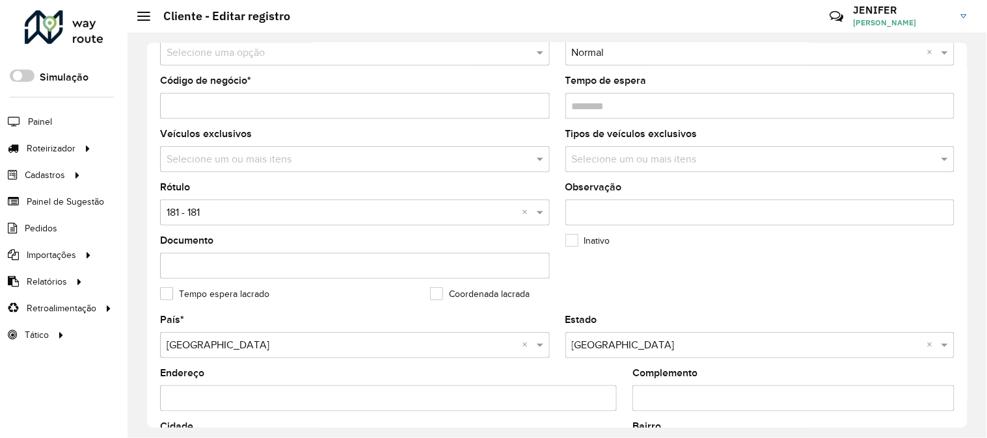
drag, startPoint x: 967, startPoint y: 299, endPoint x: 967, endPoint y: 159, distance: 140.5
click at [967, 159] on div "Depósito * Selecione um depósito × CDD Manaus Nome * Tipo de cliente Selecione …" at bounding box center [557, 236] width 859 height 406
click at [312, 206] on input "text" at bounding box center [342, 214] width 351 height 16
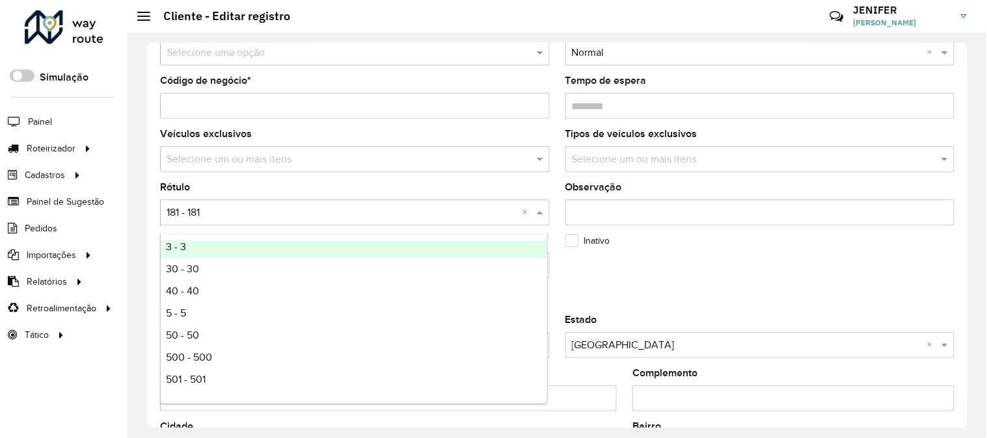
scroll to position [0, 0]
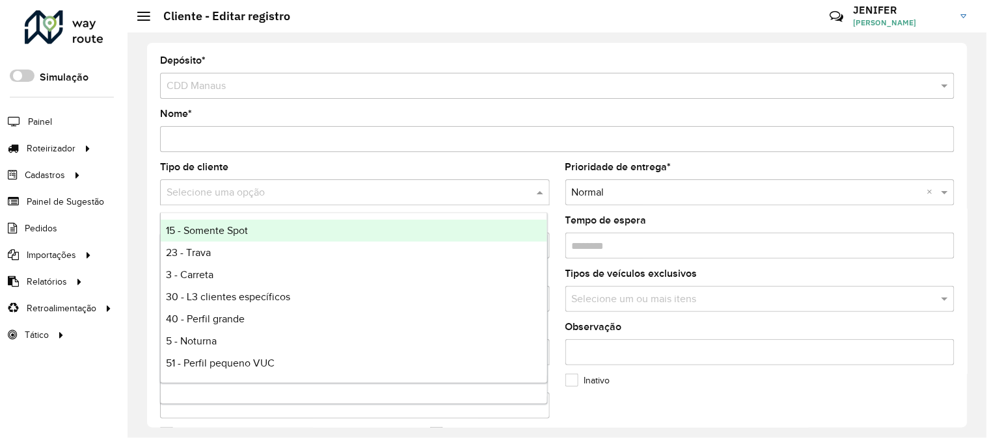
click at [274, 186] on input "text" at bounding box center [342, 193] width 351 height 16
click at [360, 164] on div "Tipo de cliente Selecione uma opção" at bounding box center [355, 184] width 390 height 43
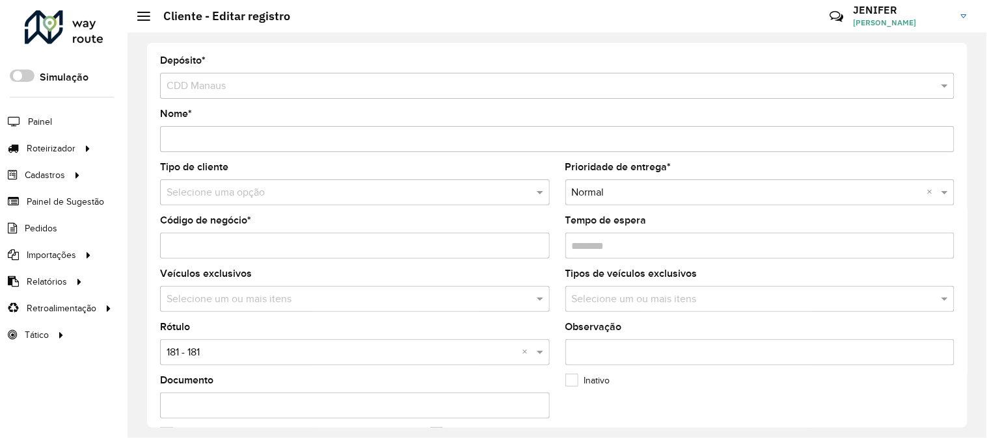
click at [193, 355] on input "text" at bounding box center [342, 353] width 351 height 16
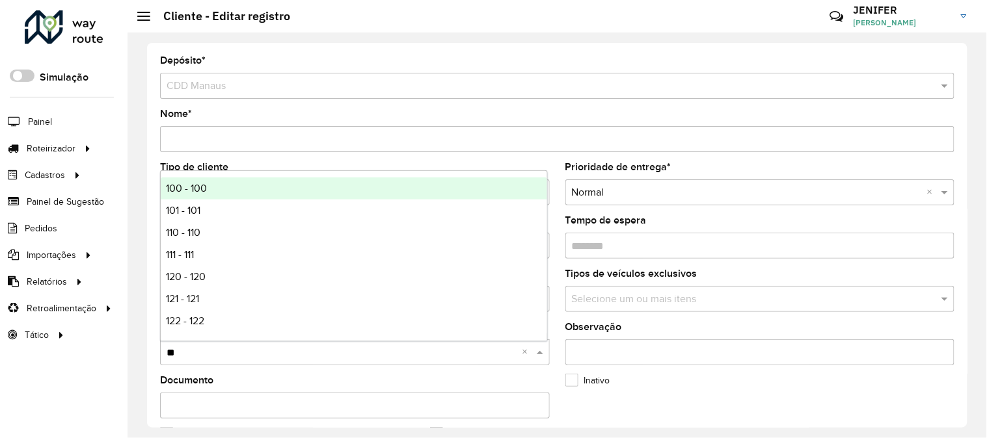
type input "***"
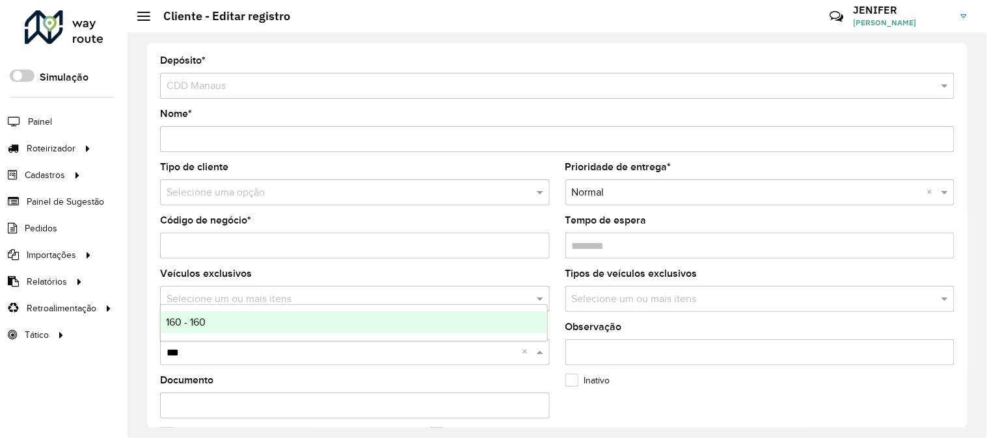
click at [193, 326] on span "160 - 160" at bounding box center [186, 322] width 40 height 11
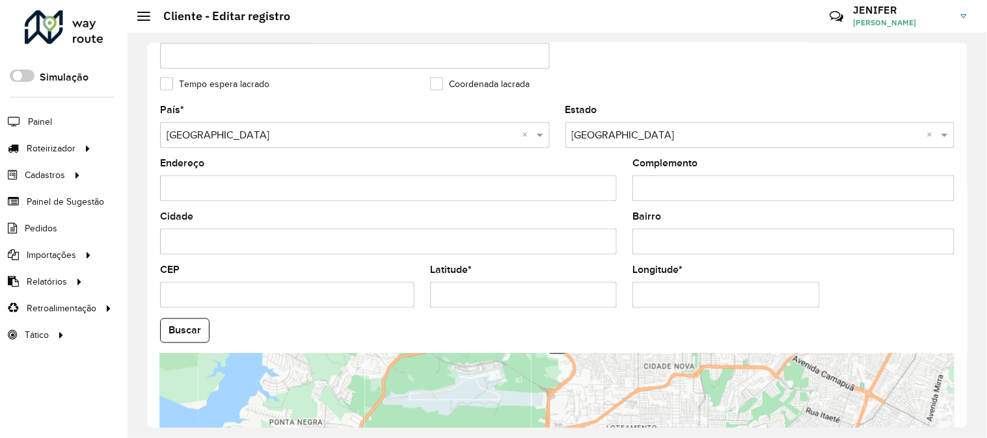
scroll to position [532, 0]
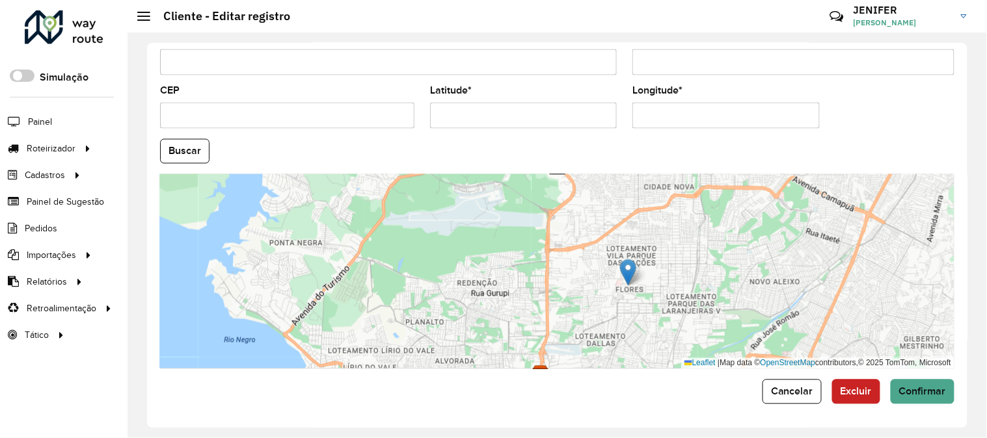
click at [954, 396] on div "Depósito * Selecione um depósito × CDD Manaus Nome * Tipo de cliente Selecione …" at bounding box center [557, 235] width 820 height 385
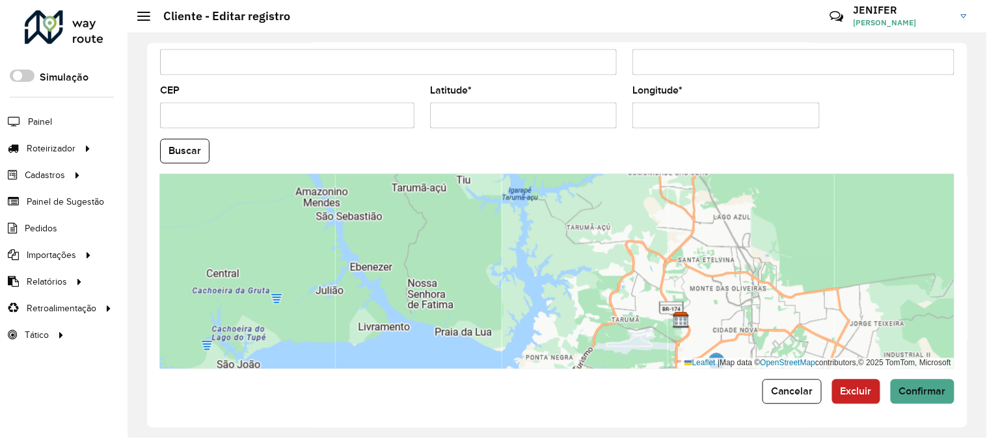
drag, startPoint x: 798, startPoint y: 299, endPoint x: 813, endPoint y: 206, distance: 94.2
click at [813, 206] on div "Leaflet | Map data © OpenStreetMap contributors,© 2025 TomTom, Microsoft" at bounding box center [557, 271] width 794 height 195
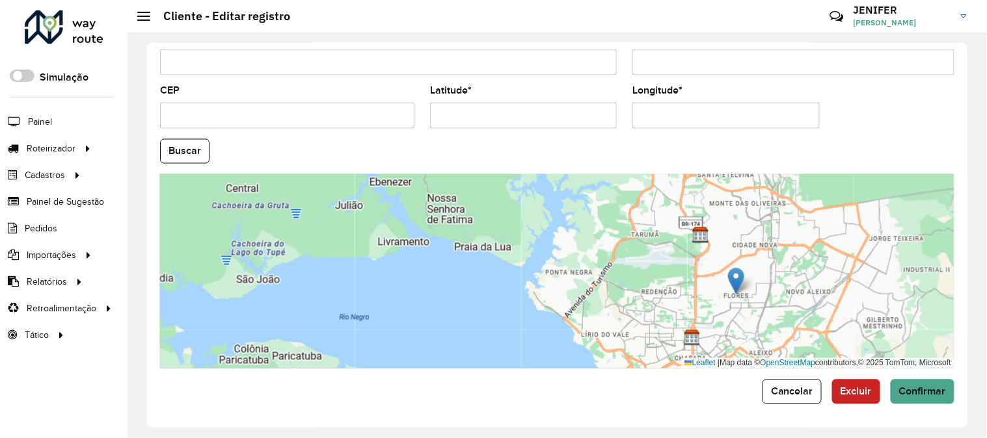
click at [791, 257] on div "Leaflet | Map data © OpenStreetMap contributors,© 2025 TomTom, Microsoft" at bounding box center [557, 271] width 794 height 195
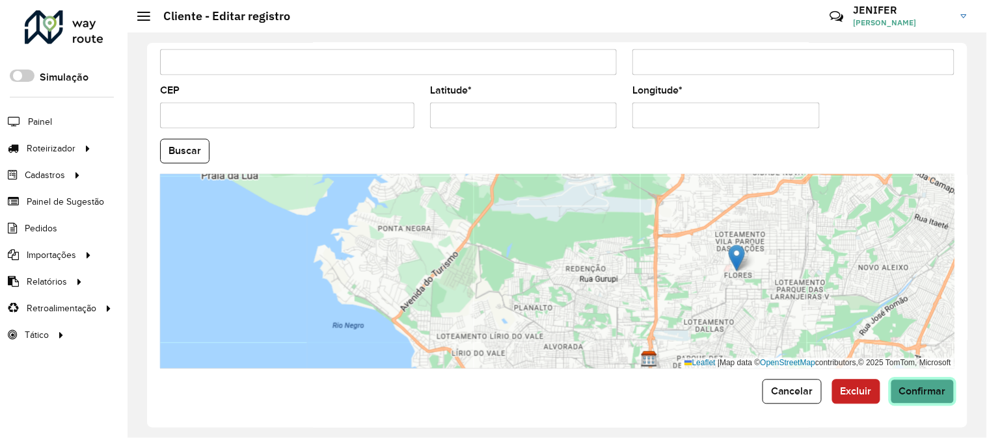
click at [904, 398] on button "Confirmar" at bounding box center [923, 392] width 64 height 25
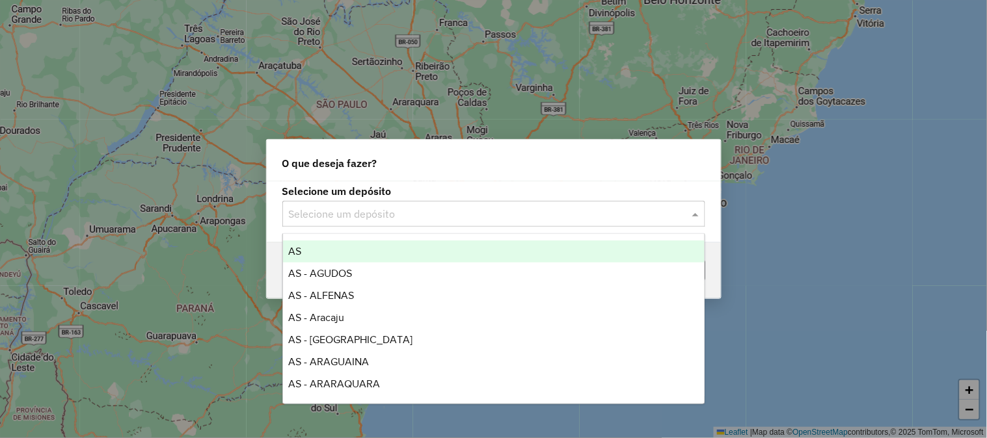
click at [325, 211] on input "text" at bounding box center [481, 215] width 384 height 16
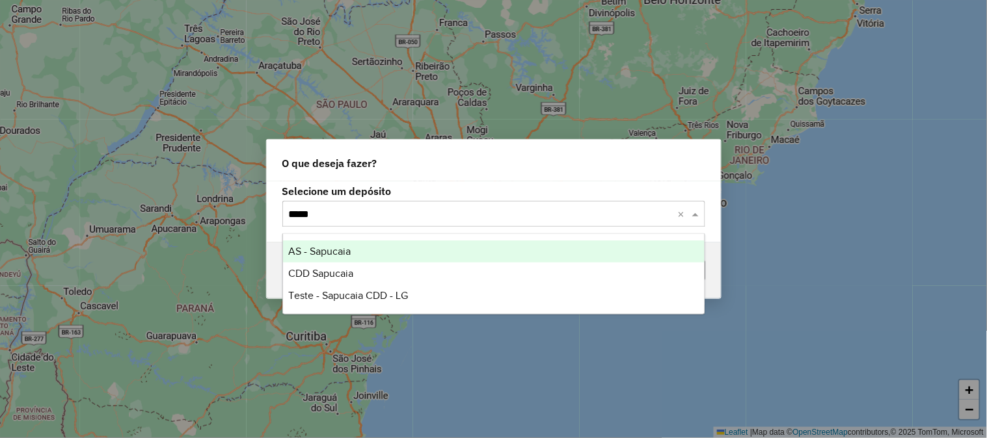
type input "******"
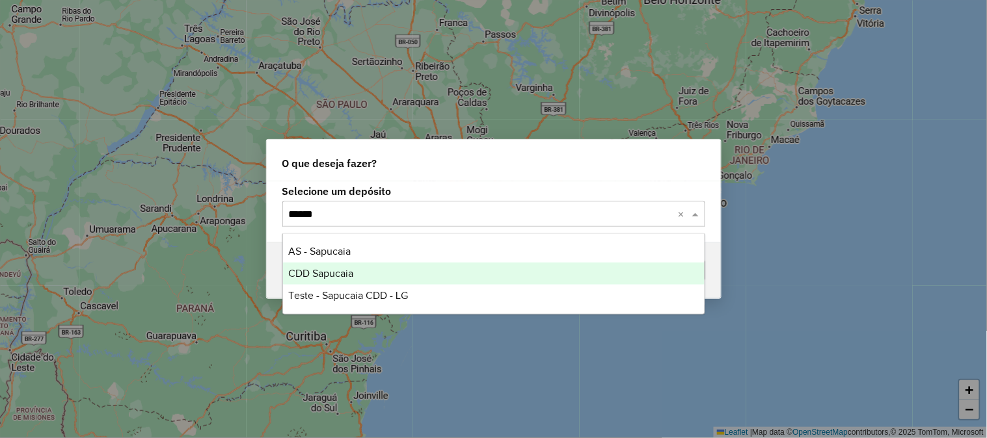
click at [349, 268] on span "CDD Sapucaia" at bounding box center [320, 273] width 65 height 11
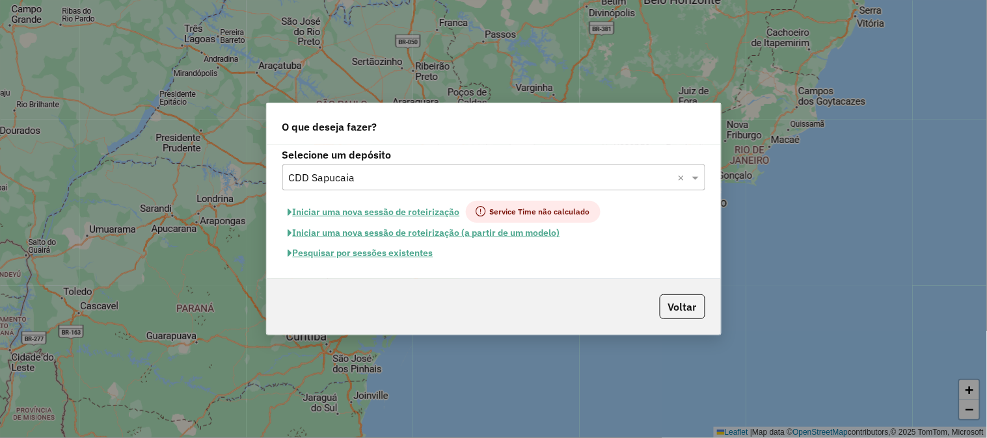
click at [377, 256] on button "Pesquisar por sessões existentes" at bounding box center [360, 253] width 157 height 20
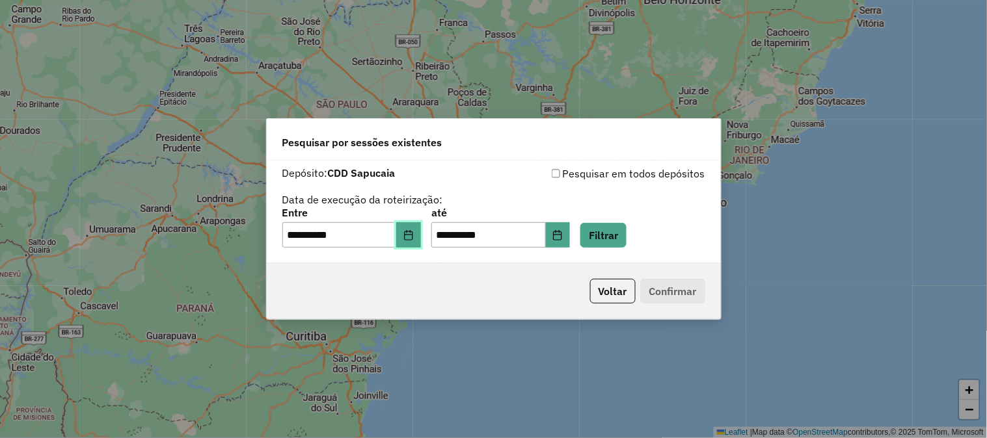
click at [412, 233] on icon "Choose Date" at bounding box center [408, 235] width 8 height 10
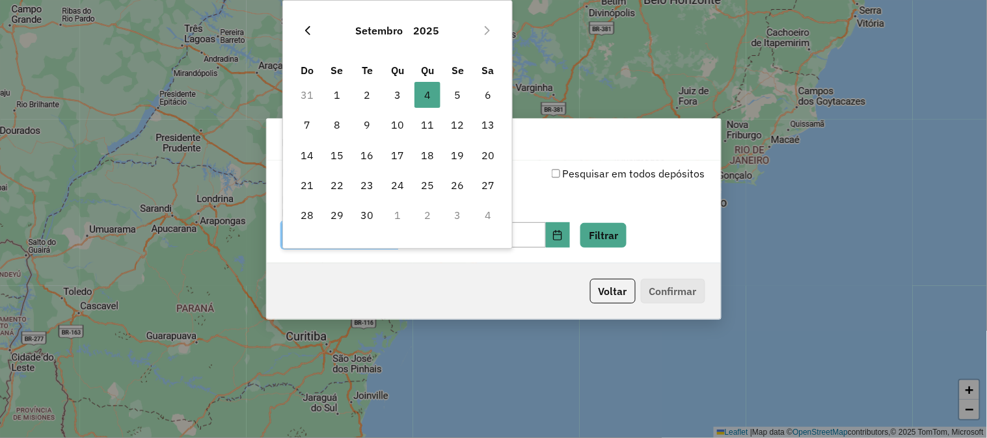
click at [303, 26] on icon "Previous Month" at bounding box center [308, 30] width 10 height 10
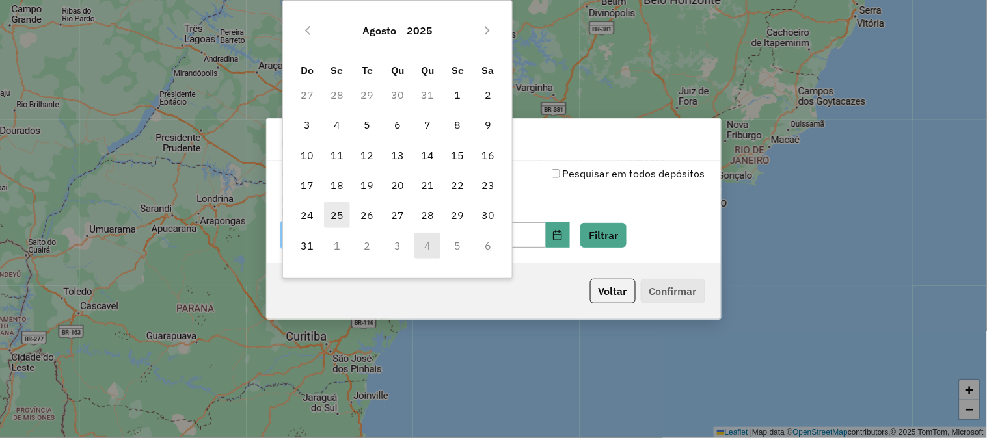
click at [340, 211] on span "25" at bounding box center [337, 215] width 26 height 26
type input "**********"
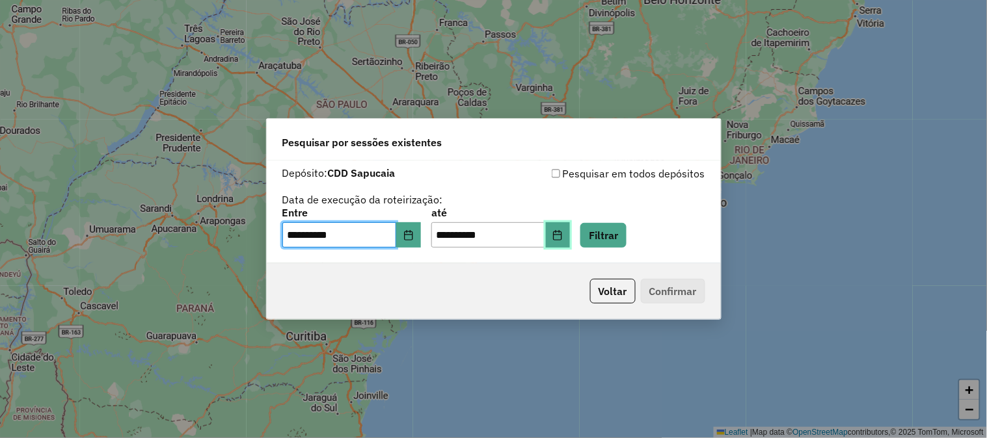
click at [562, 230] on icon "Choose Date" at bounding box center [558, 235] width 8 height 10
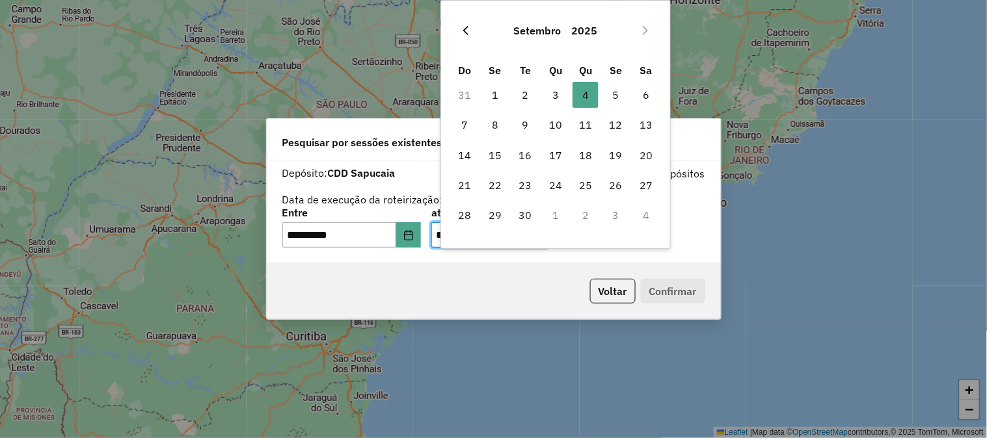
click at [468, 29] on icon "Previous Month" at bounding box center [466, 30] width 10 height 10
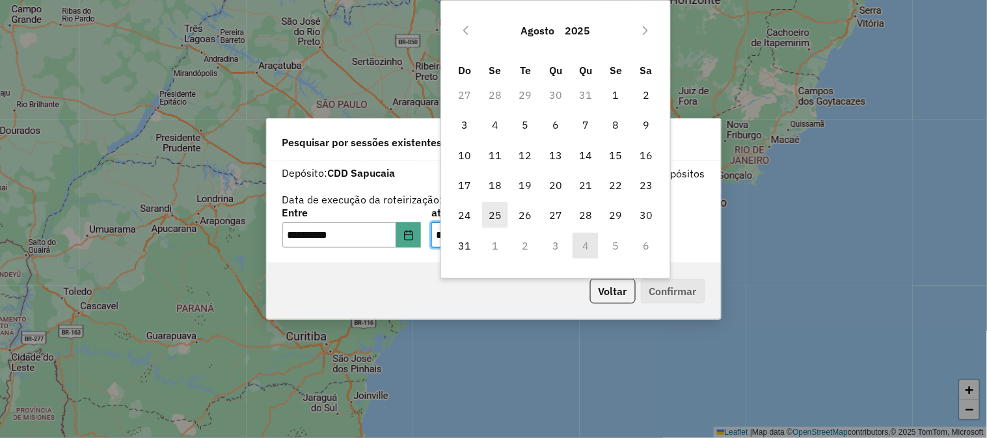
click at [496, 218] on span "25" at bounding box center [495, 215] width 26 height 26
type input "**********"
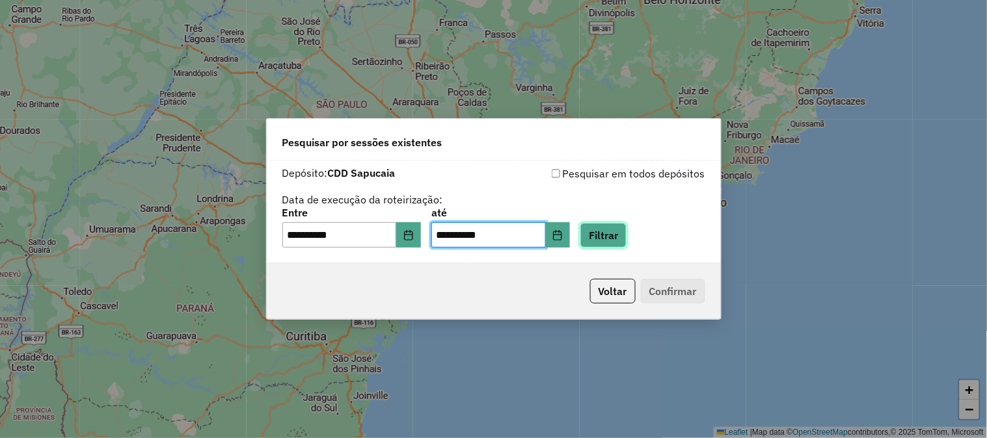
click at [621, 241] on button "Filtrar" at bounding box center [603, 235] width 46 height 25
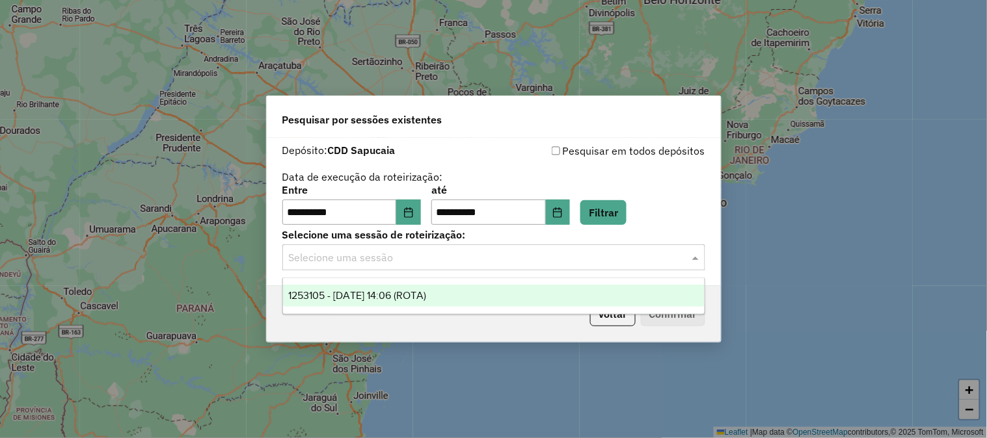
click at [456, 255] on input "text" at bounding box center [481, 258] width 384 height 16
click at [412, 213] on icon "Choose Date" at bounding box center [408, 213] width 8 height 10
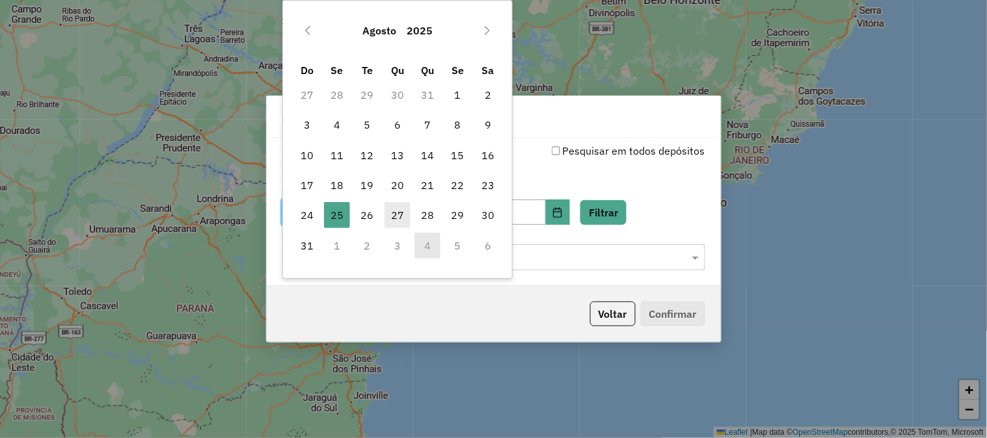
click at [403, 215] on span "27" at bounding box center [397, 215] width 26 height 26
type input "**********"
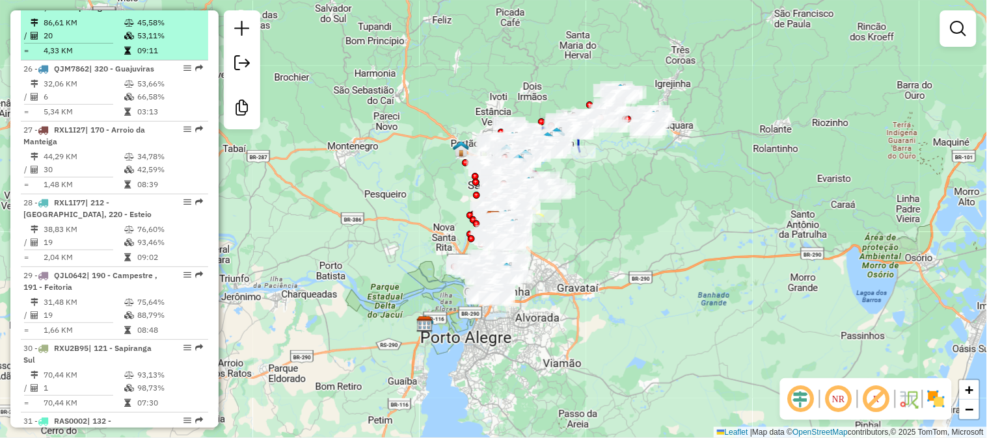
scroll to position [2636, 0]
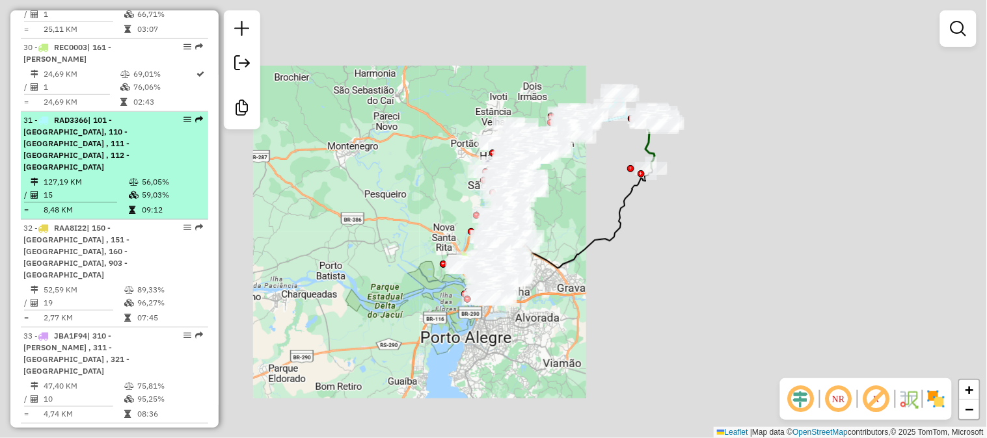
scroll to position [2828, 0]
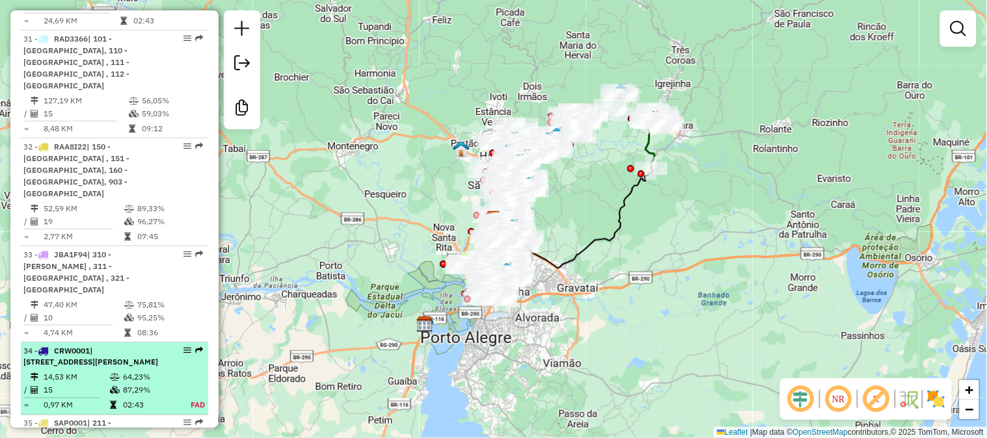
click at [139, 346] on span "| 201 - Arroio Joaquim , 210 - Vargas , 211 - Nova Sapucaia" at bounding box center [90, 356] width 135 height 21
select select "**********"
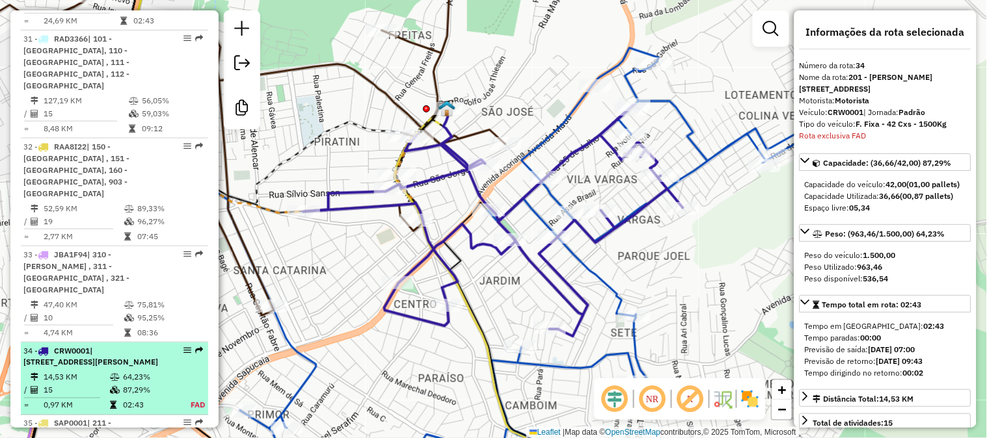
click at [140, 346] on span "| 201 - Arroio Joaquim , 210 - Vargas , 211 - Nova Sapucaia" at bounding box center [90, 356] width 135 height 21
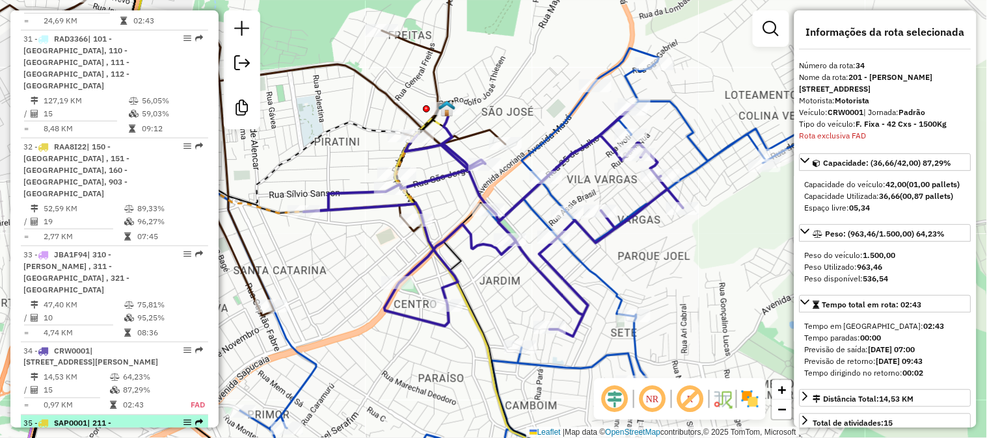
click at [98, 419] on span "| 211 - Nova Sapucaia , 212 - Boa Vista" at bounding box center [76, 435] width 106 height 33
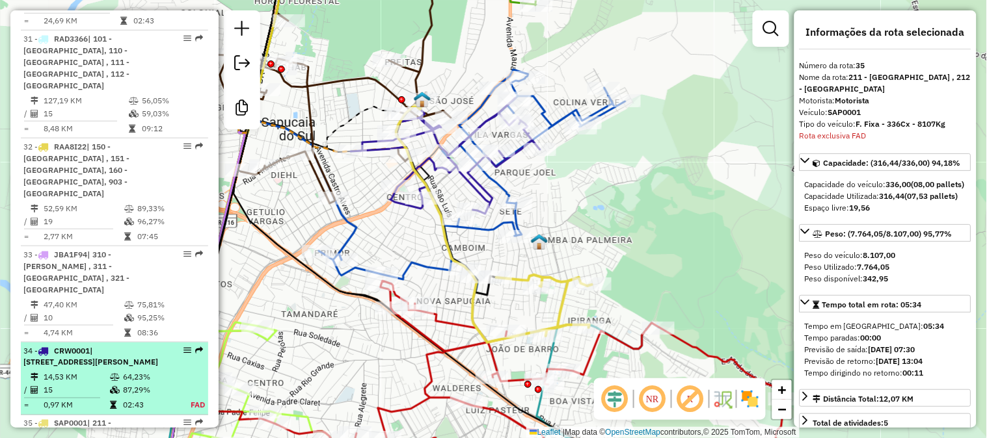
click at [107, 346] on span "| 201 - Arroio Joaquim , 210 - Vargas , 211 - Nova Sapucaia" at bounding box center [90, 356] width 135 height 21
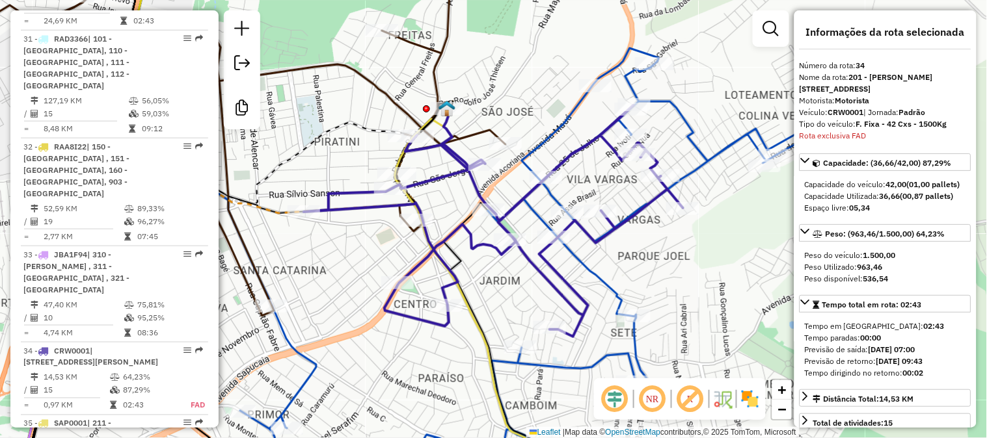
click at [443, 107] on img at bounding box center [446, 108] width 17 height 17
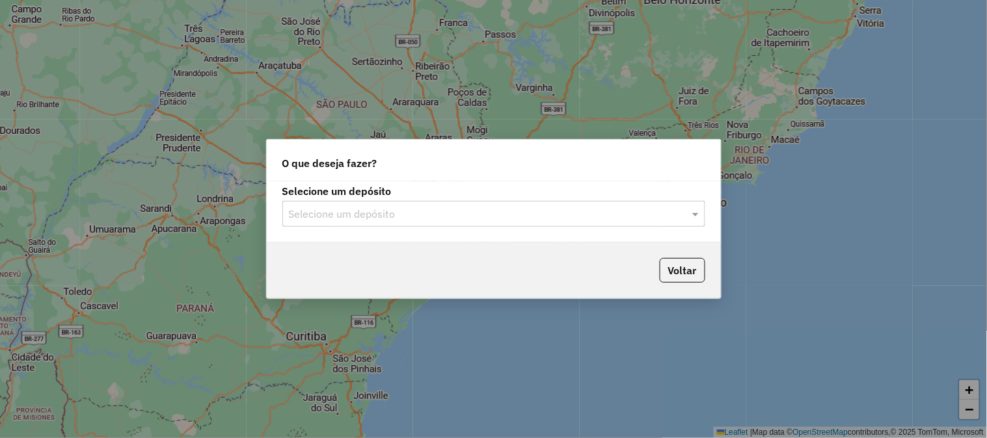
click at [455, 224] on div "Selecione um depósito" at bounding box center [493, 214] width 423 height 26
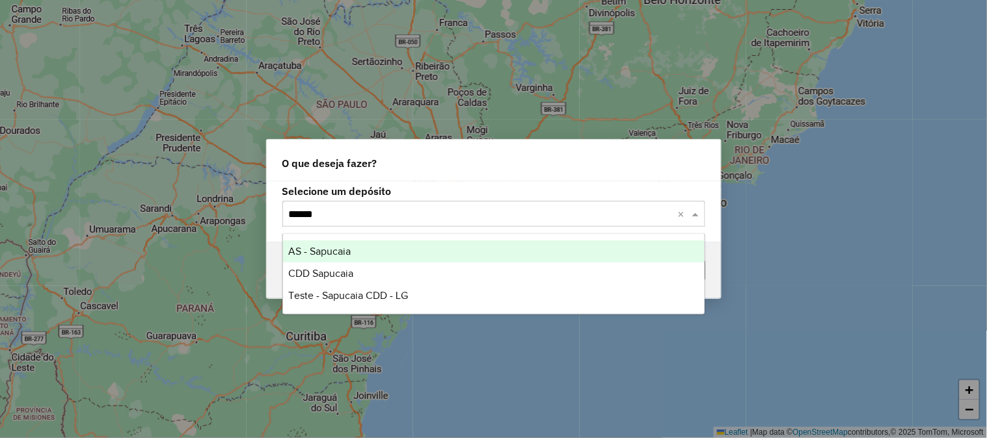
type input "*******"
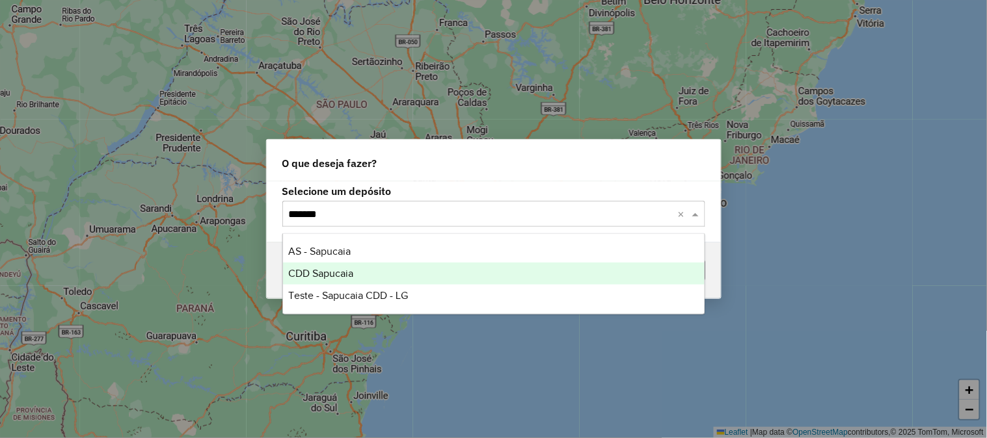
click at [356, 263] on div "CDD Sapucaia" at bounding box center [494, 274] width 422 height 22
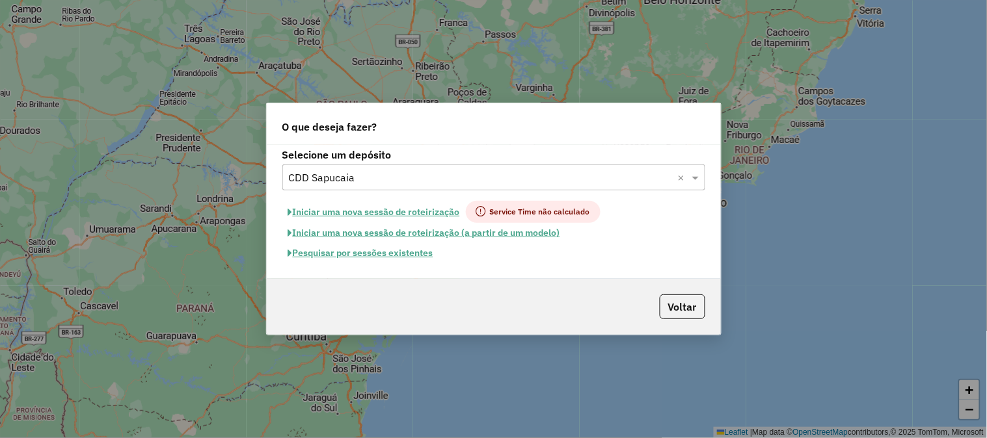
click at [379, 247] on button "Pesquisar por sessões existentes" at bounding box center [360, 253] width 157 height 20
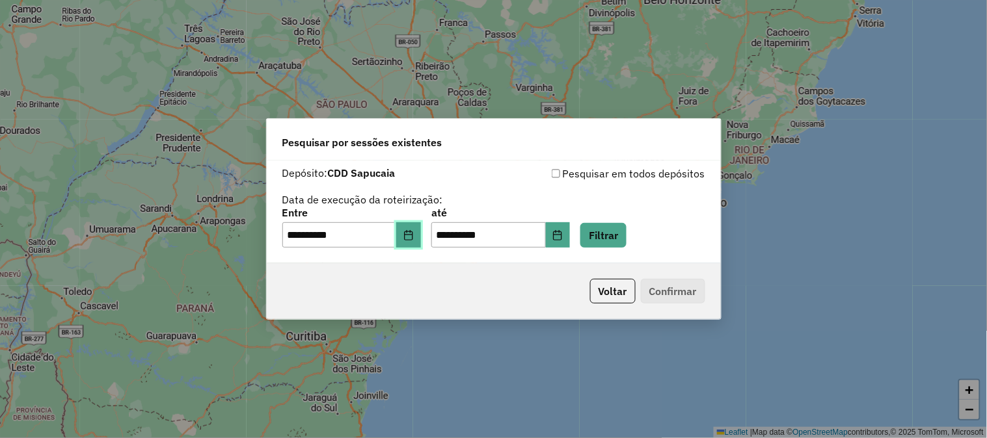
click at [421, 230] on button "Choose Date" at bounding box center [408, 236] width 25 height 26
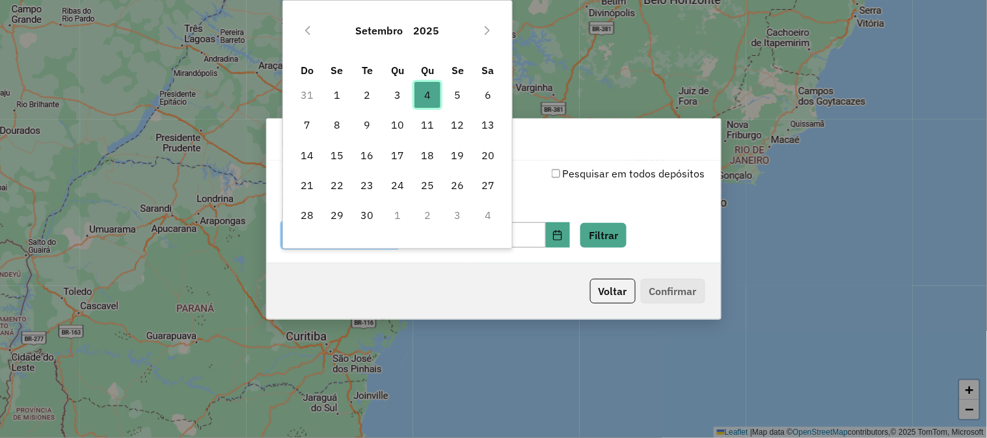
click at [433, 88] on span "4" at bounding box center [427, 95] width 26 height 26
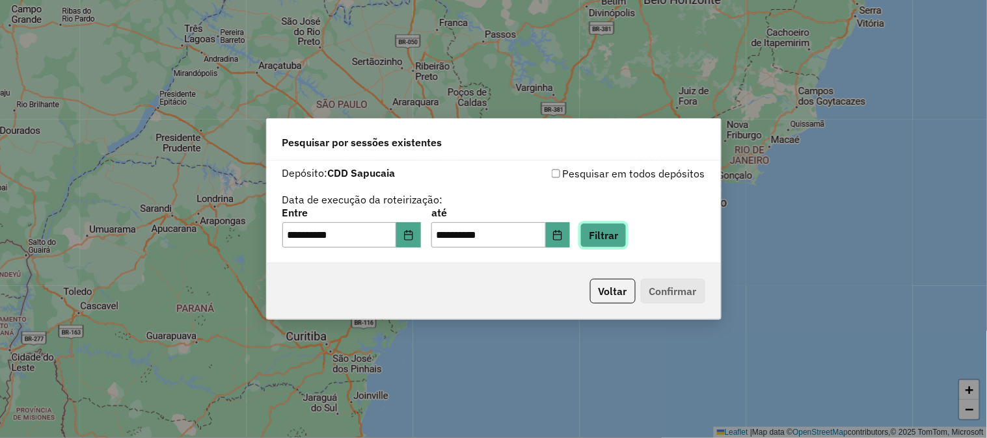
click at [627, 230] on button "Filtrar" at bounding box center [603, 235] width 46 height 25
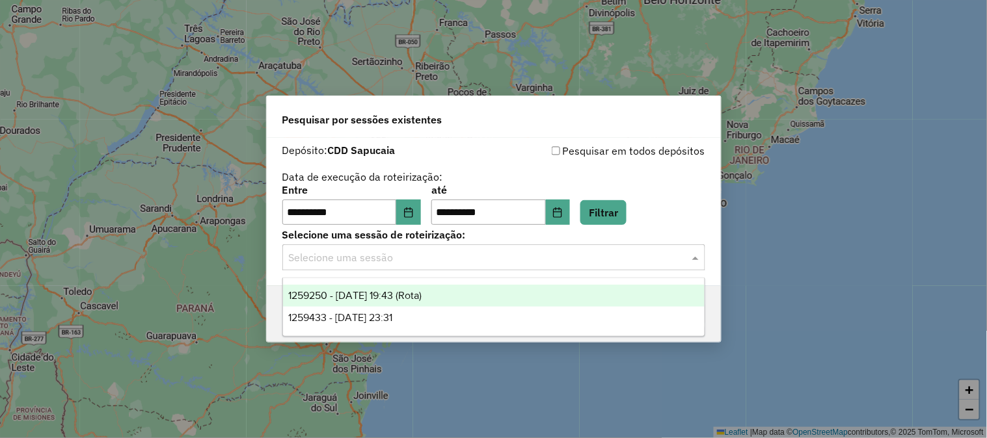
click at [414, 255] on input "text" at bounding box center [481, 258] width 384 height 16
click at [422, 299] on span "1259250 - 04/09/2025 19:43 (Rota)" at bounding box center [354, 295] width 133 height 11
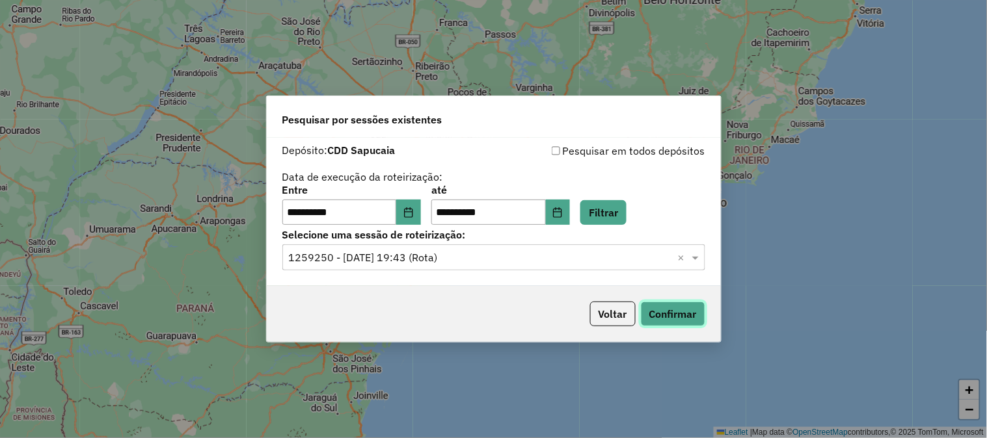
click at [666, 304] on button "Confirmar" at bounding box center [673, 314] width 64 height 25
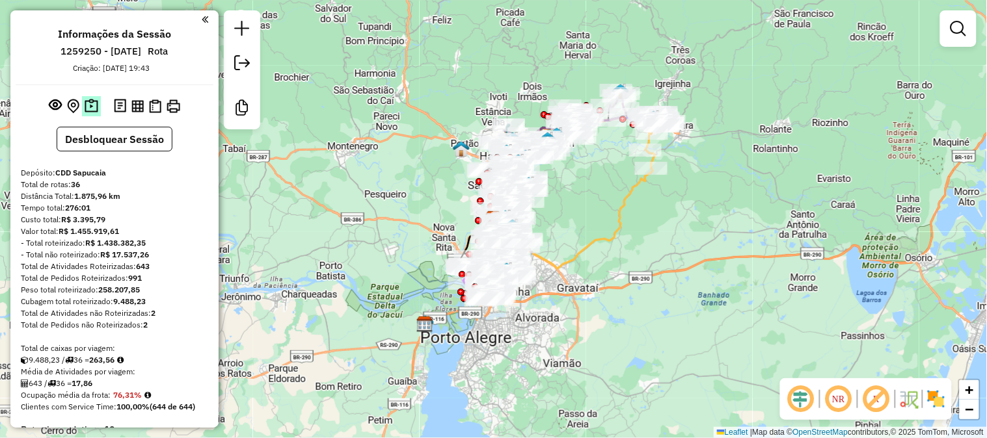
click at [92, 102] on img at bounding box center [92, 106] width 14 height 15
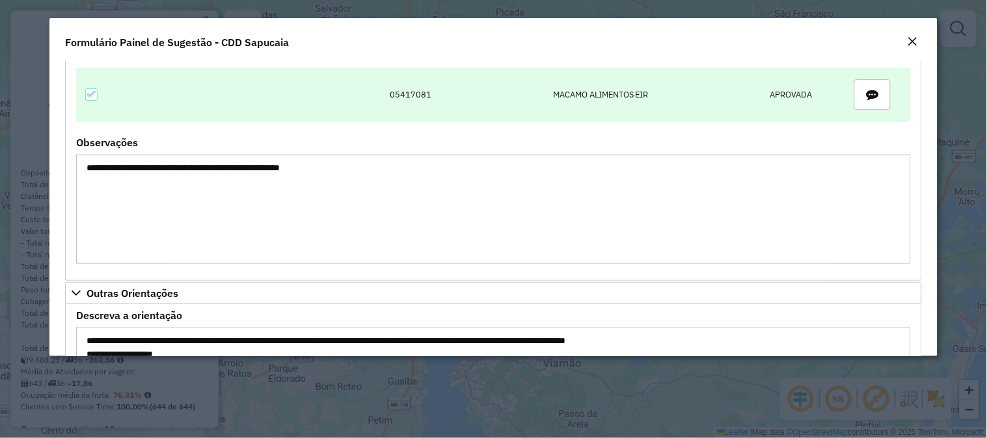
scroll to position [144, 0]
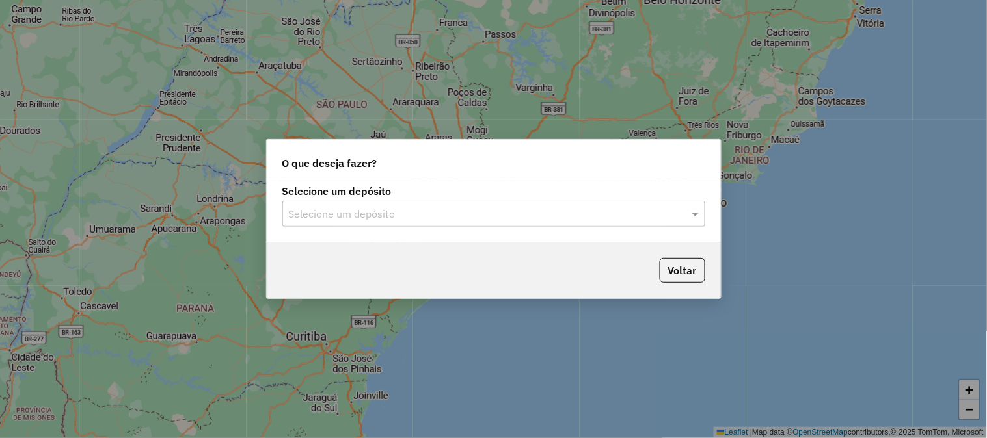
click at [392, 198] on label "Selecione um depósito" at bounding box center [493, 191] width 423 height 16
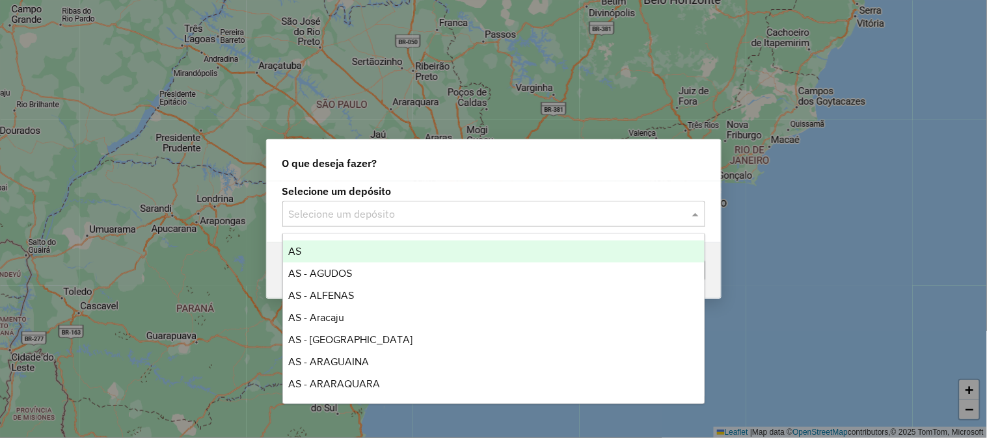
click at [387, 202] on div "Selecione um depósito" at bounding box center [493, 214] width 423 height 26
type input "***"
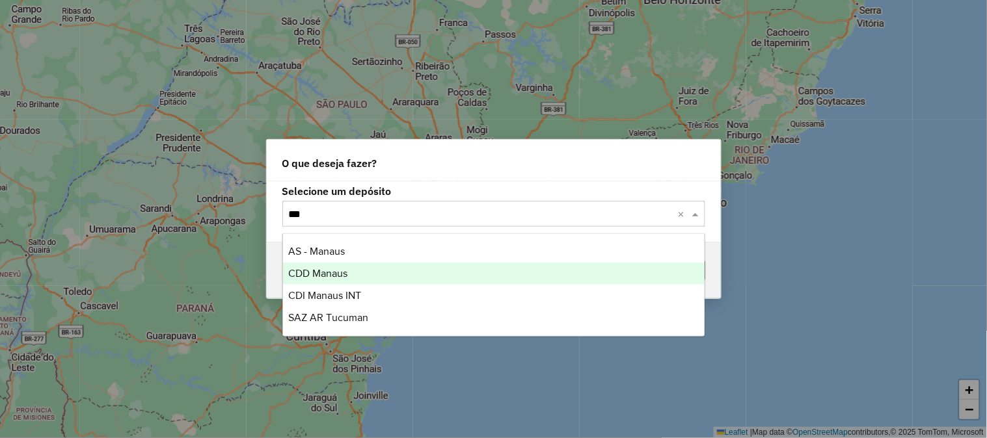
click at [346, 275] on span "CDD Manaus" at bounding box center [317, 273] width 59 height 11
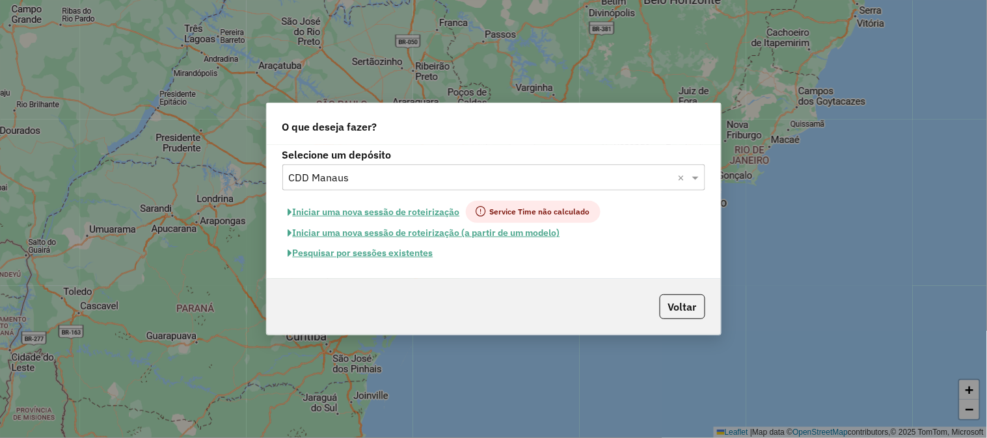
click at [373, 256] on button "Pesquisar por sessões existentes" at bounding box center [360, 253] width 157 height 20
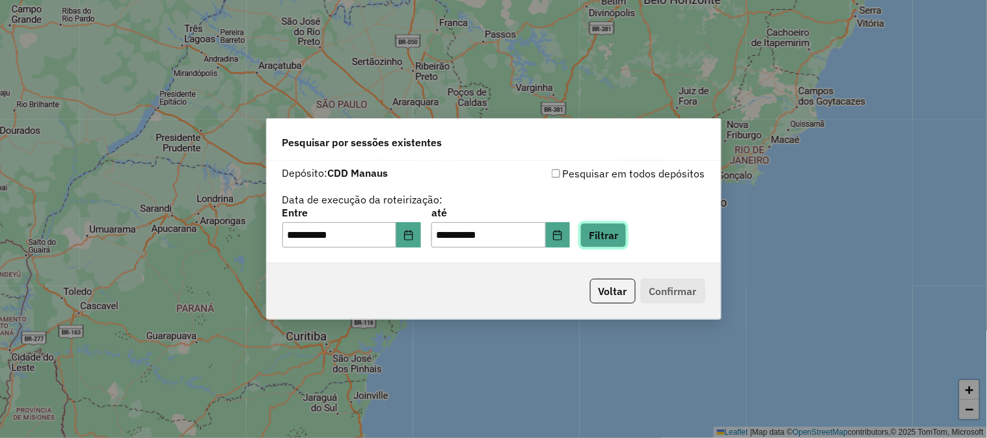
click at [622, 243] on button "Filtrar" at bounding box center [603, 235] width 46 height 25
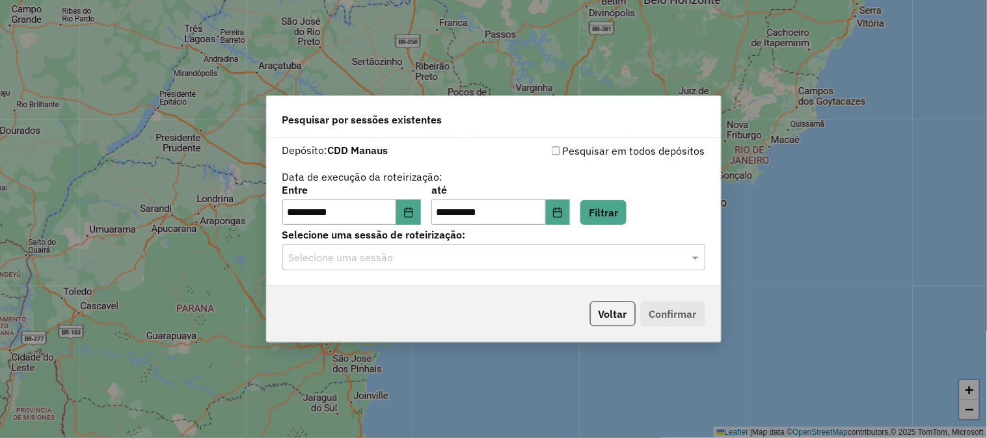
click at [435, 256] on input "text" at bounding box center [481, 258] width 384 height 16
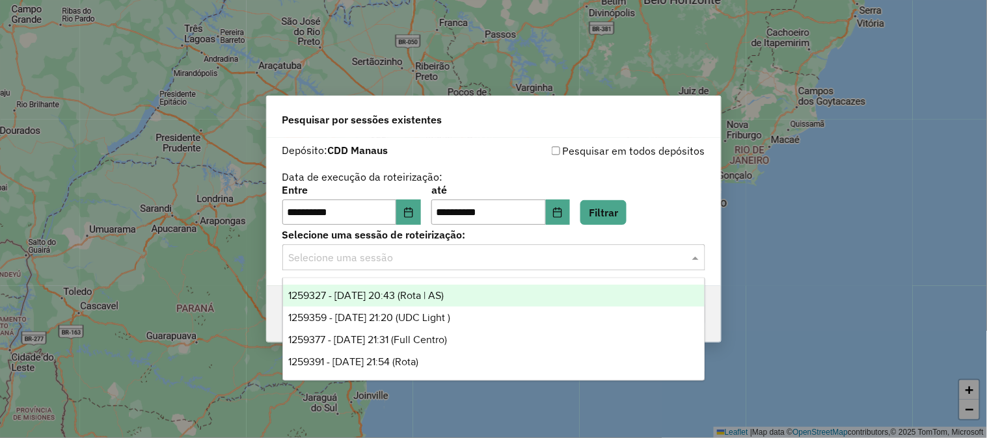
click at [431, 295] on span "1259327 - 04/09/2025 20:43 (Rota | AS)" at bounding box center [365, 295] width 155 height 11
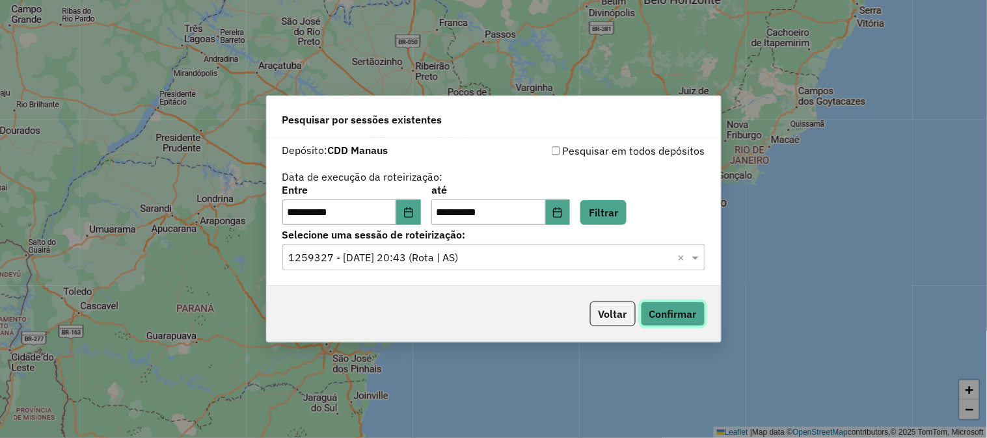
click at [678, 317] on button "Confirmar" at bounding box center [673, 314] width 64 height 25
